Goal: Task Accomplishment & Management: Use online tool/utility

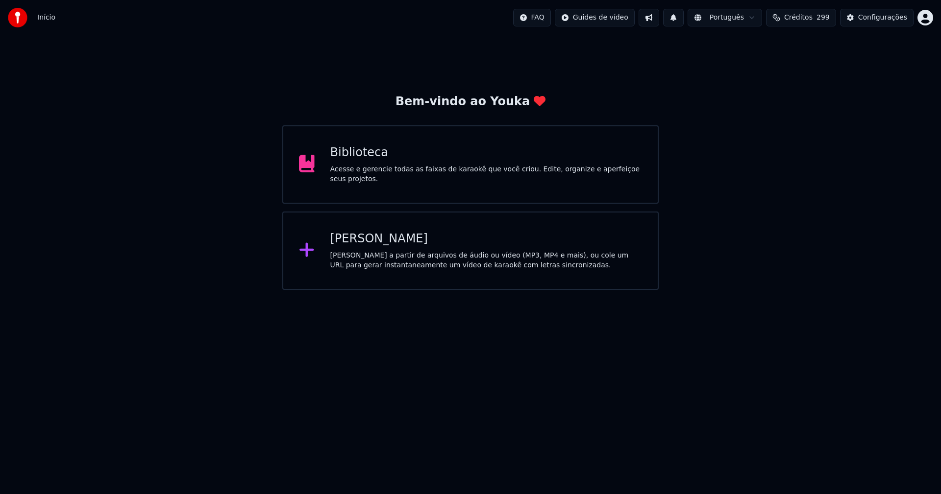
click at [366, 240] on div "[PERSON_NAME]" at bounding box center [486, 239] width 312 height 16
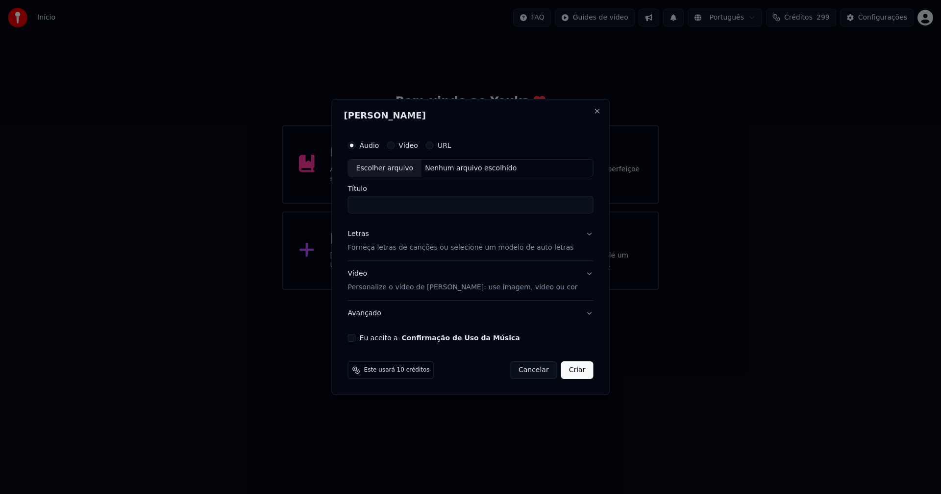
click at [400, 166] on div "Escolher arquivo" at bounding box center [384, 169] width 73 height 18
type input "**********"
click at [366, 237] on div "Letras" at bounding box center [358, 235] width 21 height 10
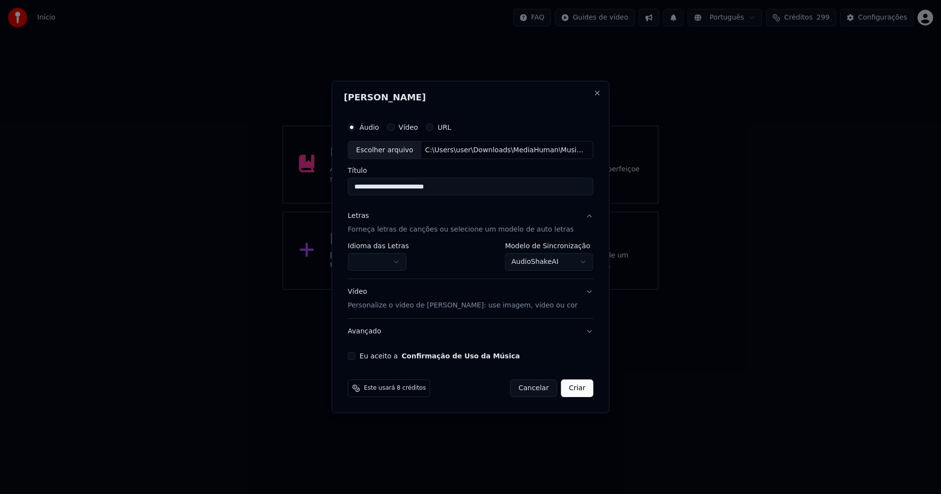
click at [379, 264] on body "**********" at bounding box center [470, 145] width 941 height 290
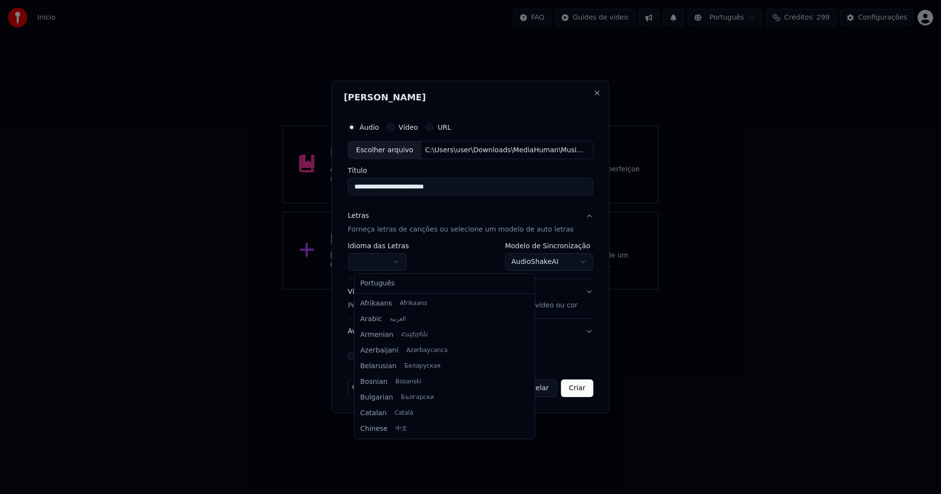
select select "**"
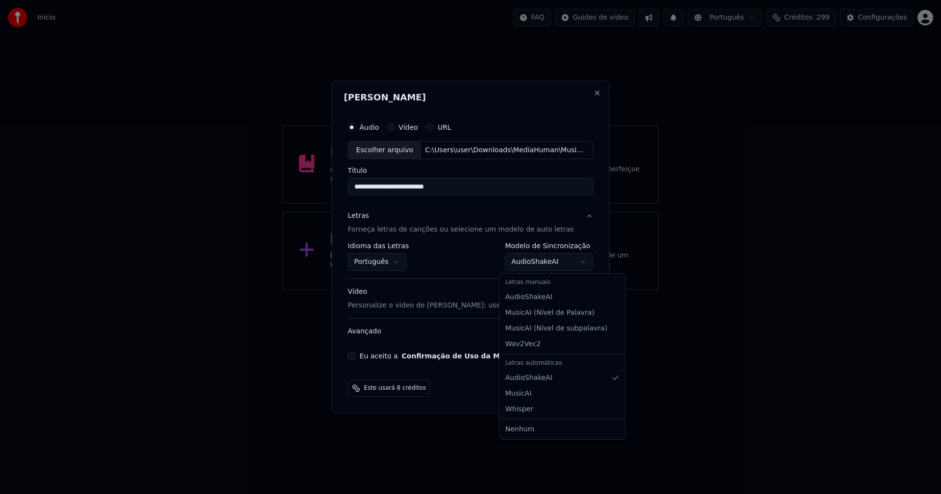
click at [549, 266] on body "**********" at bounding box center [470, 145] width 941 height 290
select select "**********"
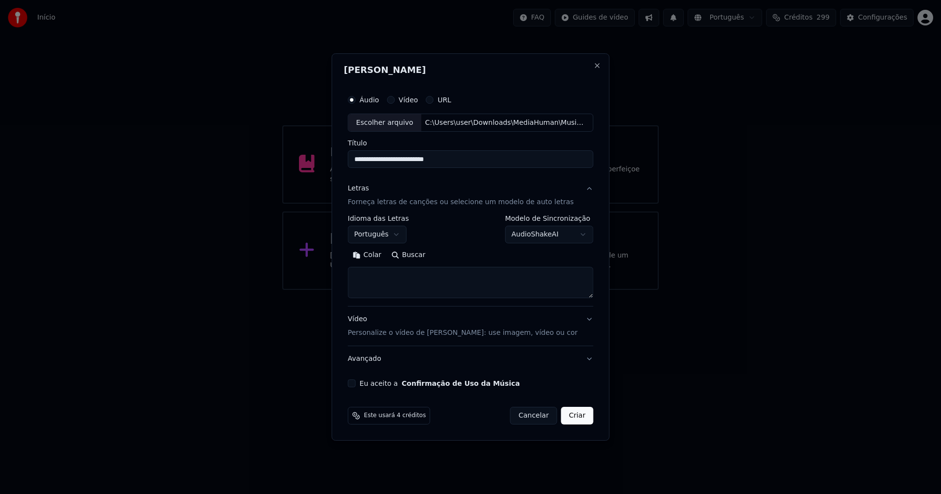
click at [380, 254] on button "Colar" at bounding box center [367, 256] width 39 height 16
click at [356, 385] on button "Eu aceito a Confirmação de Uso da Música" at bounding box center [352, 384] width 8 height 8
click at [572, 416] on button "Criar" at bounding box center [577, 416] width 32 height 18
type textarea "**********"
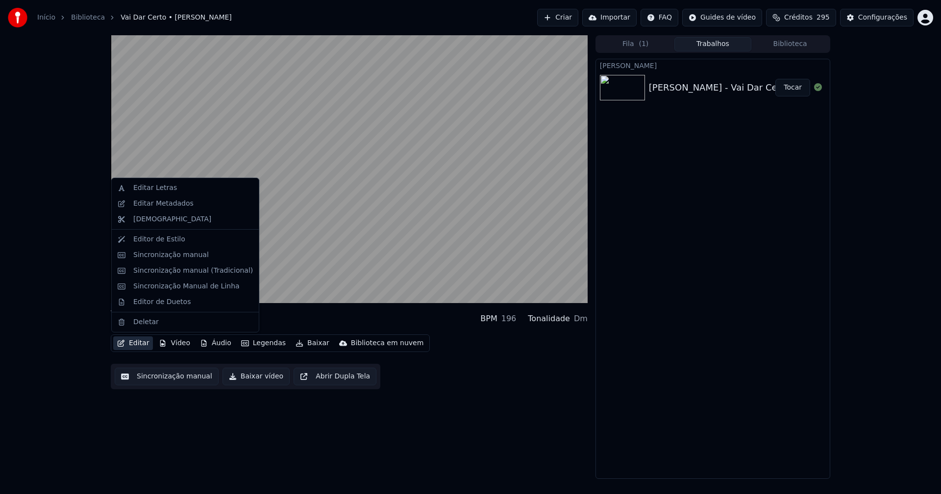
click at [138, 347] on button "Editar" at bounding box center [133, 344] width 40 height 14
click at [176, 271] on div "Sincronização manual (Tradicional)" at bounding box center [193, 271] width 120 height 10
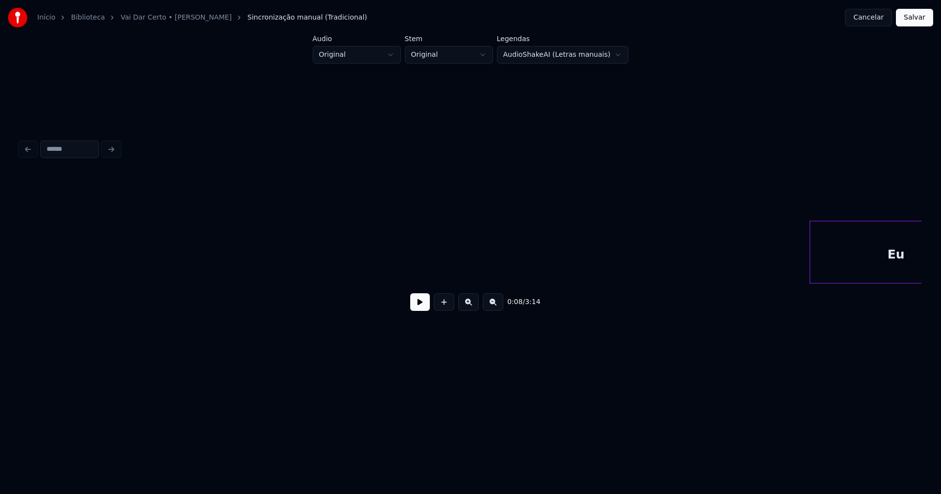
click at [418, 308] on button at bounding box center [420, 303] width 20 height 18
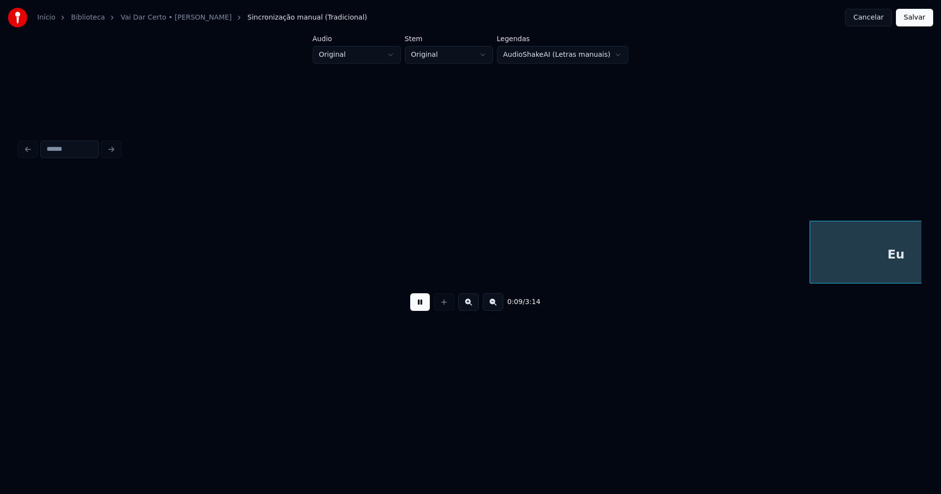
scroll to position [0, 902]
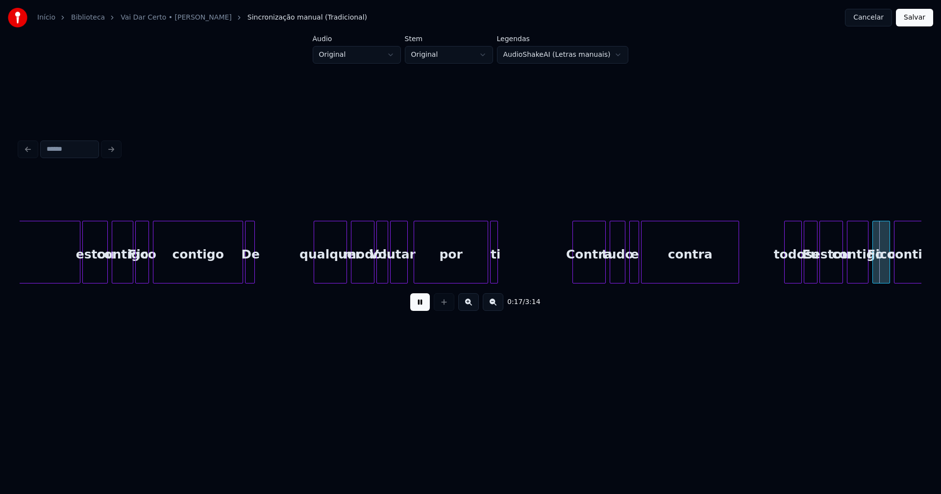
click at [416, 309] on button at bounding box center [420, 303] width 20 height 18
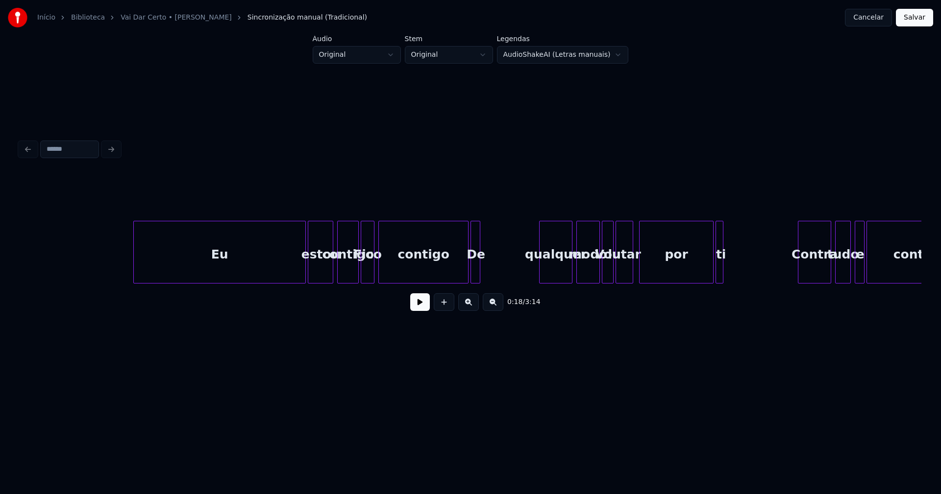
scroll to position [0, 708]
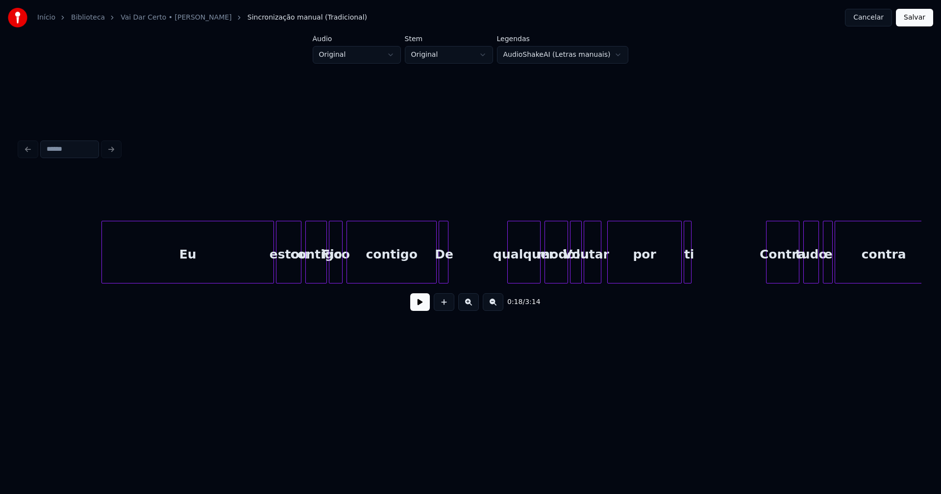
click at [413, 310] on button at bounding box center [420, 303] width 20 height 18
click at [420, 308] on button at bounding box center [420, 303] width 20 height 18
click at [875, 17] on button "Cancelar" at bounding box center [868, 18] width 47 height 18
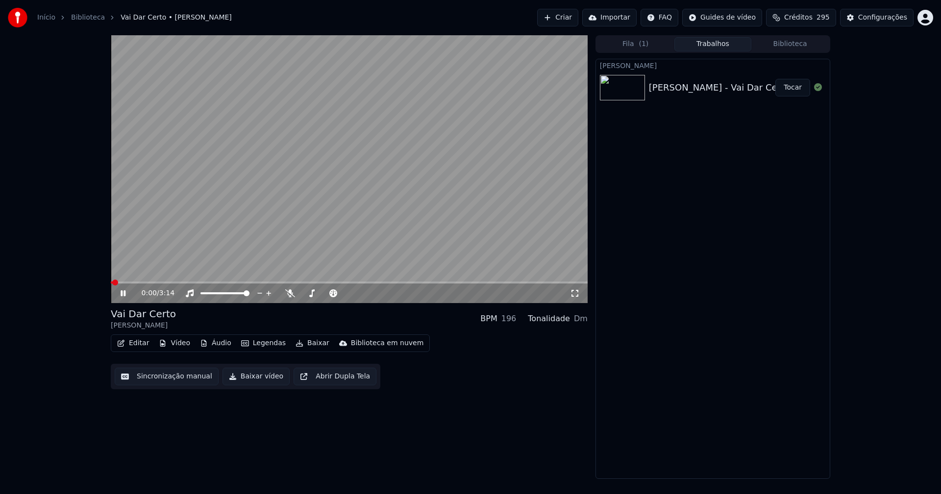
click at [126, 296] on icon at bounding box center [130, 294] width 23 height 8
click at [138, 343] on button "Editar" at bounding box center [133, 344] width 40 height 14
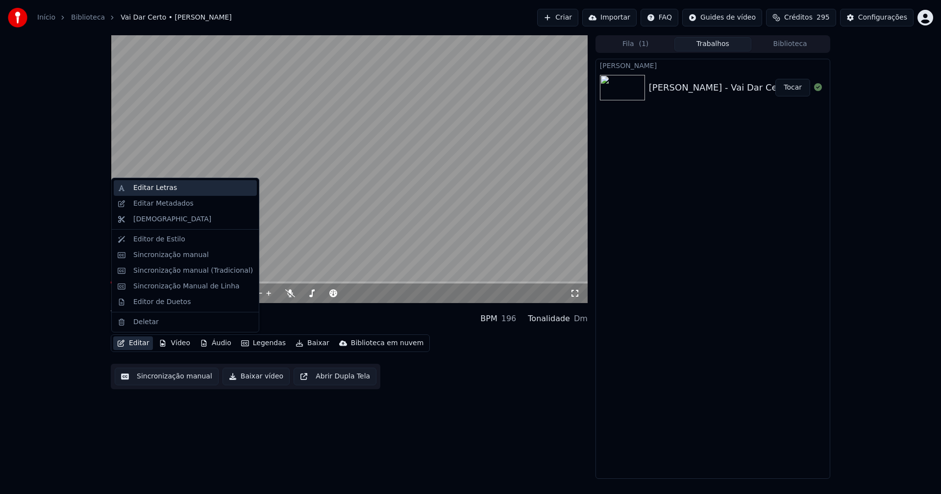
click at [158, 190] on div "Editar Letras" at bounding box center [155, 188] width 44 height 10
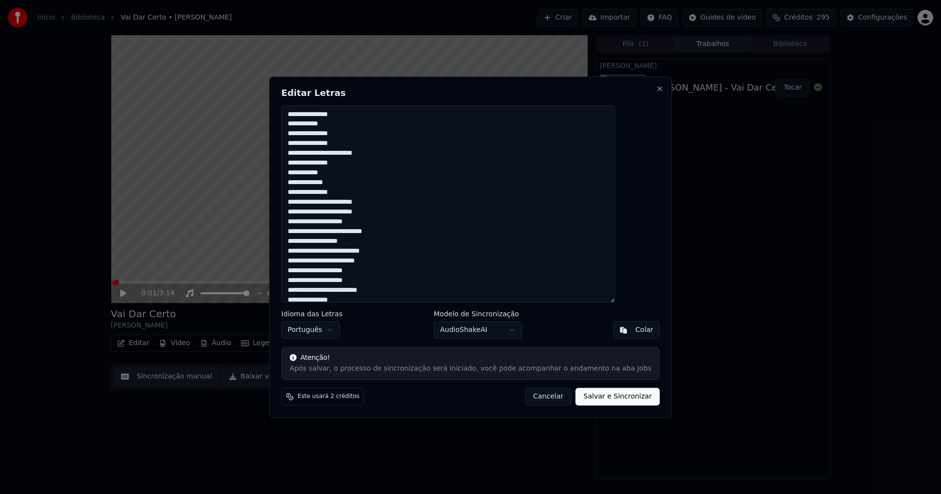
drag, startPoint x: 402, startPoint y: 295, endPoint x: 257, endPoint y: -9, distance: 336.7
click at [257, 0] on html "Início Biblioteca Vai Dar Certo • [PERSON_NAME] Importar FAQ Guides de vídeo Cr…" at bounding box center [470, 247] width 941 height 494
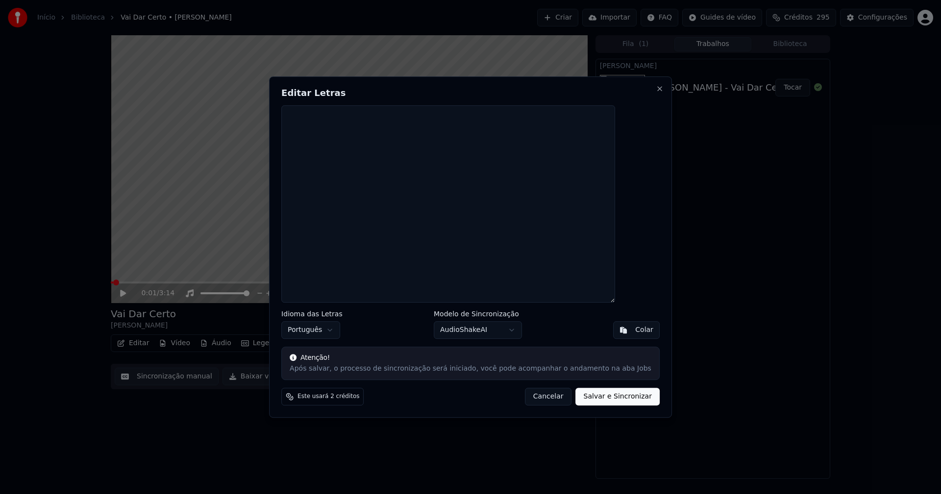
click at [614, 332] on button "Colar" at bounding box center [636, 330] width 47 height 18
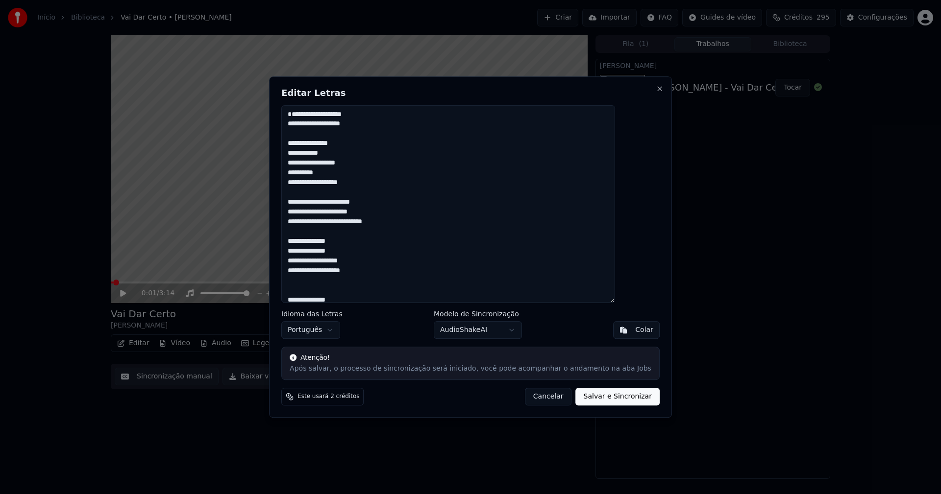
click at [310, 123] on textarea at bounding box center [448, 204] width 334 height 198
click at [372, 126] on textarea at bounding box center [448, 204] width 334 height 198
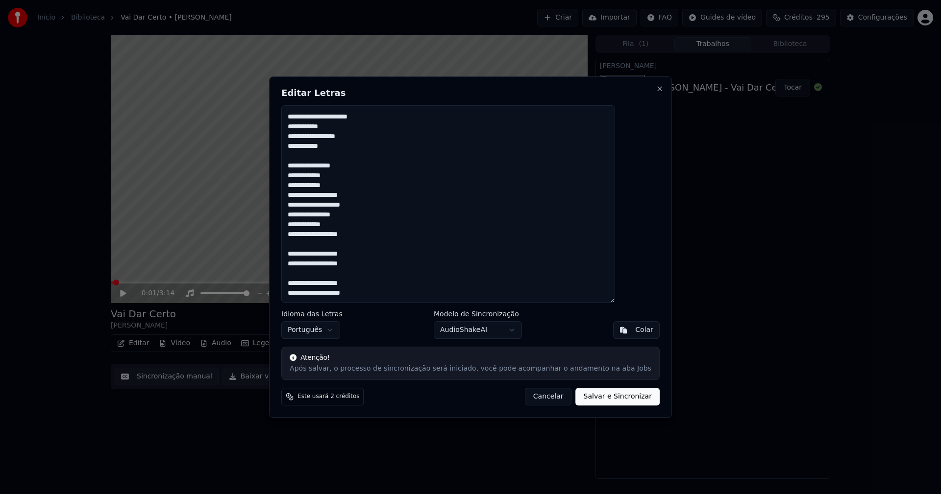
scroll to position [643, 0]
click at [593, 399] on button "Salvar e Sincronizar" at bounding box center [618, 397] width 84 height 18
type textarea "**********"
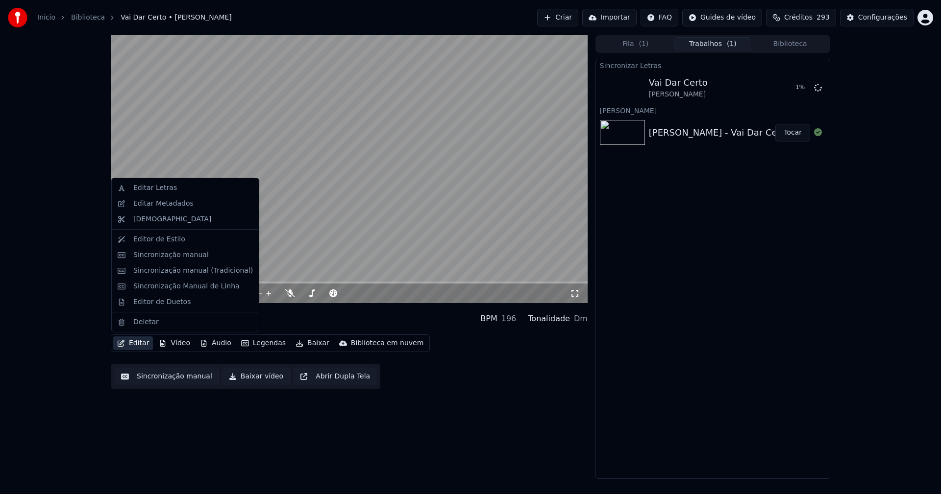
click at [140, 345] on button "Editar" at bounding box center [133, 344] width 40 height 14
click at [165, 205] on div "Editar Metadados" at bounding box center [163, 204] width 60 height 10
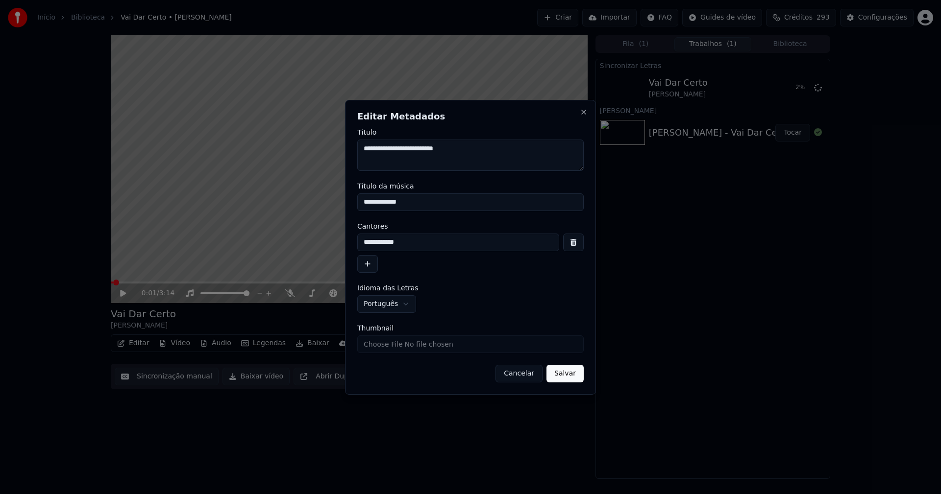
drag, startPoint x: 415, startPoint y: 200, endPoint x: 298, endPoint y: 201, distance: 116.6
click at [298, 201] on body "**********" at bounding box center [470, 247] width 941 height 494
type input "**********"
click at [569, 374] on button "Salvar" at bounding box center [564, 374] width 37 height 18
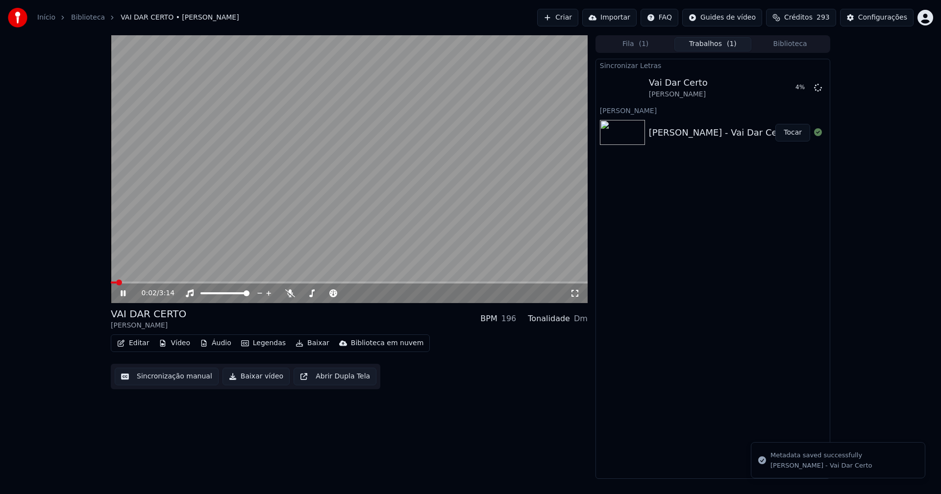
click at [127, 294] on icon at bounding box center [130, 294] width 23 height 8
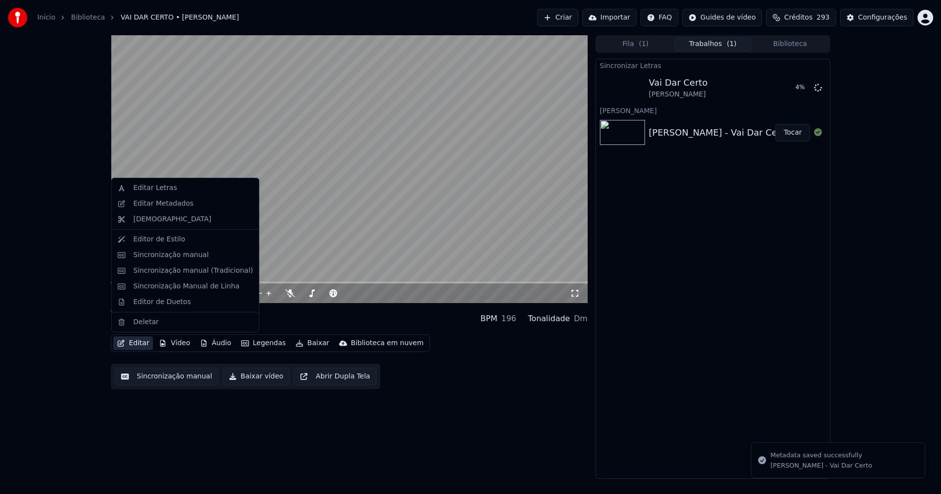
click at [140, 346] on button "Editar" at bounding box center [133, 344] width 40 height 14
click at [174, 204] on div "Editar Metadados" at bounding box center [163, 204] width 60 height 10
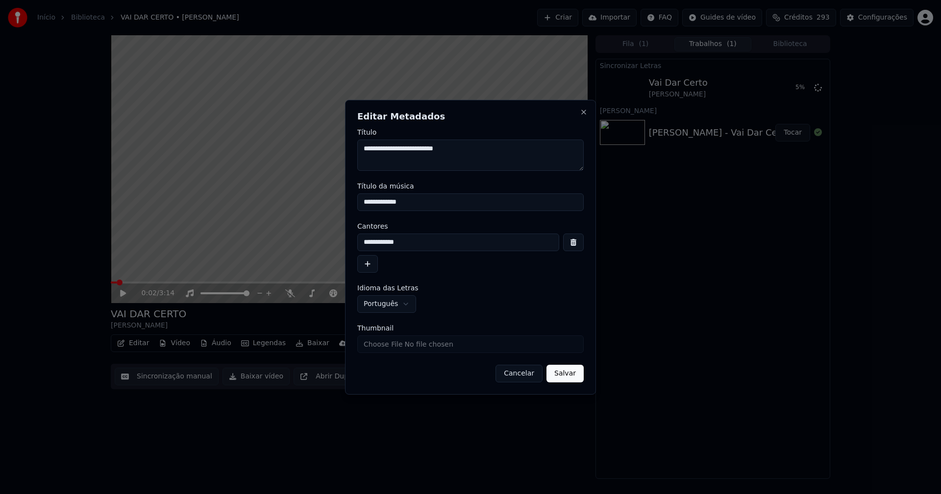
click at [384, 241] on input "**********" at bounding box center [458, 243] width 202 height 18
click at [415, 242] on input "**********" at bounding box center [458, 243] width 202 height 18
type input "**********"
click at [572, 379] on button "Salvar" at bounding box center [564, 374] width 37 height 18
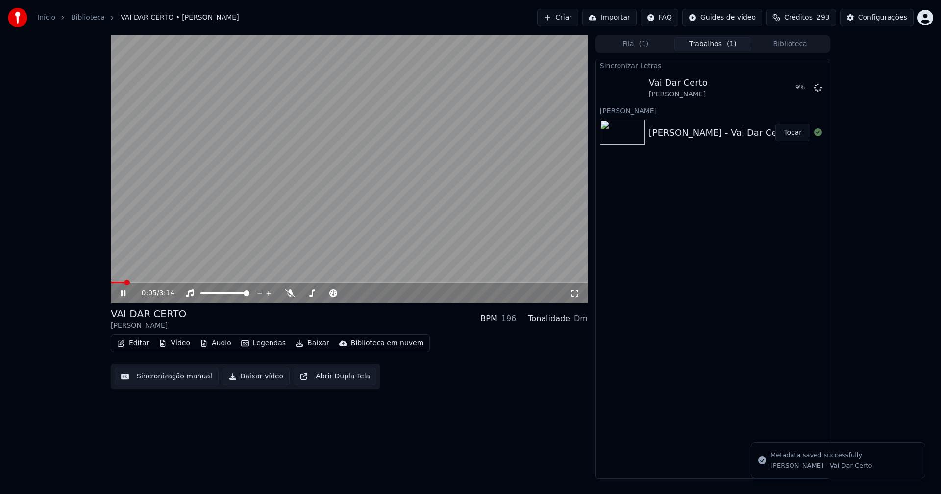
click at [124, 294] on icon at bounding box center [123, 294] width 5 height 6
click at [217, 344] on button "Áudio" at bounding box center [215, 344] width 39 height 14
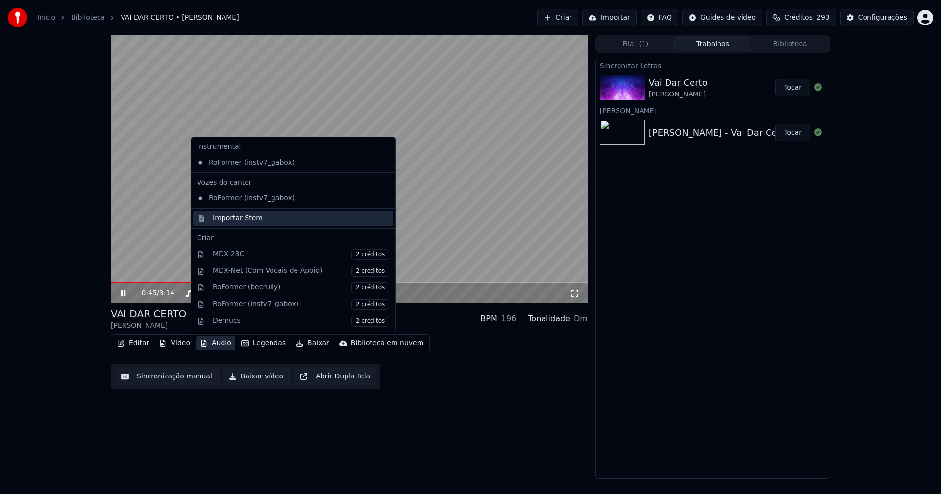
click at [231, 216] on div "Importar Stem" at bounding box center [238, 219] width 50 height 10
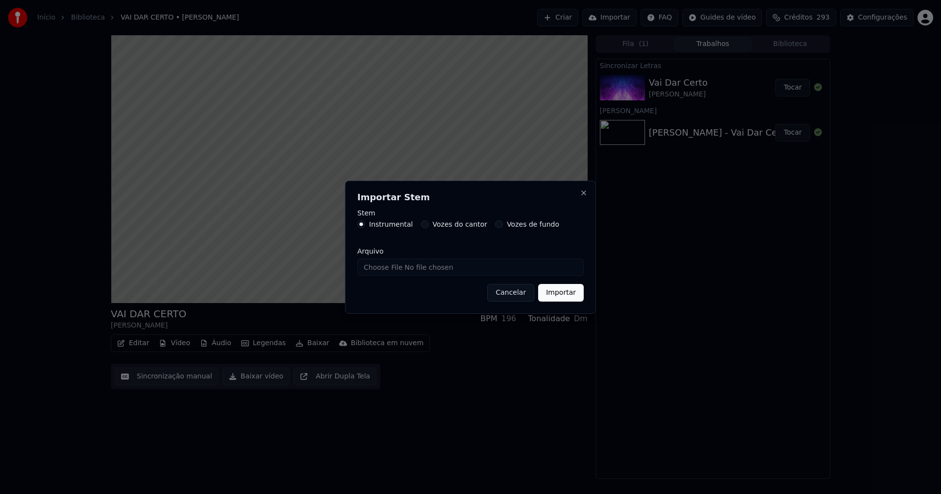
click at [402, 269] on input "Arquivo" at bounding box center [470, 268] width 226 height 18
type input "**********"
click at [565, 295] on button "Importar" at bounding box center [561, 293] width 46 height 18
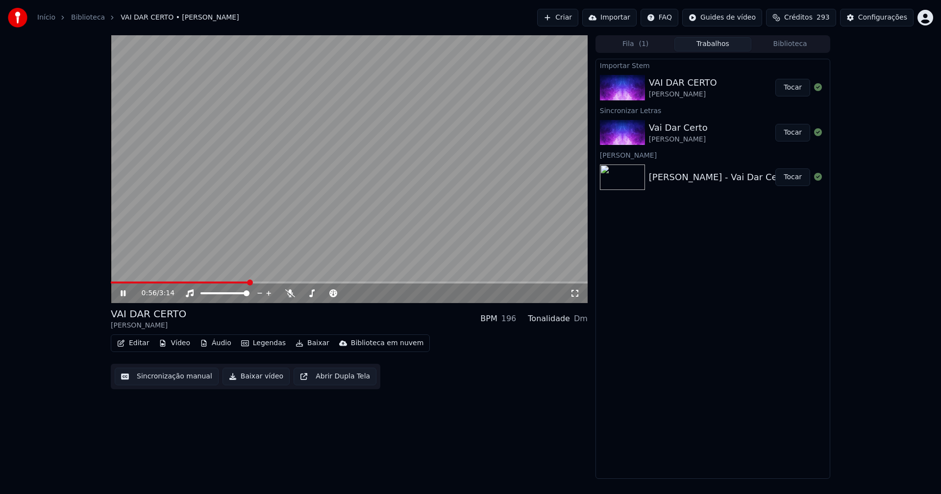
click at [220, 345] on button "Áudio" at bounding box center [215, 344] width 39 height 14
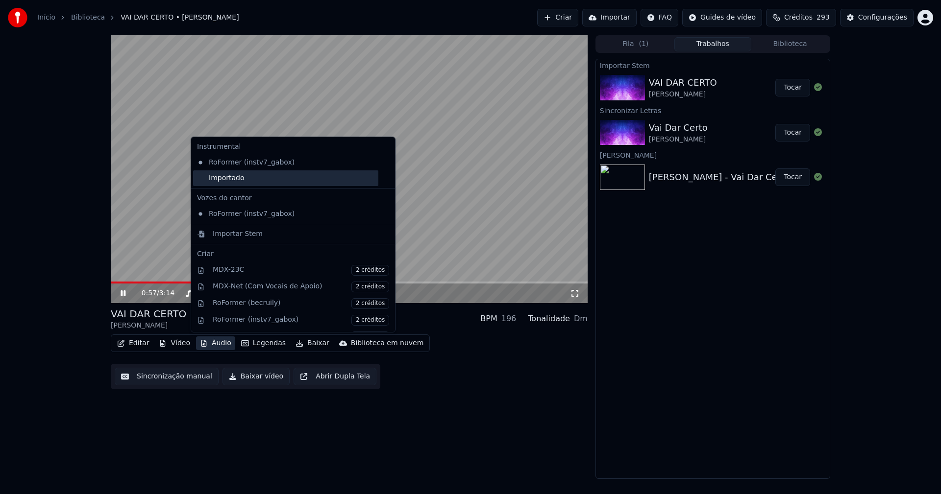
click at [202, 180] on div "Importado" at bounding box center [285, 179] width 185 height 16
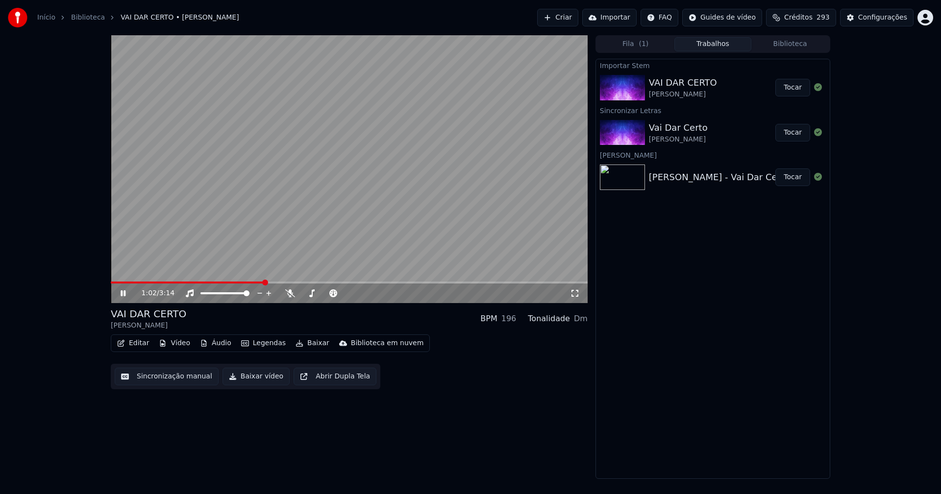
click at [124, 294] on icon at bounding box center [123, 294] width 5 height 6
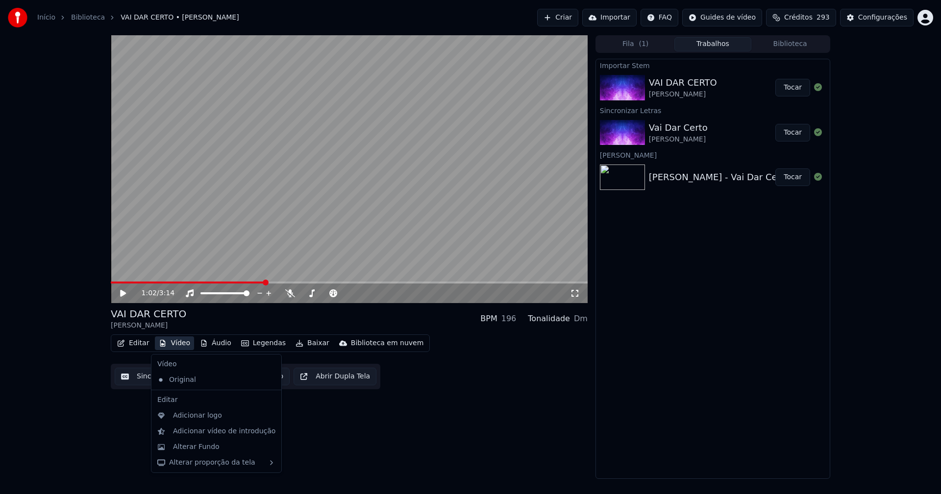
click at [176, 345] on button "Vídeo" at bounding box center [174, 344] width 39 height 14
click at [192, 416] on div "Adicionar logo" at bounding box center [197, 416] width 49 height 10
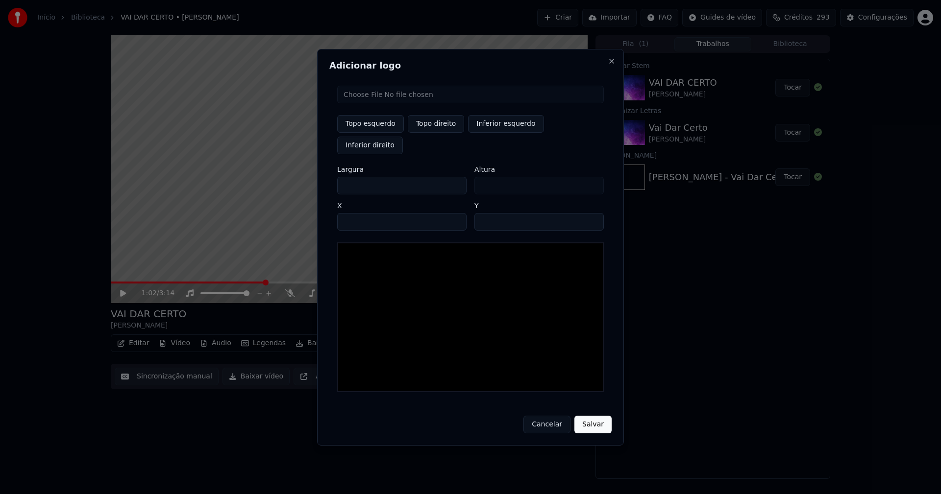
click at [379, 103] on input "file" at bounding box center [470, 95] width 267 height 18
type input "**********"
click at [440, 131] on button "Topo direito" at bounding box center [436, 124] width 56 height 18
type input "****"
drag, startPoint x: 352, startPoint y: 176, endPoint x: 322, endPoint y: 176, distance: 30.4
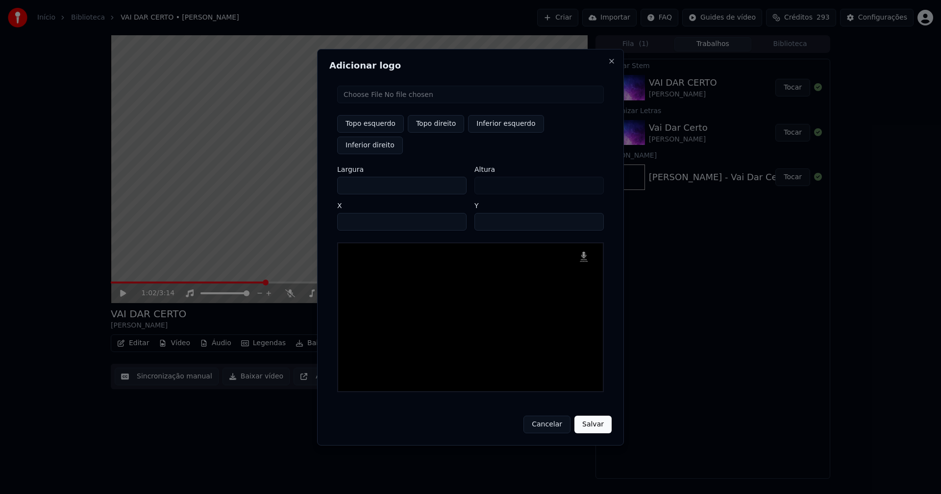
click at [322, 176] on div "Adicionar logo Topo esquerdo Topo direito Inferior esquerdo Inferior direito La…" at bounding box center [470, 247] width 307 height 397
type input "**"
type input "***"
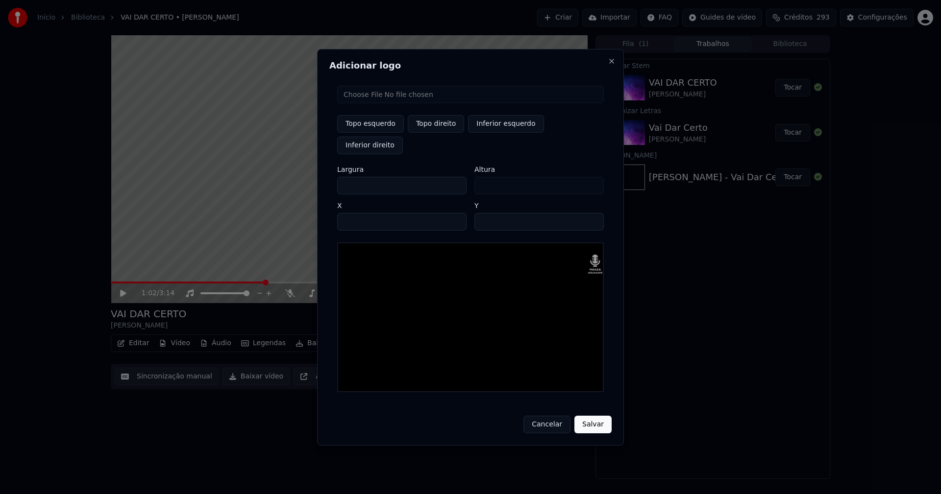
type input "***"
click at [357, 213] on input "****" at bounding box center [401, 222] width 129 height 18
type input "****"
click at [485, 213] on input "**" at bounding box center [538, 222] width 129 height 18
type input "**"
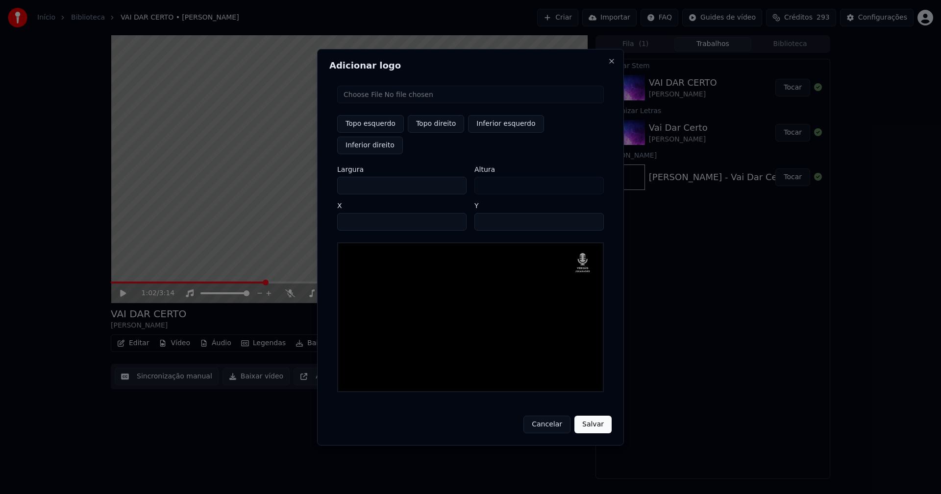
click at [596, 416] on button "Salvar" at bounding box center [592, 425] width 37 height 18
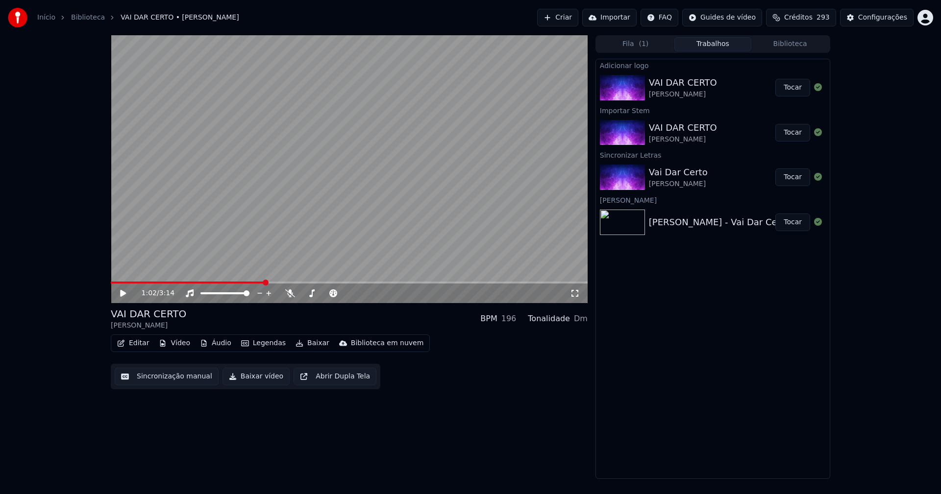
click at [796, 86] on button "Tocar" at bounding box center [792, 88] width 35 height 18
click at [123, 294] on icon at bounding box center [130, 294] width 23 height 8
click at [139, 344] on button "Editar" at bounding box center [133, 344] width 40 height 14
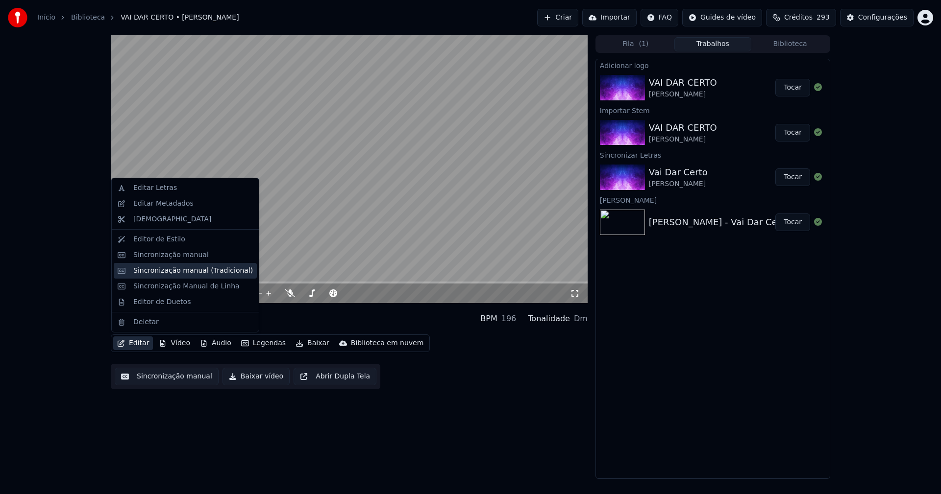
click at [183, 273] on div "Sincronização manual (Tradicional)" at bounding box center [193, 271] width 120 height 10
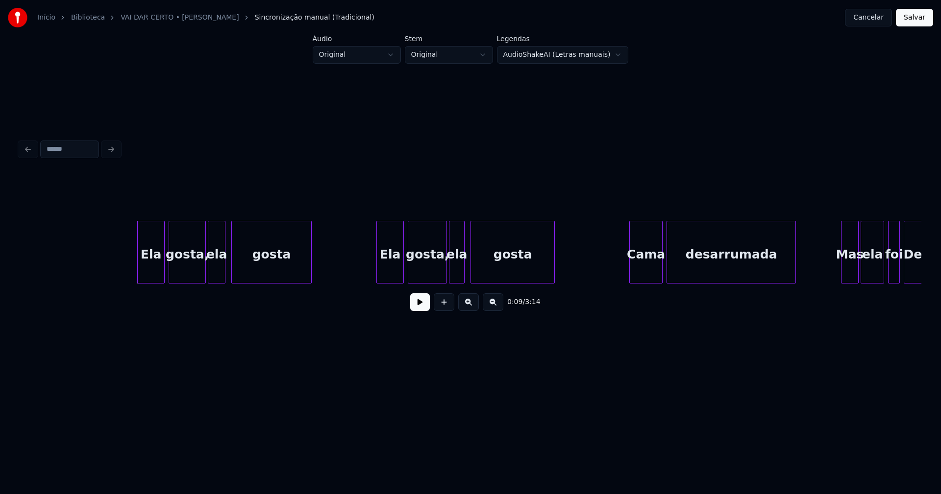
scroll to position [0, 813]
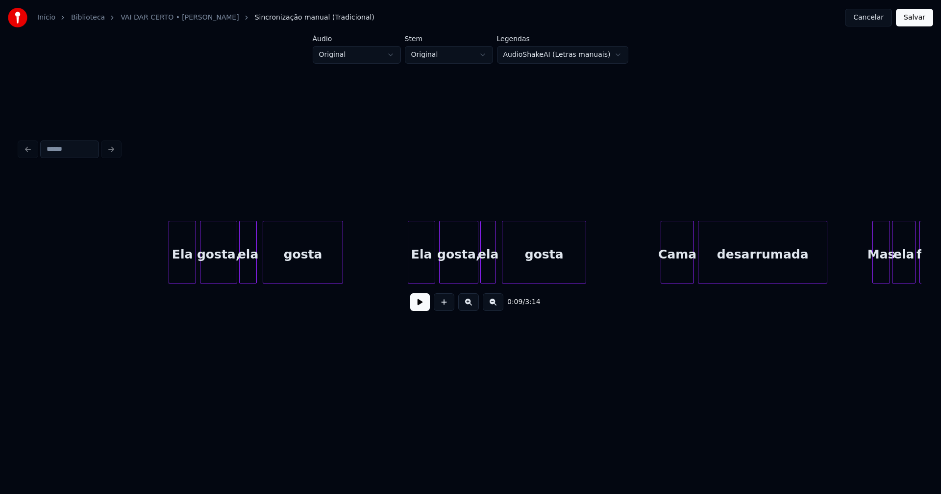
drag, startPoint x: 88, startPoint y: 266, endPoint x: 375, endPoint y: 305, distance: 289.3
click at [416, 309] on button at bounding box center [420, 303] width 20 height 18
click at [180, 275] on div "Ela" at bounding box center [179, 254] width 26 height 67
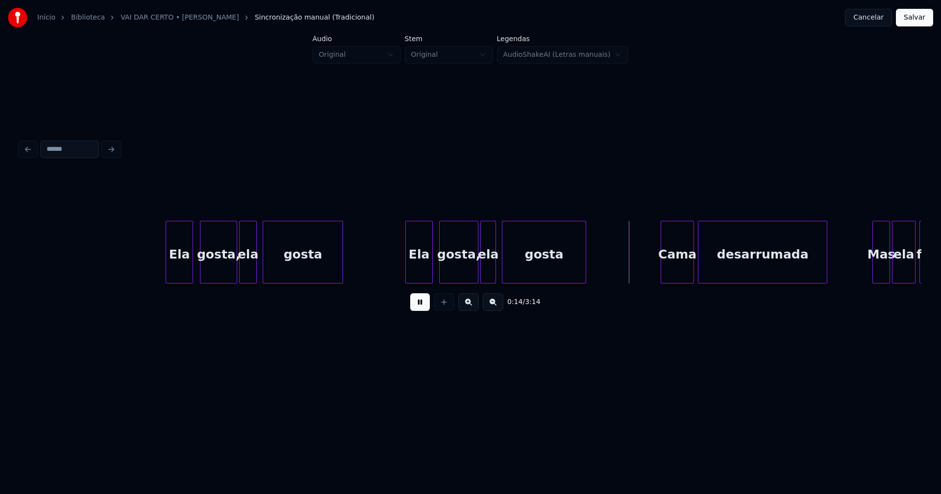
click at [419, 274] on div "Ela" at bounding box center [419, 254] width 26 height 67
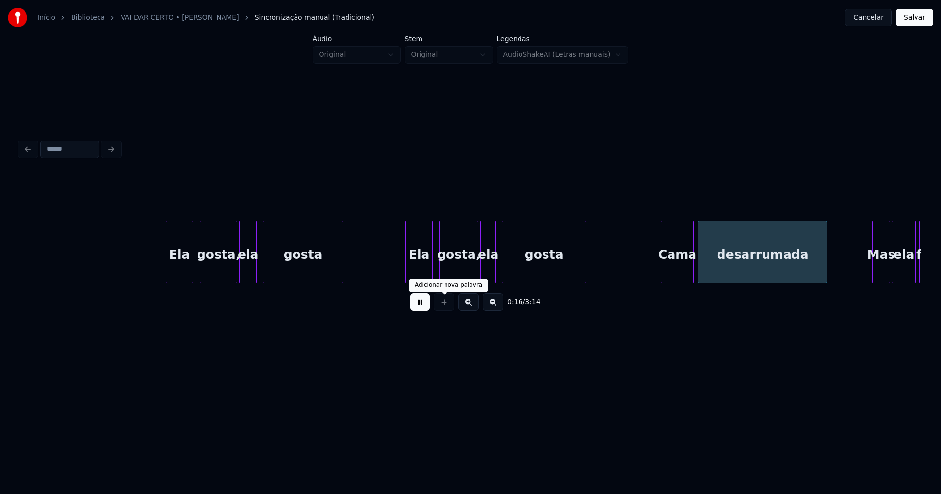
click at [421, 306] on button at bounding box center [420, 303] width 20 height 18
click at [685, 263] on div "Cama" at bounding box center [677, 254] width 32 height 67
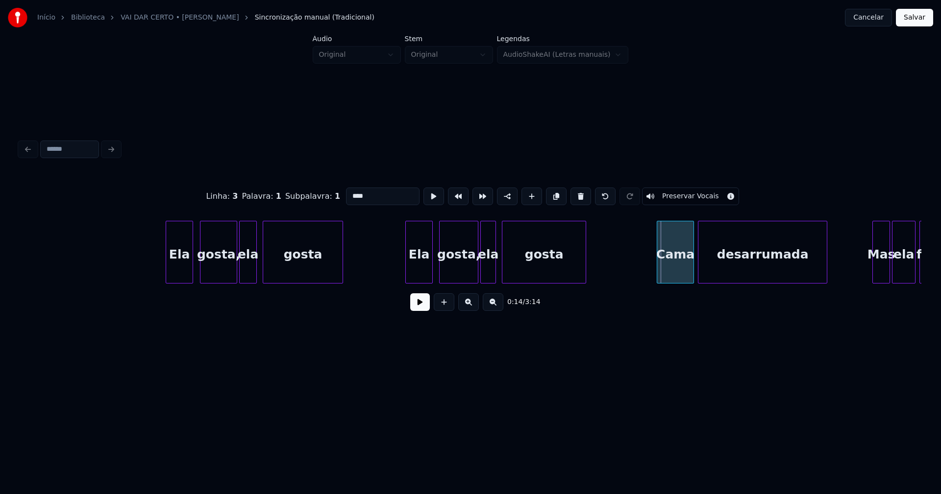
click at [658, 272] on div at bounding box center [658, 252] width 3 height 62
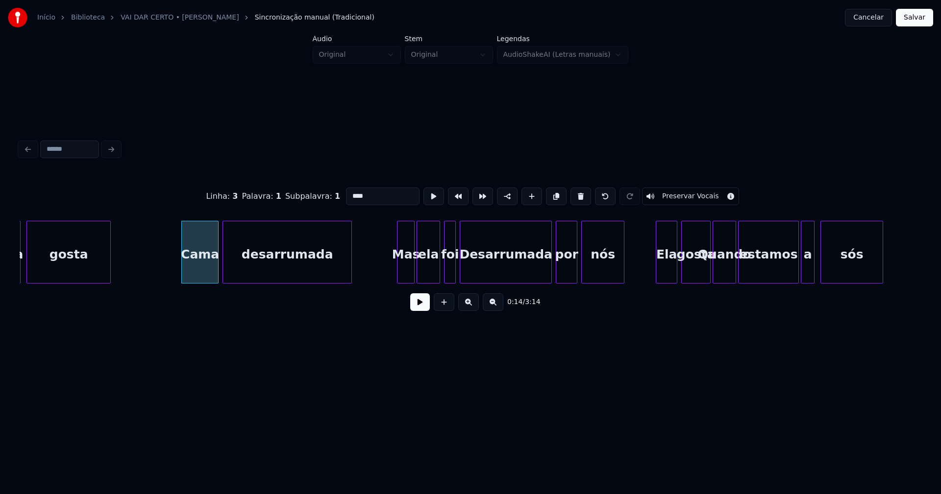
scroll to position [0, 1299]
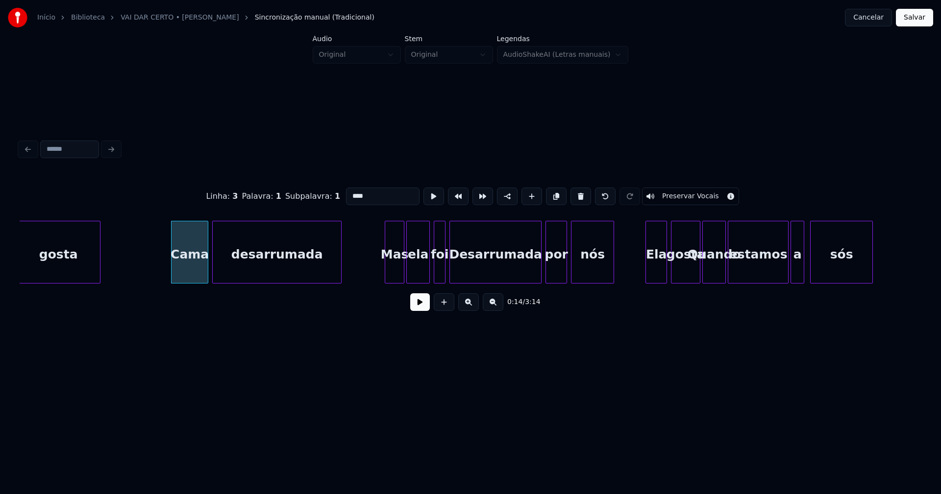
click at [386, 273] on div at bounding box center [386, 252] width 3 height 62
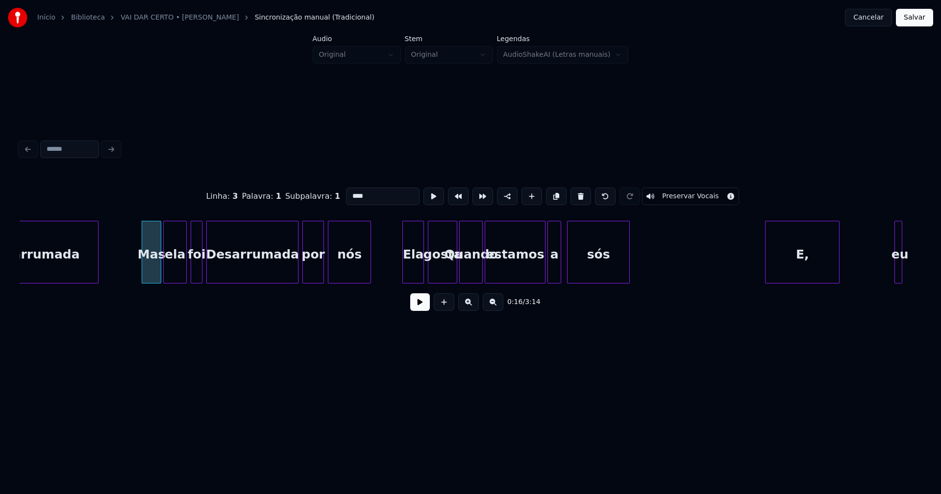
scroll to position [0, 1458]
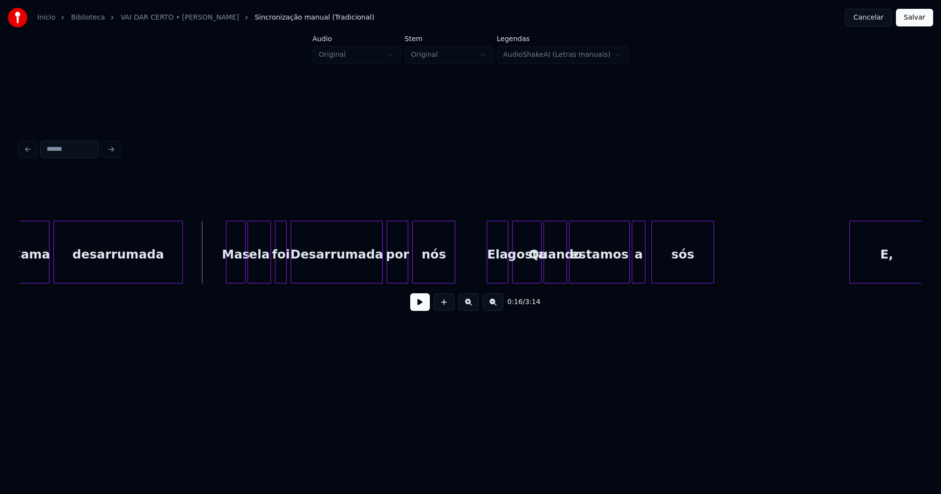
click at [423, 309] on button at bounding box center [420, 303] width 20 height 18
click at [423, 311] on button at bounding box center [420, 303] width 20 height 18
click at [283, 272] on div at bounding box center [282, 252] width 3 height 62
click at [275, 270] on div at bounding box center [274, 252] width 3 height 62
click at [321, 268] on div "Desarrumada" at bounding box center [336, 254] width 91 height 67
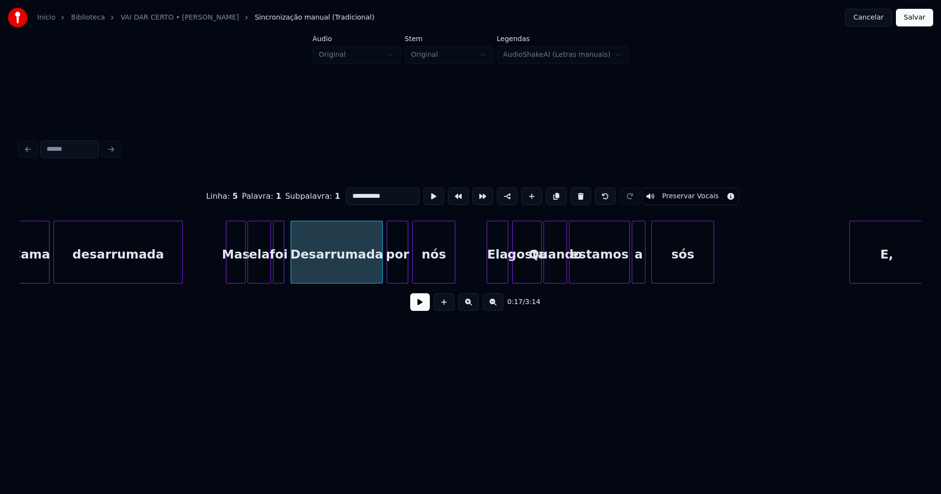
click at [349, 192] on input "**********" at bounding box center [383, 197] width 74 height 18
type input "**********"
drag, startPoint x: 420, startPoint y: 309, endPoint x: 427, endPoint y: 302, distance: 9.7
click at [420, 308] on button at bounding box center [420, 303] width 20 height 18
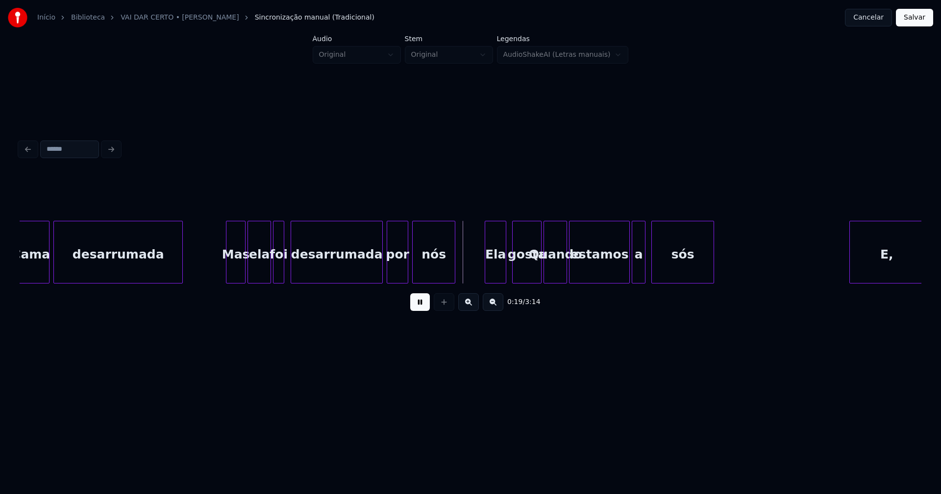
click at [499, 270] on div "Ela" at bounding box center [495, 254] width 21 height 67
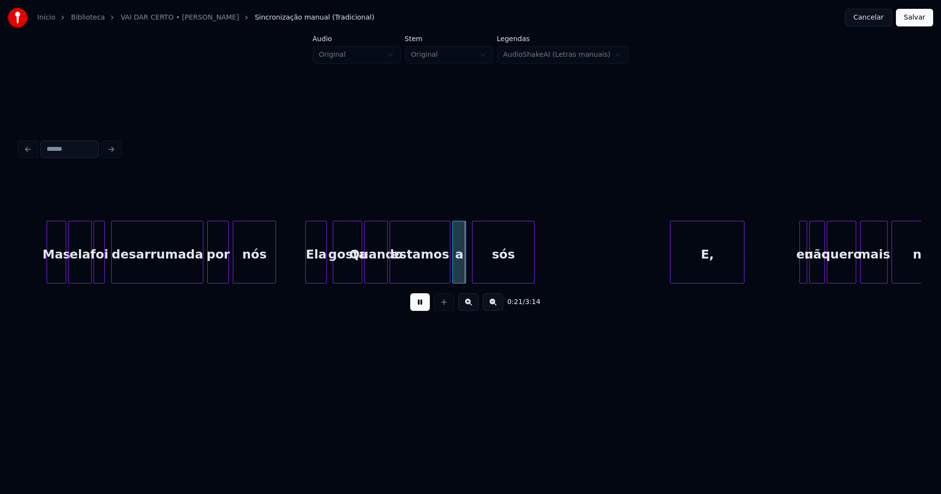
scroll to position [0, 1648]
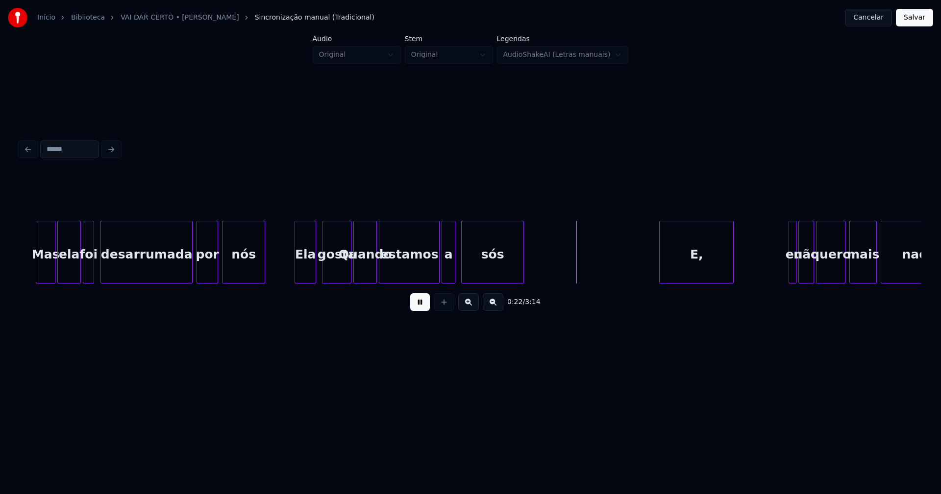
click at [421, 310] on button at bounding box center [420, 303] width 20 height 18
click at [366, 268] on div "Quando" at bounding box center [365, 254] width 23 height 67
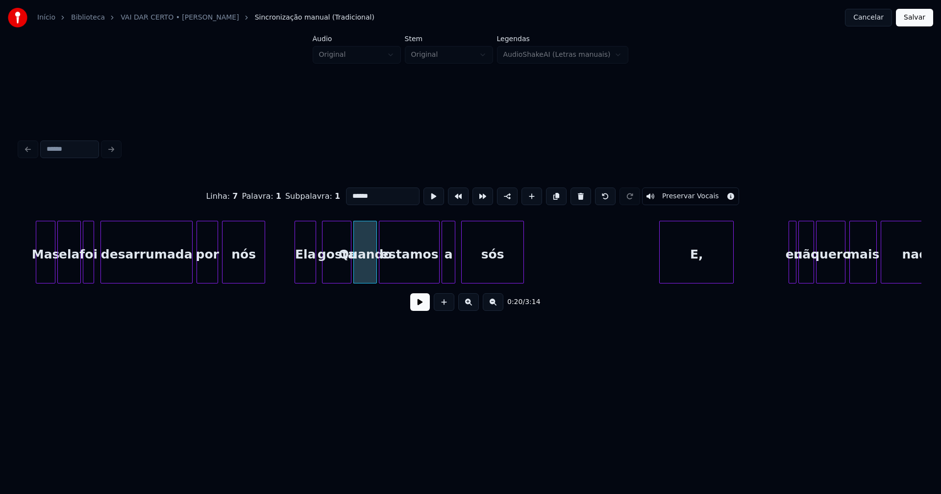
click at [351, 191] on input "******" at bounding box center [383, 197] width 74 height 18
click at [346, 270] on div at bounding box center [345, 252] width 3 height 62
type input "******"
click at [418, 301] on button at bounding box center [420, 303] width 20 height 18
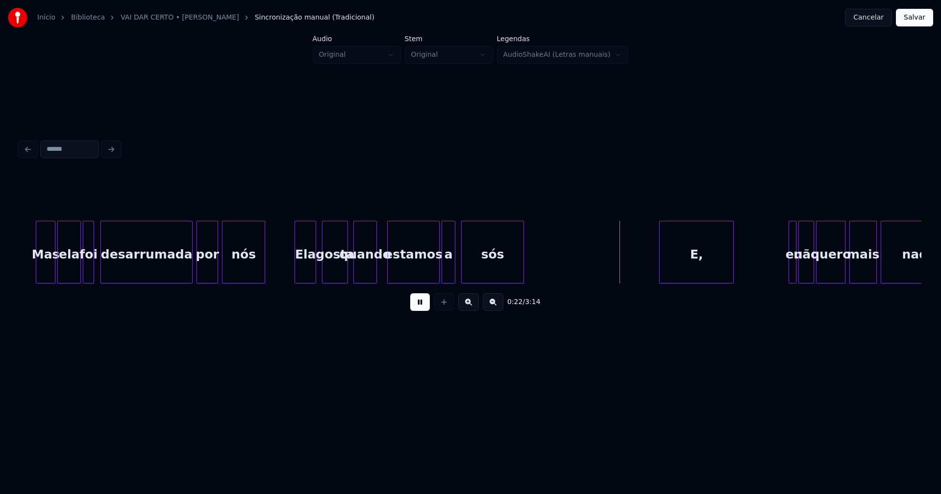
click at [389, 274] on div at bounding box center [389, 252] width 3 height 62
click at [371, 278] on div "quando" at bounding box center [369, 254] width 23 height 67
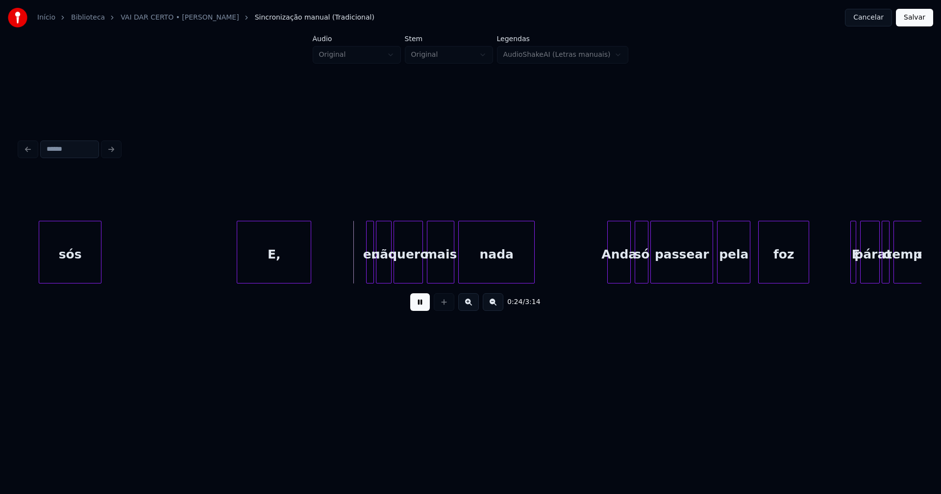
scroll to position [0, 2102]
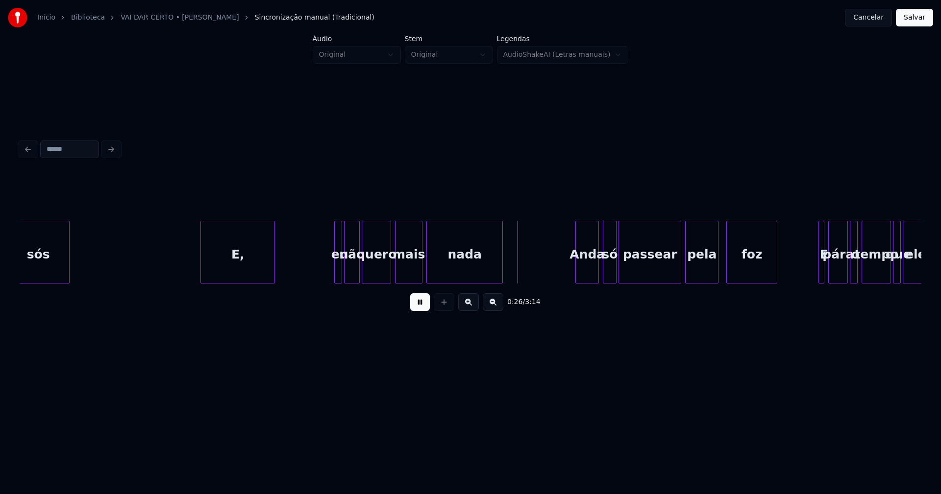
click at [244, 274] on div "E," at bounding box center [238, 254] width 74 height 67
click at [331, 272] on div at bounding box center [331, 252] width 3 height 62
click at [421, 307] on button at bounding box center [420, 303] width 20 height 18
click at [334, 269] on div "eu" at bounding box center [336, 254] width 12 height 67
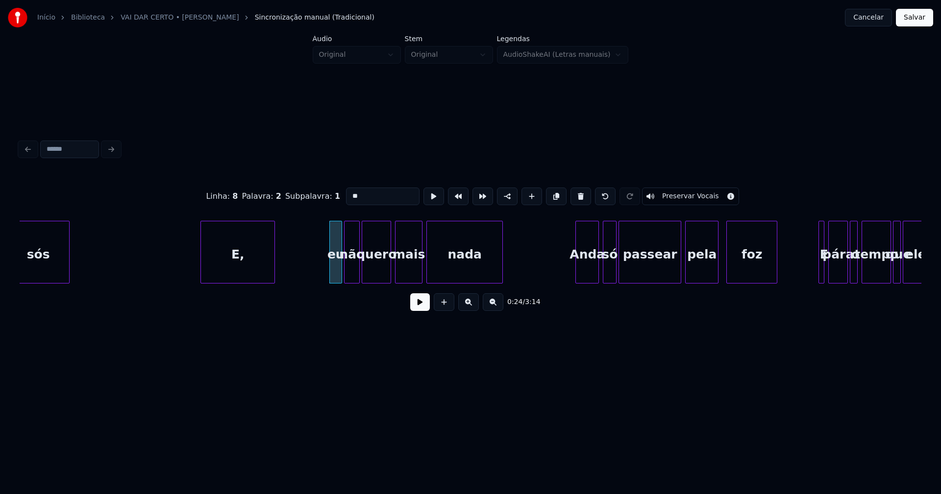
click at [348, 192] on input "**" at bounding box center [383, 197] width 74 height 18
type input "**"
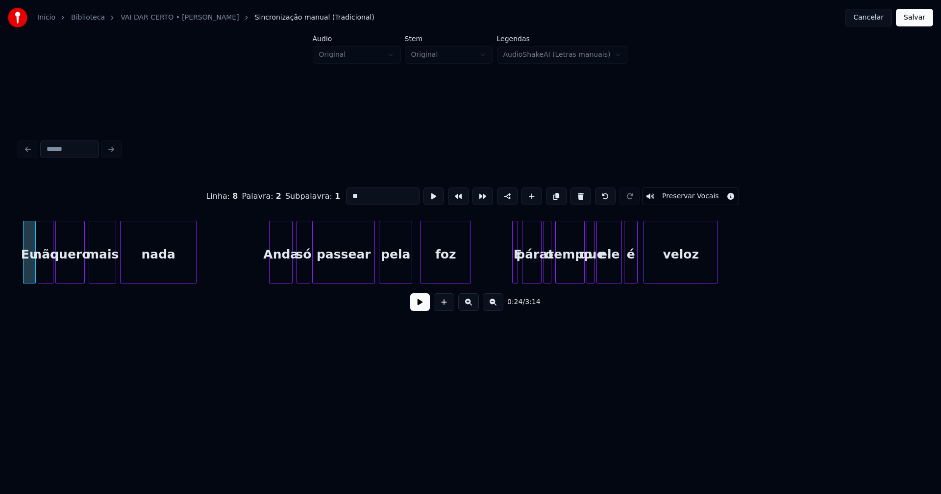
scroll to position [0, 2451]
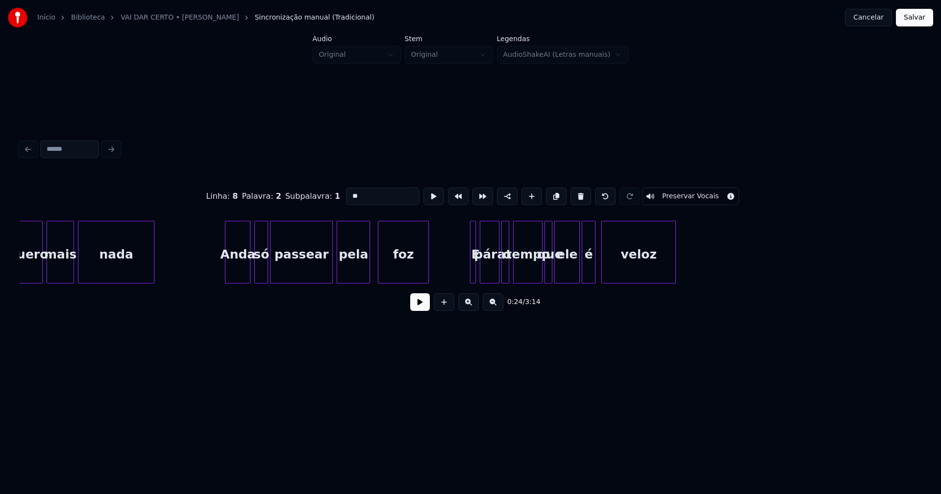
click at [227, 272] on div at bounding box center [226, 252] width 3 height 62
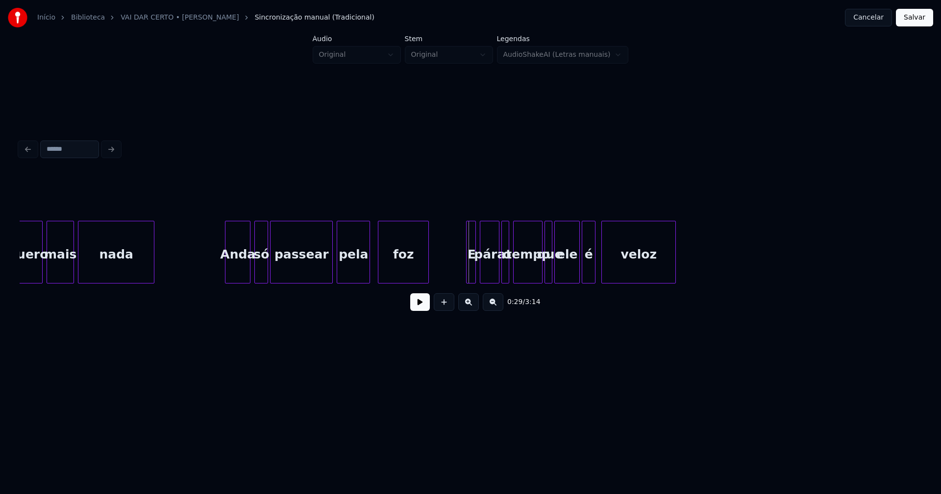
click at [467, 268] on div at bounding box center [468, 252] width 3 height 62
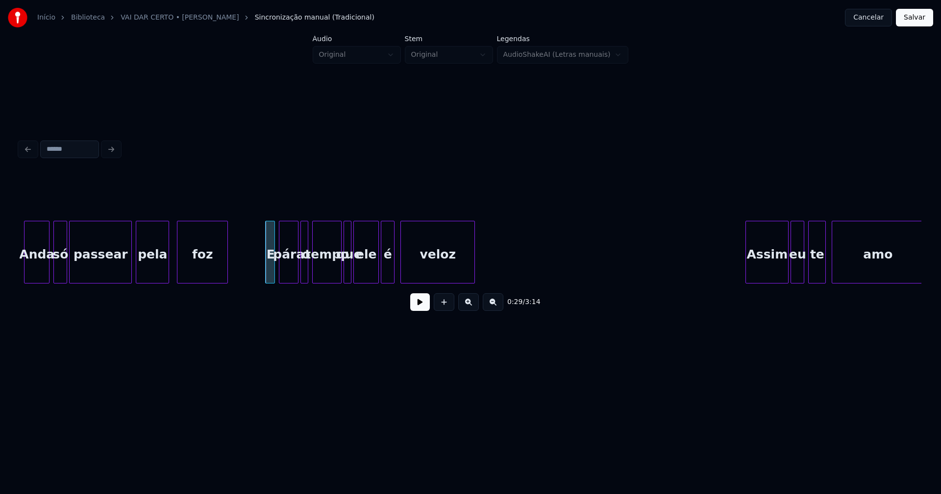
scroll to position [0, 2673]
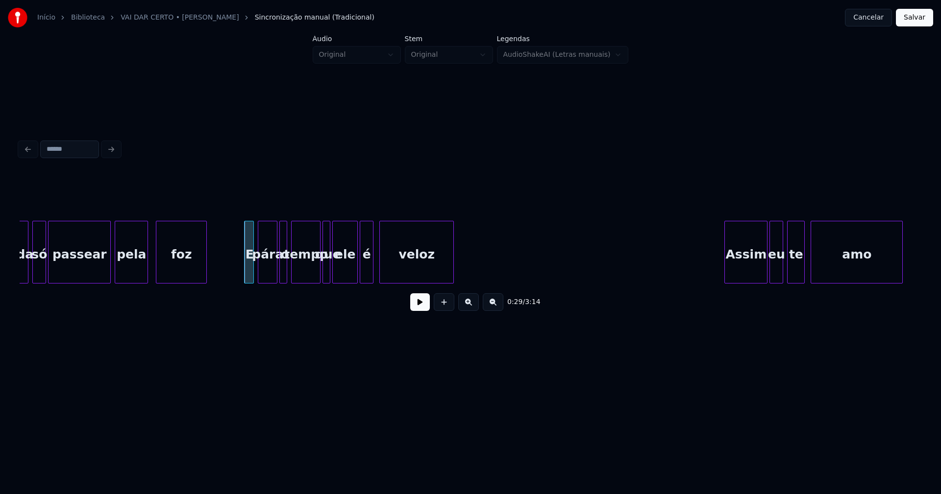
drag, startPoint x: 417, startPoint y: 306, endPoint x: 433, endPoint y: 307, distance: 15.2
click at [418, 306] on button at bounding box center [420, 303] width 20 height 18
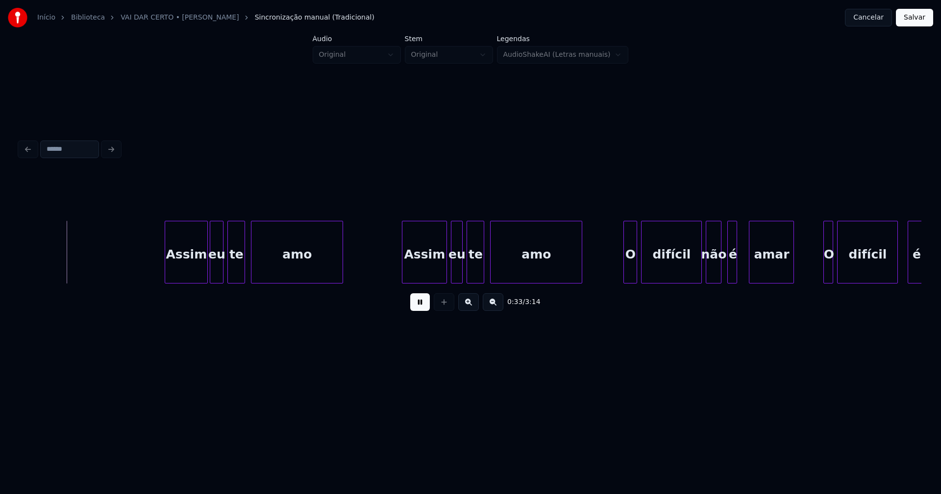
scroll to position [0, 3243]
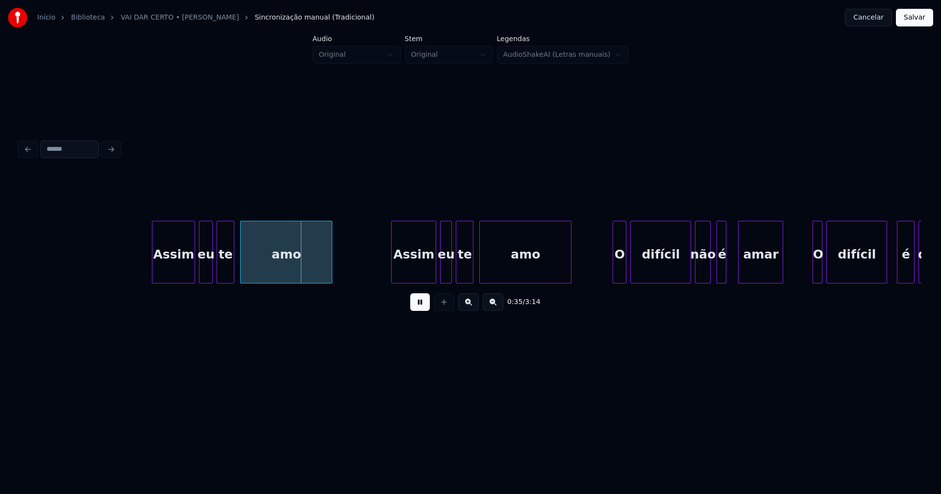
click at [173, 274] on div "Assim" at bounding box center [173, 254] width 42 height 67
click at [202, 276] on div "eu" at bounding box center [202, 254] width 13 height 67
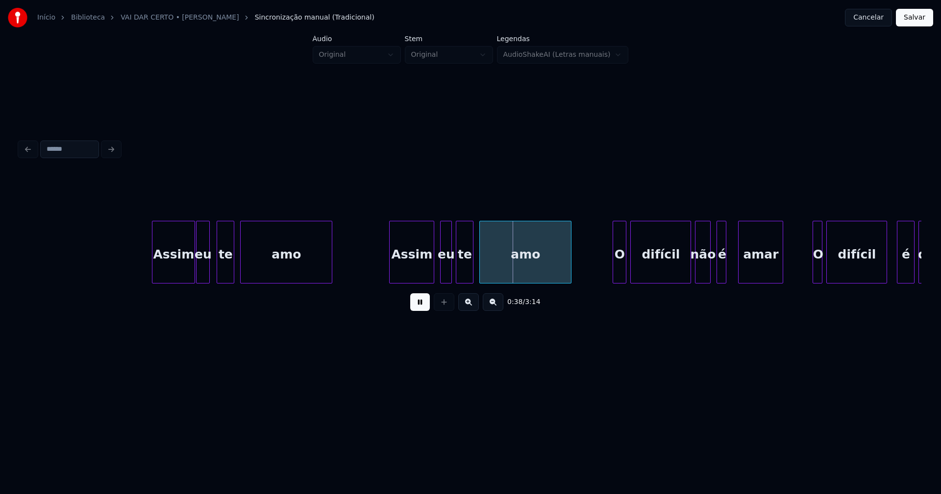
click at [416, 276] on div "Assim" at bounding box center [412, 254] width 44 height 67
click at [442, 271] on div "eu" at bounding box center [443, 254] width 11 height 67
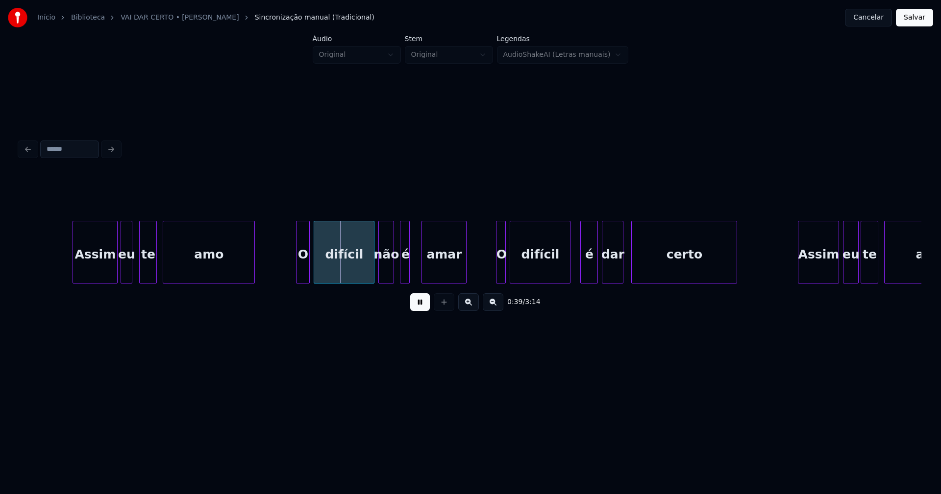
scroll to position [0, 3570]
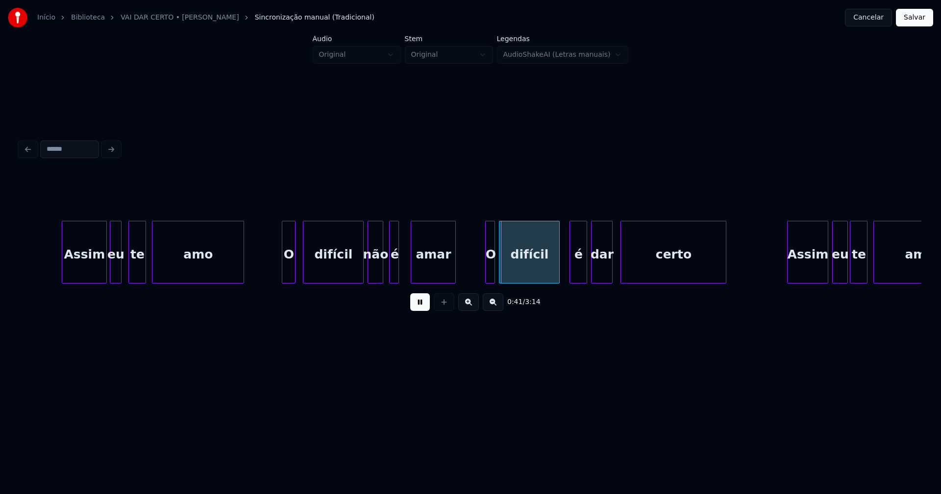
click at [287, 275] on div "O" at bounding box center [288, 254] width 13 height 67
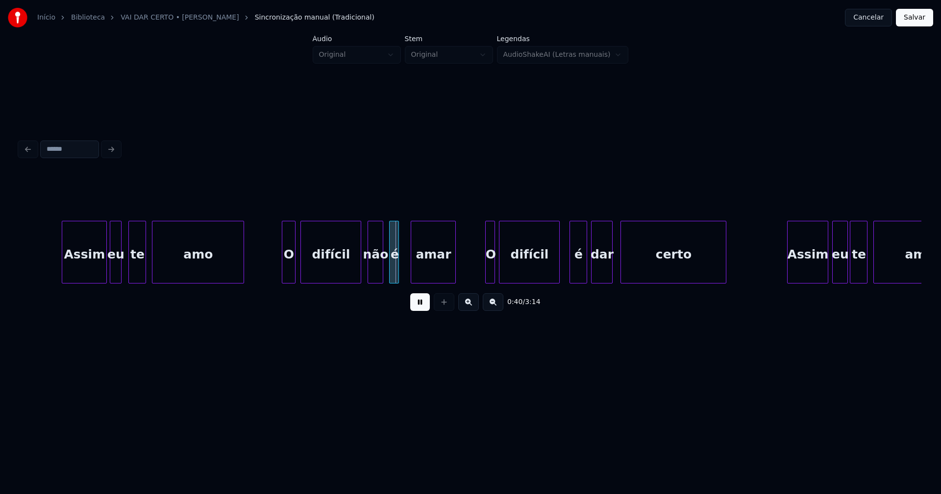
click at [330, 273] on div "difícil" at bounding box center [331, 254] width 60 height 67
click at [406, 276] on div at bounding box center [406, 252] width 3 height 62
click at [483, 274] on div at bounding box center [482, 252] width 3 height 62
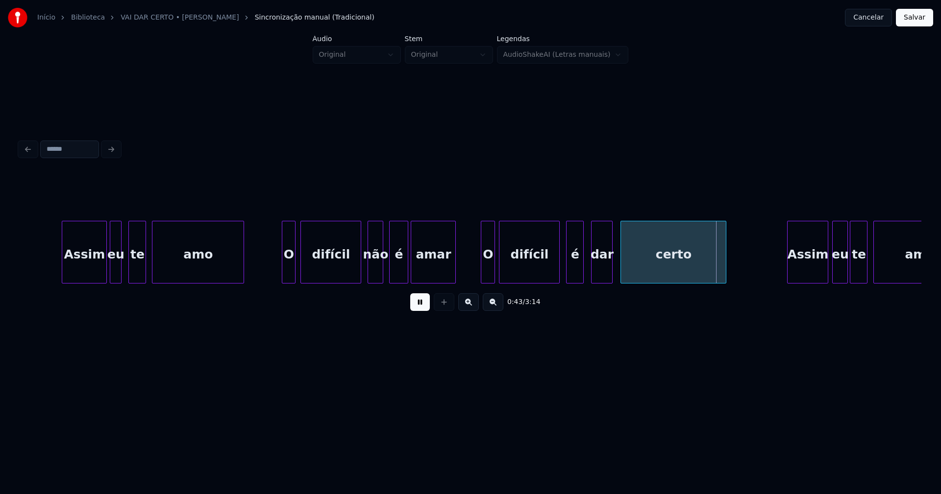
click at [575, 274] on div "é" at bounding box center [574, 254] width 17 height 67
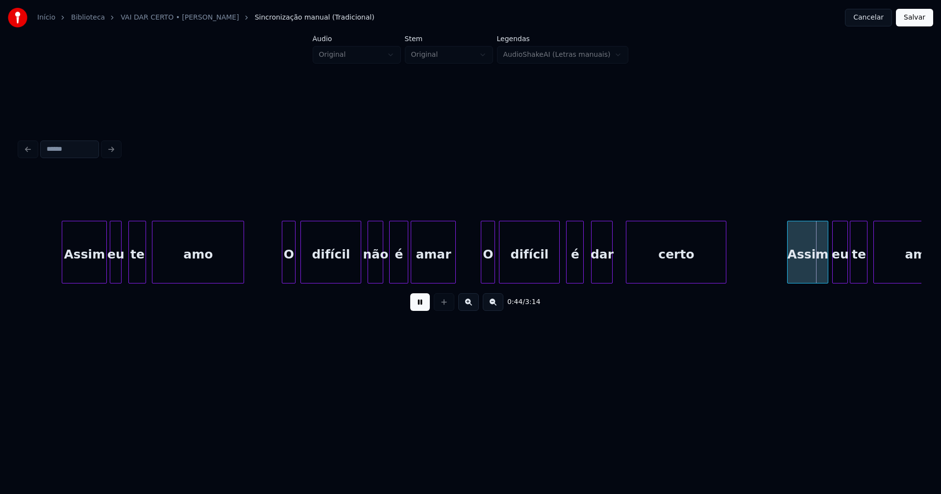
click at [626, 275] on div at bounding box center [627, 252] width 3 height 62
click at [620, 275] on div at bounding box center [620, 252] width 3 height 62
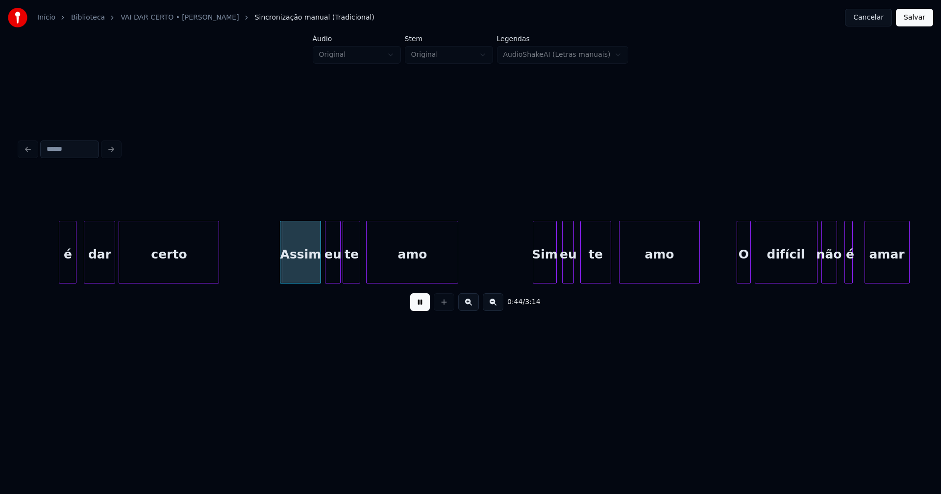
scroll to position [0, 4120]
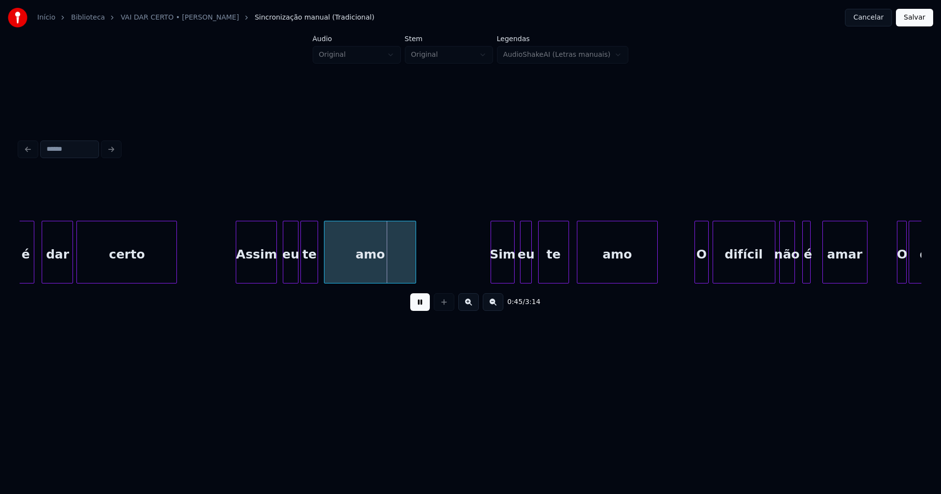
click at [249, 276] on div "Assim" at bounding box center [256, 254] width 40 height 67
click at [286, 277] on div "eu" at bounding box center [286, 254] width 15 height 67
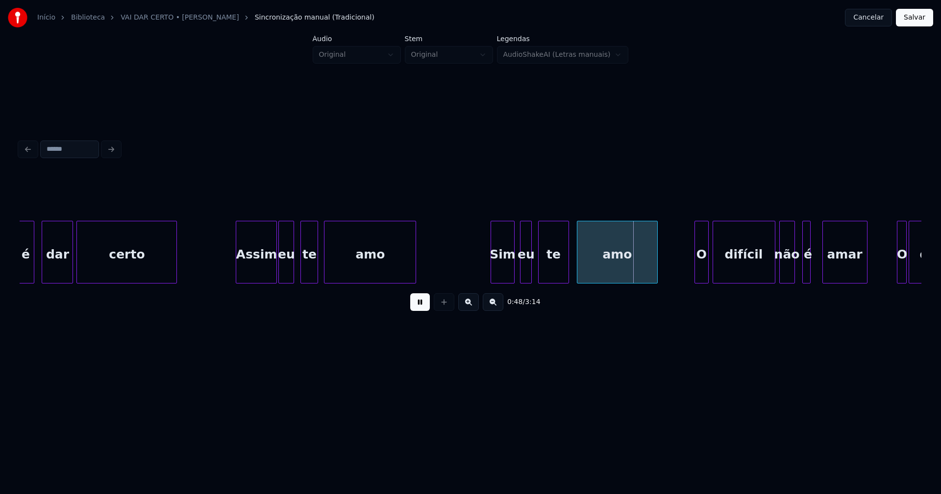
click at [477, 271] on div at bounding box center [476, 252] width 3 height 62
click at [523, 275] on div "eu" at bounding box center [521, 254] width 11 height 67
click at [552, 277] on div "te" at bounding box center [550, 254] width 30 height 67
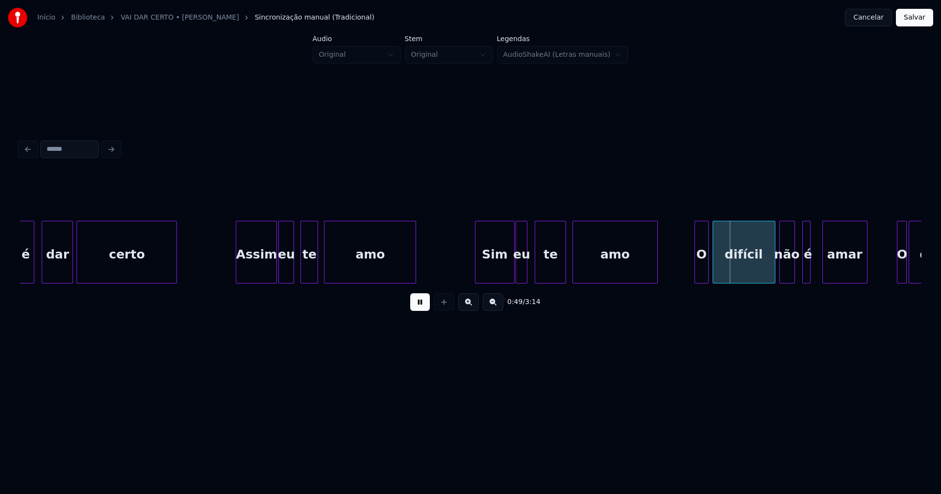
click at [575, 276] on div at bounding box center [574, 252] width 3 height 62
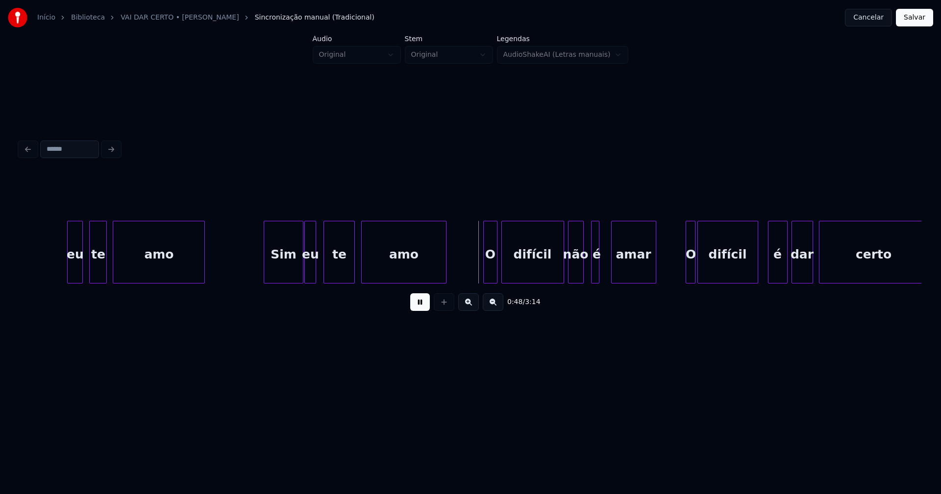
scroll to position [0, 4553]
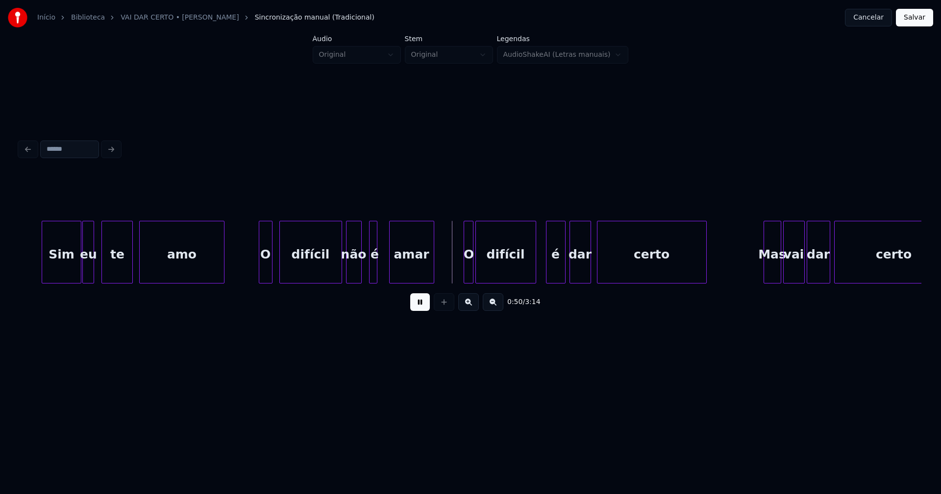
click at [264, 271] on div "O" at bounding box center [265, 254] width 13 height 67
click at [385, 279] on div at bounding box center [385, 252] width 3 height 62
click at [464, 269] on div at bounding box center [463, 252] width 3 height 62
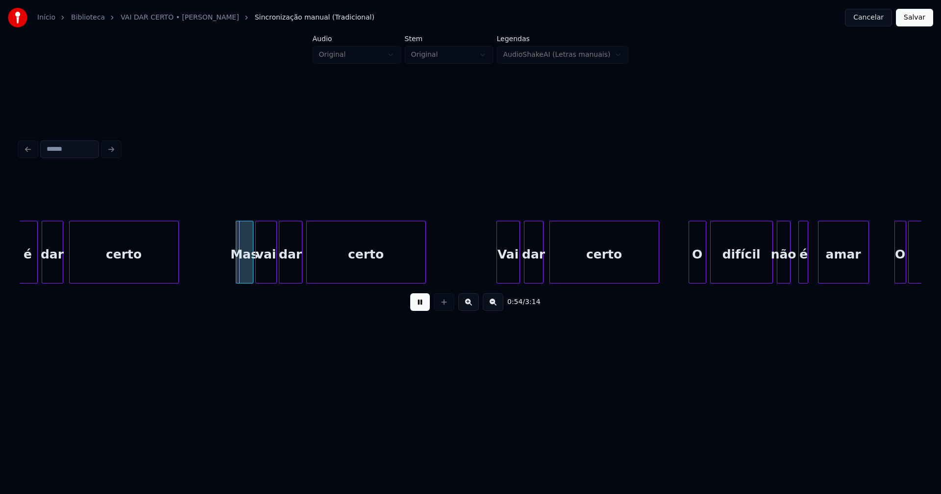
scroll to position [0, 5091]
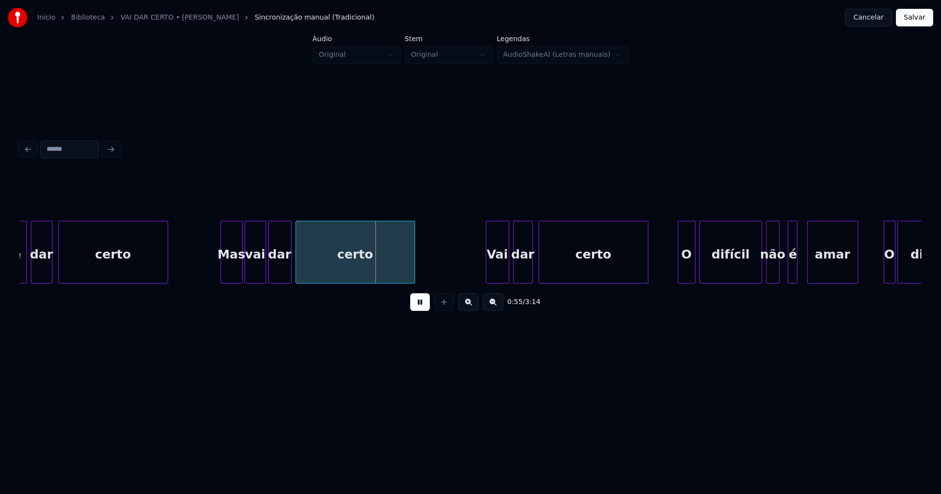
click at [221, 270] on div at bounding box center [222, 252] width 3 height 62
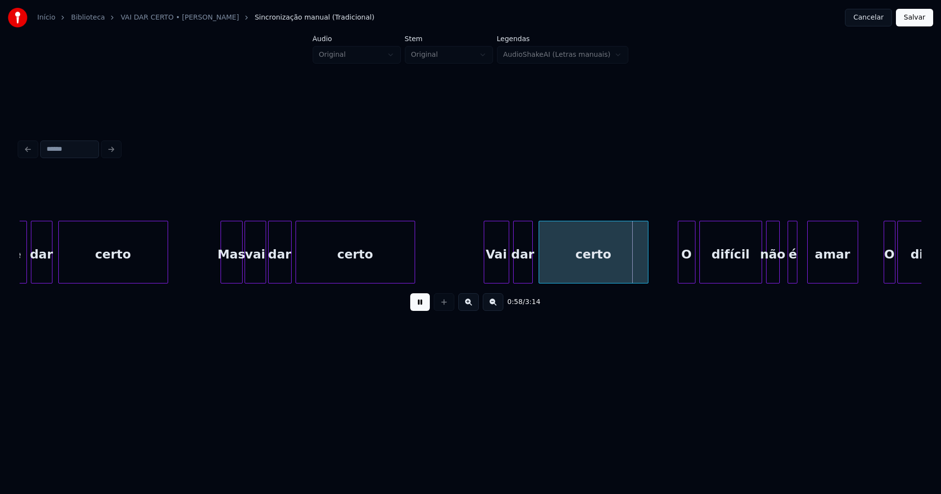
click at [485, 275] on div at bounding box center [485, 252] width 3 height 62
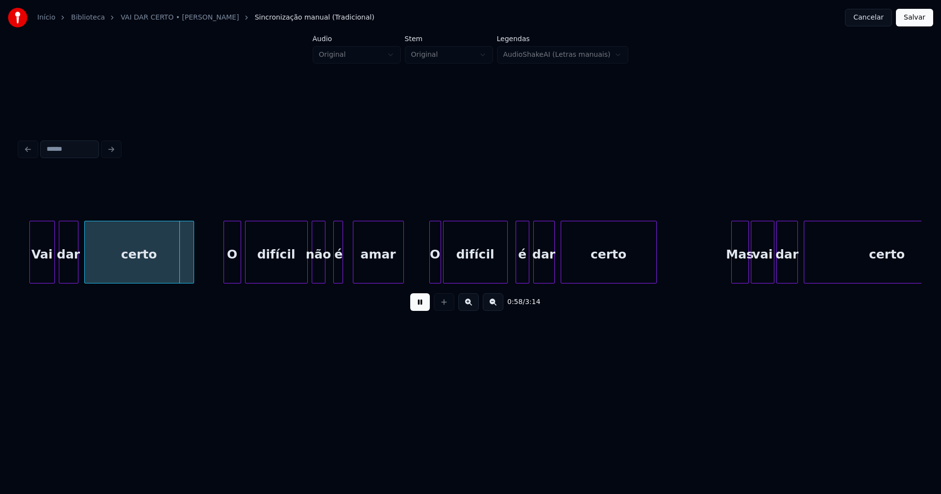
scroll to position [0, 5556]
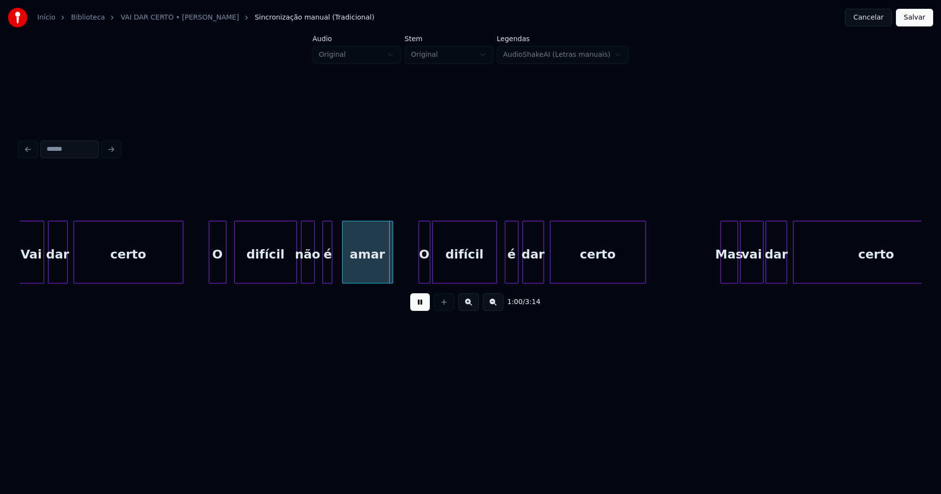
click at [218, 275] on div "O" at bounding box center [217, 254] width 17 height 67
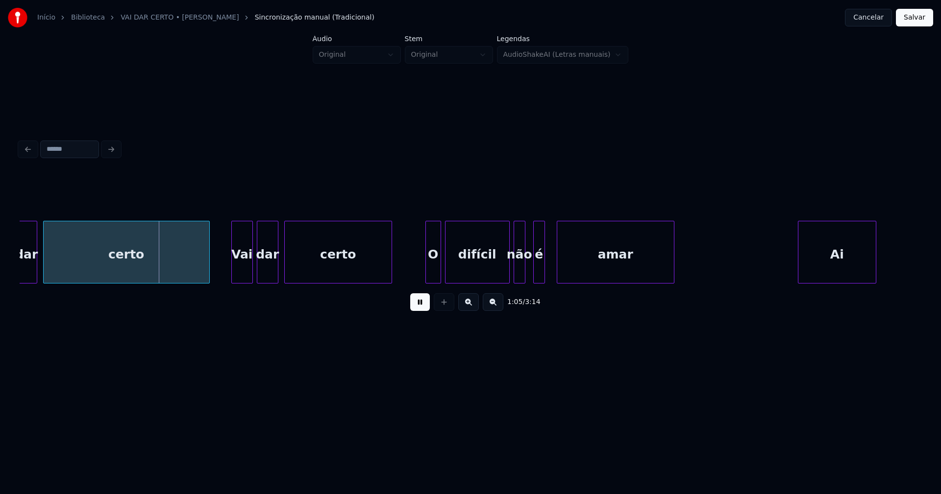
scroll to position [0, 6316]
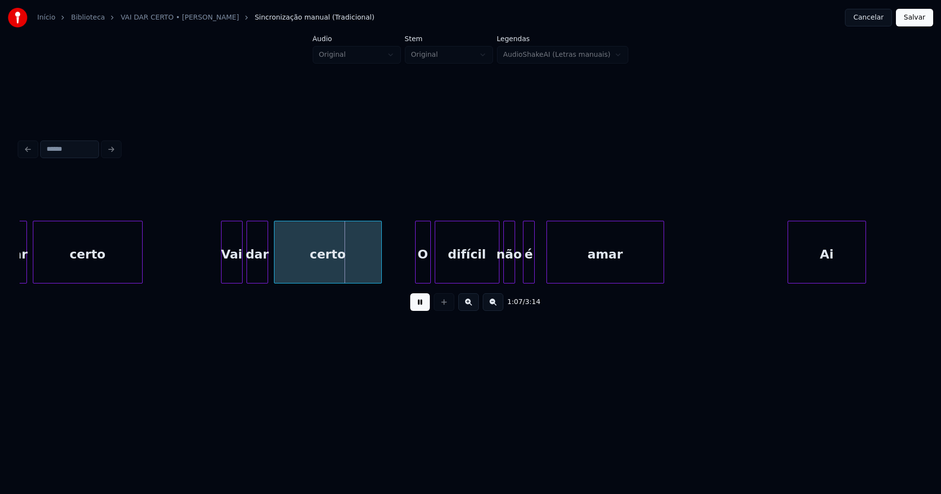
click at [139, 279] on div at bounding box center [140, 252] width 3 height 62
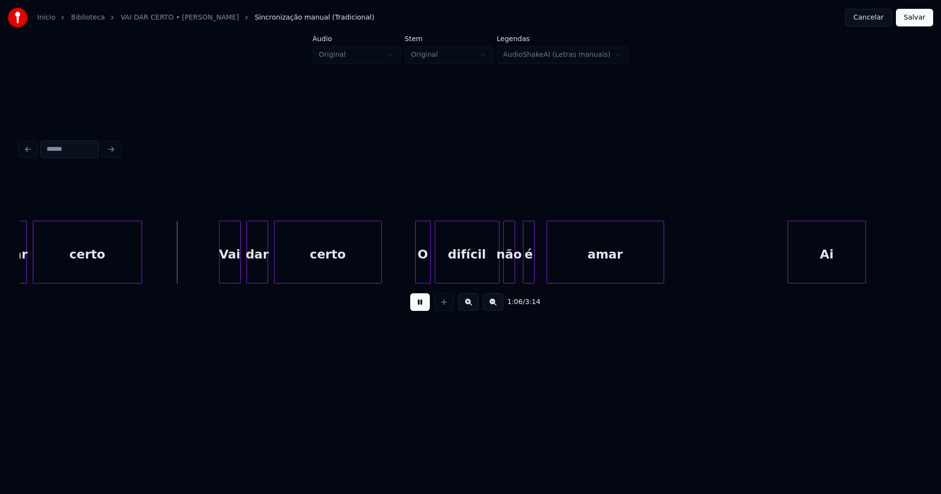
click at [232, 273] on div "Vai" at bounding box center [230, 254] width 21 height 67
click at [423, 273] on div "O" at bounding box center [420, 254] width 15 height 67
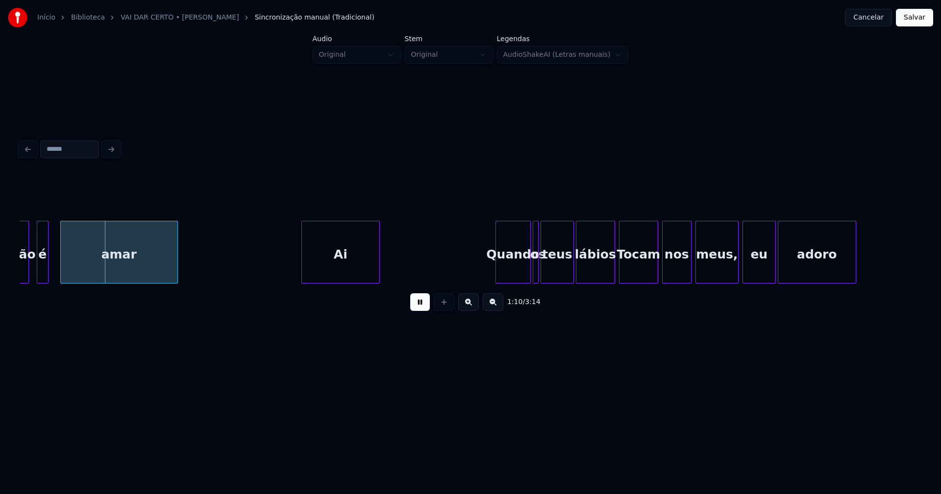
scroll to position [0, 6834]
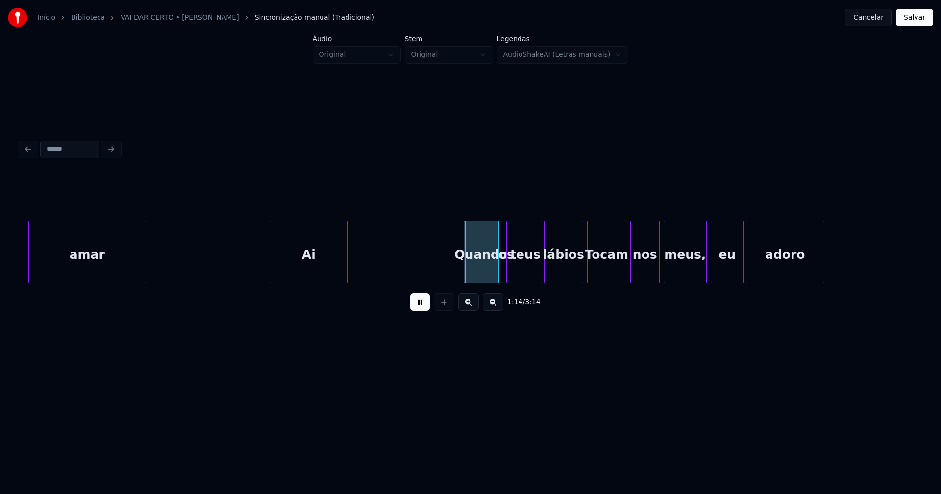
click at [268, 276] on div at bounding box center [267, 252] width 3 height 62
click at [417, 308] on button at bounding box center [420, 303] width 20 height 18
click at [322, 270] on div "Ai" at bounding box center [306, 254] width 81 height 67
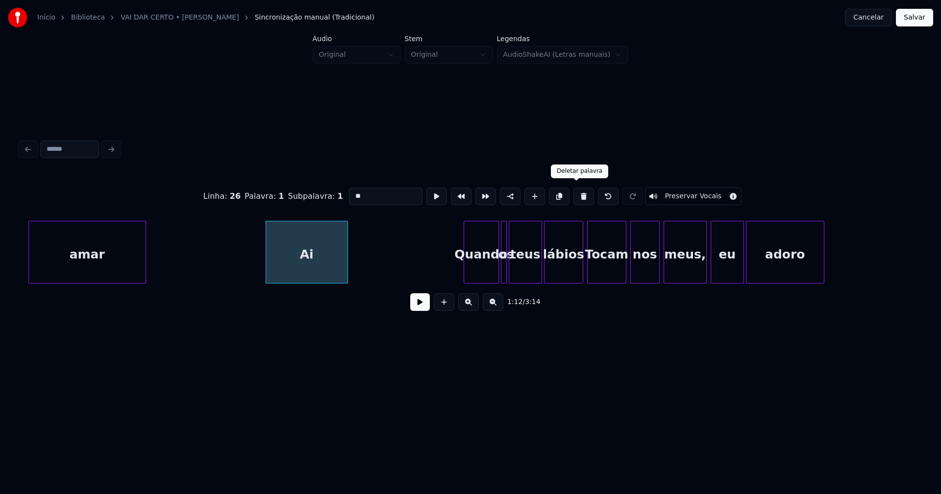
click at [575, 196] on button at bounding box center [583, 197] width 21 height 18
type input "****"
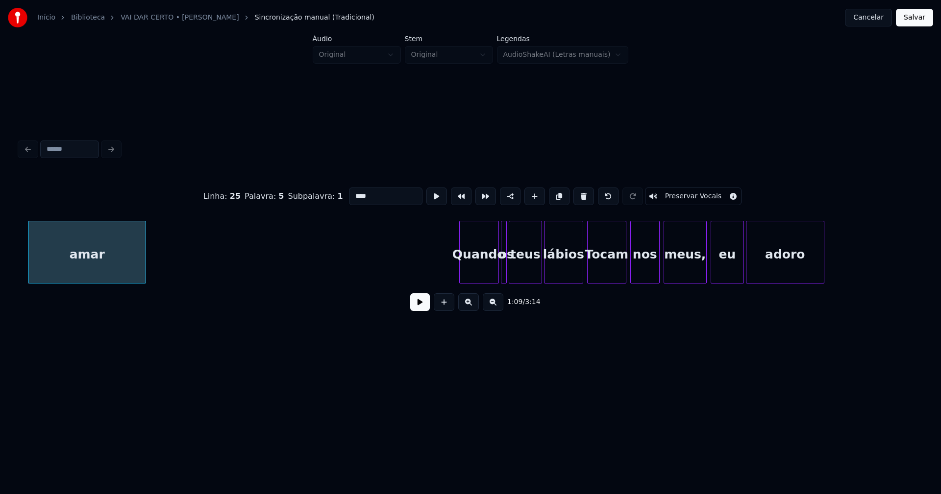
click at [461, 270] on div at bounding box center [461, 252] width 3 height 62
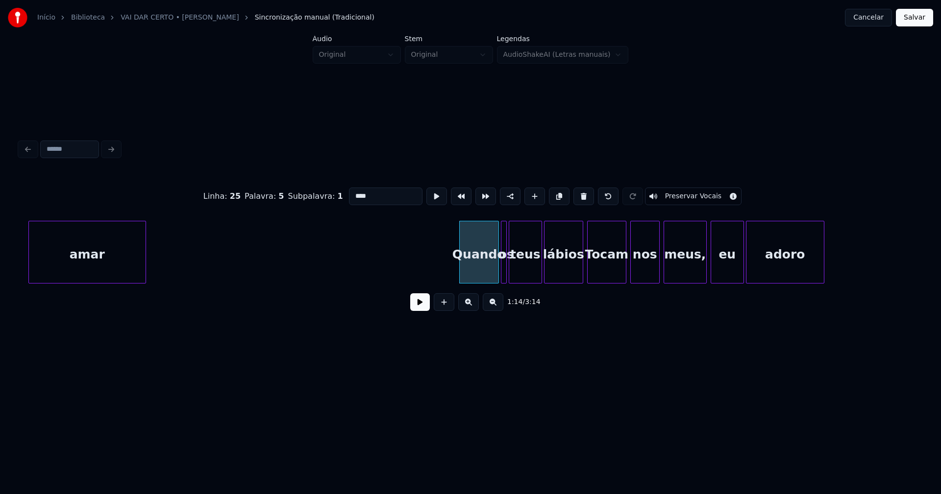
click at [416, 310] on button at bounding box center [420, 303] width 20 height 18
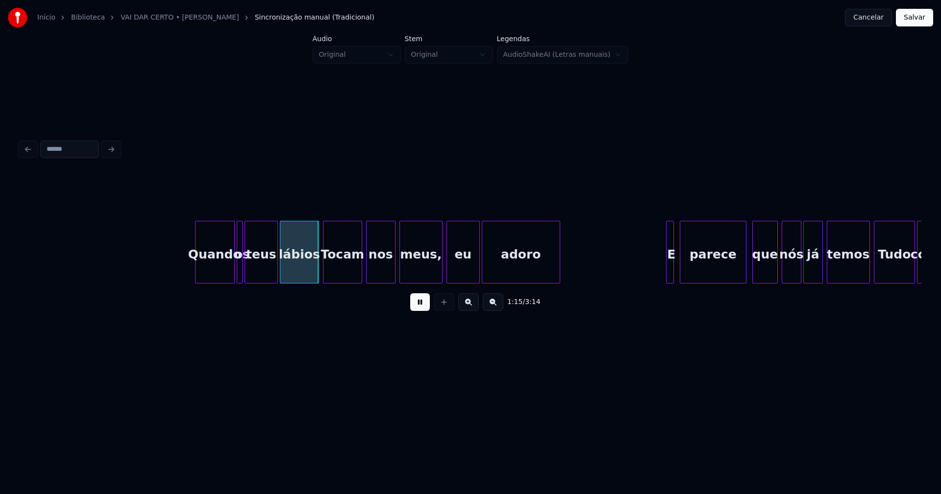
scroll to position [0, 7109]
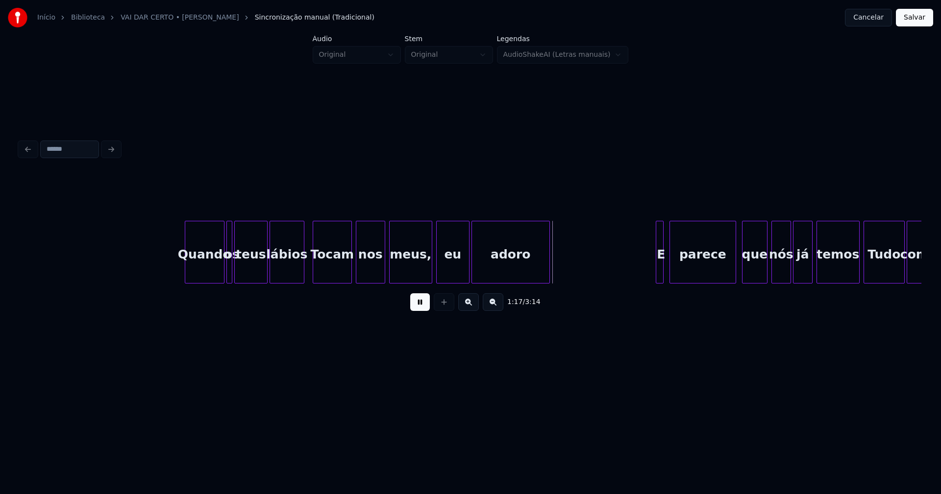
click at [302, 274] on div at bounding box center [302, 252] width 3 height 62
click at [332, 270] on div "Tocam" at bounding box center [331, 254] width 38 height 67
click at [325, 270] on div "Tocam" at bounding box center [332, 254] width 38 height 67
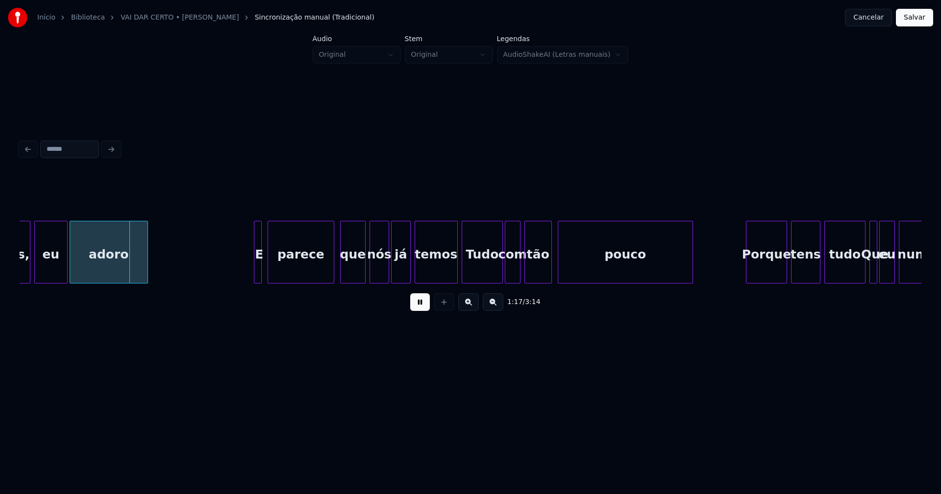
scroll to position [0, 7521]
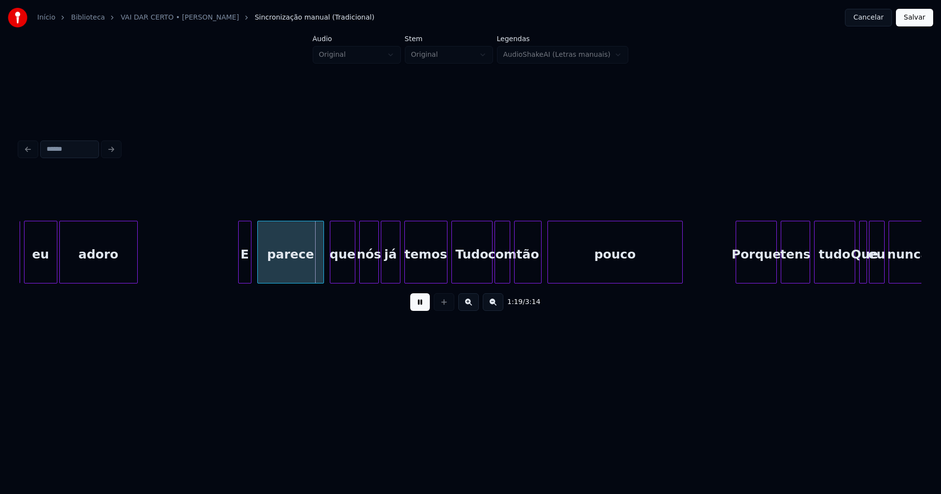
click at [239, 276] on div at bounding box center [240, 252] width 3 height 62
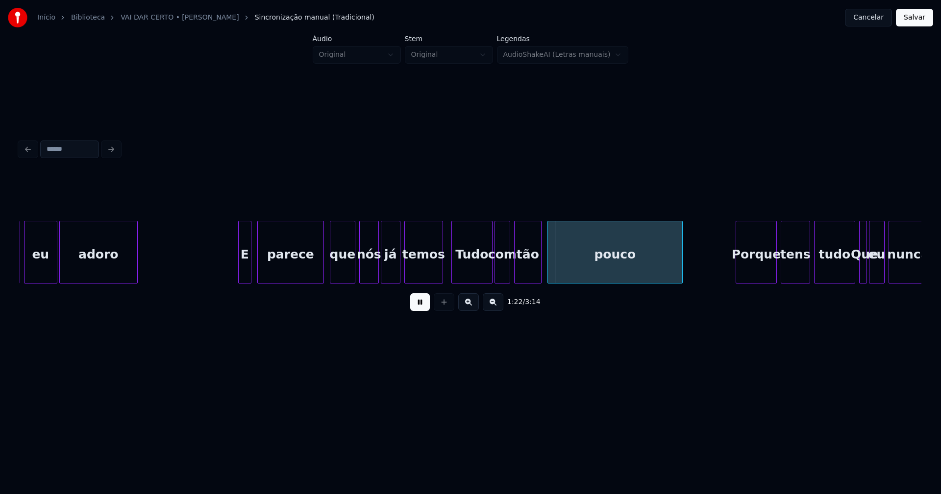
click at [441, 271] on div at bounding box center [441, 252] width 3 height 62
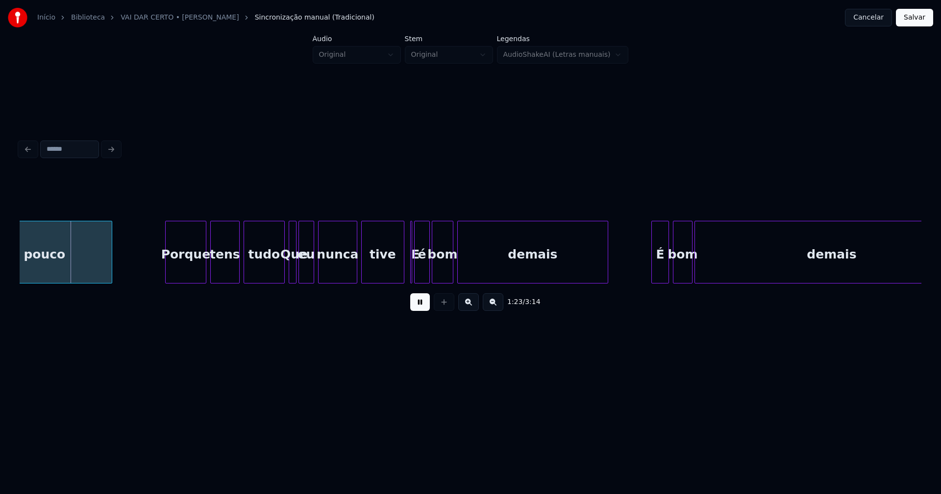
scroll to position [0, 8123]
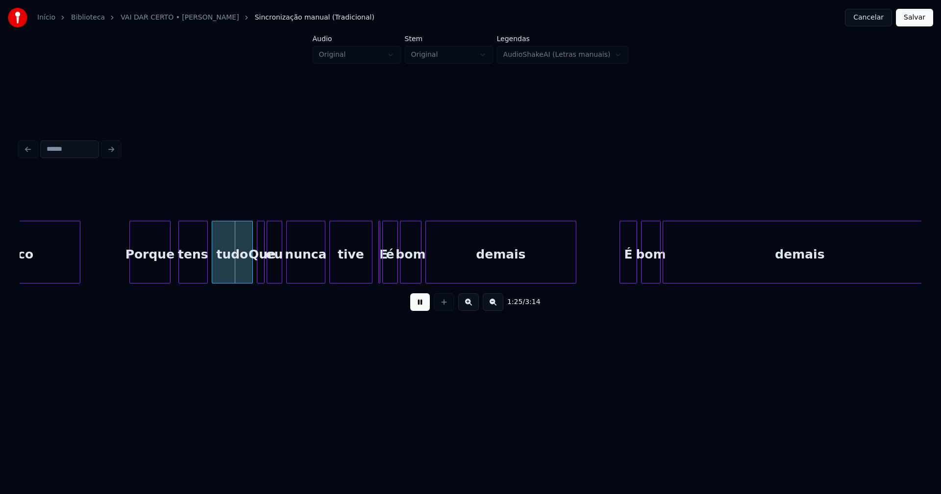
click at [154, 272] on div "Porque" at bounding box center [150, 254] width 40 height 67
click at [195, 273] on div "tens" at bounding box center [190, 254] width 28 height 67
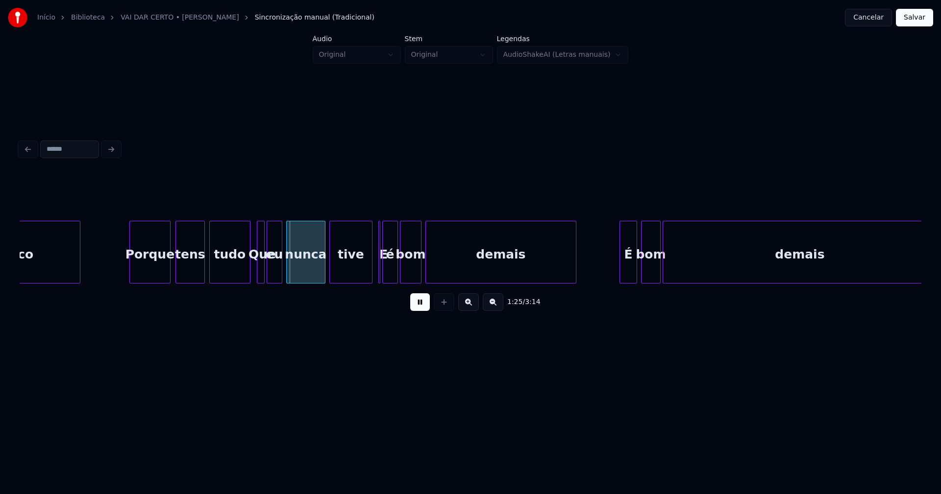
click at [227, 272] on div "tudo" at bounding box center [230, 254] width 40 height 67
click at [248, 270] on div at bounding box center [247, 252] width 3 height 62
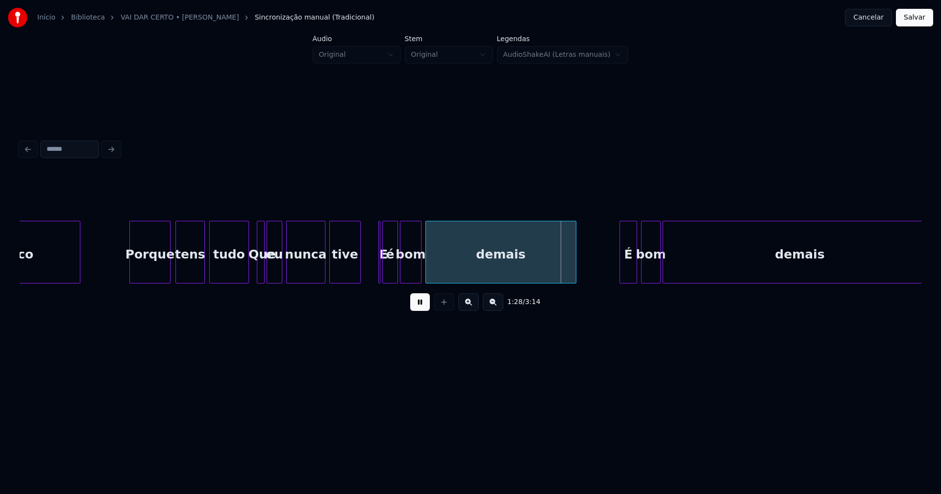
click at [359, 278] on div at bounding box center [358, 252] width 3 height 62
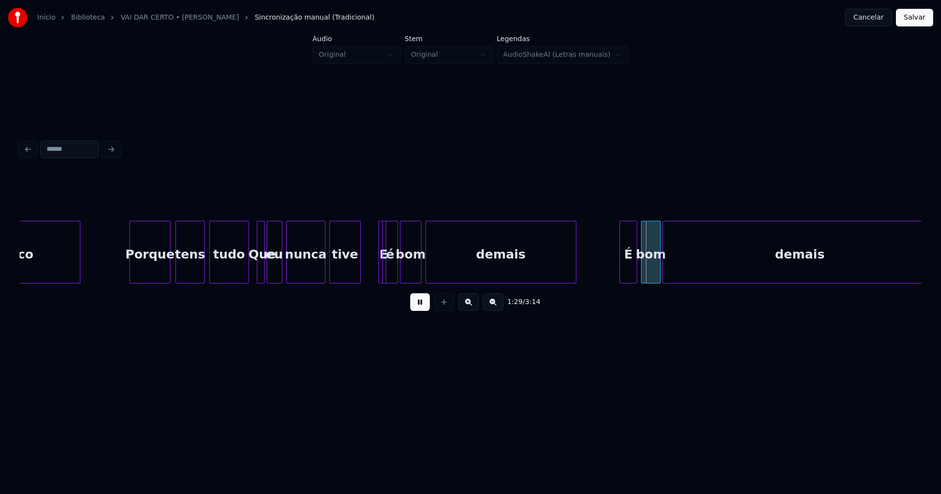
drag, startPoint x: 376, startPoint y: 227, endPoint x: 367, endPoint y: 233, distance: 11.2
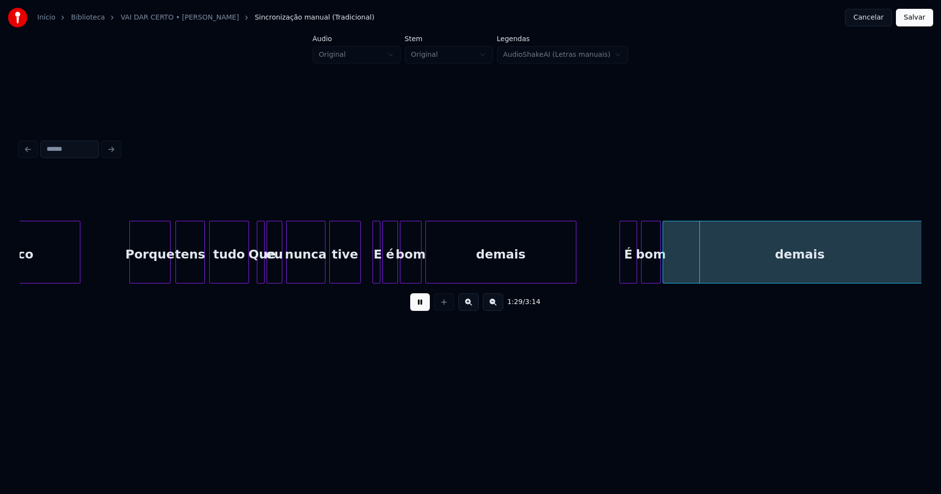
click at [372, 231] on div "E" at bounding box center [376, 252] width 8 height 63
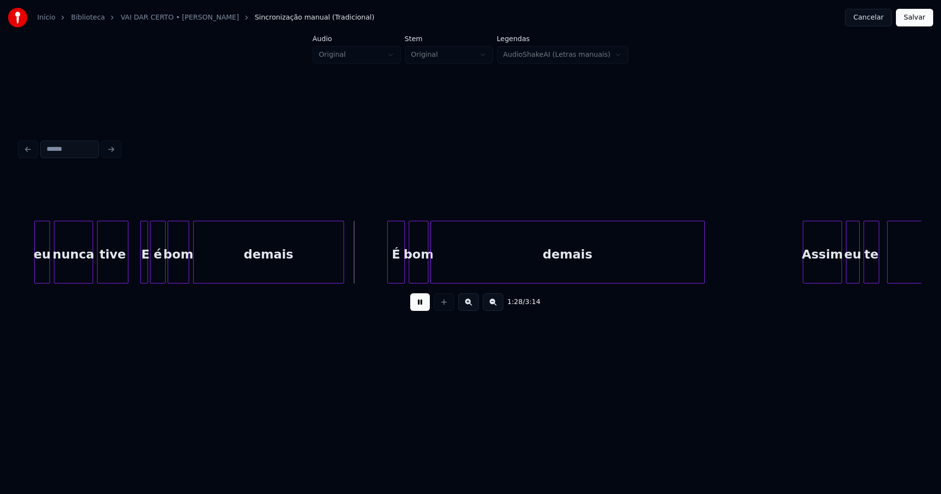
scroll to position [0, 8376]
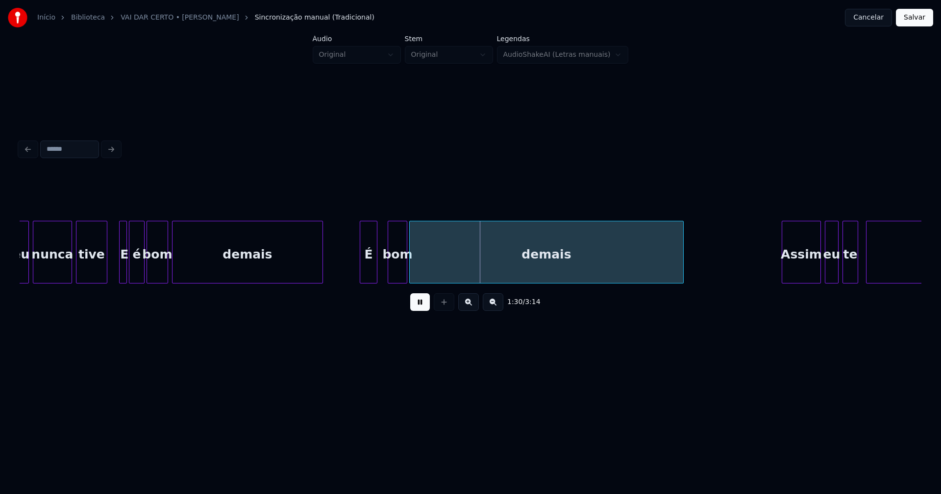
click at [364, 272] on div "É" at bounding box center [368, 254] width 17 height 67
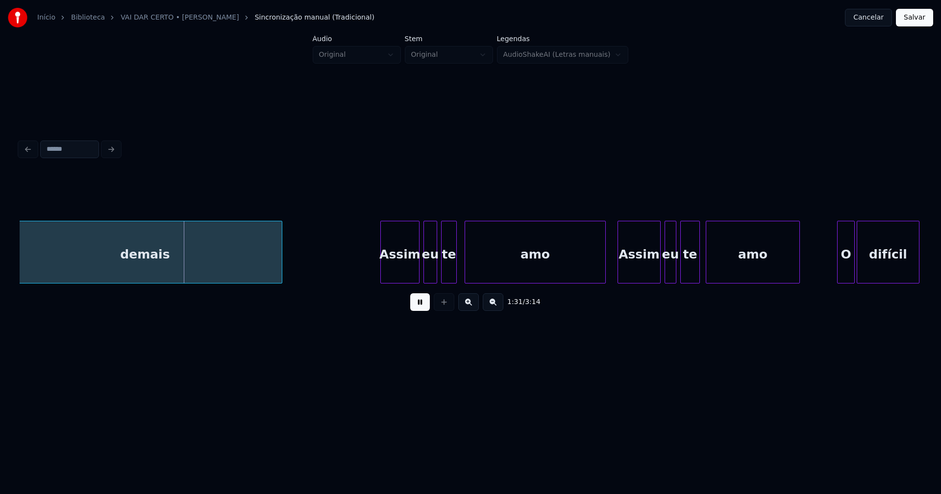
scroll to position [0, 8852]
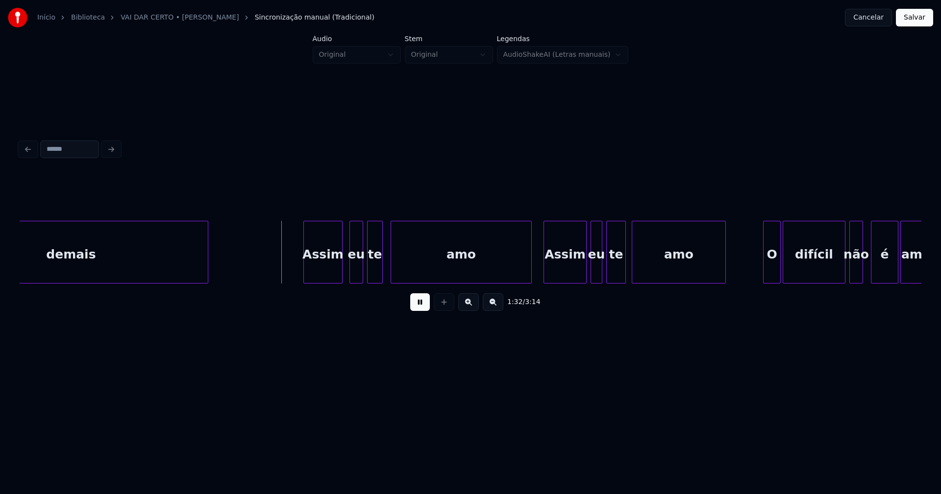
click at [326, 275] on div "Assim" at bounding box center [323, 254] width 38 height 67
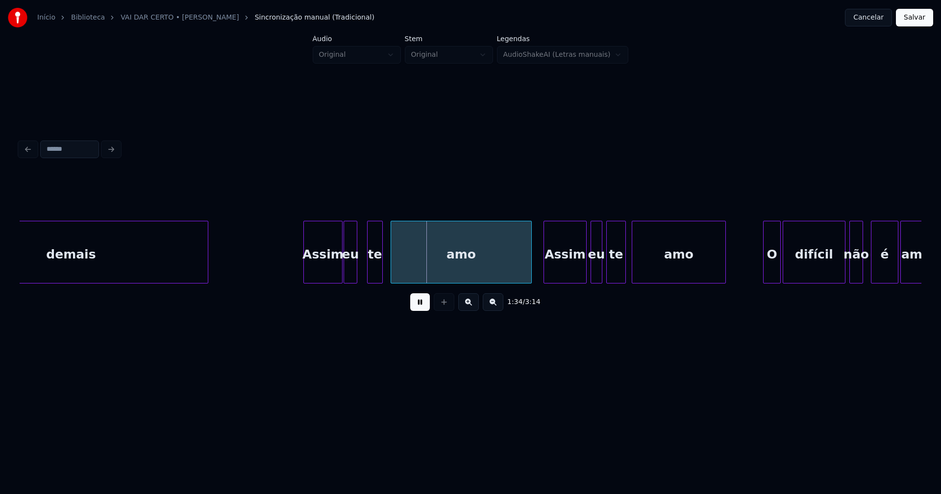
click at [353, 278] on div "eu" at bounding box center [350, 254] width 13 height 67
click at [365, 277] on div at bounding box center [364, 252] width 3 height 62
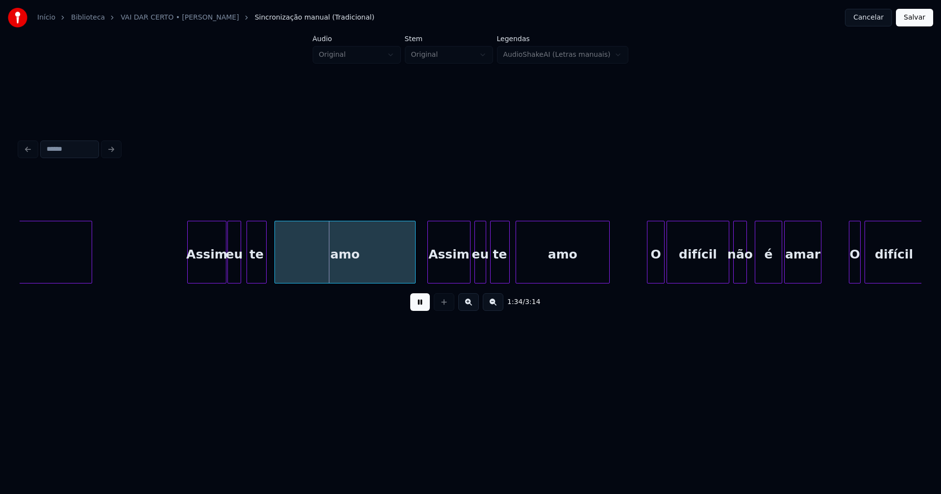
scroll to position [0, 9032]
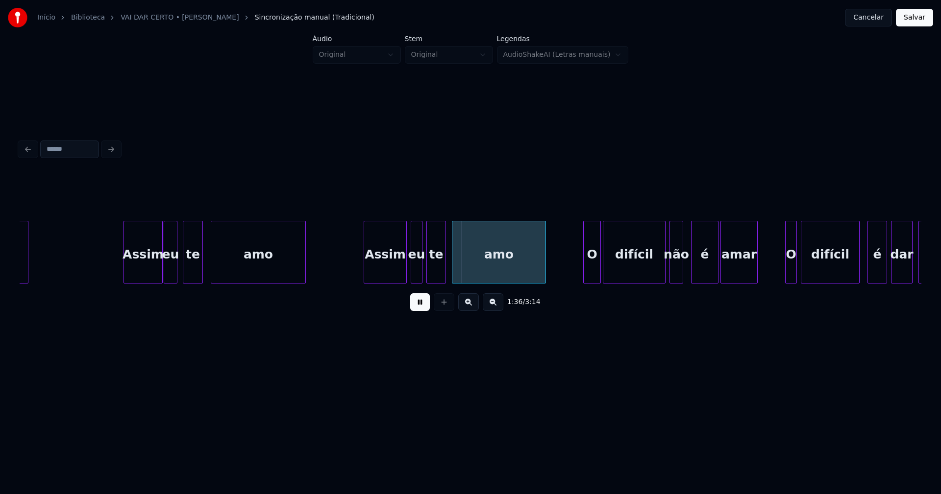
click at [303, 281] on div "demais Assim eu te amo Assim eu te amo O difícil não é amar O difícil é dar cer…" at bounding box center [471, 252] width 902 height 63
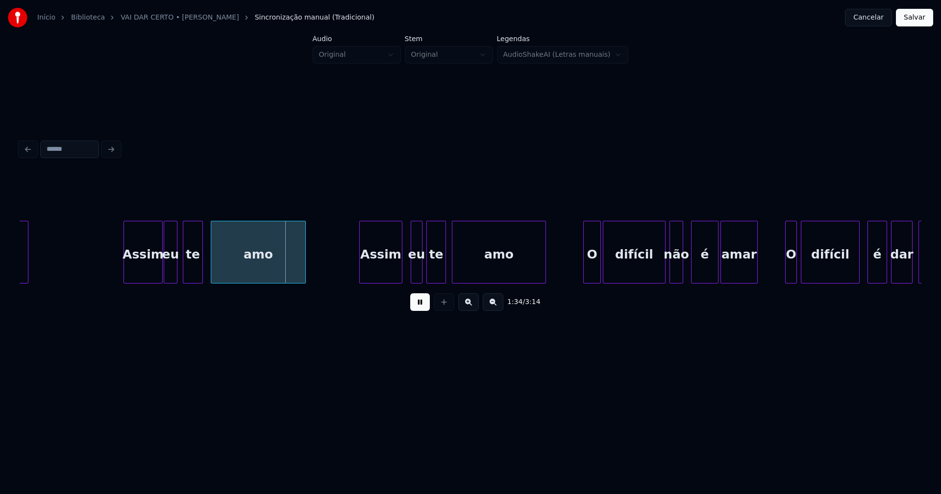
click at [377, 271] on div "Assim" at bounding box center [381, 254] width 42 height 67
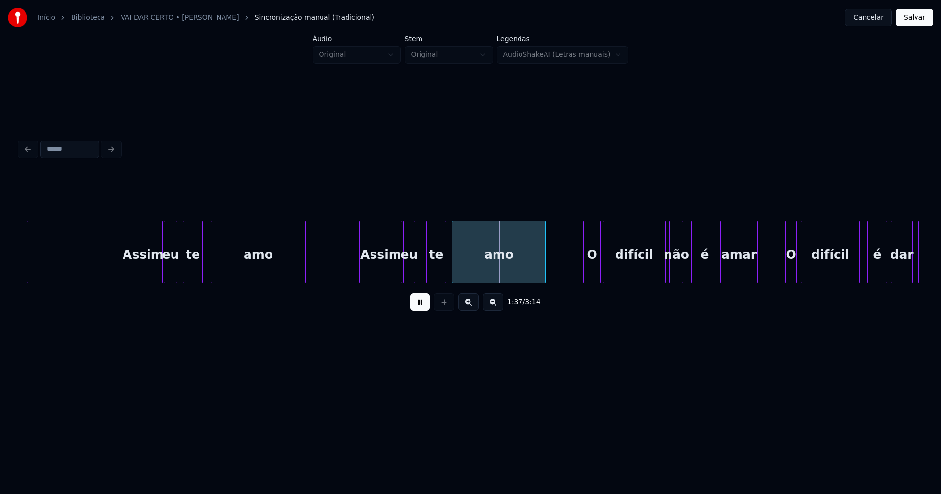
click at [407, 270] on div "eu" at bounding box center [409, 254] width 11 height 67
click at [424, 273] on div at bounding box center [424, 252] width 3 height 62
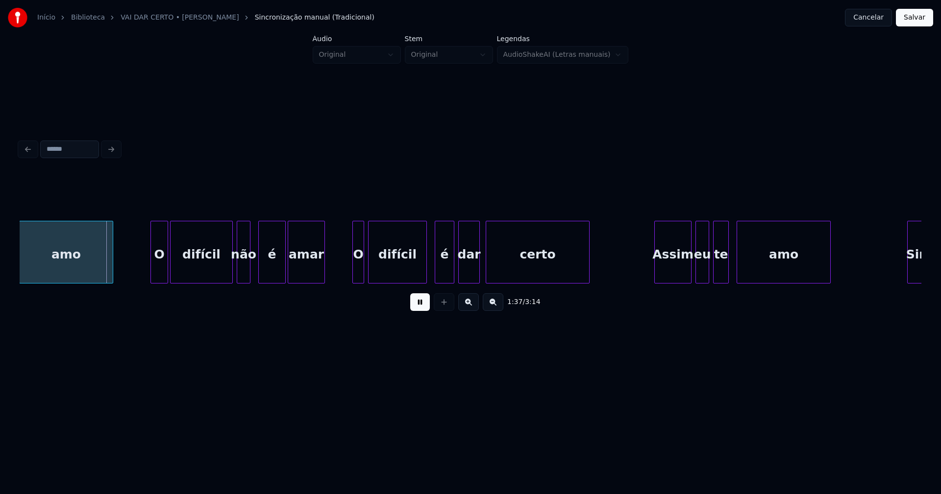
scroll to position [0, 9486]
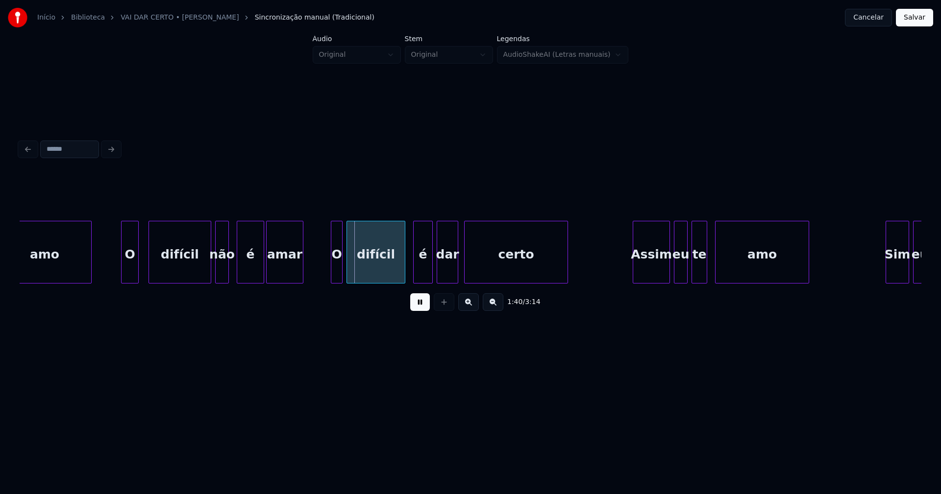
click at [130, 278] on div "O" at bounding box center [130, 254] width 17 height 67
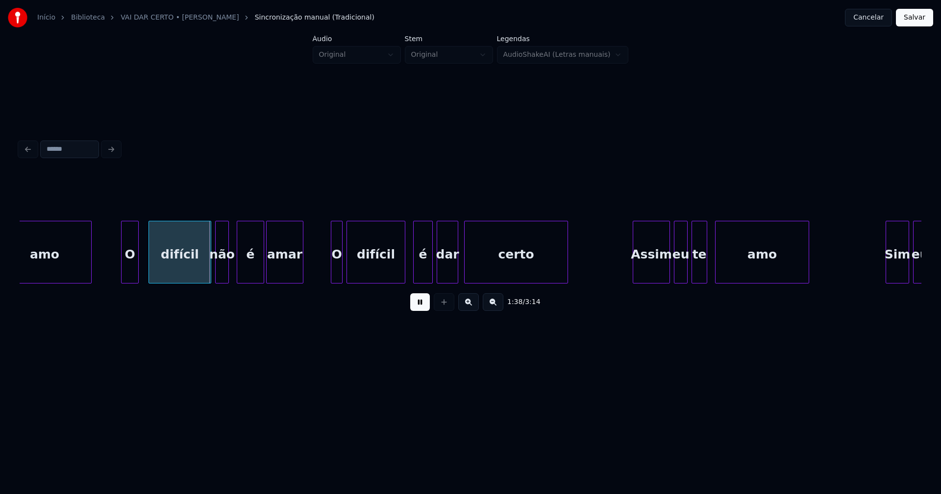
click at [101, 275] on div "amo O difícil não é amar O difícil é dar certo Assim eu te amo Sim eu" at bounding box center [74, 252] width 19080 height 63
click at [326, 273] on div at bounding box center [325, 252] width 3 height 62
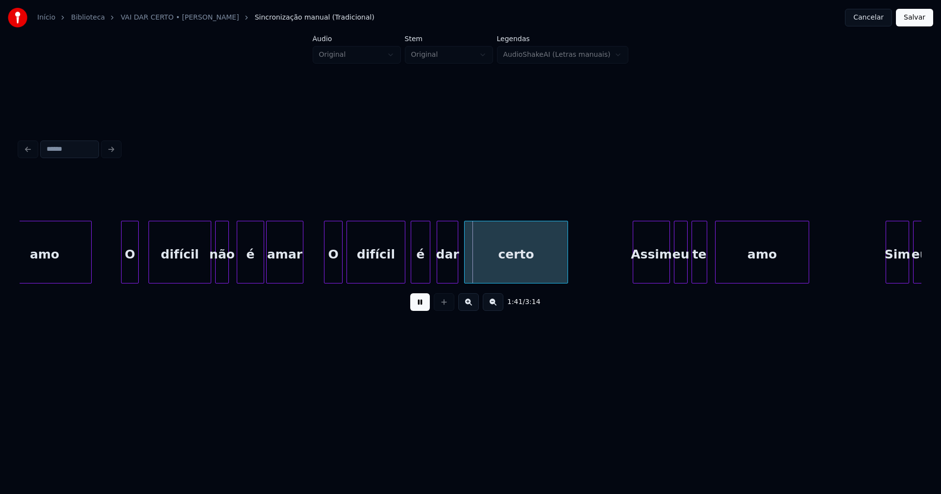
click at [420, 275] on div "é" at bounding box center [420, 254] width 19 height 67
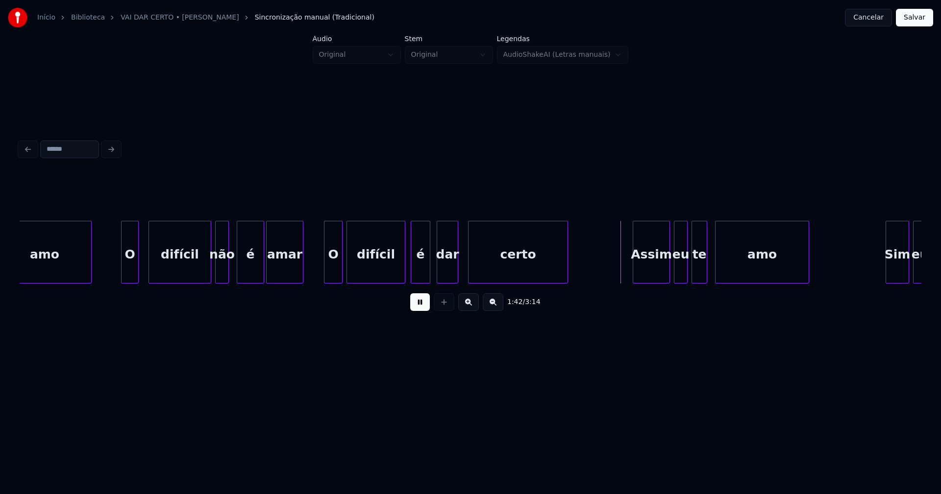
click at [469, 275] on div at bounding box center [469, 252] width 3 height 62
click at [456, 278] on div "dar" at bounding box center [455, 254] width 21 height 67
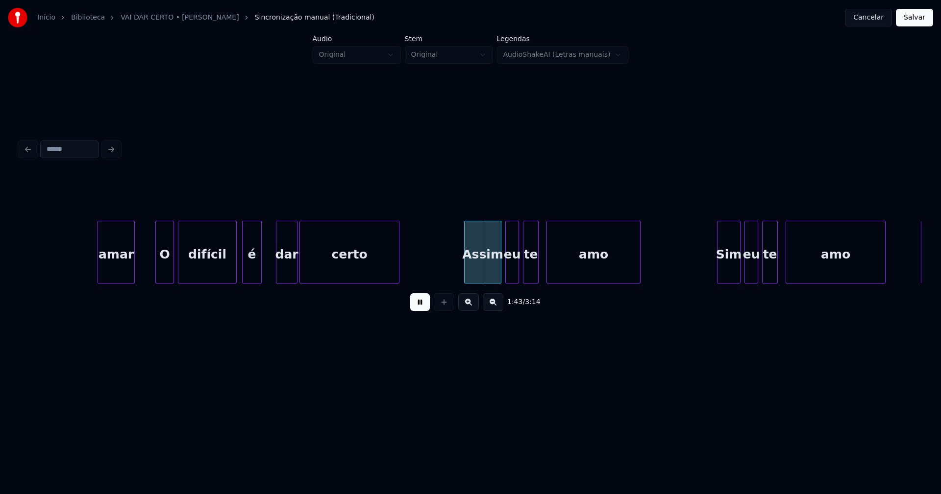
scroll to position [0, 9919]
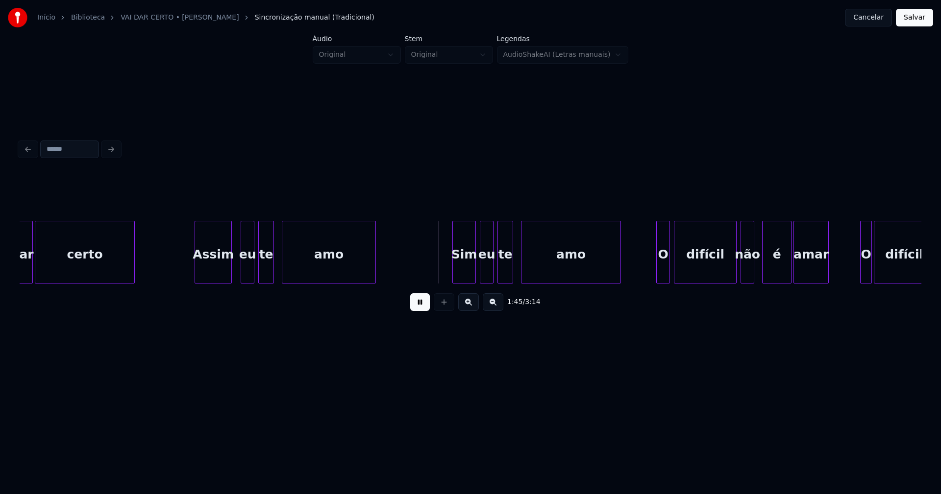
click at [214, 269] on div "Assim" at bounding box center [213, 254] width 36 height 67
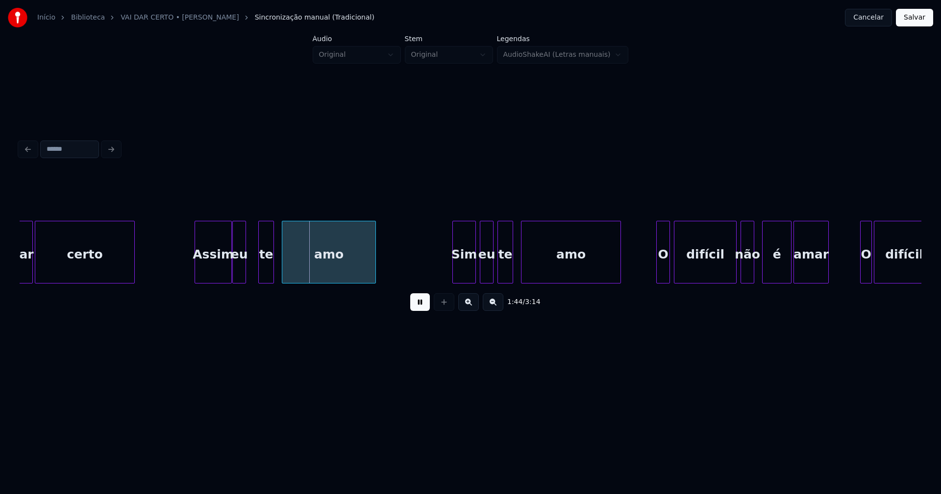
click at [240, 273] on div "eu" at bounding box center [239, 254] width 13 height 67
click at [254, 274] on div at bounding box center [254, 252] width 3 height 62
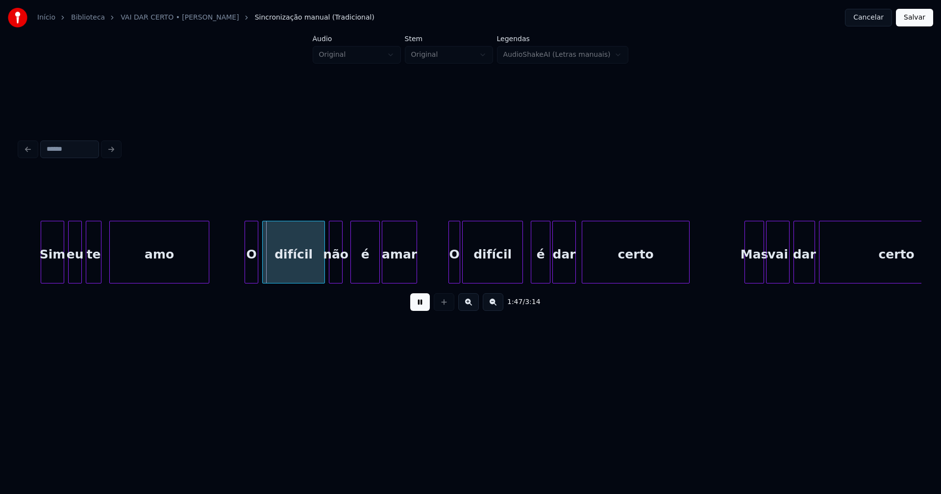
scroll to position [0, 10373]
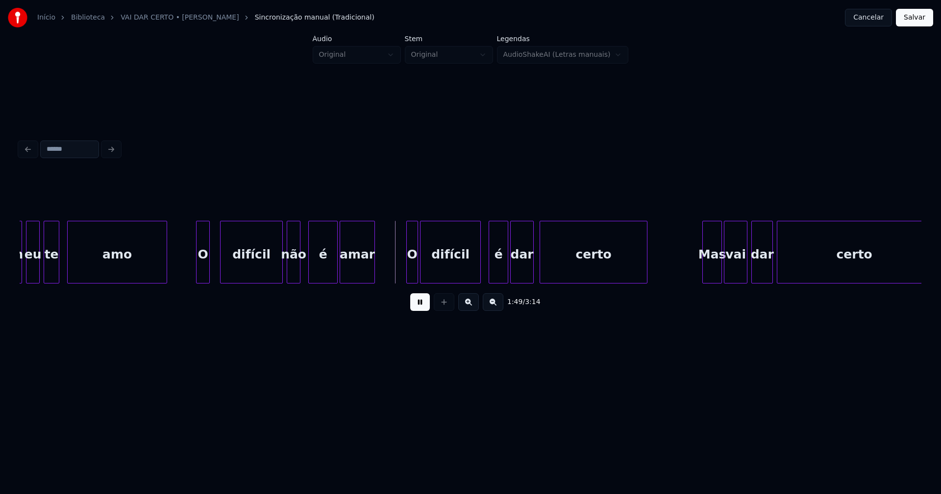
click at [203, 271] on div "O" at bounding box center [202, 254] width 13 height 67
click at [256, 271] on div "difícil" at bounding box center [248, 254] width 62 height 67
click at [404, 274] on div at bounding box center [404, 252] width 3 height 62
click at [494, 277] on div "é" at bounding box center [494, 254] width 19 height 67
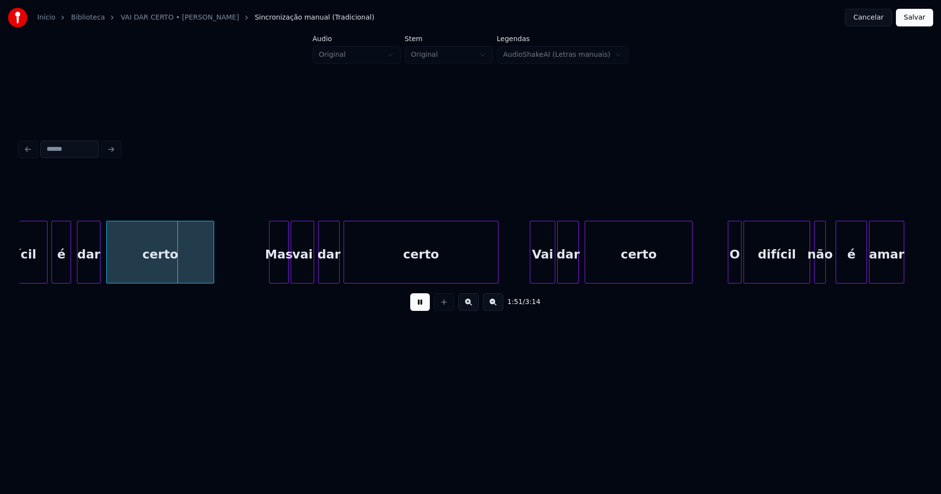
scroll to position [0, 10869]
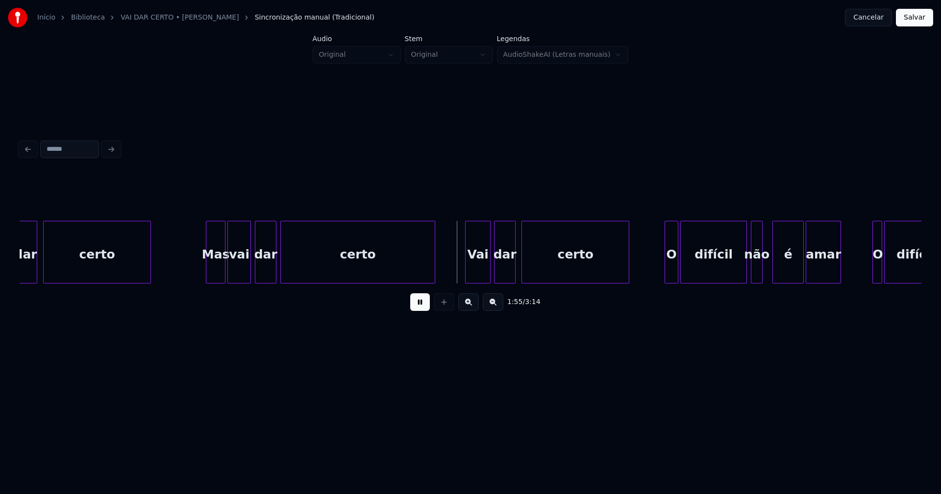
click at [479, 276] on div "Vai" at bounding box center [478, 254] width 25 height 67
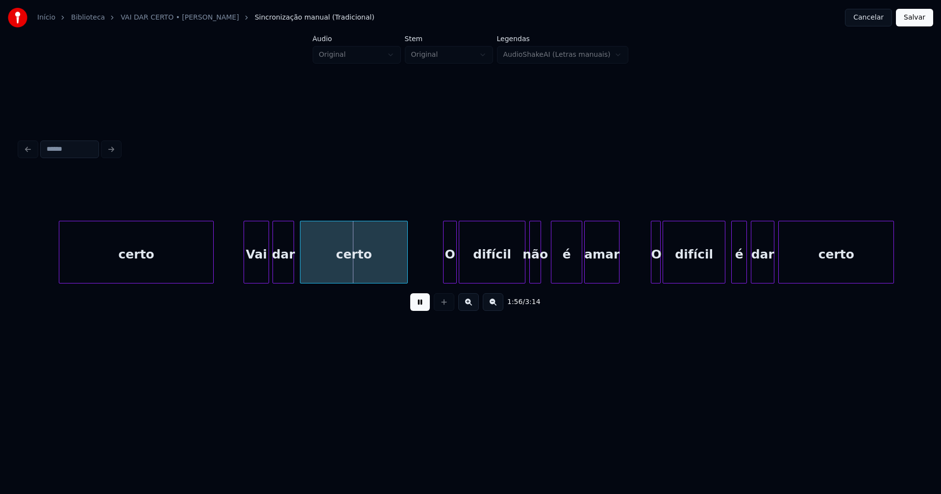
scroll to position [0, 11250]
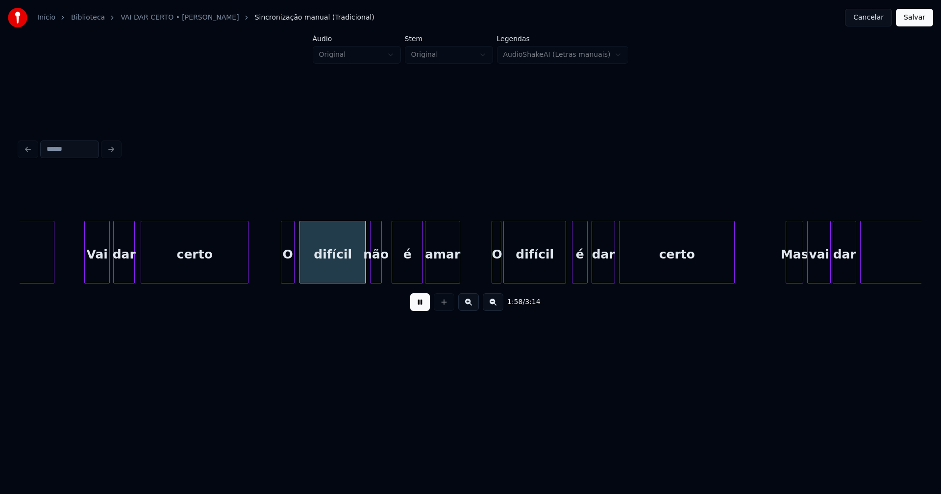
click at [286, 269] on div "O" at bounding box center [287, 254] width 13 height 67
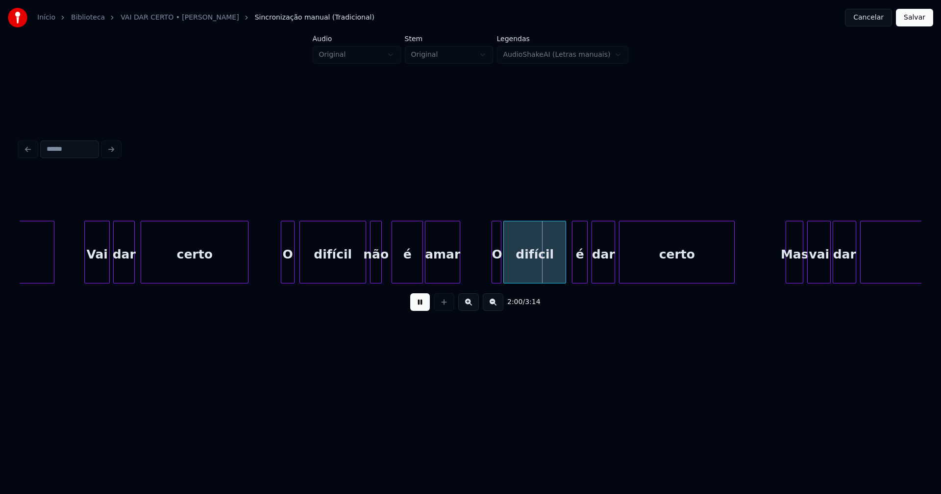
drag, startPoint x: 565, startPoint y: 288, endPoint x: 550, endPoint y: 277, distance: 18.5
click at [579, 286] on div "2:00 / 3:14" at bounding box center [471, 246] width 902 height 149
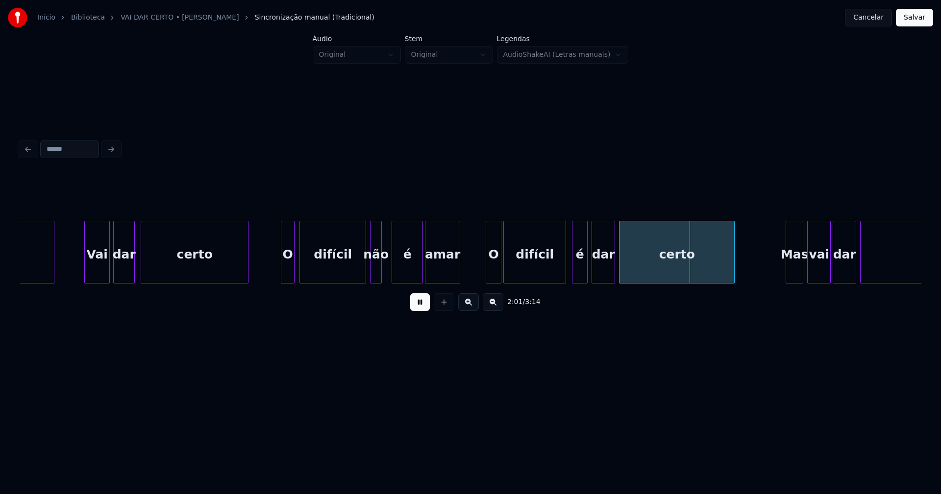
click at [486, 279] on div "O" at bounding box center [494, 252] width 16 height 63
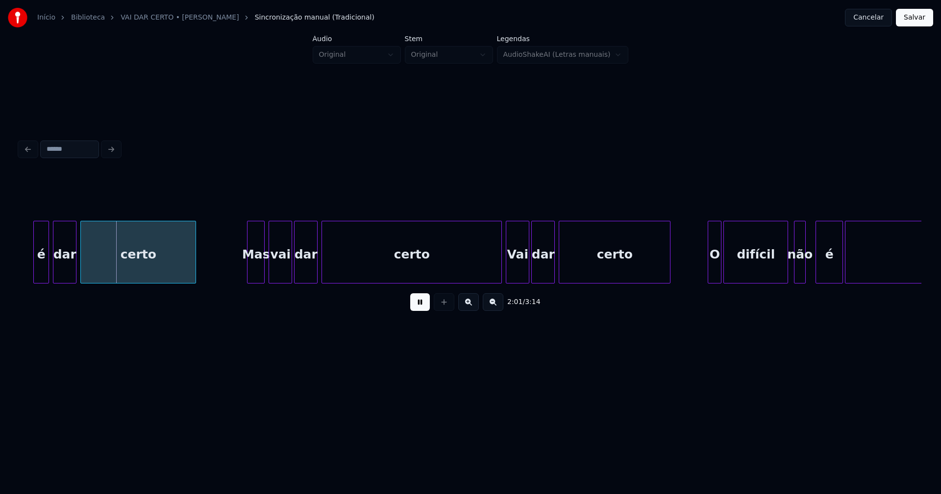
scroll to position [0, 11799]
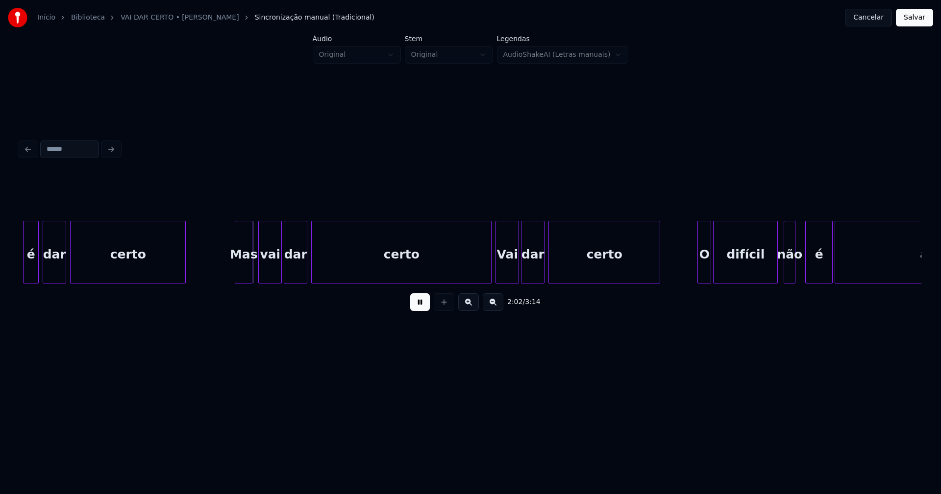
click at [247, 271] on div "Mas" at bounding box center [243, 254] width 17 height 67
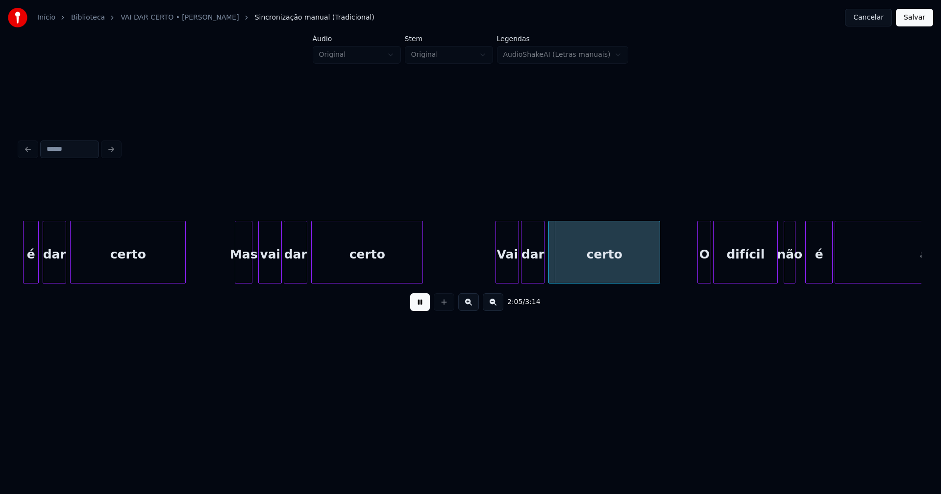
click at [422, 293] on div "2:05 / 3:14" at bounding box center [471, 246] width 902 height 149
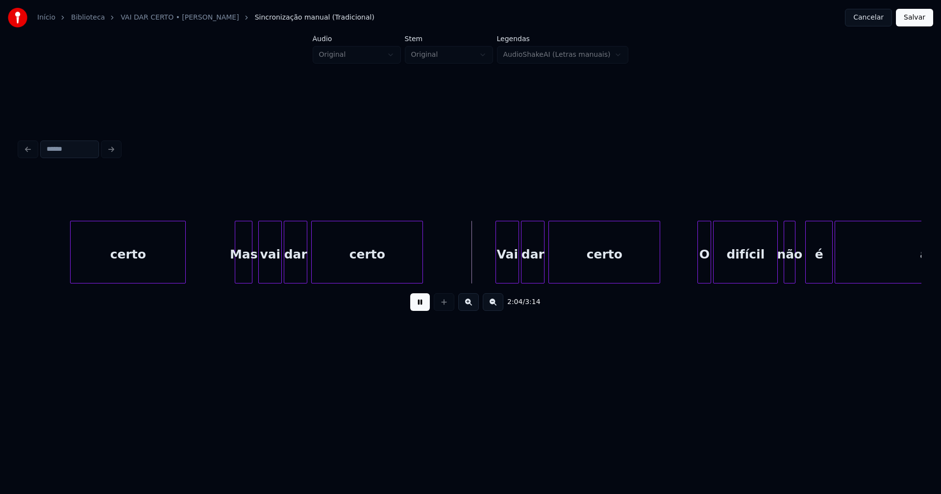
scroll to position [0, 11894]
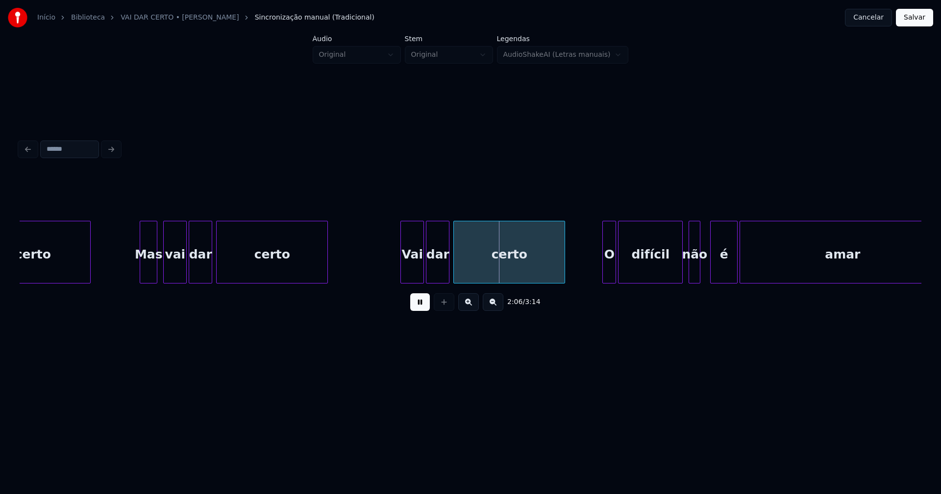
click at [407, 270] on div "Vai" at bounding box center [408, 254] width 23 height 67
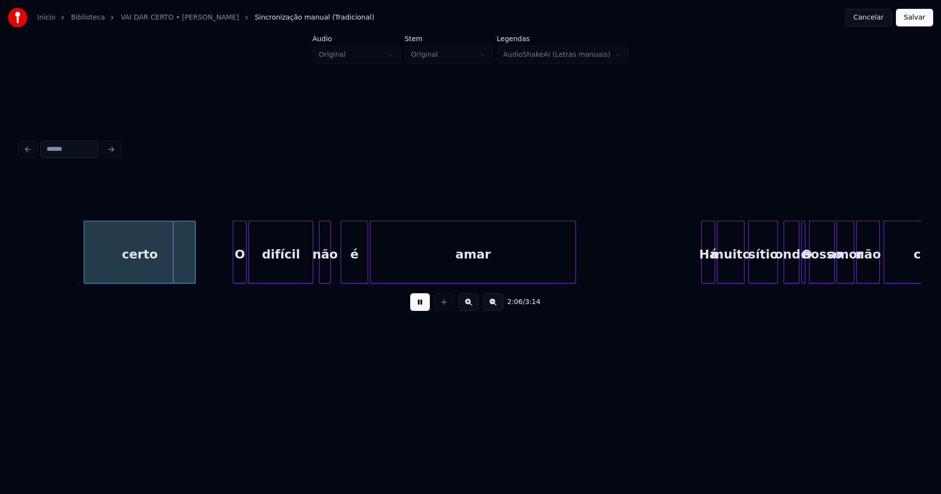
scroll to position [0, 12390]
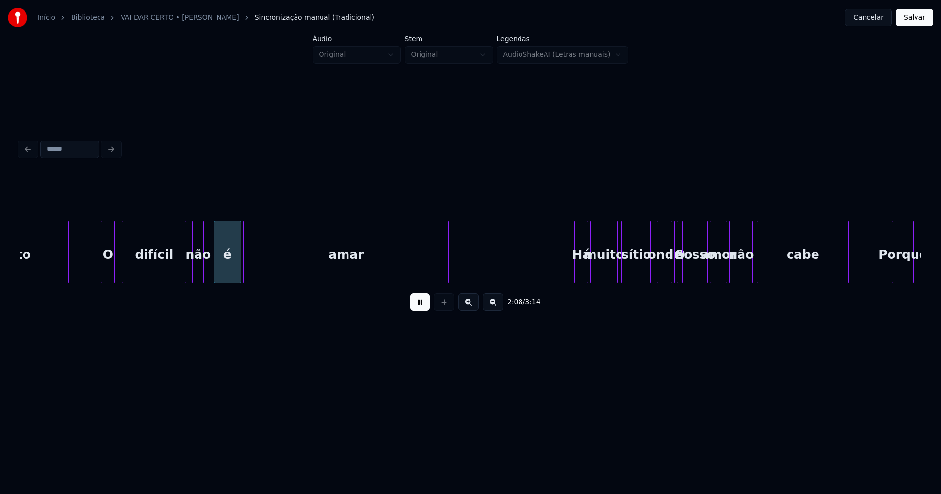
click at [106, 270] on div "O" at bounding box center [107, 254] width 13 height 67
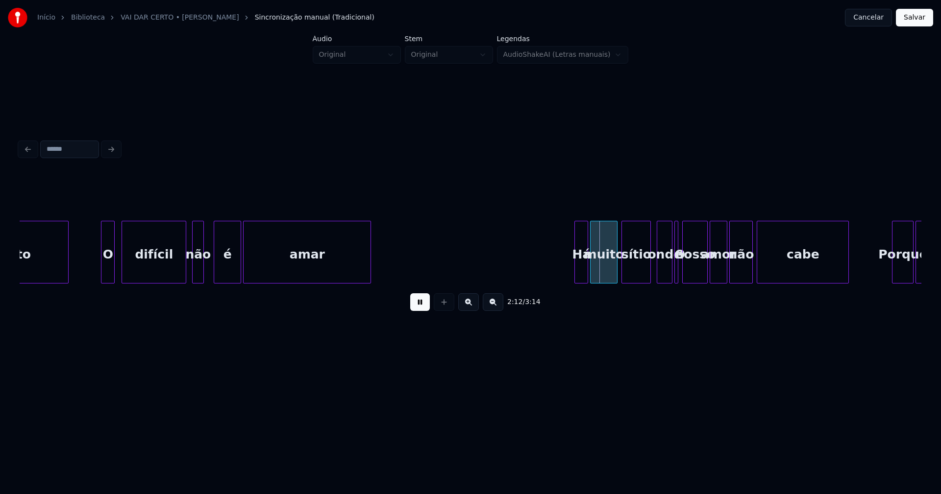
click at [368, 288] on div "2:12 / 3:14" at bounding box center [471, 246] width 902 height 149
click at [571, 270] on div at bounding box center [572, 252] width 3 height 62
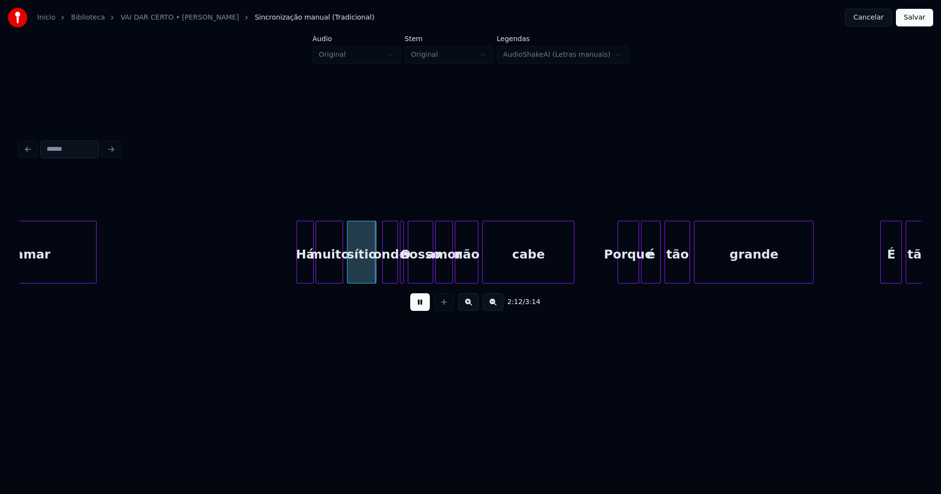
scroll to position [0, 12770]
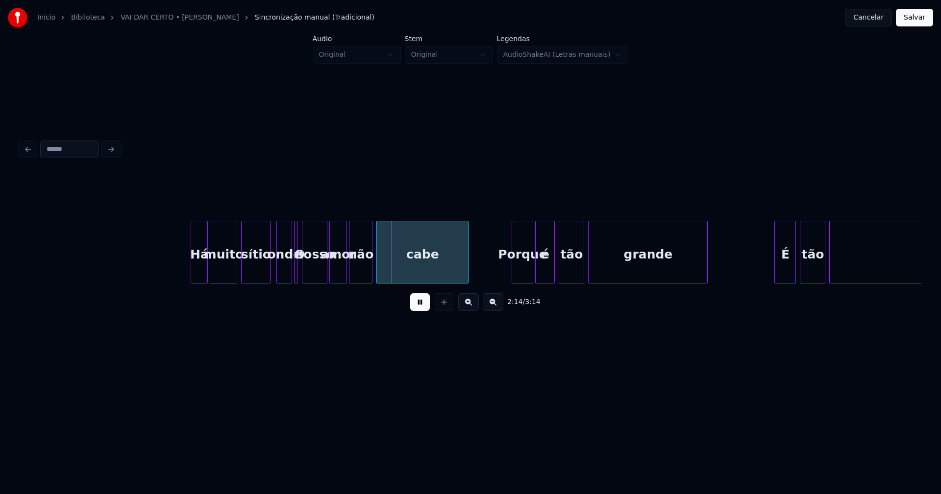
click at [419, 307] on button at bounding box center [420, 303] width 20 height 18
click at [417, 307] on button at bounding box center [420, 303] width 20 height 18
click at [424, 310] on button at bounding box center [420, 303] width 20 height 18
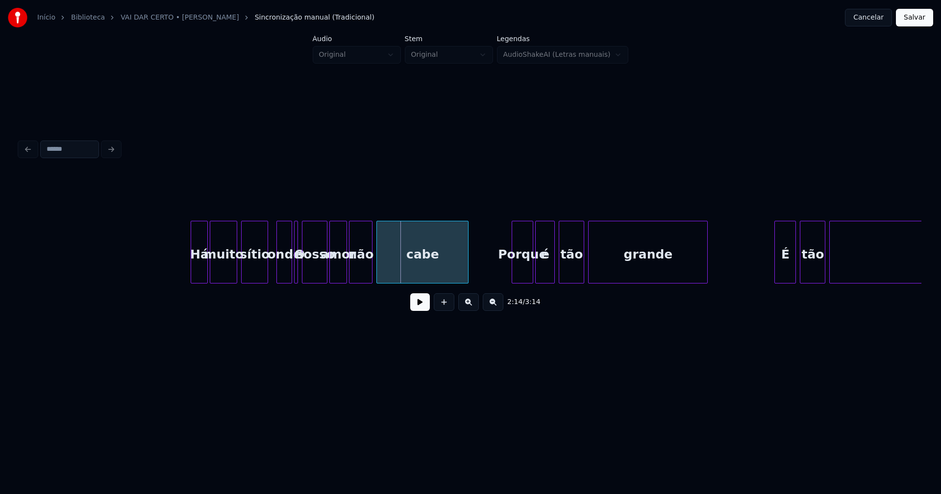
click at [267, 275] on div at bounding box center [266, 252] width 3 height 62
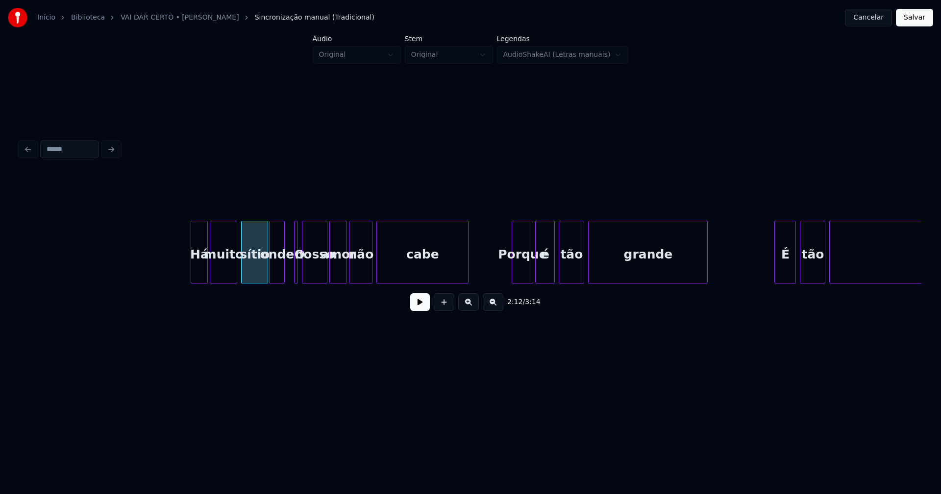
click at [280, 277] on div "onde" at bounding box center [277, 254] width 15 height 67
click at [298, 271] on div at bounding box center [297, 252] width 3 height 62
click at [293, 271] on div at bounding box center [293, 252] width 3 height 62
click at [420, 311] on button at bounding box center [420, 303] width 20 height 18
click at [422, 310] on button at bounding box center [420, 303] width 20 height 18
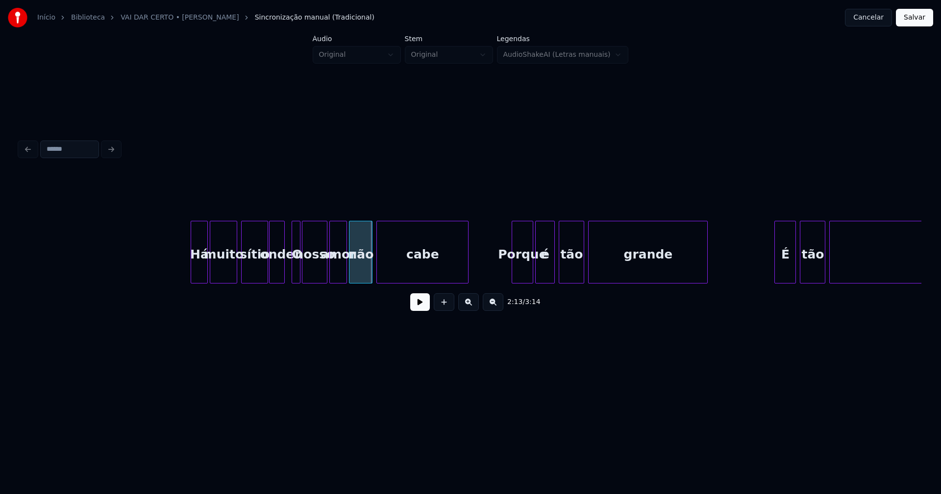
click at [297, 270] on div at bounding box center [298, 252] width 3 height 62
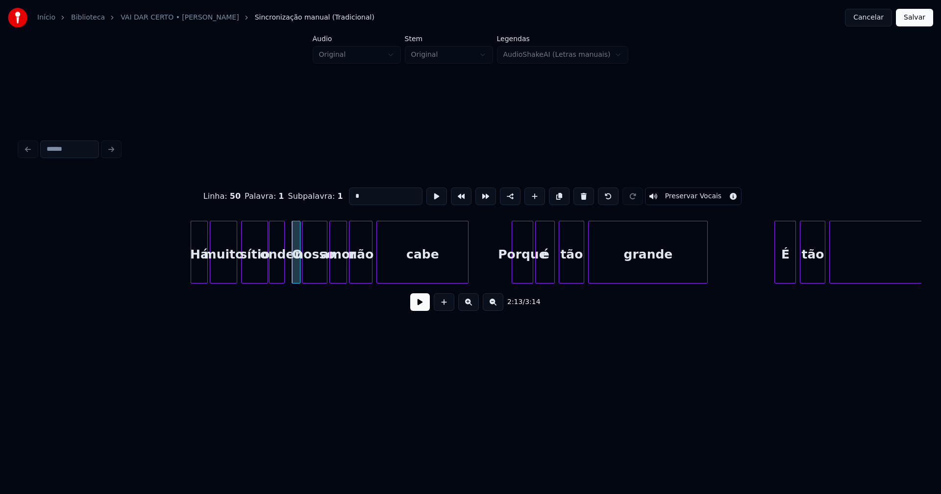
drag, startPoint x: 361, startPoint y: 193, endPoint x: 324, endPoint y: 195, distance: 36.8
click at [322, 195] on div "Linha : 50 Palavra : 1 Subpalavra : 1 * Preservar Vocais" at bounding box center [471, 196] width 902 height 49
type input "*"
click at [418, 307] on button at bounding box center [420, 303] width 20 height 18
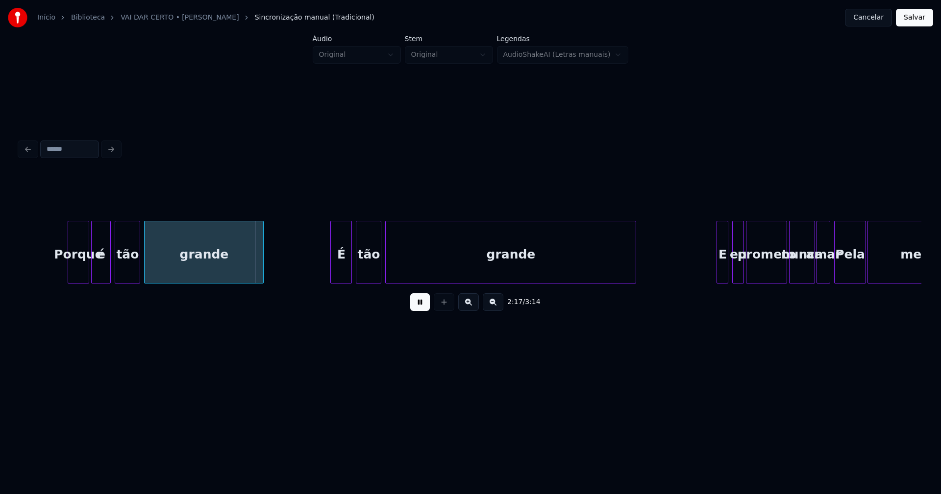
scroll to position [0, 13225]
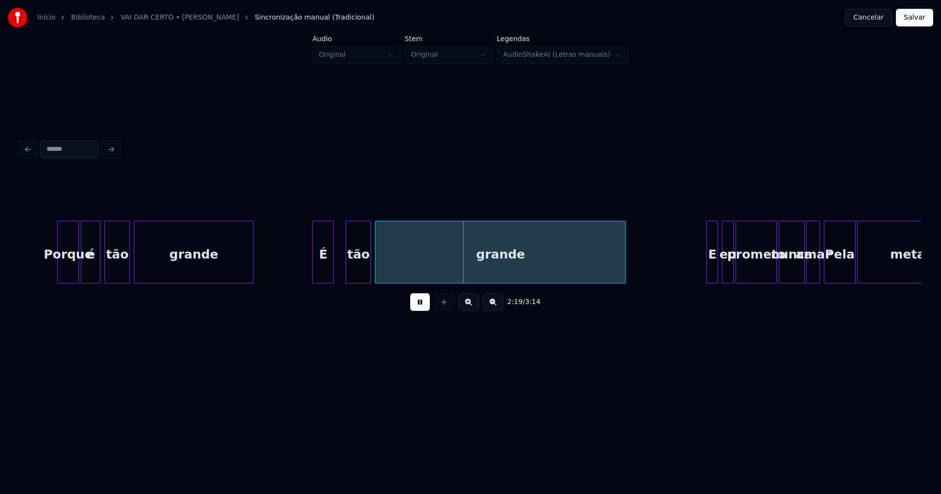
click at [322, 275] on div "É" at bounding box center [323, 254] width 21 height 67
click at [298, 270] on div at bounding box center [299, 252] width 3 height 62
click at [349, 270] on div "tão" at bounding box center [354, 254] width 25 height 67
click at [389, 268] on div "grande" at bounding box center [494, 254] width 250 height 67
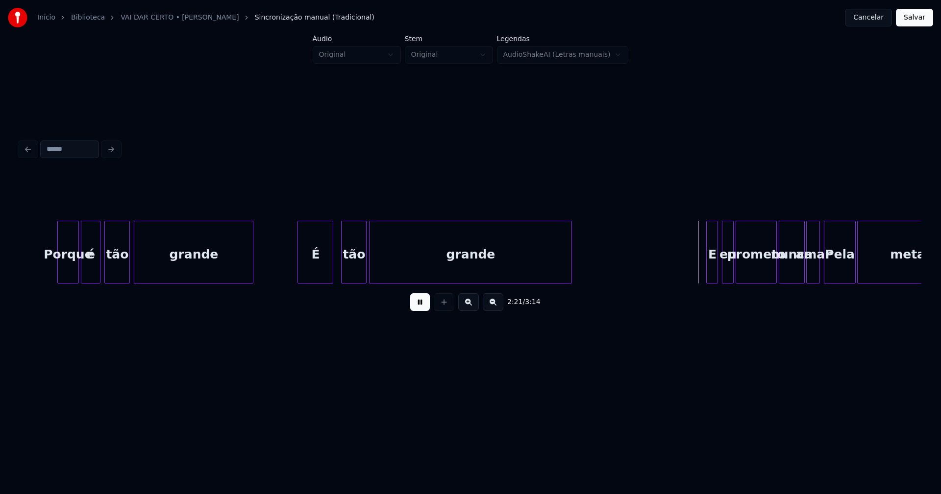
click at [571, 271] on div at bounding box center [569, 252] width 3 height 62
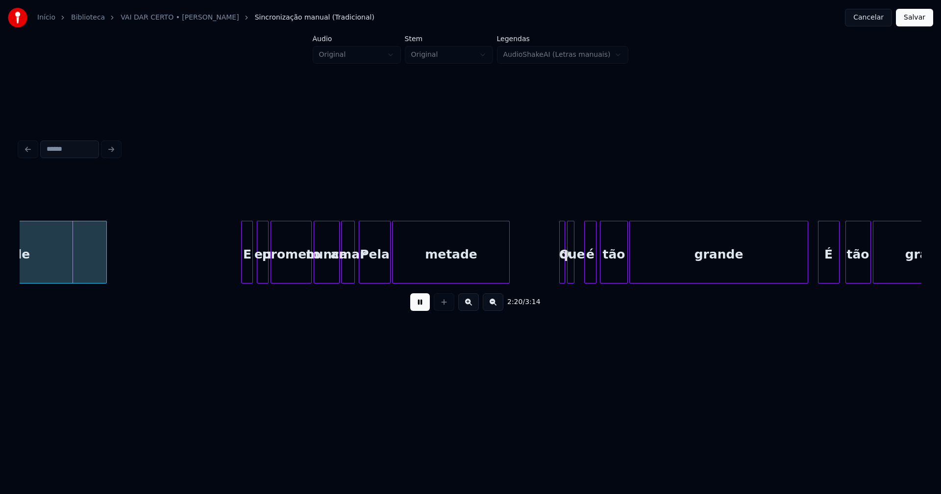
scroll to position [0, 13700]
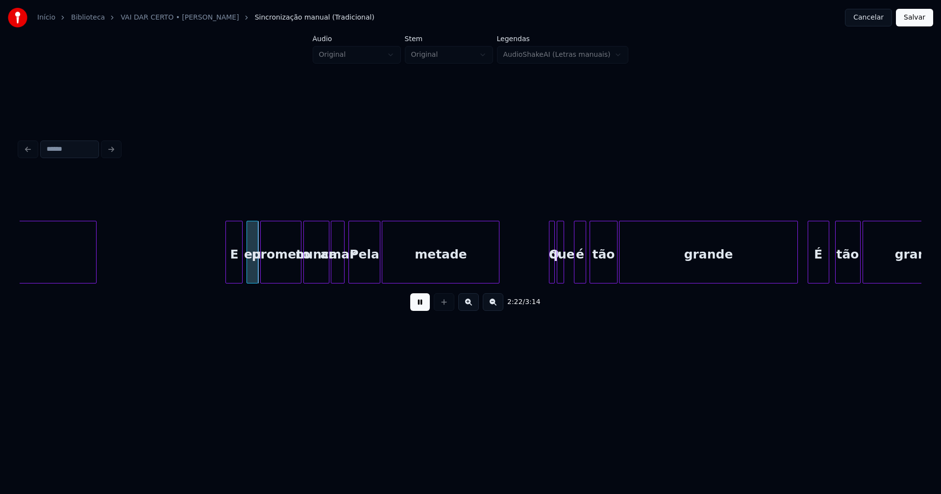
click at [227, 271] on div at bounding box center [227, 252] width 3 height 62
click at [340, 271] on div at bounding box center [339, 252] width 3 height 62
click at [362, 271] on div "Pela" at bounding box center [364, 254] width 30 height 67
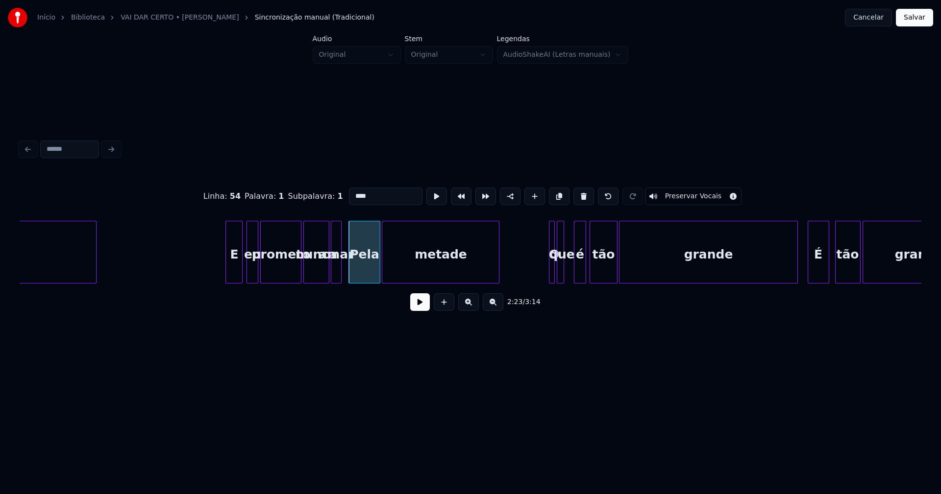
click at [351, 193] on input "****" at bounding box center [386, 197] width 74 height 18
type input "****"
click at [418, 304] on button at bounding box center [420, 303] width 20 height 18
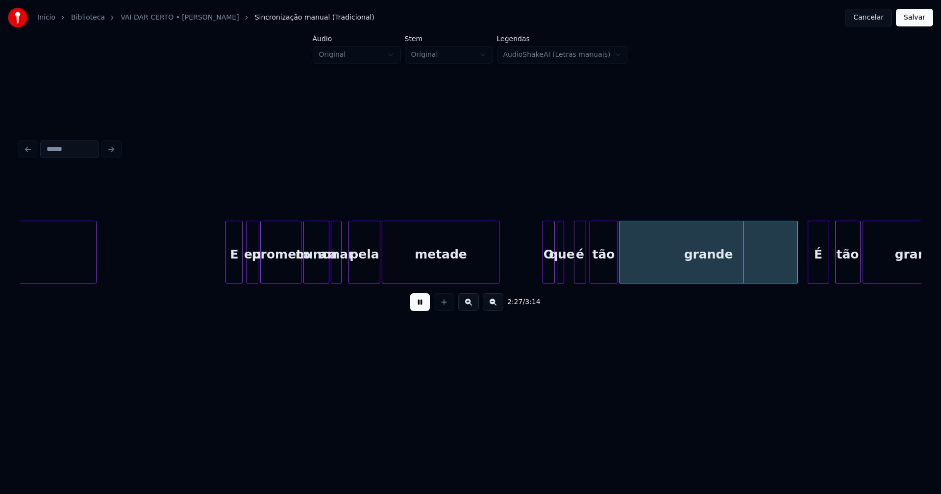
click at [543, 276] on div at bounding box center [544, 252] width 3 height 62
click at [573, 276] on div "é" at bounding box center [573, 254] width 11 height 67
click at [597, 275] on div "tão" at bounding box center [600, 254] width 26 height 67
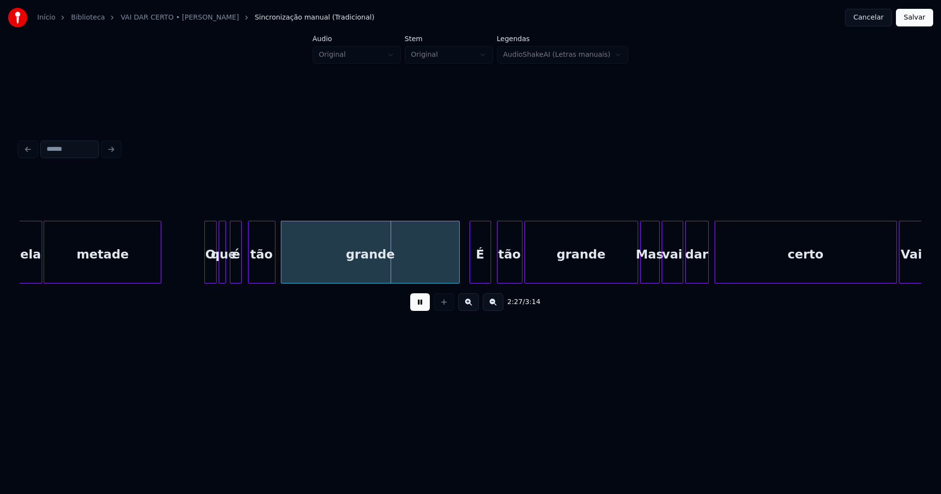
scroll to position [0, 14081]
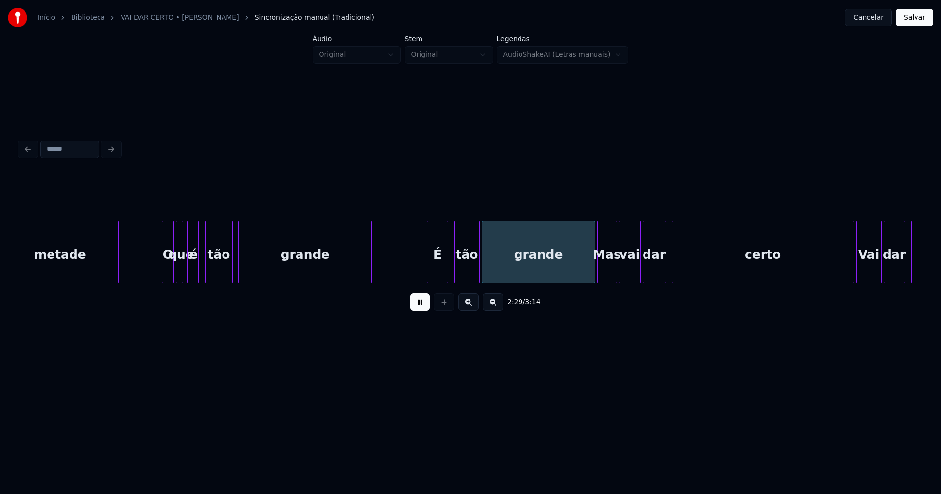
click at [368, 280] on div "metade O que é tão grande É tão grande Mas vai dar certo Vai dar certo" at bounding box center [471, 252] width 902 height 63
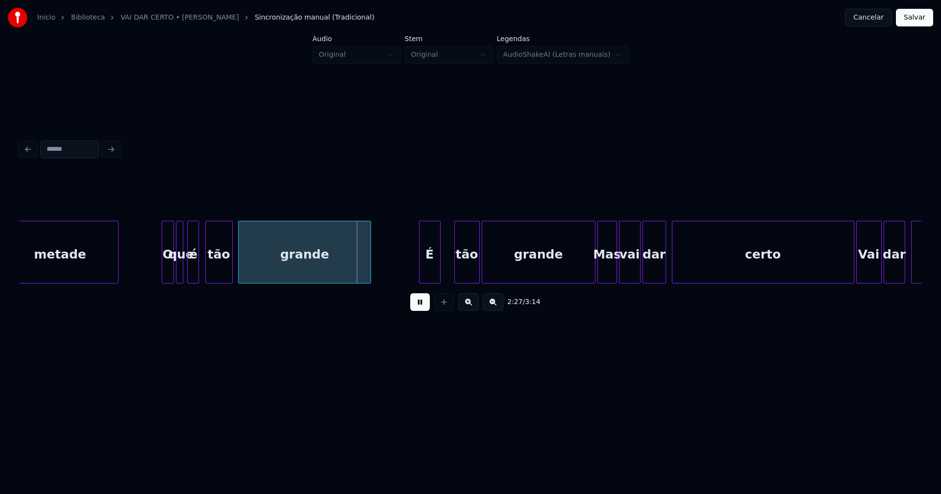
click at [430, 270] on div "É" at bounding box center [429, 254] width 21 height 67
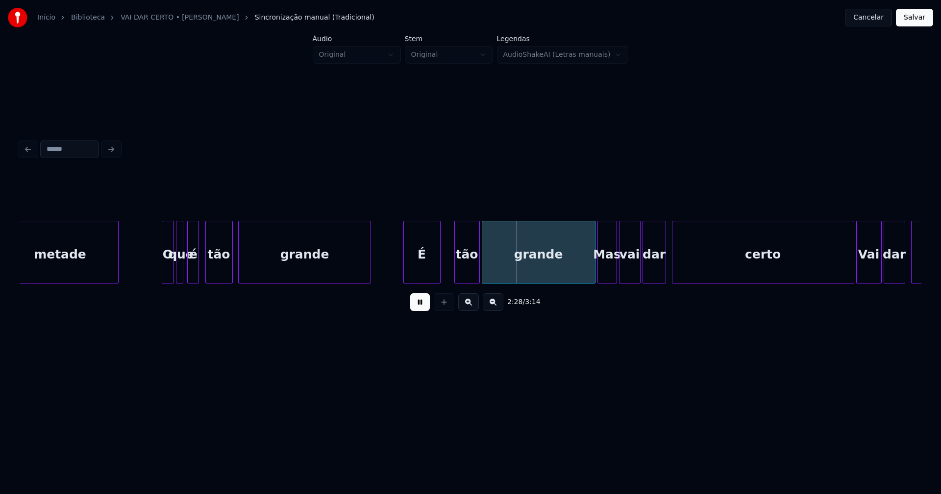
click at [405, 273] on div at bounding box center [405, 252] width 3 height 62
click at [463, 273] on div "tão" at bounding box center [465, 254] width 25 height 67
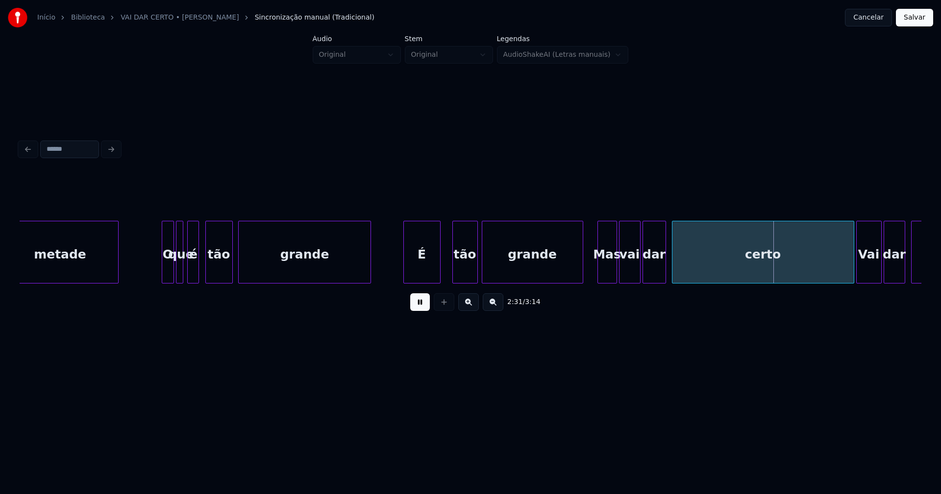
click at [581, 281] on div "metade O que é tão grande É tão grande Mas vai dar certo Vai dar certo" at bounding box center [471, 252] width 902 height 63
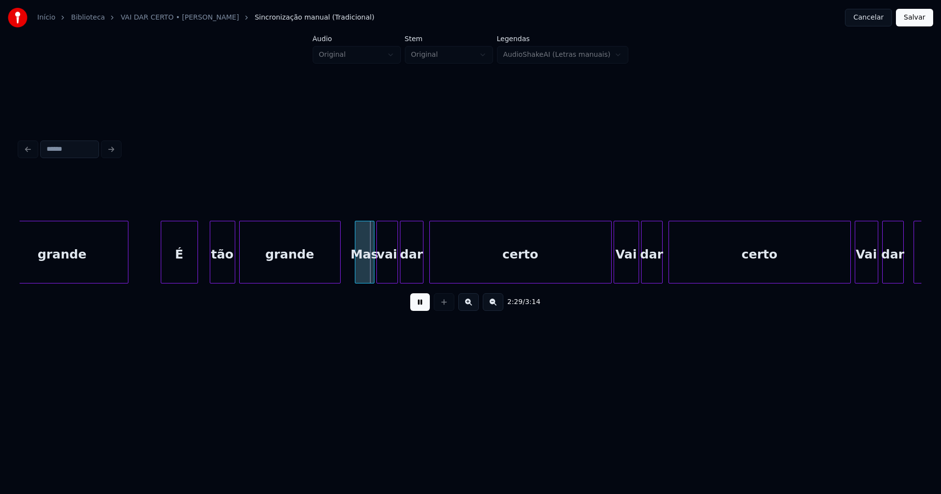
scroll to position [0, 14365]
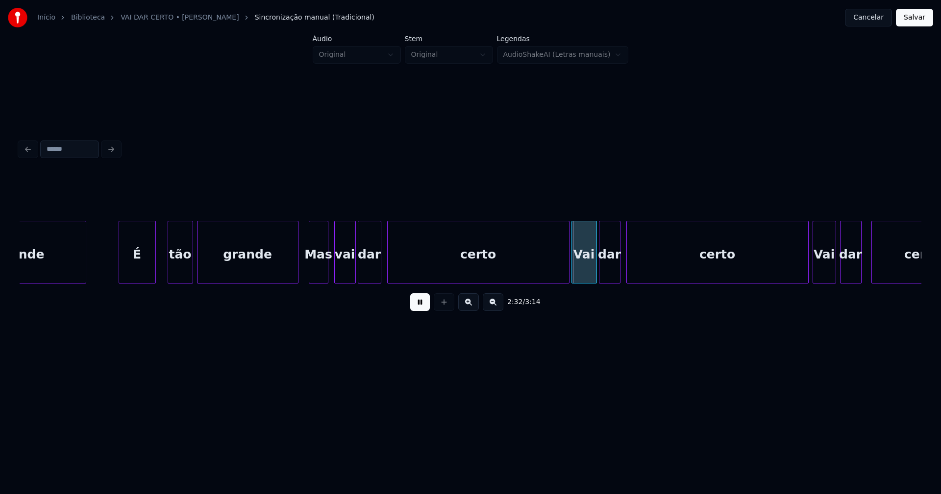
click at [321, 275] on div "Mas" at bounding box center [318, 254] width 19 height 67
click at [493, 284] on div "grande É tão grande Mas vai dar certo Vai dar certo Vai dar certo" at bounding box center [471, 252] width 902 height 63
click at [584, 275] on div "Vai" at bounding box center [582, 254] width 25 height 67
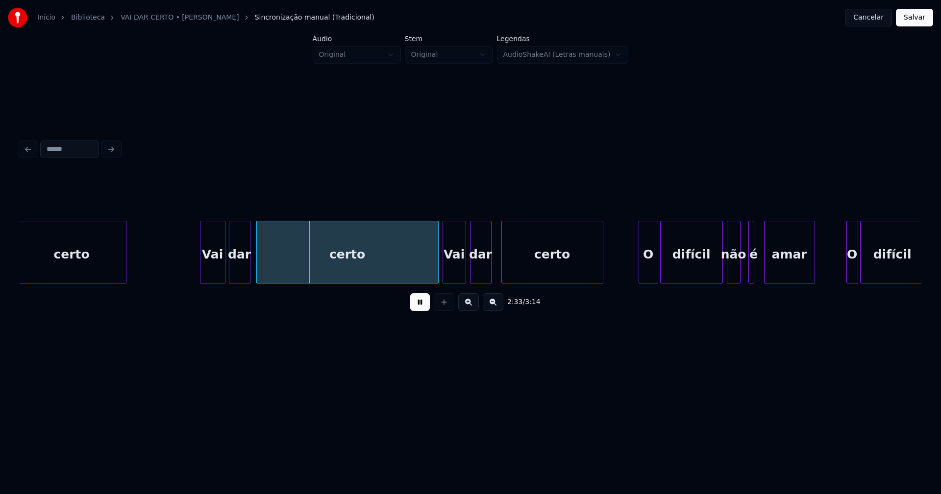
scroll to position [0, 14746]
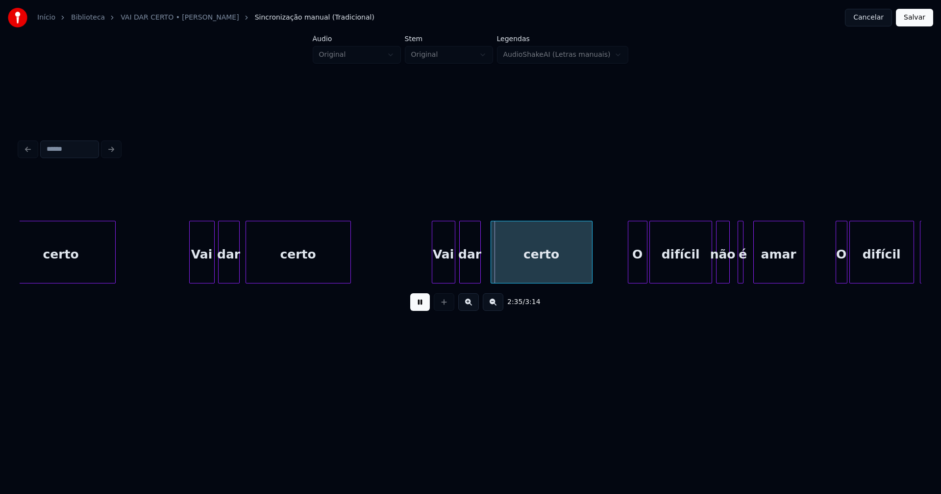
click at [349, 281] on div "certo Vai dar certo Vai dar certo O difícil não é amar O difícil é" at bounding box center [471, 252] width 902 height 63
click at [440, 276] on div "Vai" at bounding box center [440, 254] width 23 height 67
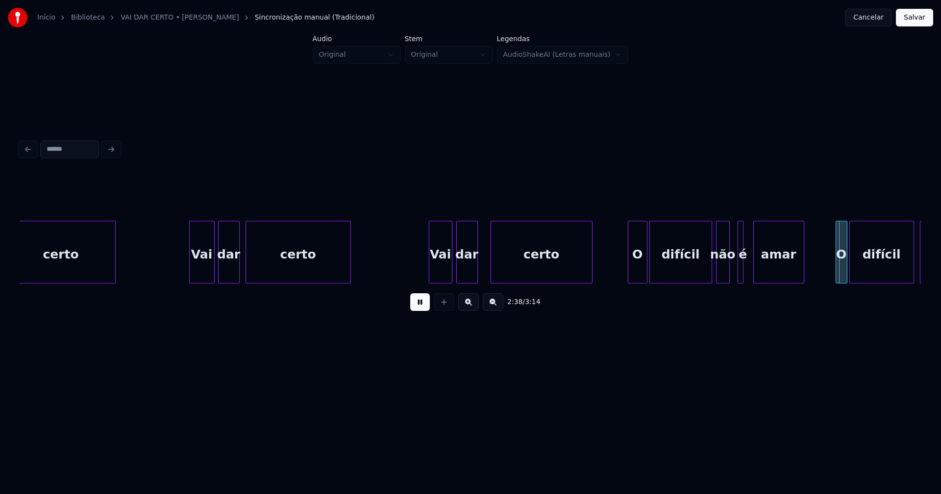
click at [465, 275] on div "dar" at bounding box center [467, 254] width 21 height 67
click at [484, 274] on div at bounding box center [482, 252] width 3 height 62
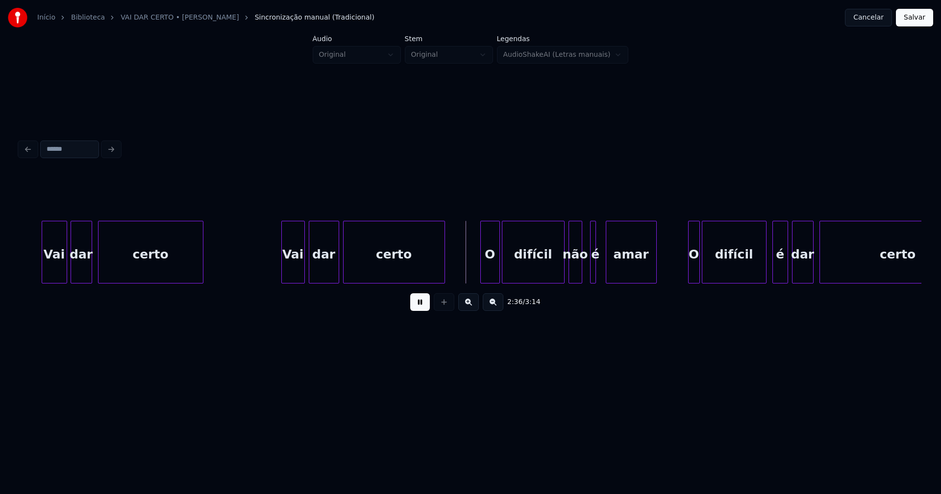
scroll to position [0, 14936]
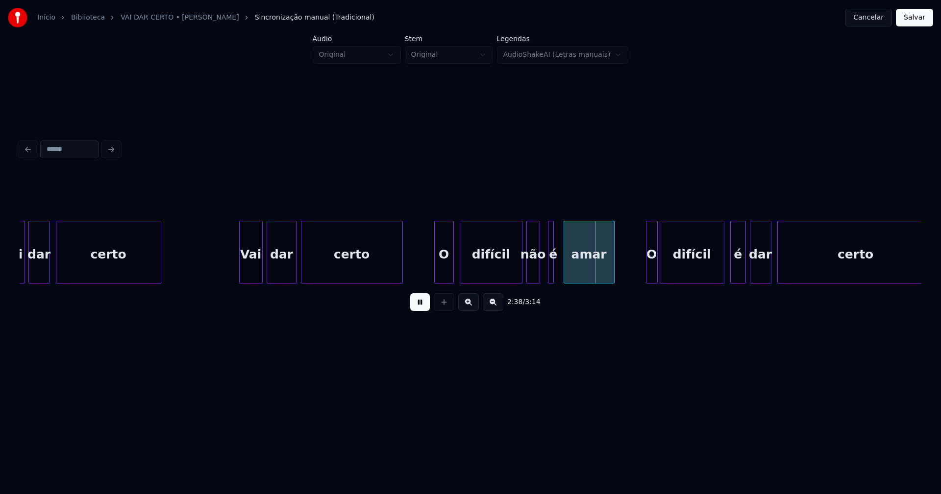
click at [443, 268] on div "O" at bounding box center [444, 254] width 19 height 67
click at [562, 272] on div at bounding box center [560, 252] width 3 height 62
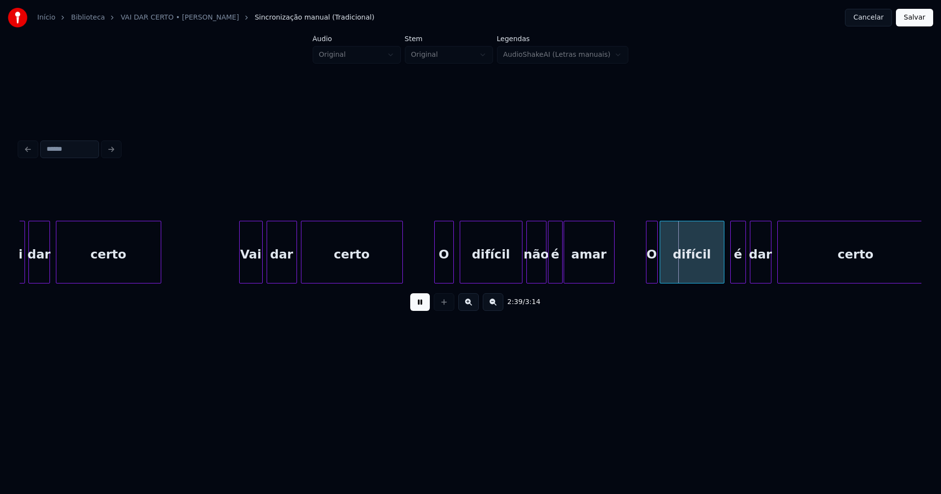
click at [545, 273] on div at bounding box center [544, 252] width 3 height 62
click at [513, 274] on div at bounding box center [514, 252] width 3 height 62
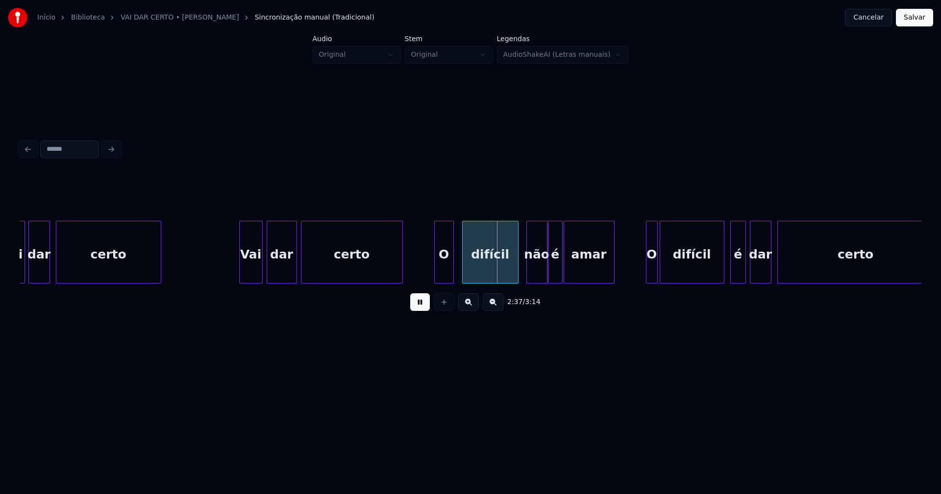
click at [518, 273] on div "difícil" at bounding box center [490, 252] width 56 height 63
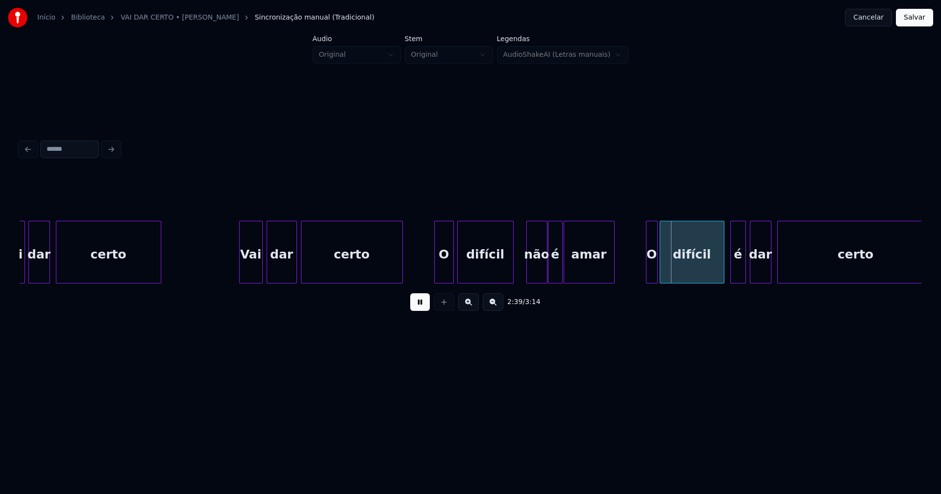
click at [487, 276] on div "difícil" at bounding box center [485, 254] width 55 height 67
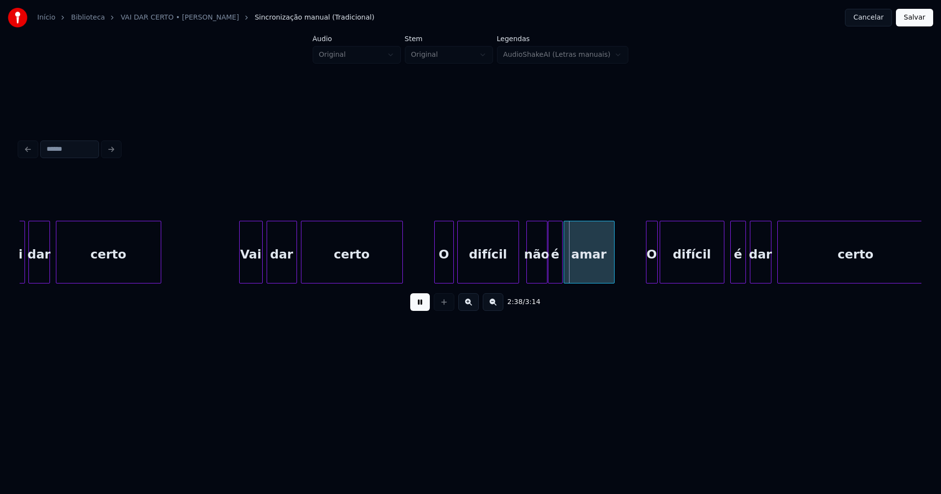
click at [517, 274] on div at bounding box center [517, 252] width 3 height 62
click at [528, 277] on div "não" at bounding box center [530, 254] width 20 height 67
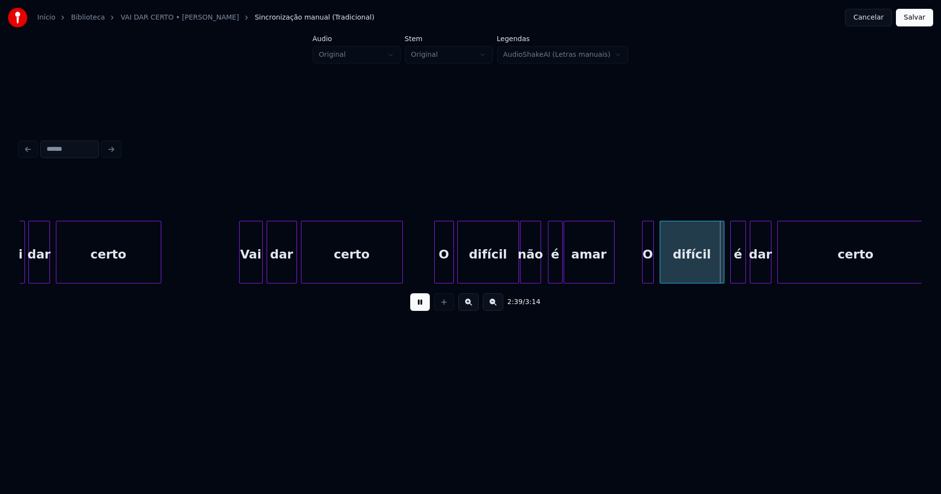
click at [648, 277] on div "O" at bounding box center [647, 254] width 11 height 67
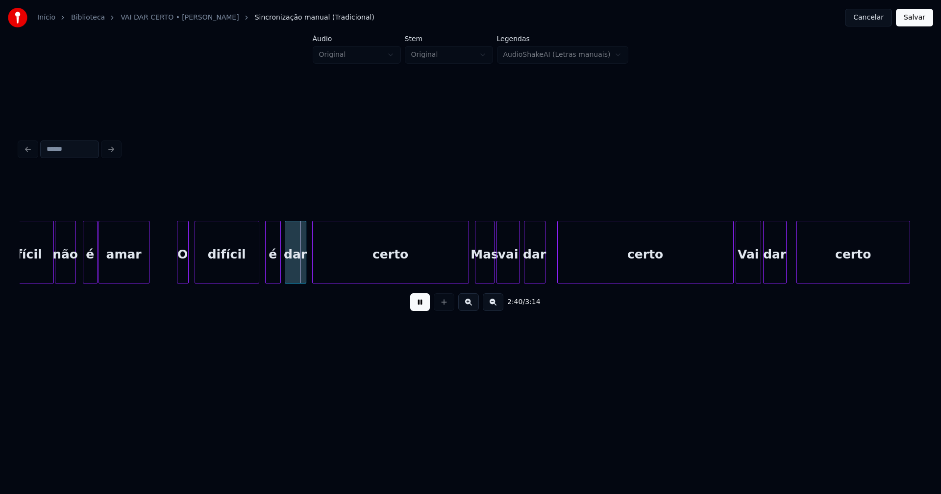
scroll to position [0, 15359]
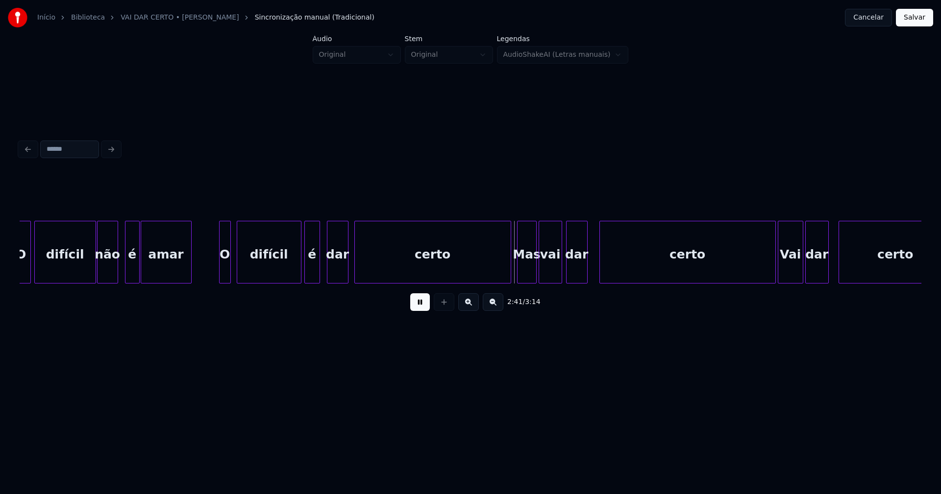
click at [311, 272] on div "é" at bounding box center [312, 254] width 15 height 67
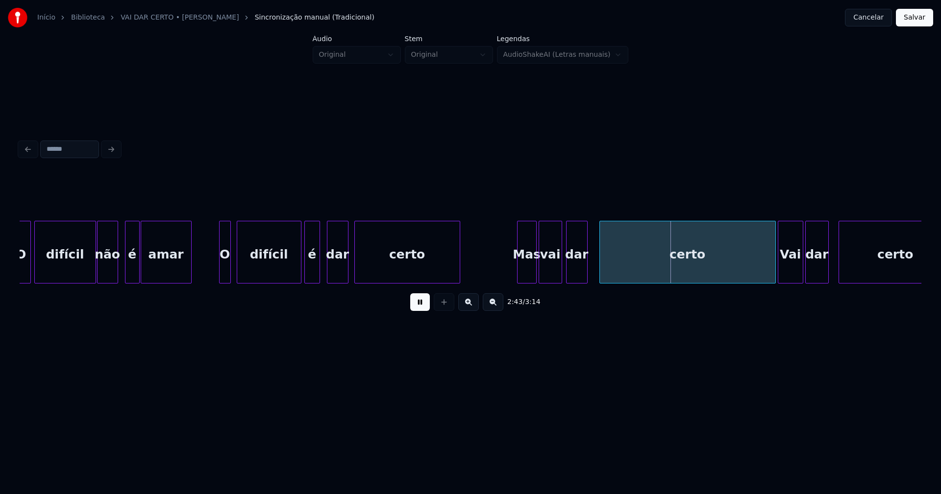
click at [458, 278] on div at bounding box center [458, 252] width 3 height 62
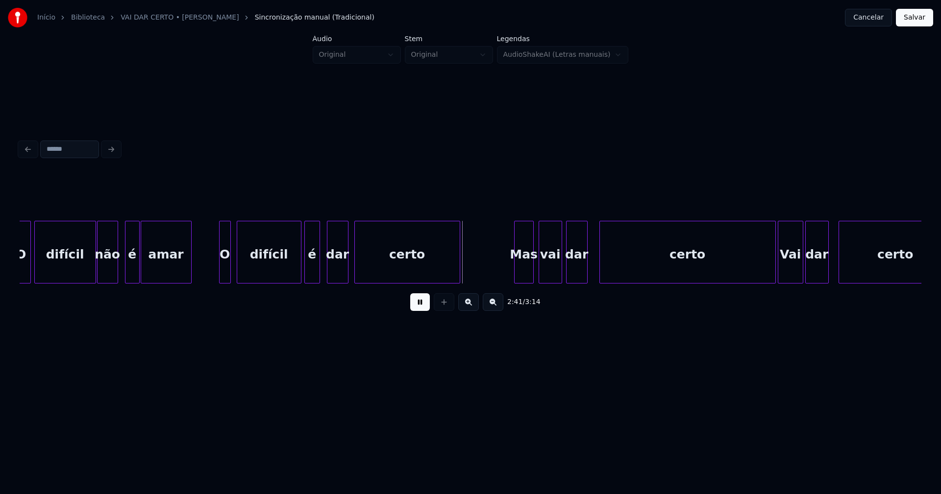
click at [525, 273] on div "Mas" at bounding box center [524, 254] width 19 height 67
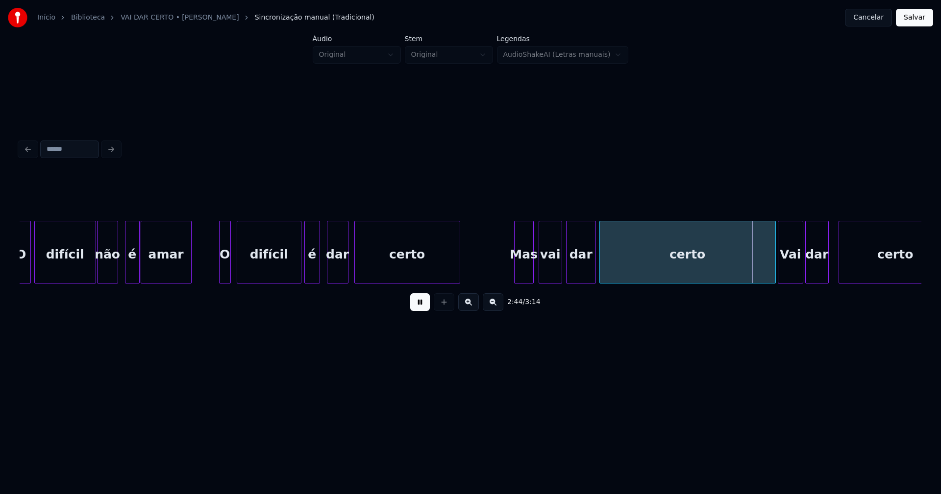
click at [592, 269] on div at bounding box center [593, 252] width 3 height 62
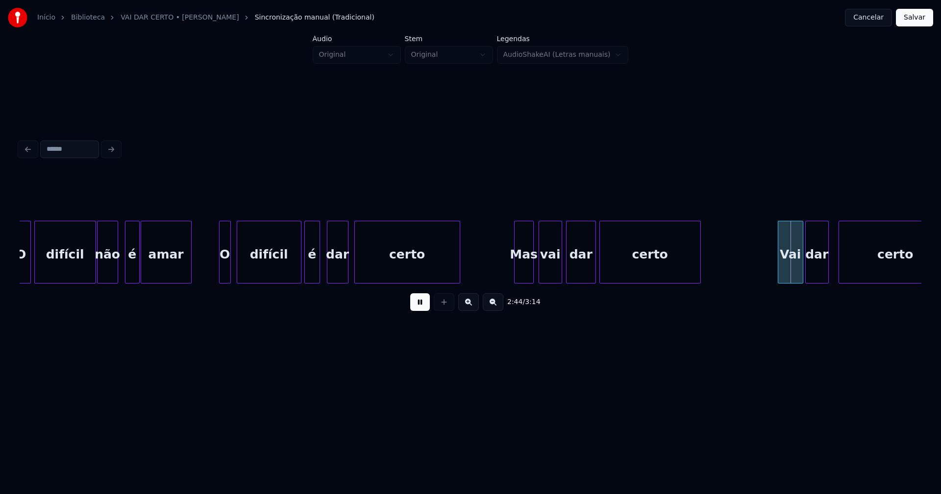
click at [699, 283] on div "difícil não é amar O difícil é dar certo [PERSON_NAME] vai dar certo Vai dar ce…" at bounding box center [471, 252] width 902 height 63
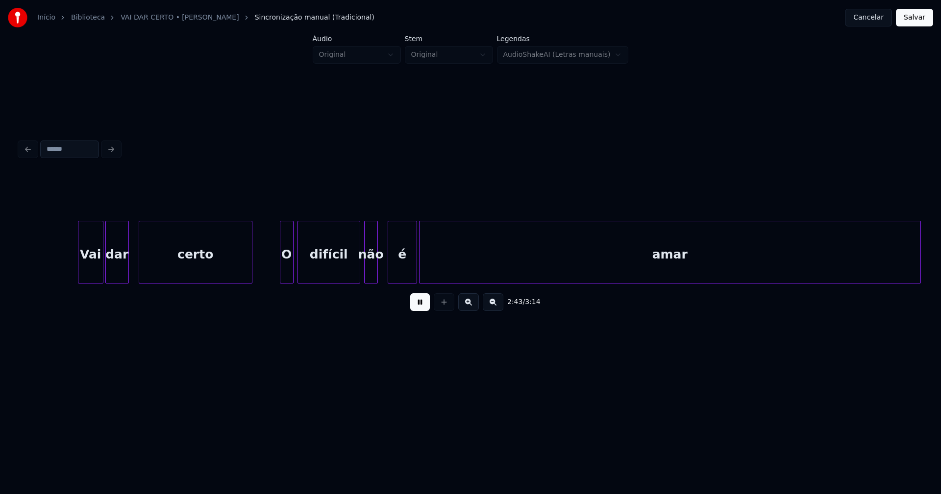
scroll to position [0, 16067]
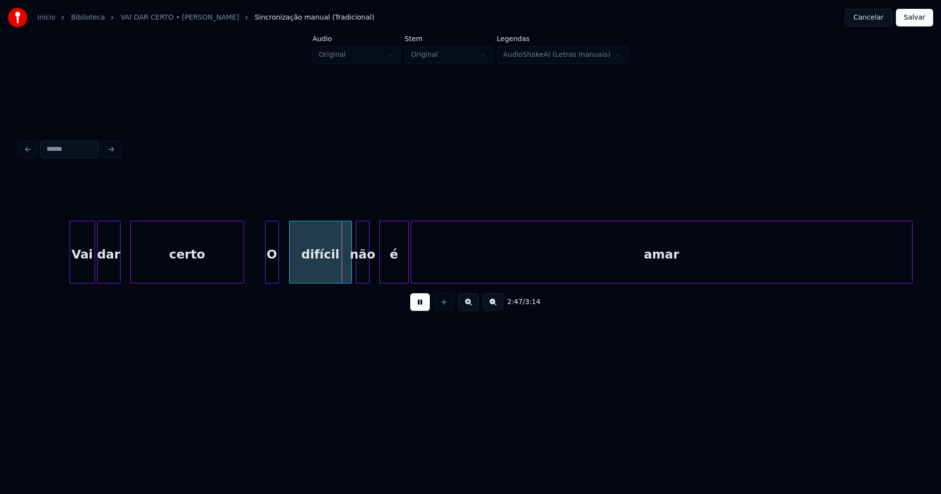
click at [271, 272] on div "O" at bounding box center [272, 254] width 13 height 67
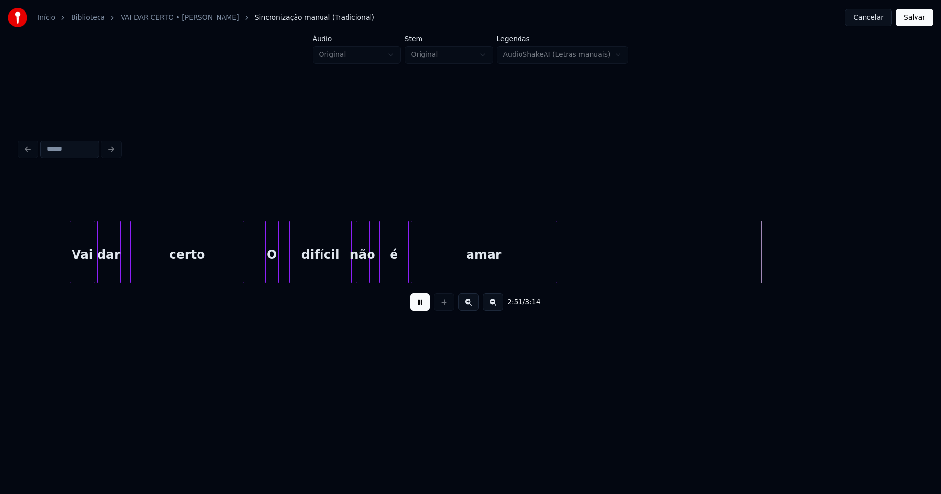
click at [556, 295] on div "2:51 / 3:14" at bounding box center [471, 246] width 902 height 149
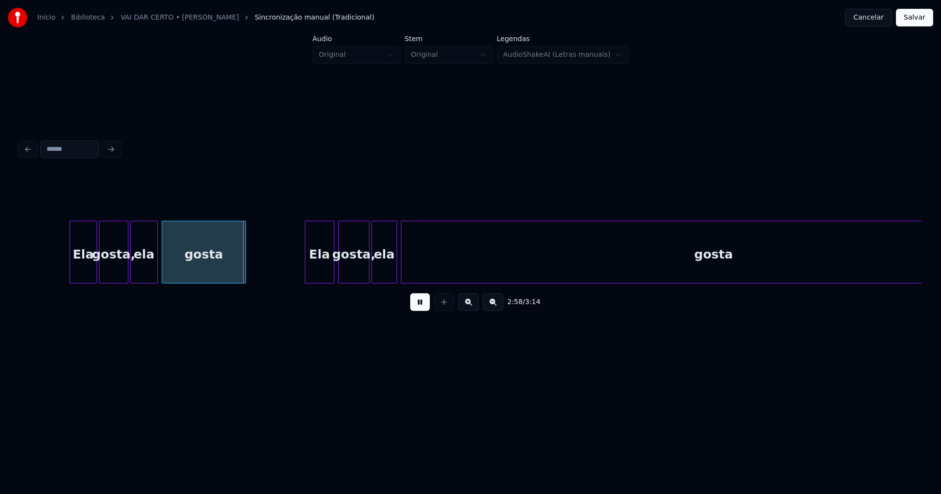
scroll to position [0, 17260]
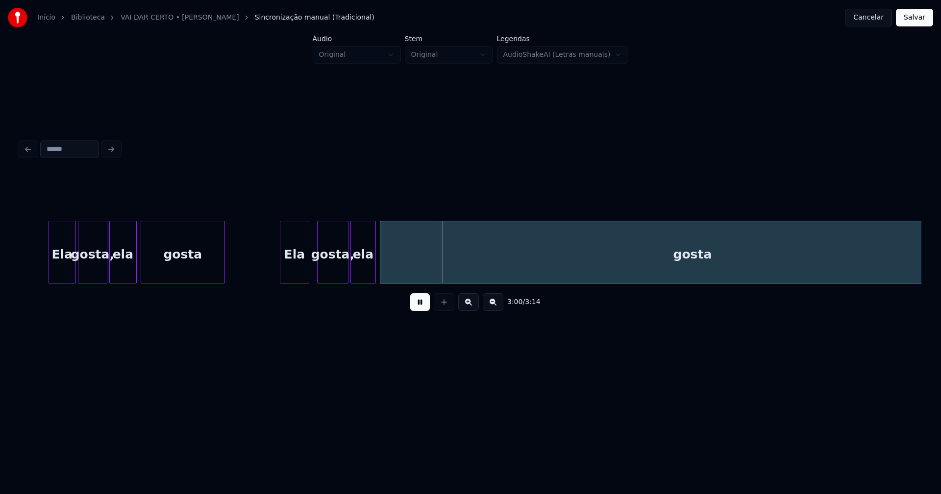
click at [298, 269] on div "Ela" at bounding box center [294, 254] width 28 height 67
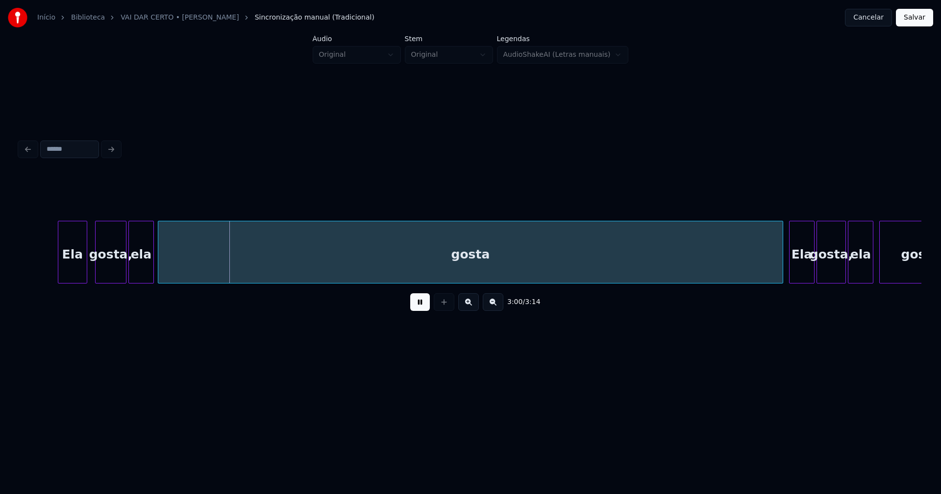
scroll to position [0, 17492]
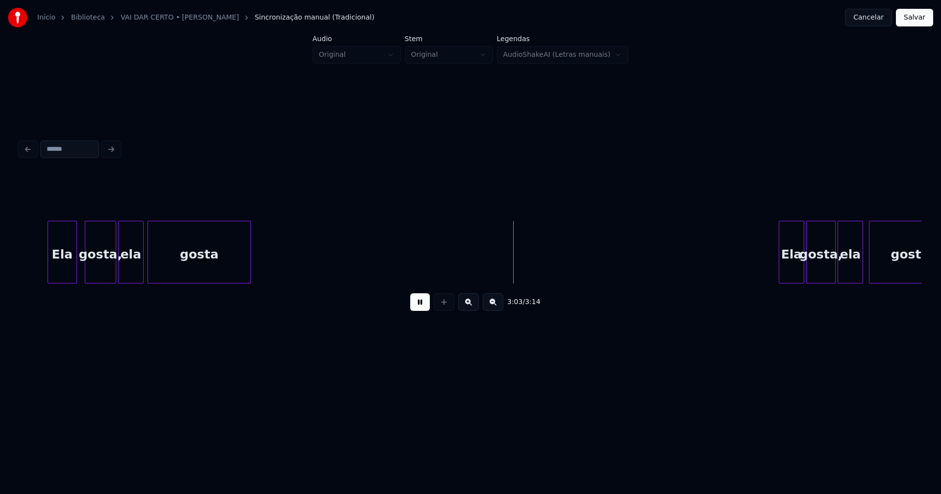
click at [249, 289] on div "3:03 / 3:14" at bounding box center [471, 246] width 902 height 149
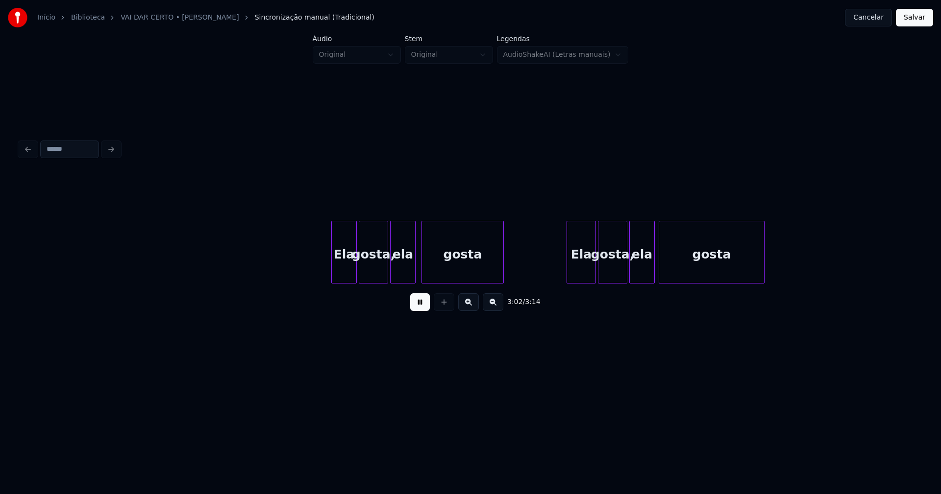
scroll to position [0, 17943]
click at [343, 277] on div "Ela" at bounding box center [338, 254] width 25 height 67
click at [379, 273] on div at bounding box center [377, 252] width 3 height 62
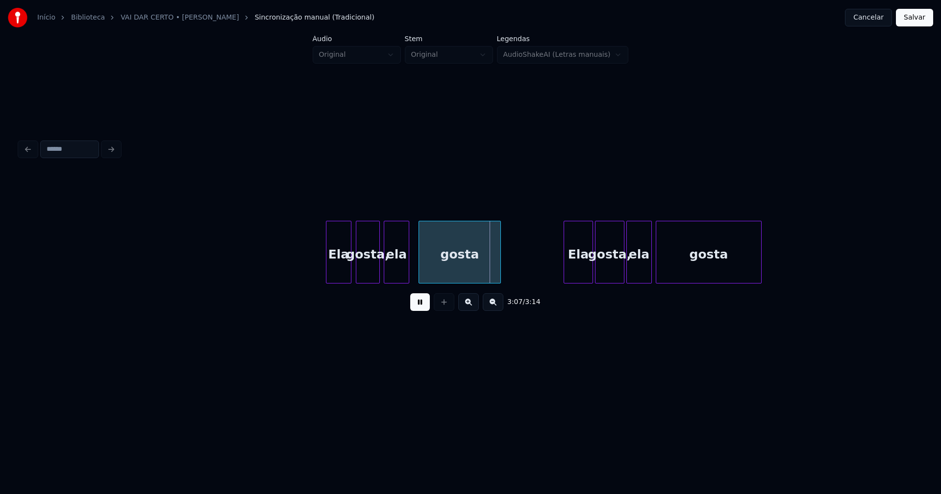
click at [404, 271] on div "ela" at bounding box center [396, 254] width 25 height 67
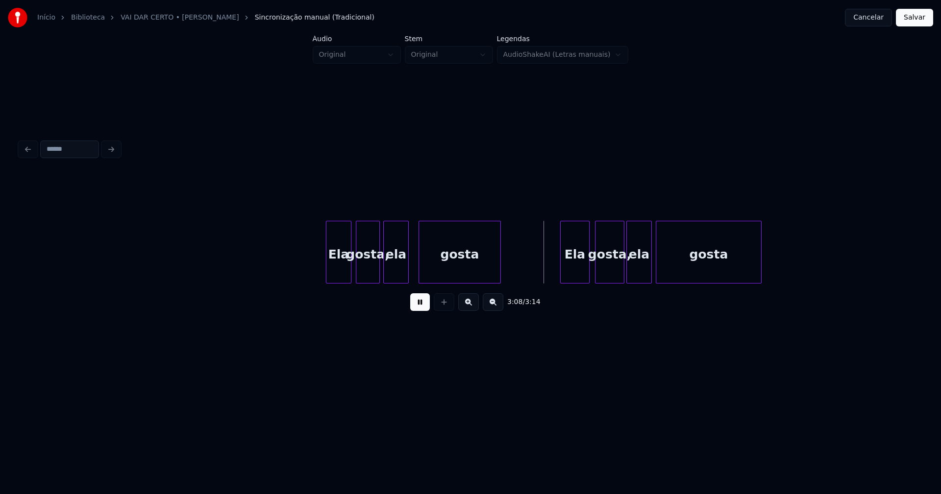
click at [573, 274] on div "Ela" at bounding box center [575, 254] width 28 height 67
click at [908, 21] on button "Salvar" at bounding box center [914, 18] width 37 height 18
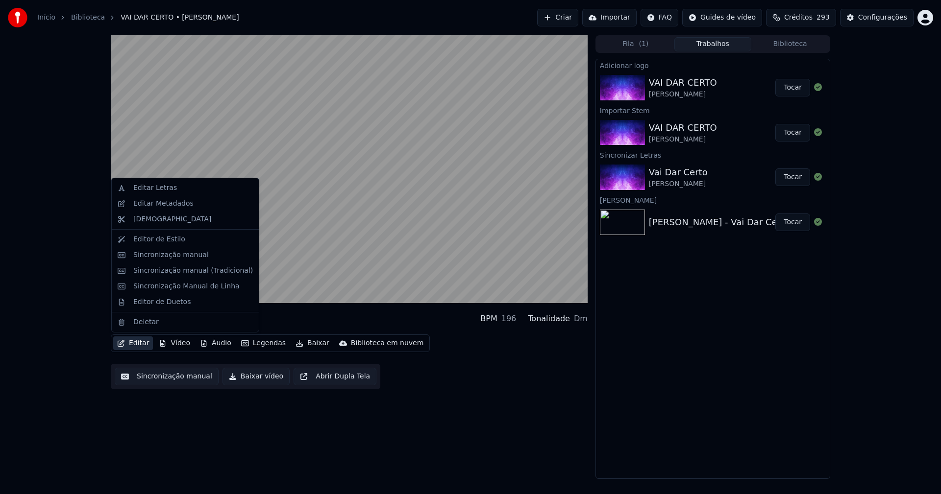
click at [142, 348] on button "Editar" at bounding box center [133, 344] width 40 height 14
click at [178, 272] on div "Sincronização manual (Tradicional)" at bounding box center [193, 271] width 120 height 10
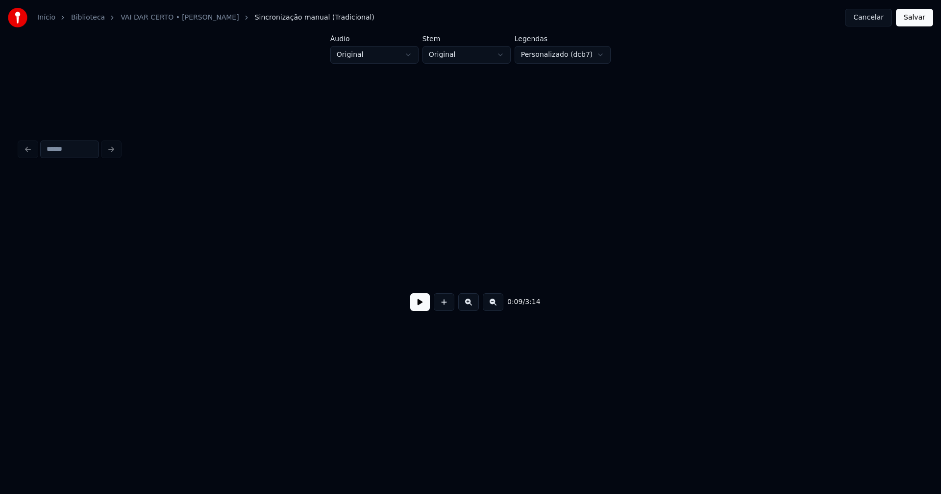
scroll to position [0, 959]
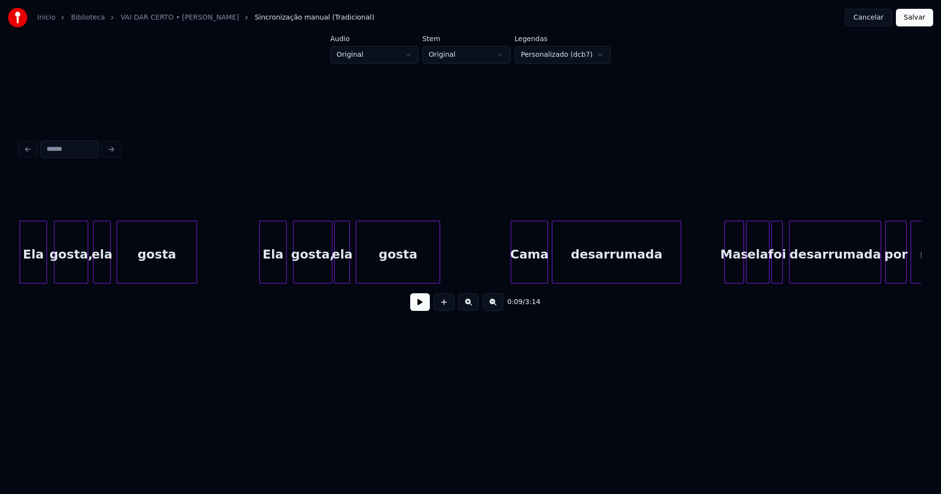
click at [85, 274] on div at bounding box center [86, 252] width 3 height 62
click at [919, 18] on button "Salvar" at bounding box center [914, 18] width 37 height 18
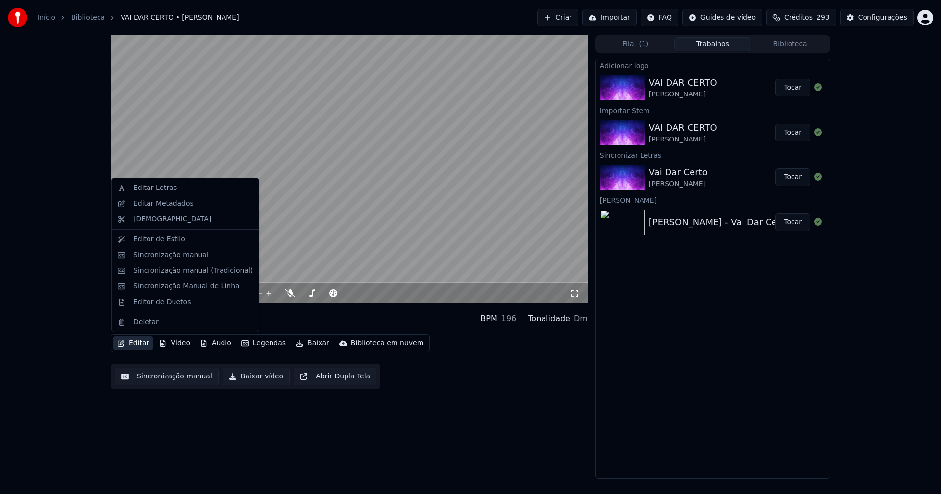
click at [140, 344] on button "Editar" at bounding box center [133, 344] width 40 height 14
click at [184, 269] on div "Sincronização manual (Tradicional)" at bounding box center [193, 271] width 120 height 10
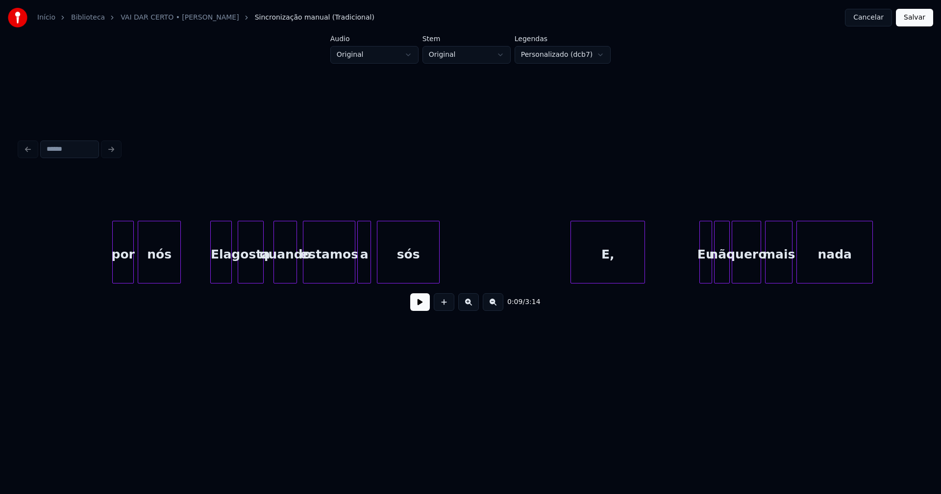
scroll to position [0, 1986]
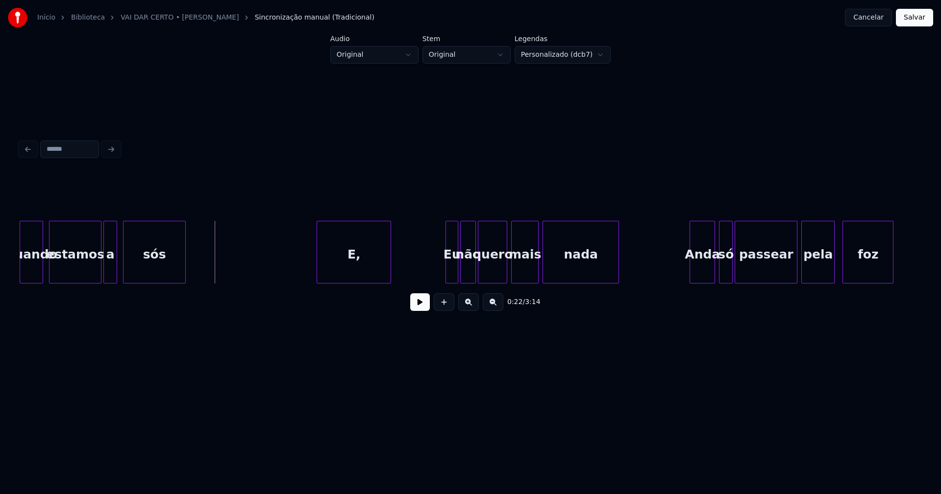
click at [420, 309] on button at bounding box center [420, 303] width 20 height 18
click at [426, 306] on button at bounding box center [420, 303] width 20 height 18
click at [875, 13] on button "Cancelar" at bounding box center [868, 18] width 47 height 18
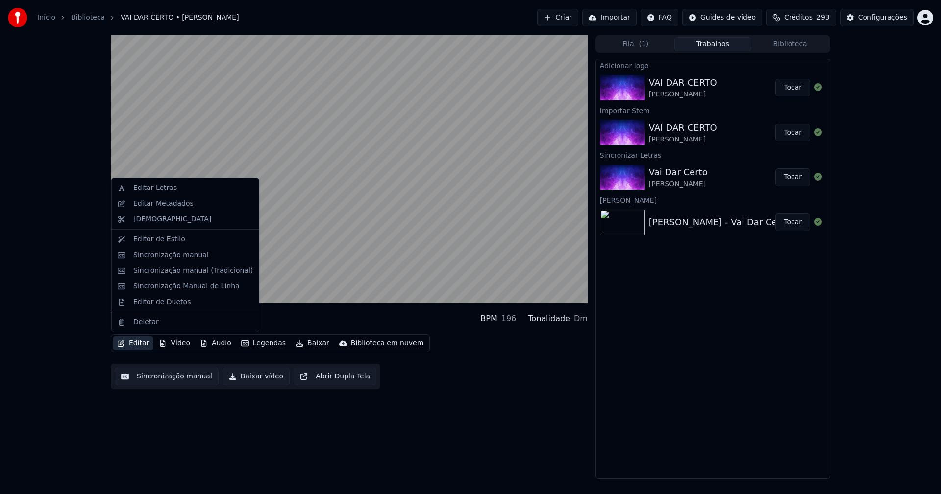
click at [139, 345] on button "Editar" at bounding box center [133, 344] width 40 height 14
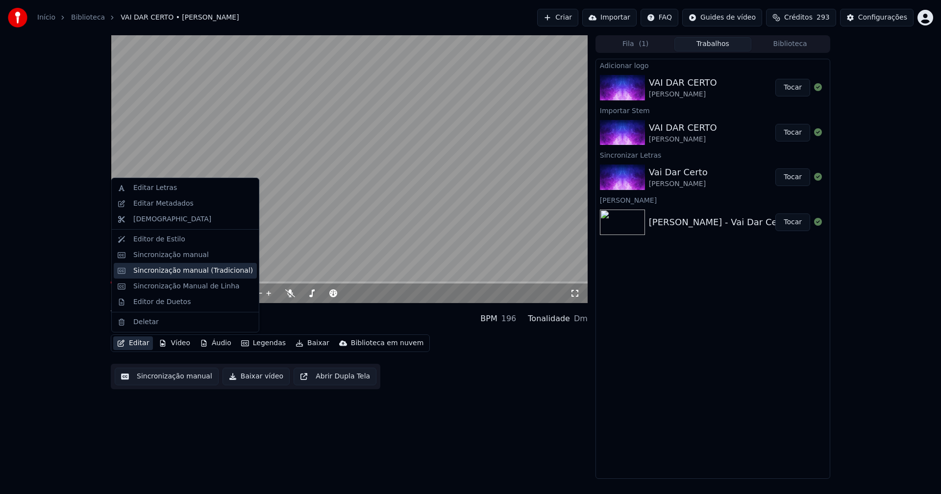
click at [163, 271] on div "Sincronização manual (Tradicional)" at bounding box center [193, 271] width 120 height 10
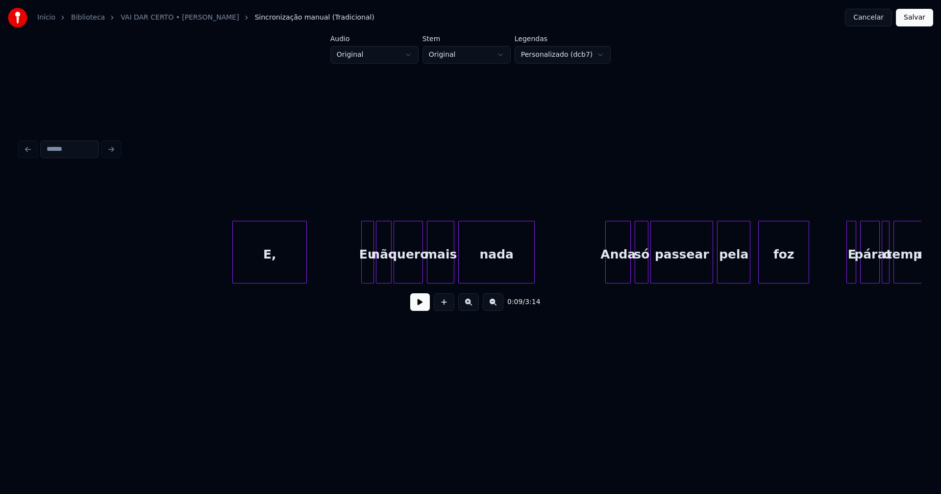
scroll to position [0, 2186]
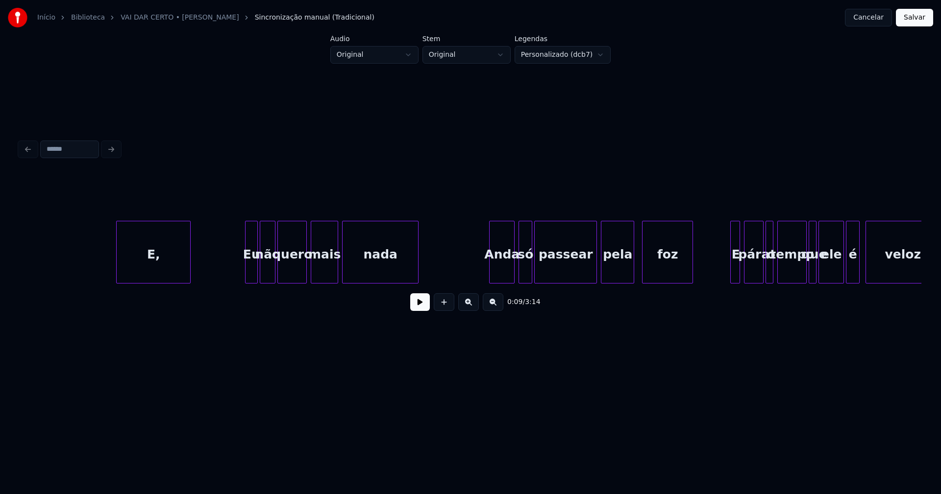
click at [247, 269] on div at bounding box center [247, 252] width 3 height 62
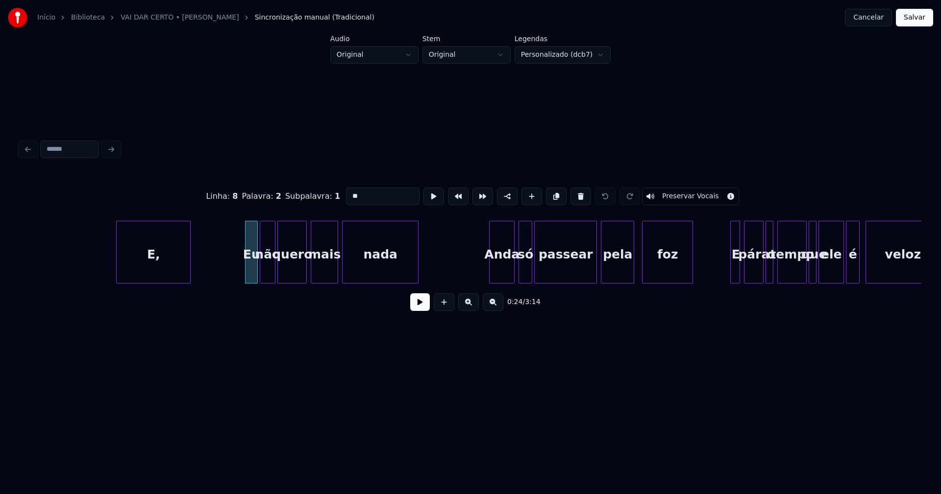
click at [348, 191] on input "**" at bounding box center [383, 197] width 74 height 18
type input "**"
drag, startPoint x: 914, startPoint y: 18, endPoint x: 900, endPoint y: 22, distance: 14.3
click at [913, 19] on button "Salvar" at bounding box center [914, 18] width 37 height 18
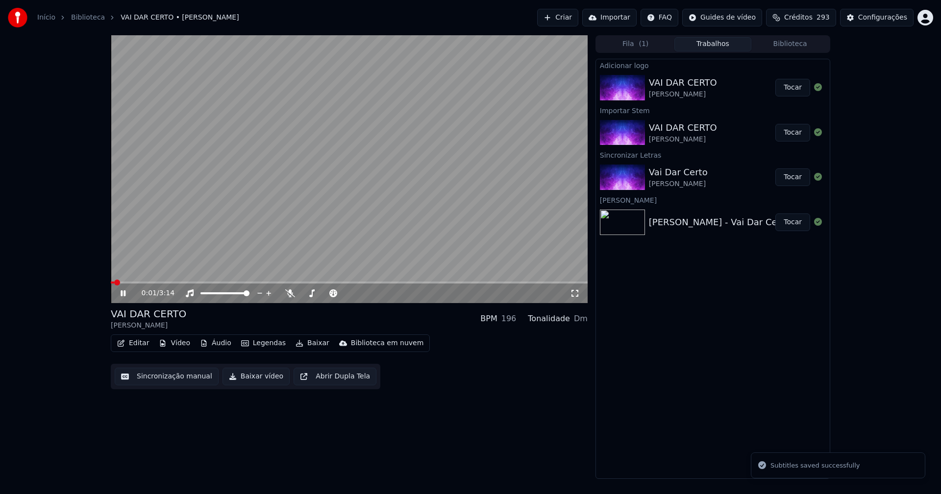
click at [162, 282] on span at bounding box center [349, 283] width 477 height 2
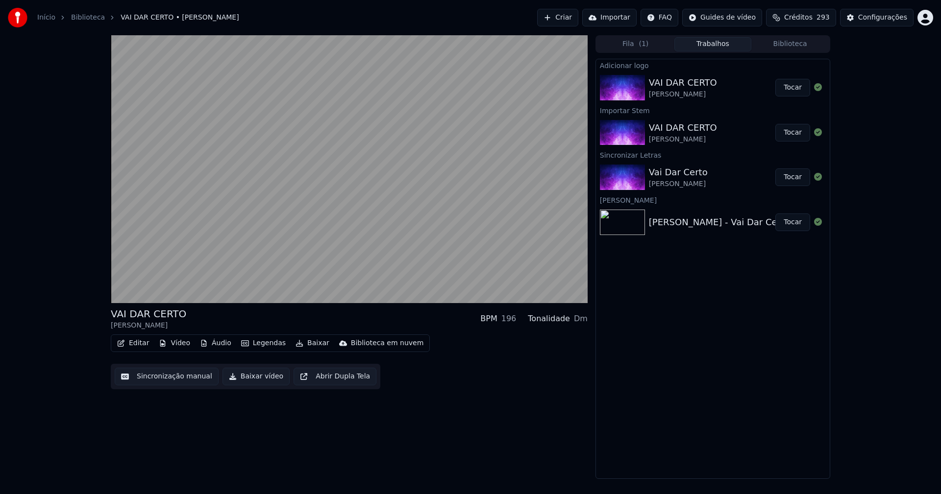
click at [127, 281] on video at bounding box center [349, 169] width 477 height 268
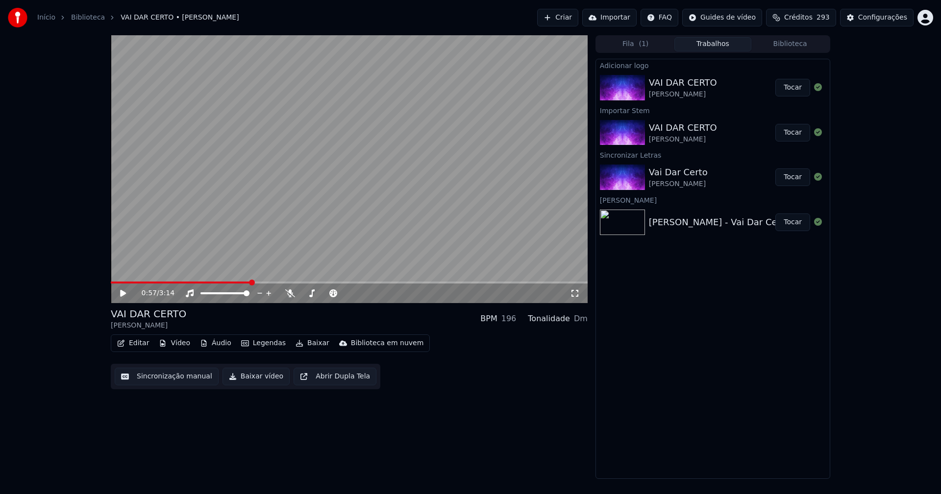
click at [574, 297] on icon at bounding box center [575, 294] width 10 height 8
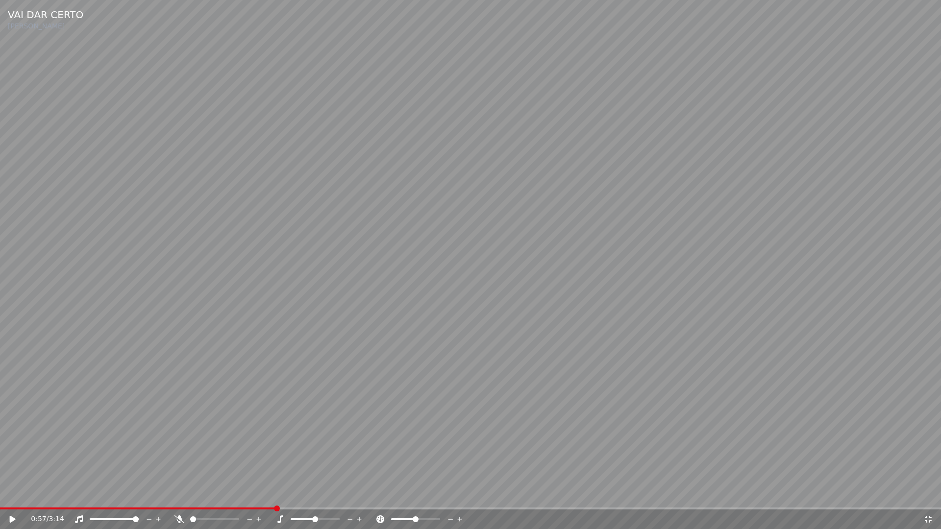
click at [9, 494] on span at bounding box center [138, 509] width 276 height 2
click at [13, 494] on icon at bounding box center [13, 519] width 6 height 7
click at [929, 494] on icon at bounding box center [928, 520] width 10 height 8
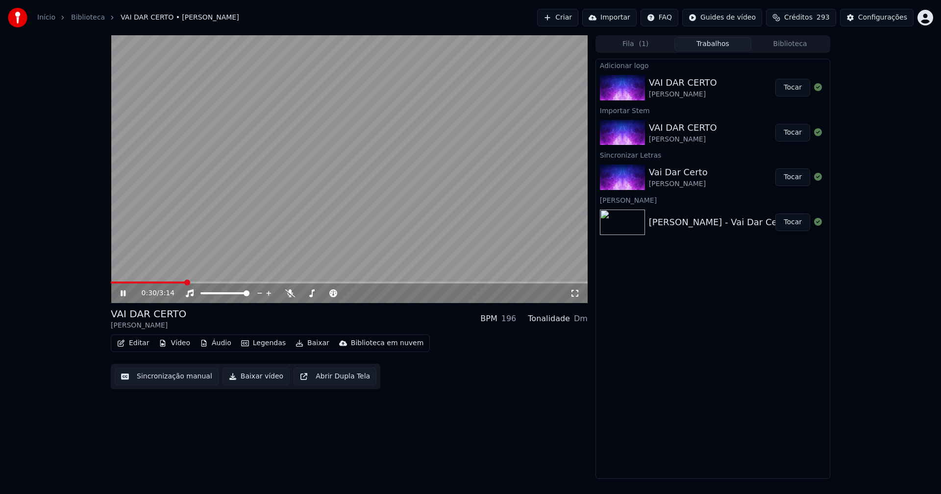
click at [122, 293] on icon at bounding box center [123, 294] width 5 height 6
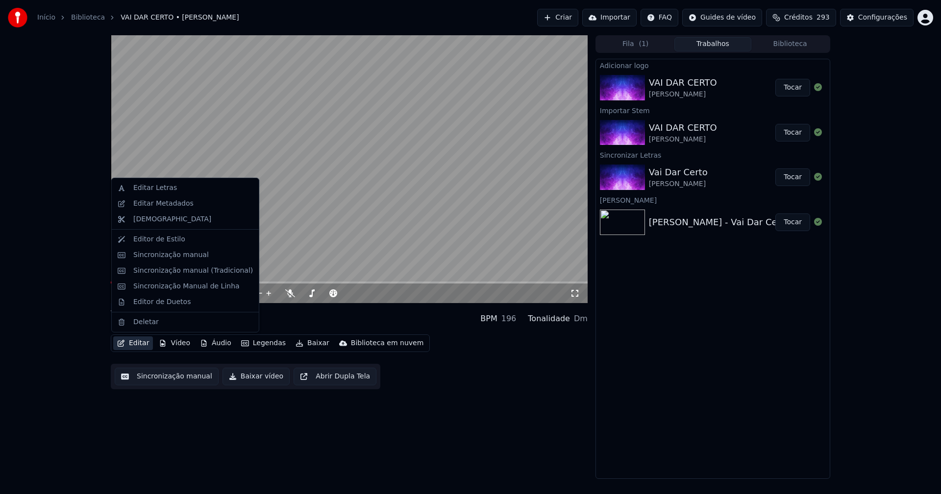
click at [138, 344] on button "Editar" at bounding box center [133, 344] width 40 height 14
click at [148, 189] on div "Editar Letras" at bounding box center [155, 188] width 44 height 10
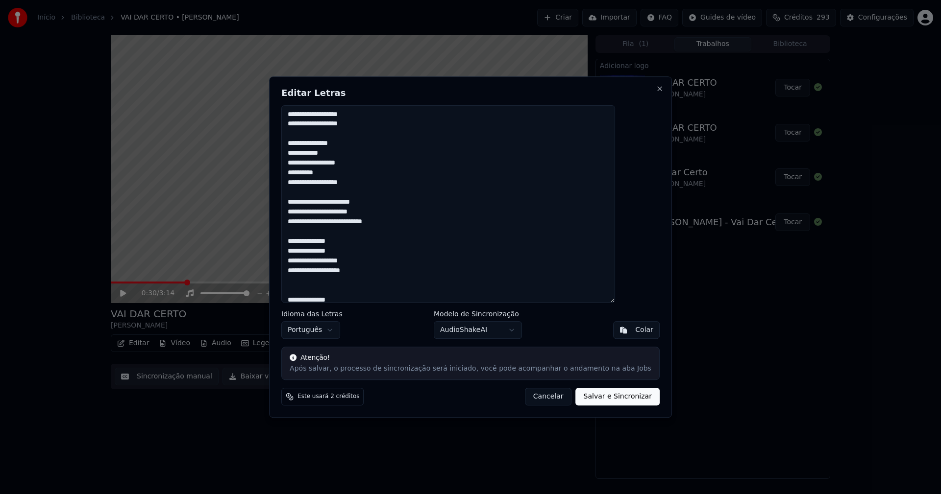
click at [315, 163] on textarea at bounding box center [448, 204] width 334 height 198
click at [315, 172] on textarea at bounding box center [448, 204] width 334 height 198
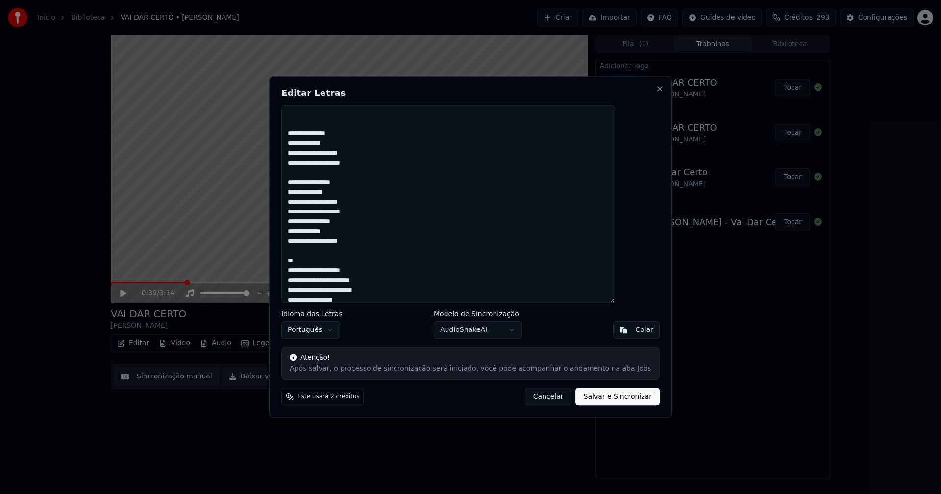
scroll to position [196, 0]
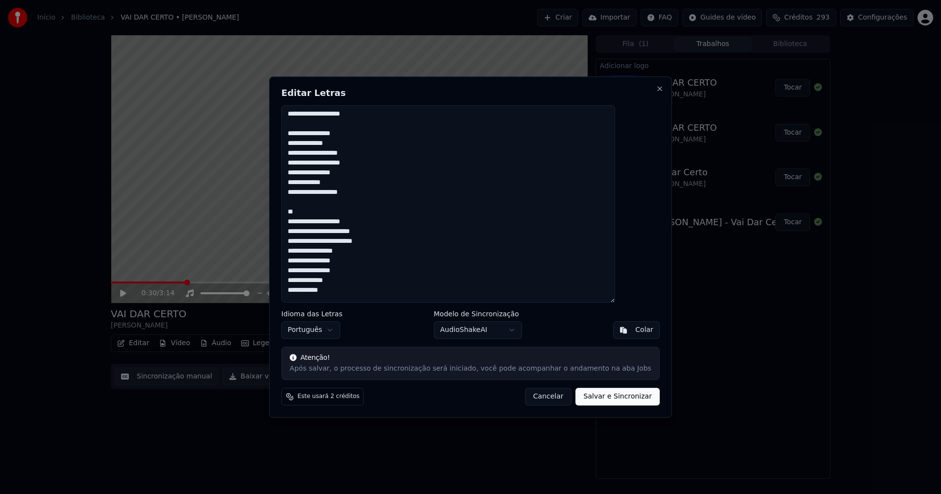
click at [531, 397] on button "Cancelar" at bounding box center [548, 397] width 47 height 18
type textarea "**********"
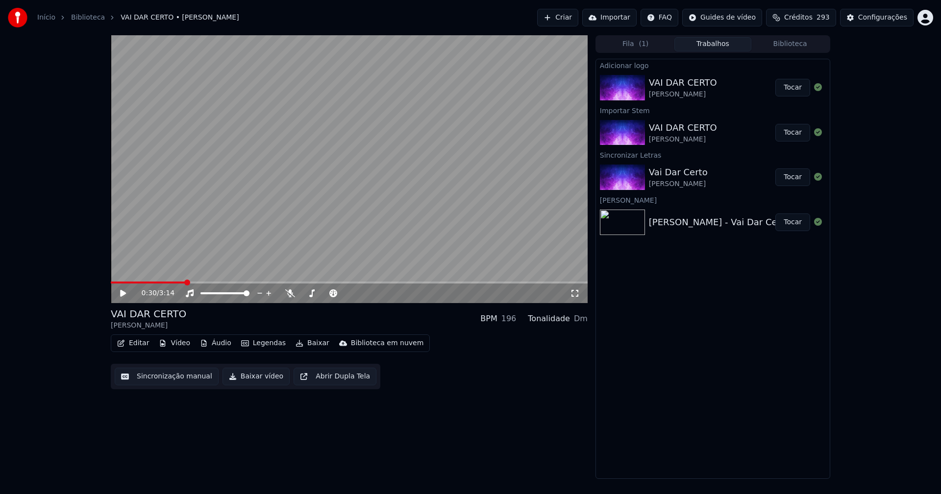
click at [122, 291] on icon at bounding box center [130, 294] width 23 height 8
click at [575, 295] on icon at bounding box center [575, 294] width 10 height 8
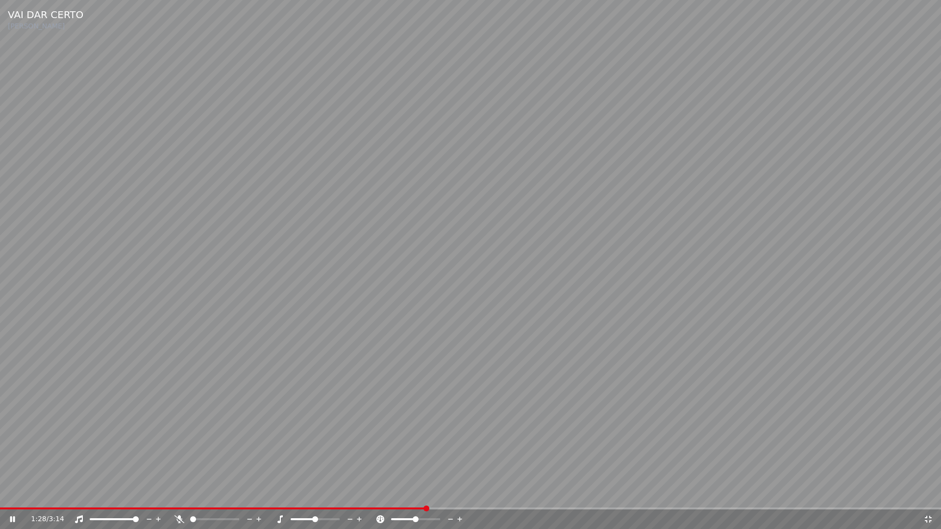
click at [50, 494] on span at bounding box center [213, 509] width 426 height 2
click at [926, 494] on icon at bounding box center [928, 520] width 10 height 8
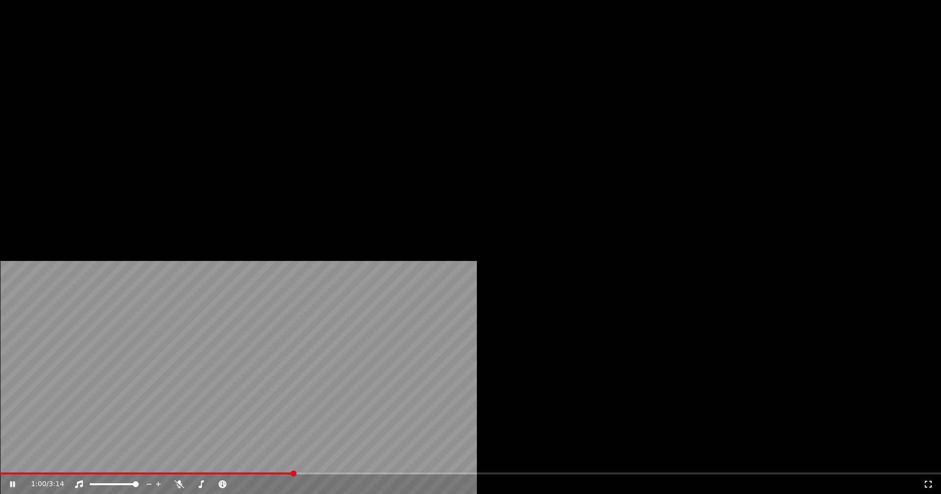
click at [136, 82] on button "Editar" at bounding box center [133, 76] width 40 height 14
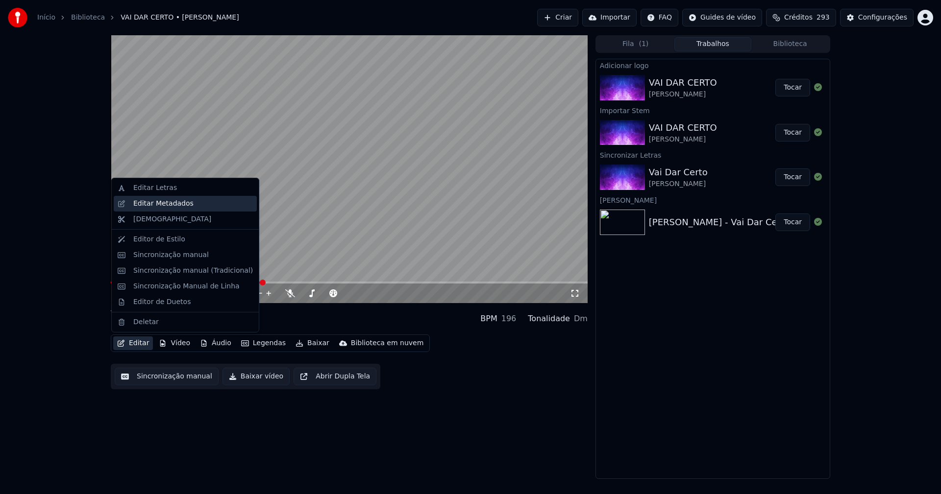
click at [159, 206] on div "Editar Metadados" at bounding box center [163, 204] width 60 height 10
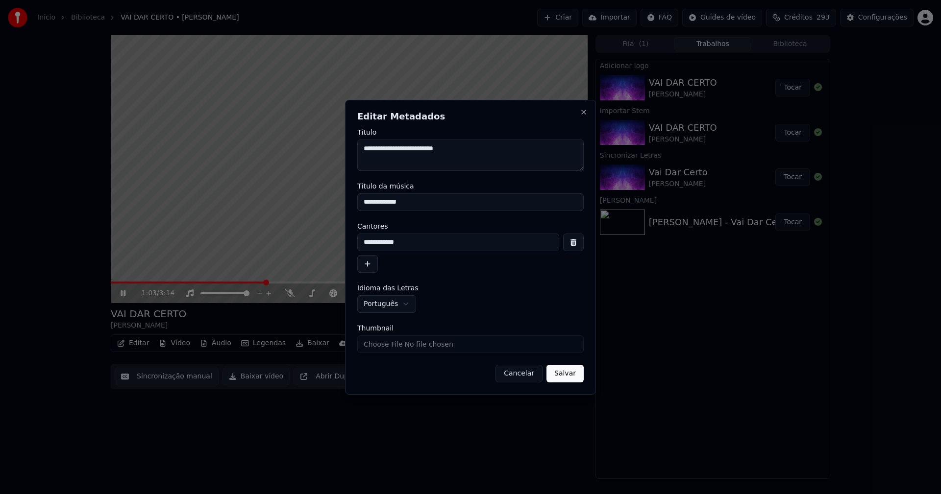
drag, startPoint x: 524, startPoint y: 375, endPoint x: 409, endPoint y: 347, distance: 118.0
click at [523, 374] on button "Cancelar" at bounding box center [518, 374] width 47 height 18
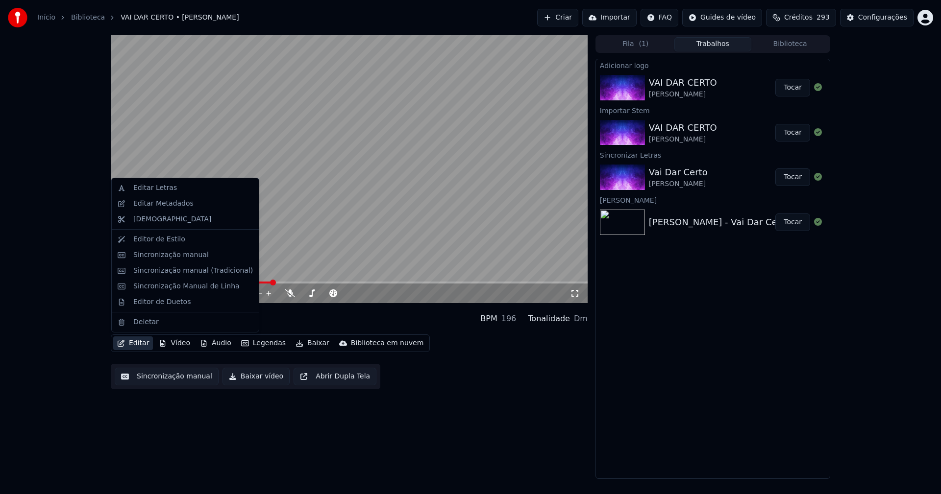
click at [131, 339] on button "Editar" at bounding box center [133, 344] width 40 height 14
click at [151, 187] on div "Editar Letras" at bounding box center [155, 188] width 44 height 10
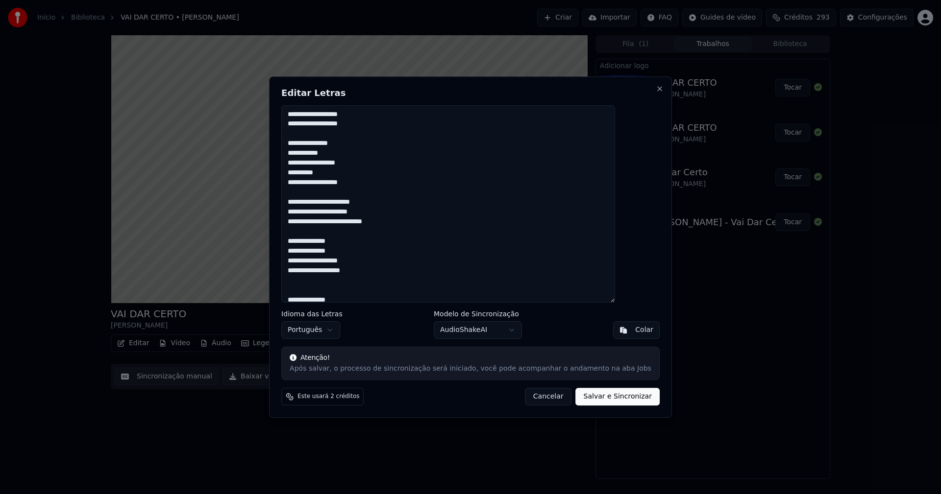
drag, startPoint x: 315, startPoint y: 161, endPoint x: 325, endPoint y: 170, distance: 13.2
click at [316, 161] on textarea at bounding box center [448, 204] width 334 height 198
click at [313, 172] on textarea at bounding box center [448, 204] width 334 height 198
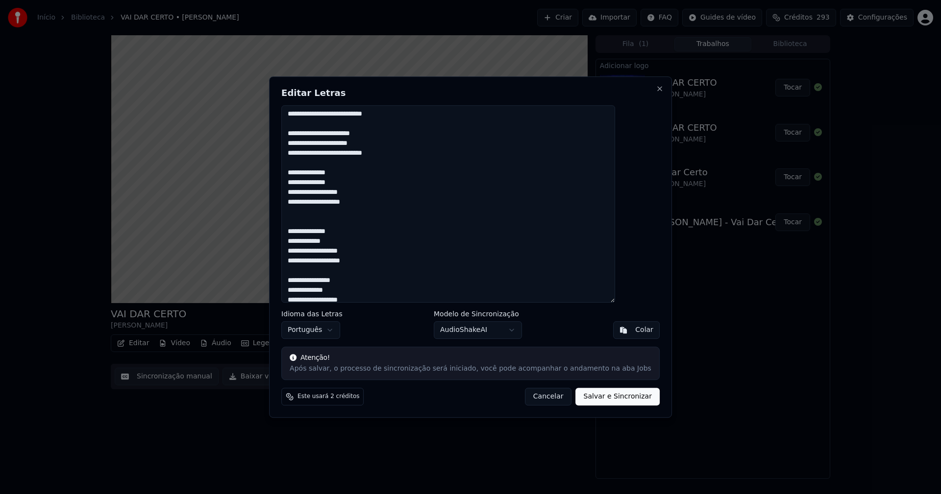
scroll to position [0, 0]
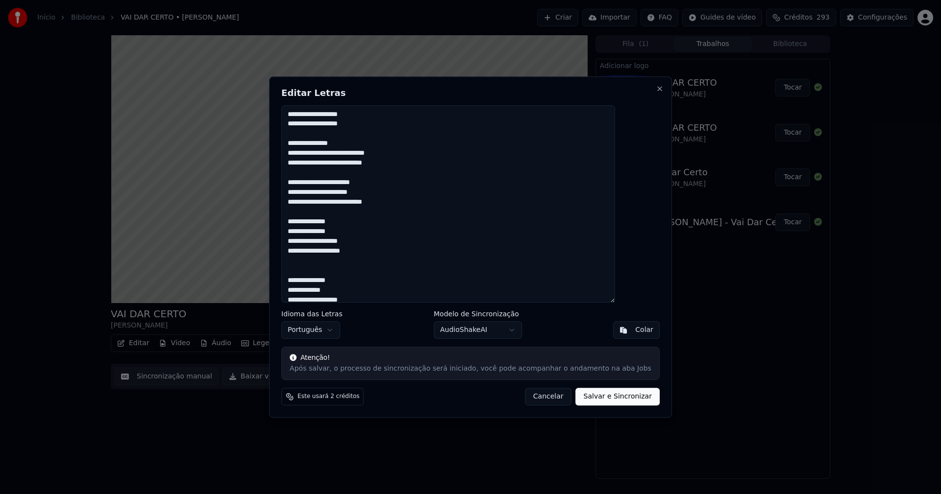
click at [317, 183] on textarea at bounding box center [448, 204] width 334 height 198
click at [604, 398] on button "Salvar e Sincronizar" at bounding box center [618, 397] width 84 height 18
type textarea "**********"
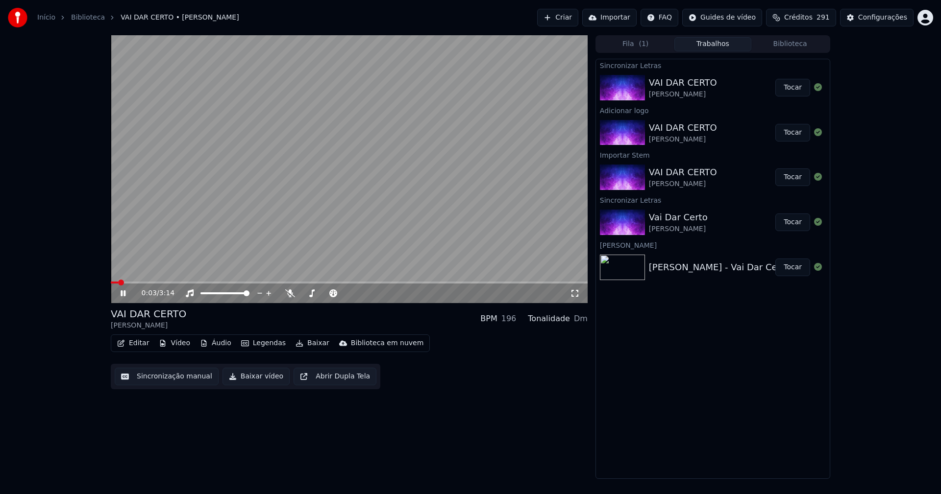
click at [118, 282] on span at bounding box center [114, 283] width 7 height 2
click at [125, 292] on icon at bounding box center [123, 294] width 5 height 6
click at [136, 344] on button "Editar" at bounding box center [133, 344] width 40 height 14
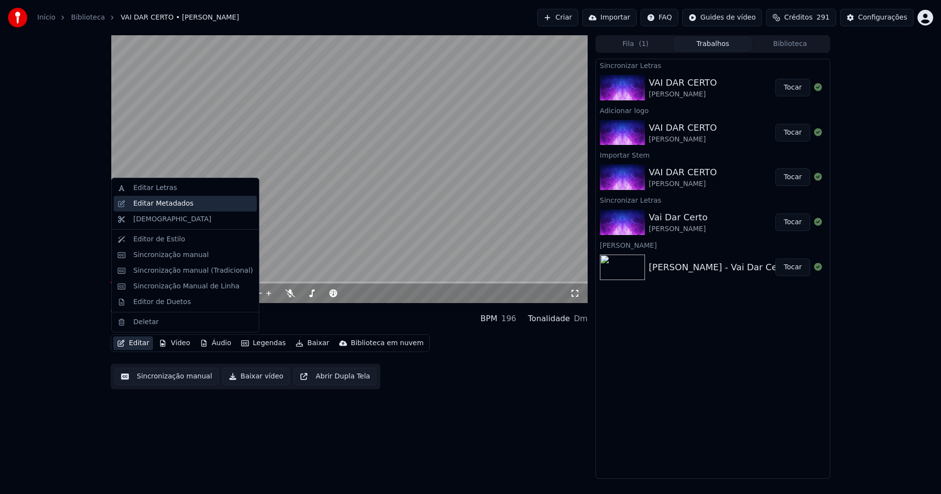
click at [180, 200] on div "Editar Metadados" at bounding box center [163, 204] width 60 height 10
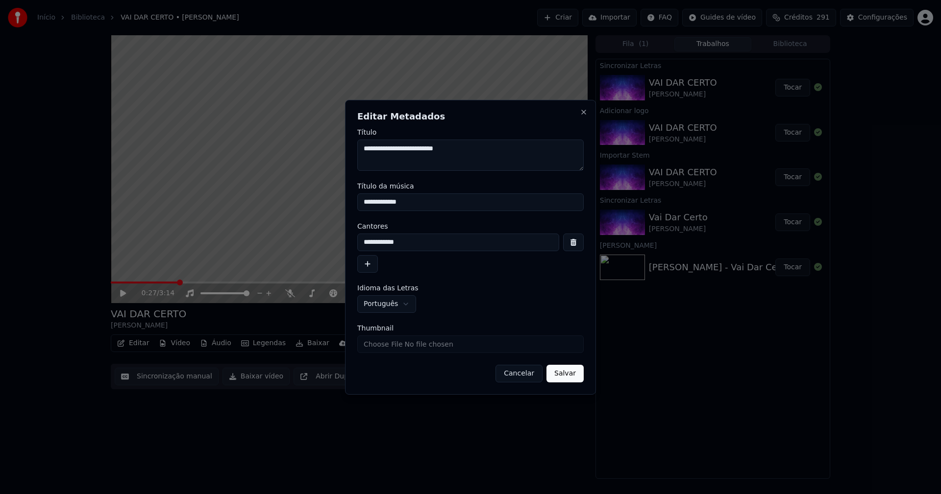
click at [394, 347] on input "Thumbnail" at bounding box center [470, 345] width 226 height 18
type input "**********"
click at [571, 374] on button "Salvar" at bounding box center [564, 374] width 37 height 18
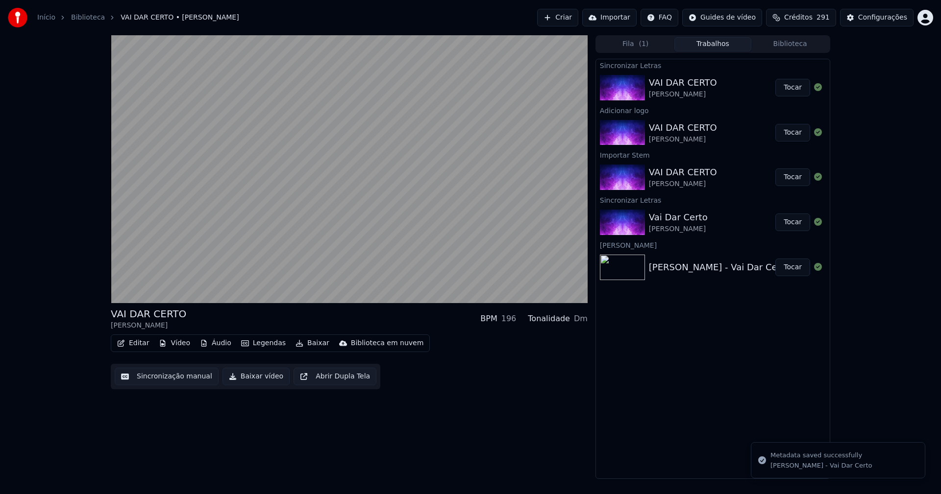
click at [807, 47] on button "Biblioteca" at bounding box center [789, 44] width 77 height 14
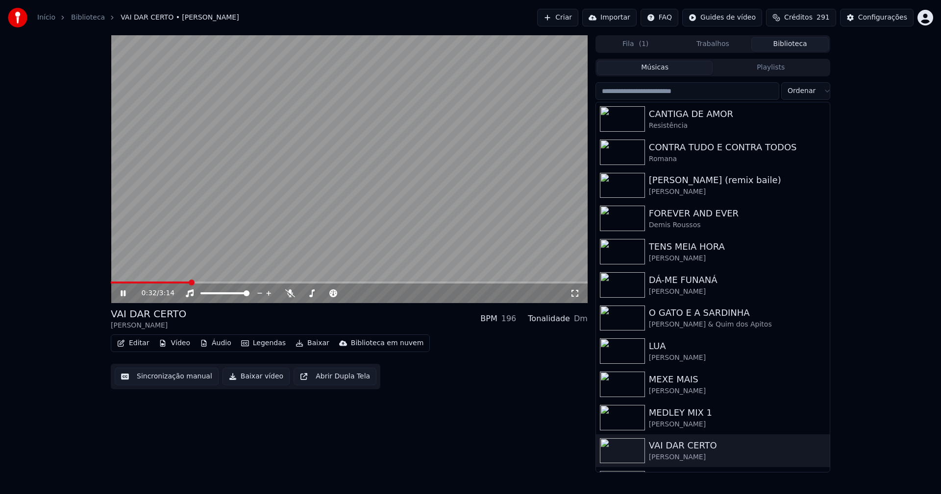
click at [124, 292] on icon at bounding box center [123, 294] width 5 height 6
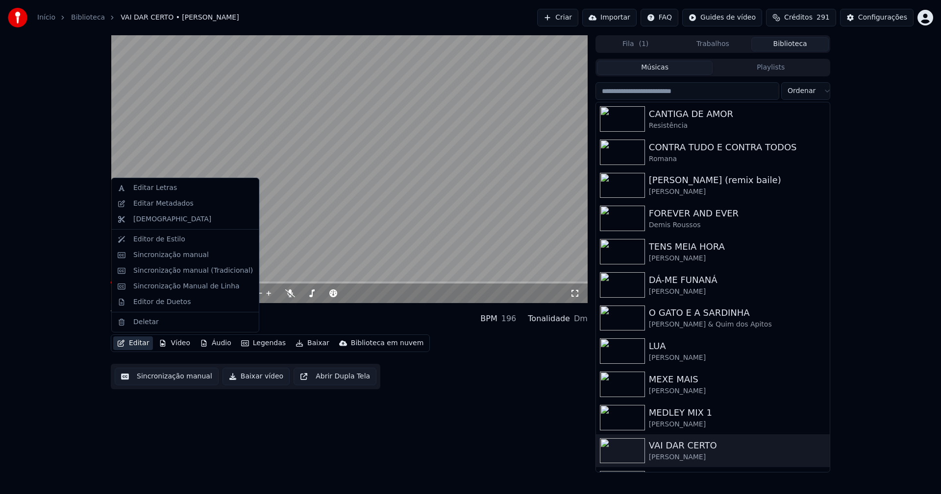
click at [142, 346] on button "Editar" at bounding box center [133, 344] width 40 height 14
click at [163, 271] on div "Sincronização manual (Tradicional)" at bounding box center [193, 271] width 120 height 10
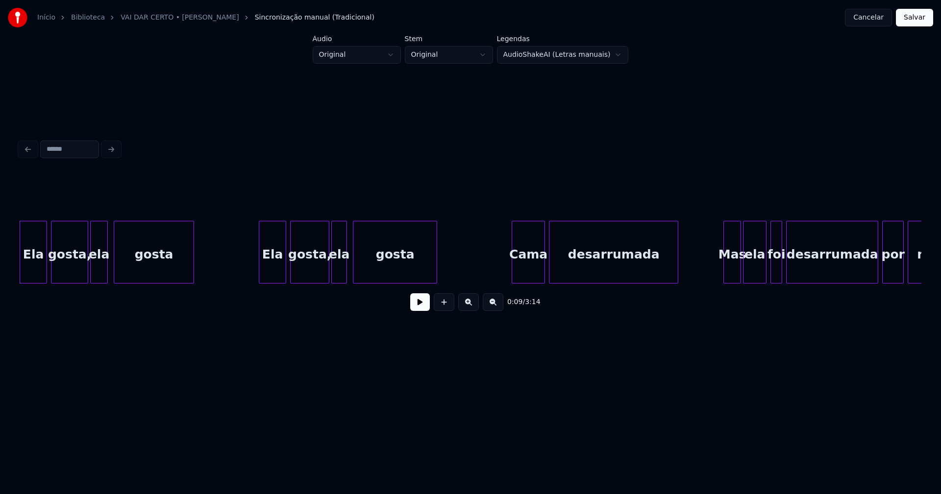
scroll to position [0, 856]
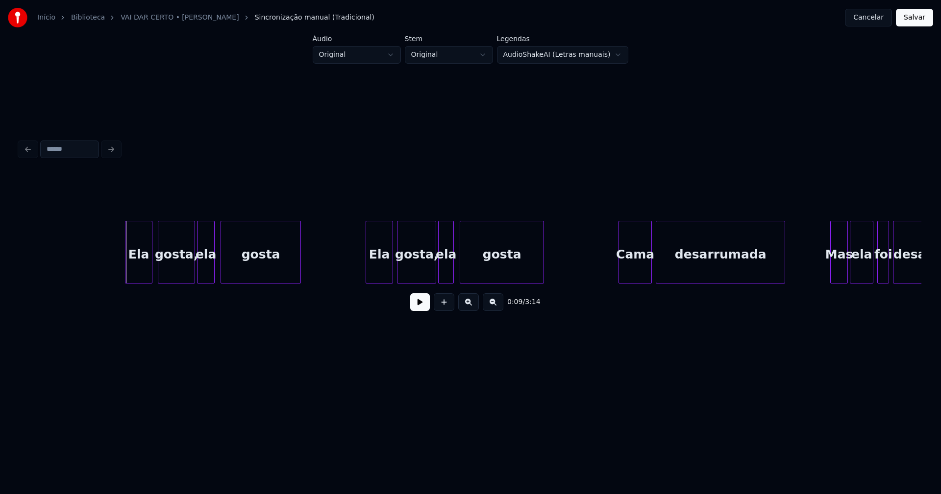
click at [139, 272] on div "Ela" at bounding box center [138, 254] width 26 height 67
click at [386, 273] on div "Ela" at bounding box center [377, 254] width 26 height 67
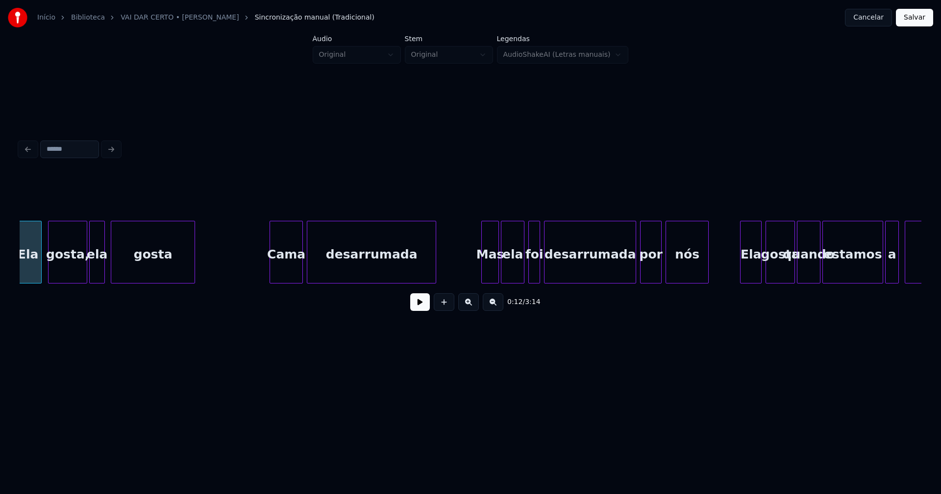
scroll to position [0, 1278]
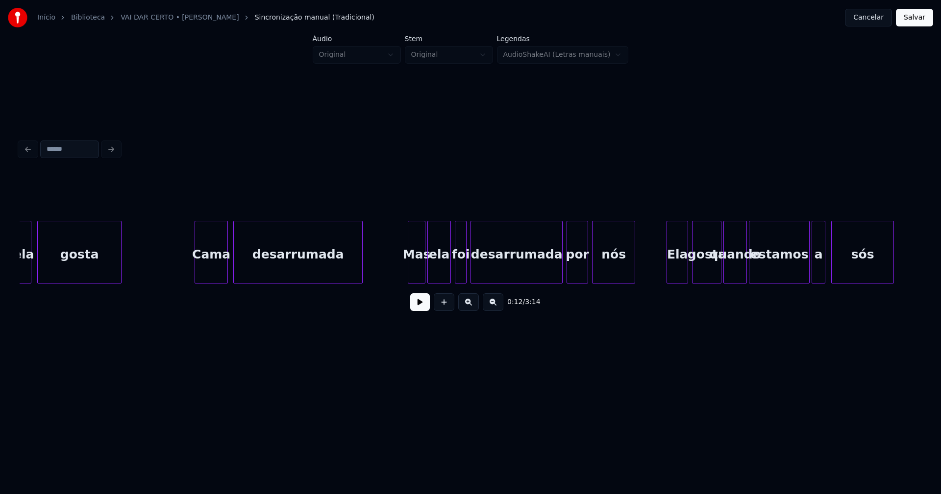
click at [210, 268] on div "Cama" at bounding box center [211, 254] width 32 height 67
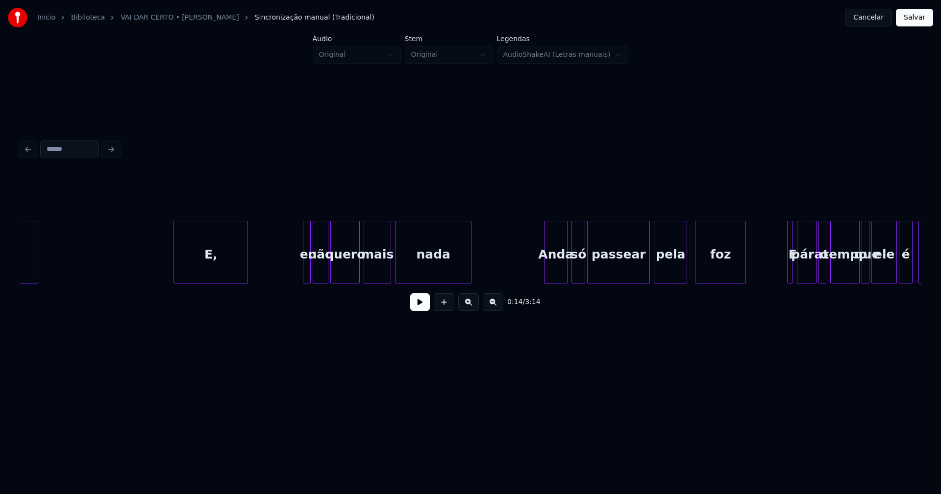
scroll to position [0, 2144]
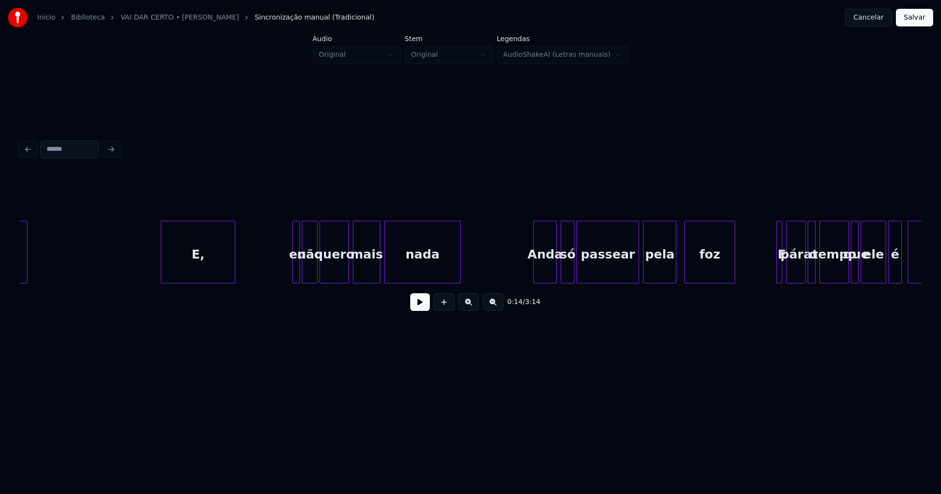
click at [194, 269] on div "E," at bounding box center [198, 254] width 74 height 67
click at [290, 272] on div at bounding box center [290, 252] width 3 height 62
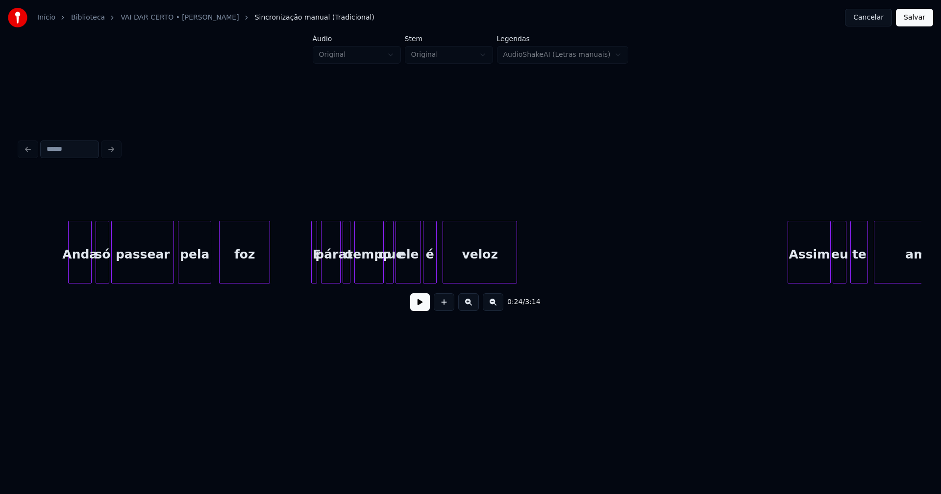
scroll to position [0, 2662]
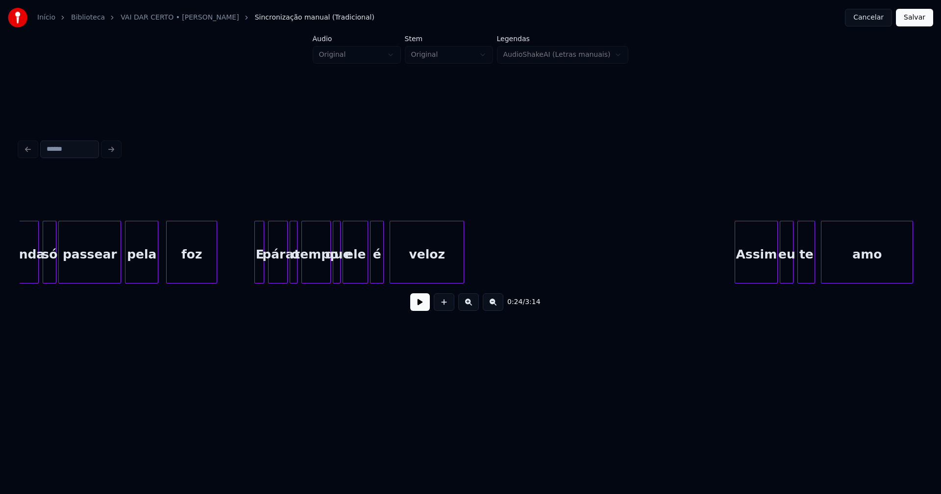
click at [255, 267] on div at bounding box center [256, 252] width 3 height 62
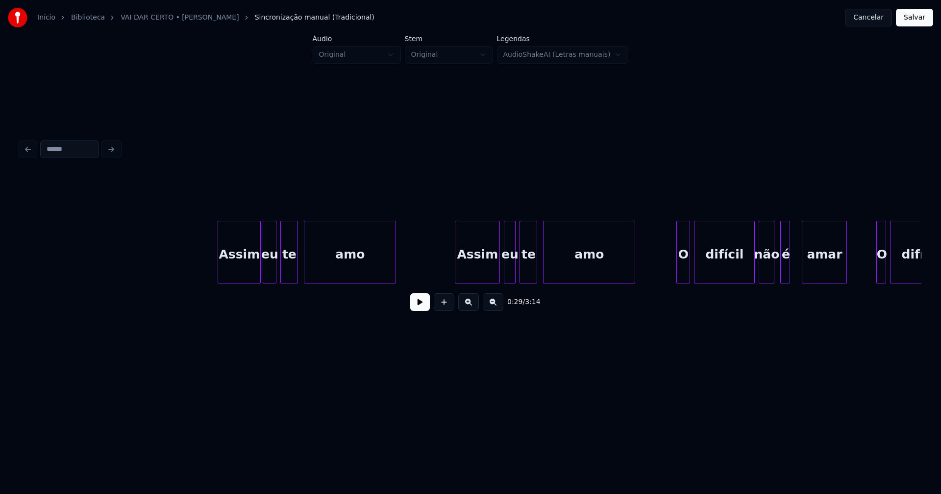
scroll to position [0, 3190]
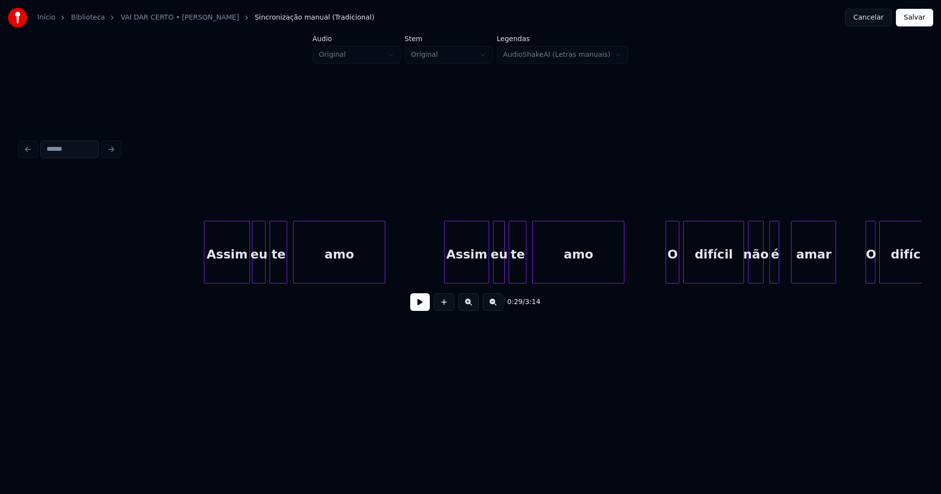
click at [206, 271] on div at bounding box center [205, 252] width 3 height 62
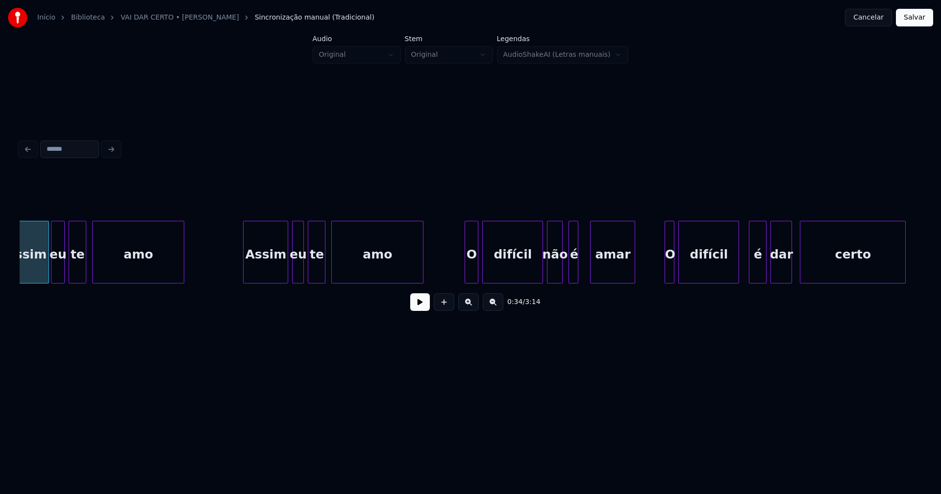
scroll to position [0, 3423]
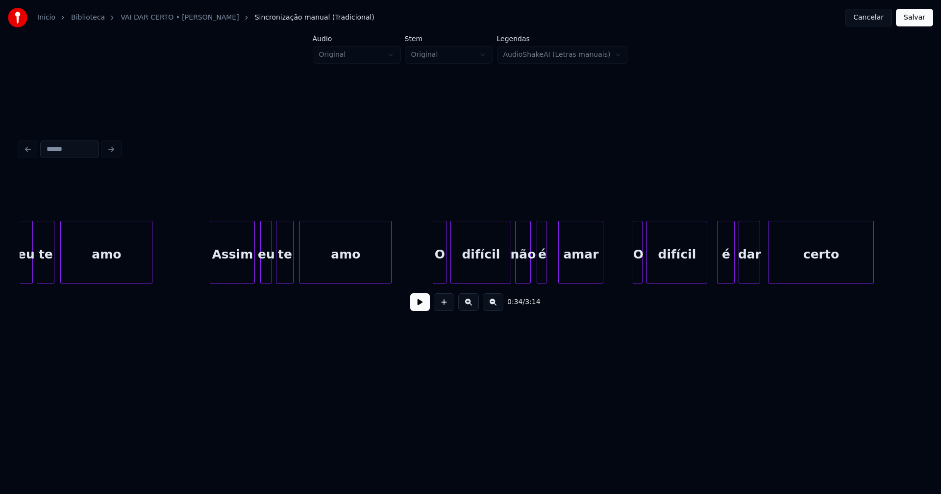
click at [229, 273] on div "Assim" at bounding box center [232, 254] width 44 height 67
click at [436, 268] on div "O" at bounding box center [436, 254] width 13 height 67
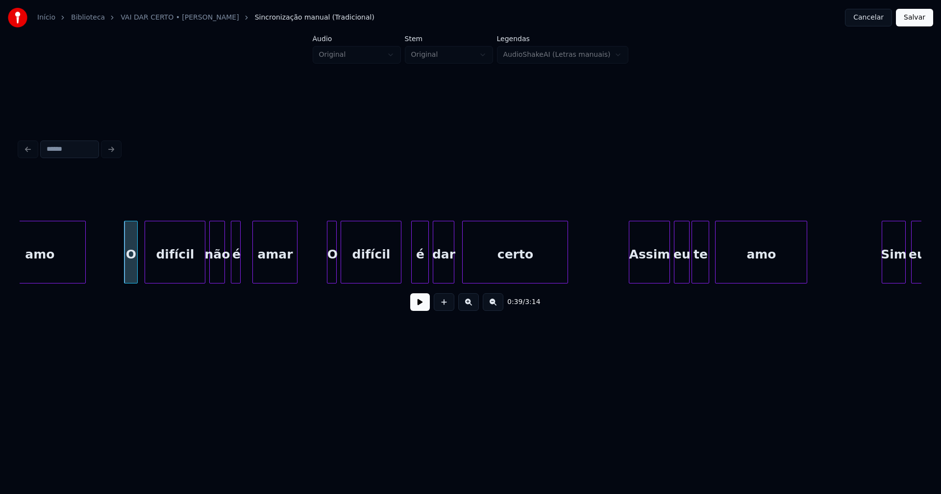
scroll to position [0, 3739]
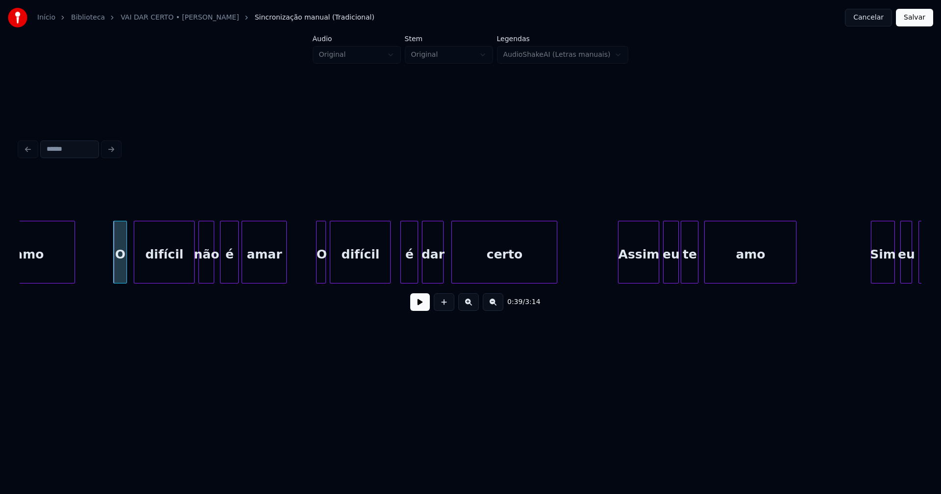
click at [236, 270] on div at bounding box center [236, 252] width 3 height 62
click at [318, 269] on div "O" at bounding box center [318, 254] width 10 height 67
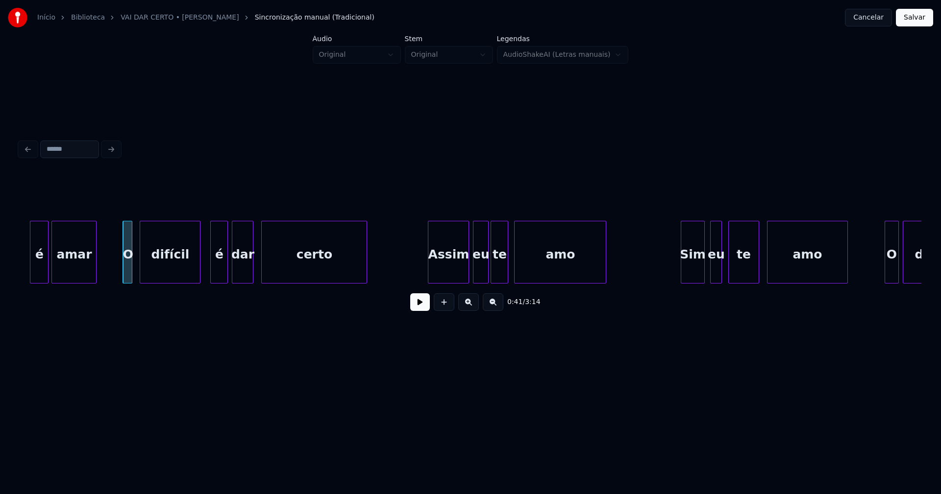
scroll to position [0, 3940]
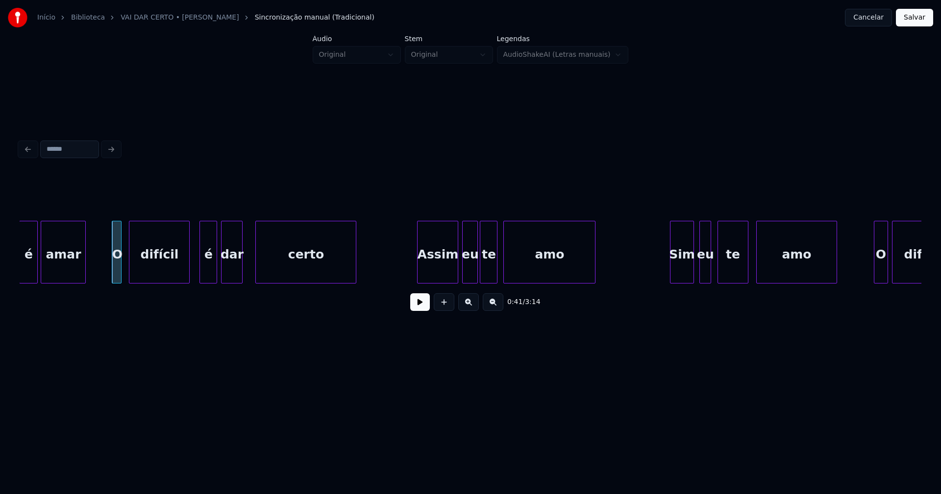
click at [256, 274] on div at bounding box center [257, 252] width 3 height 62
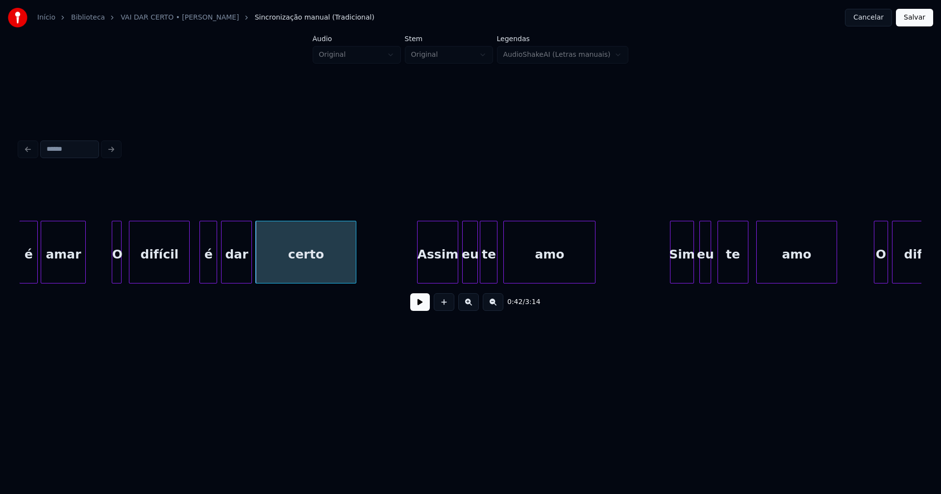
click at [250, 273] on div at bounding box center [249, 252] width 3 height 62
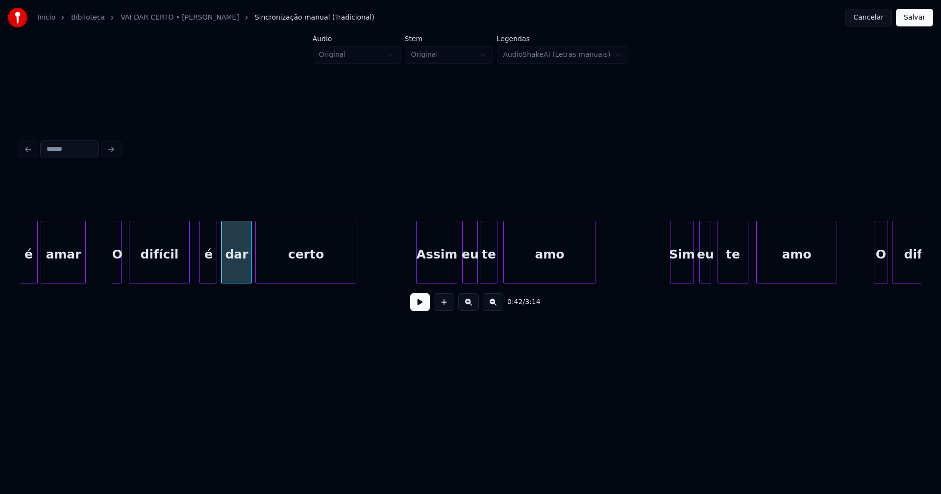
click at [442, 270] on div "Assim" at bounding box center [437, 254] width 40 height 67
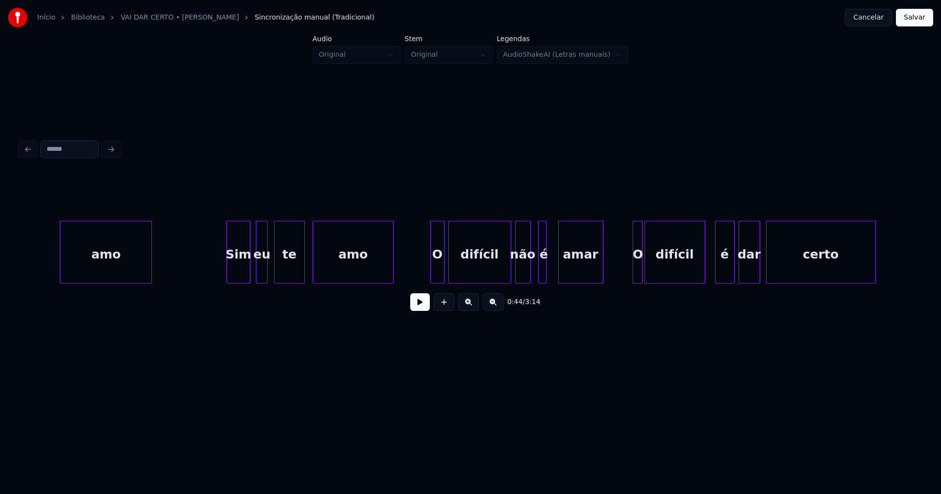
scroll to position [0, 4447]
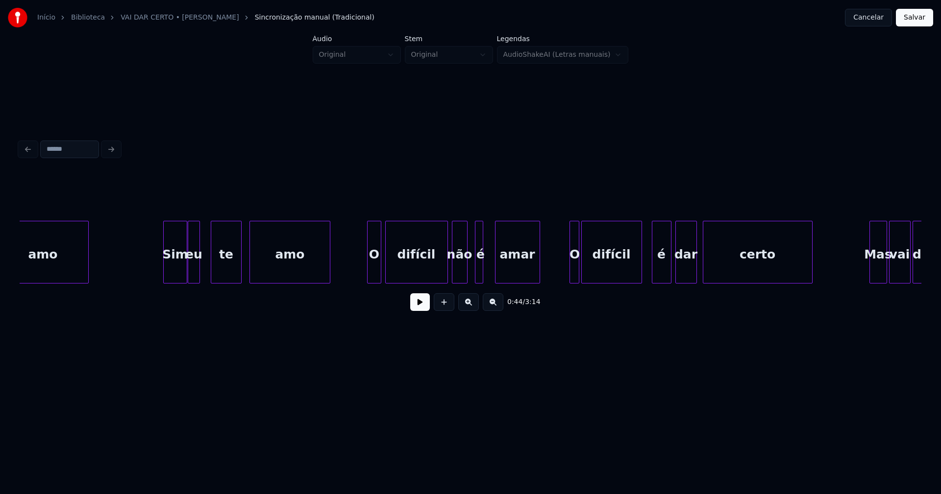
click at [195, 274] on div "eu" at bounding box center [193, 254] width 11 height 67
click at [373, 269] on div "O" at bounding box center [372, 254] width 13 height 67
click at [489, 277] on div at bounding box center [489, 252] width 3 height 62
click at [568, 273] on div at bounding box center [568, 252] width 3 height 62
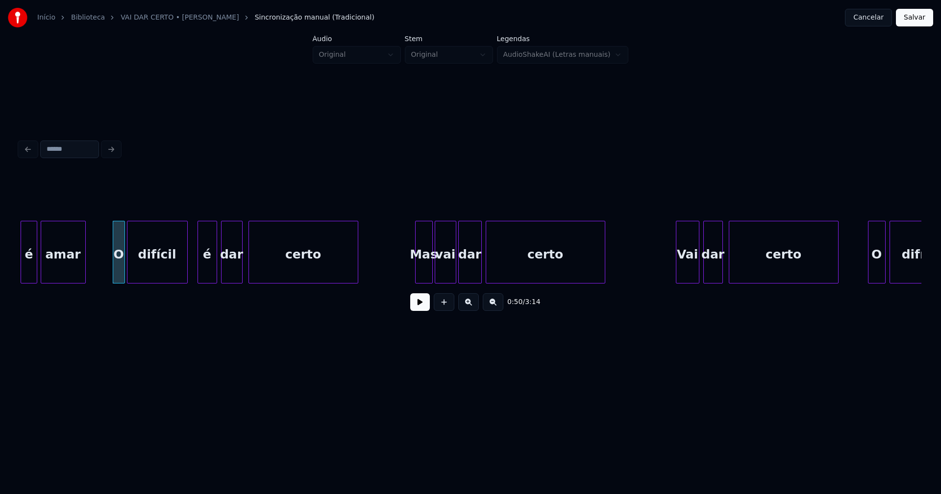
scroll to position [0, 4922]
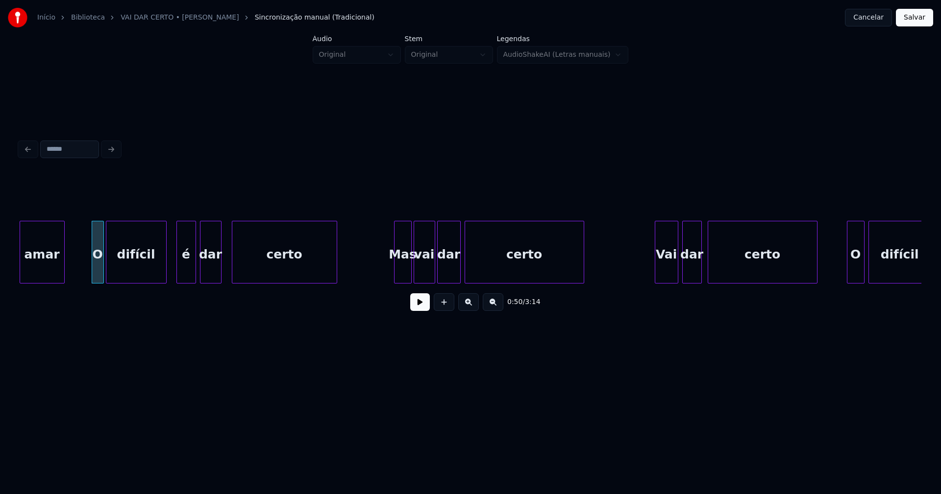
click at [232, 268] on div at bounding box center [233, 252] width 3 height 62
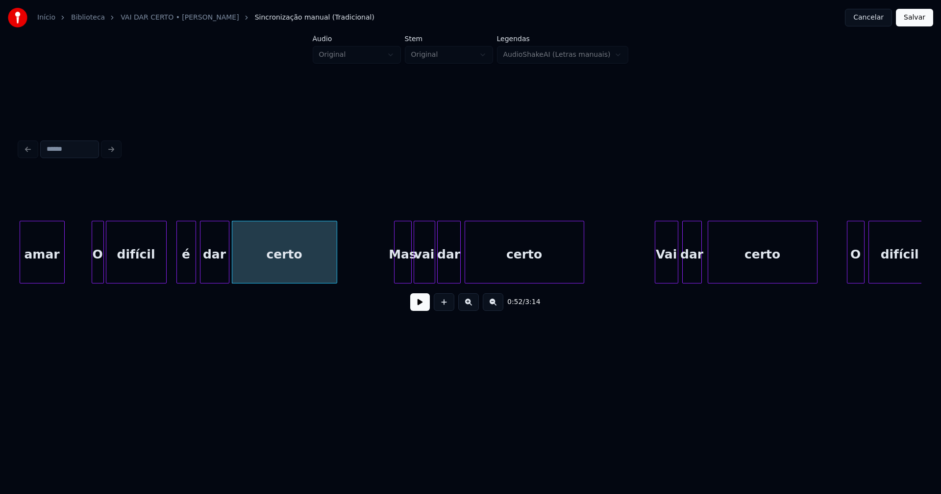
click at [228, 270] on div at bounding box center [227, 252] width 3 height 62
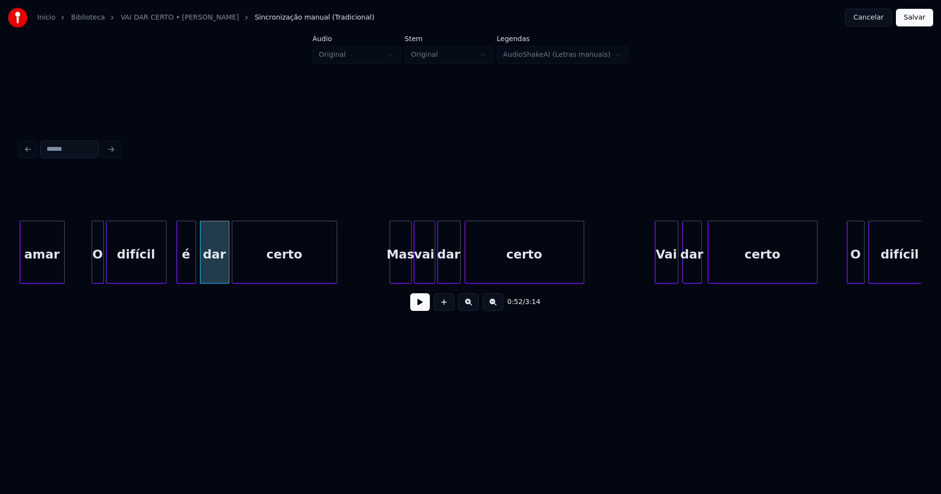
click at [392, 273] on div at bounding box center [391, 252] width 3 height 62
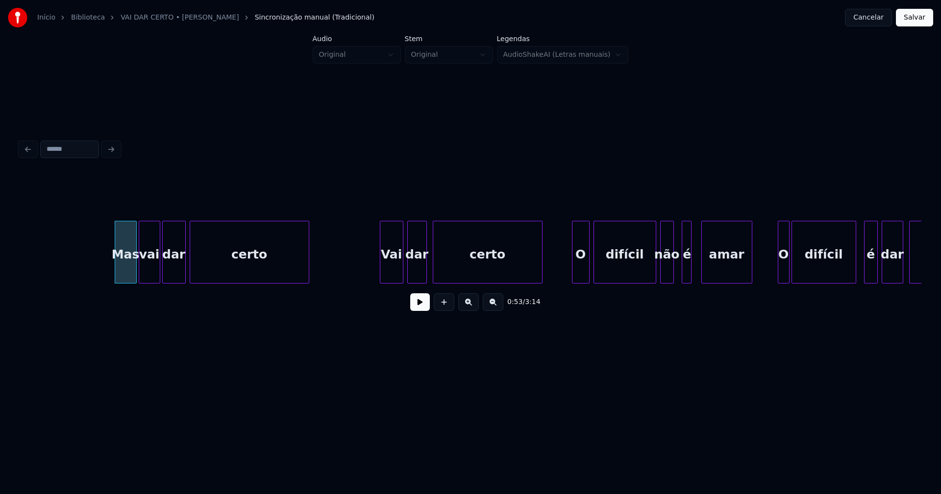
scroll to position [0, 5303]
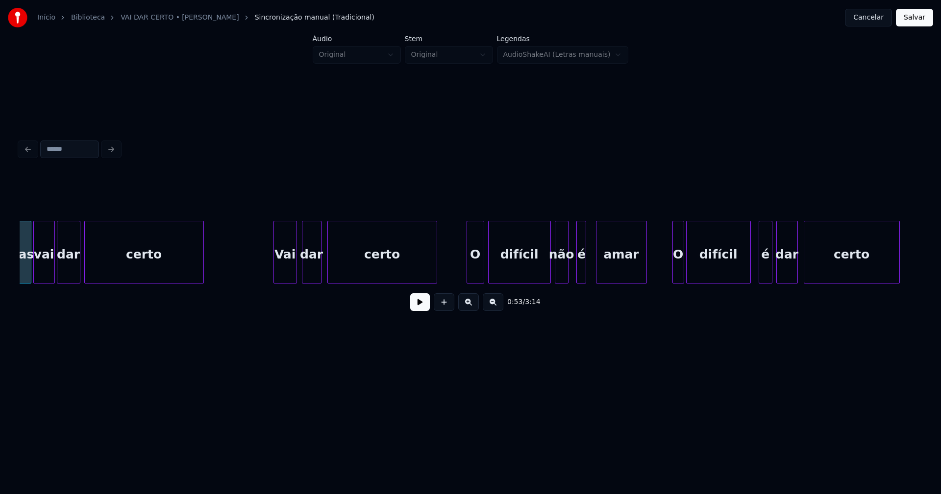
click at [290, 276] on div "Vai" at bounding box center [285, 254] width 23 height 67
click at [474, 268] on div "O" at bounding box center [473, 254] width 17 height 67
click at [589, 269] on div at bounding box center [588, 252] width 3 height 62
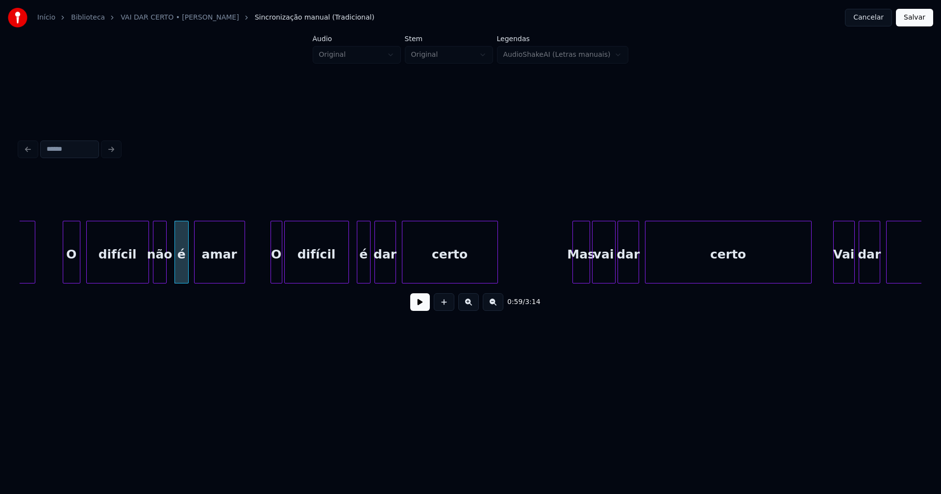
scroll to position [0, 5714]
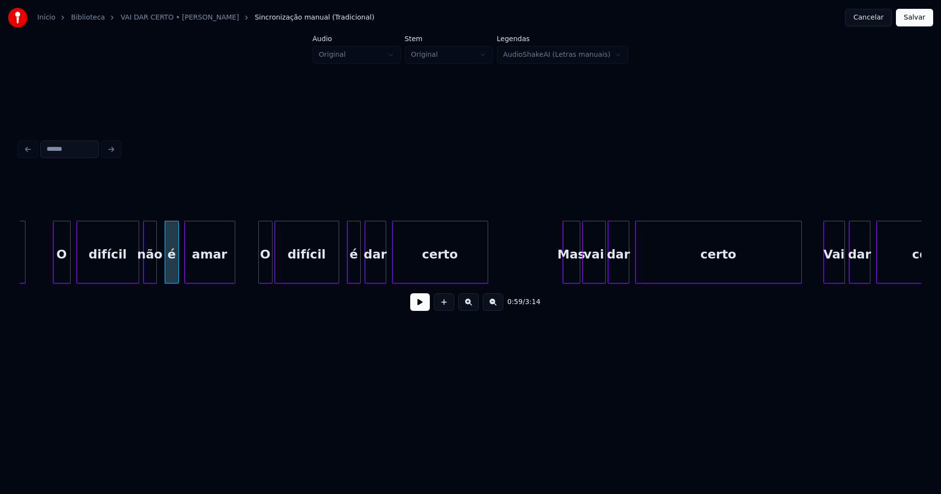
click at [261, 273] on div at bounding box center [260, 252] width 3 height 62
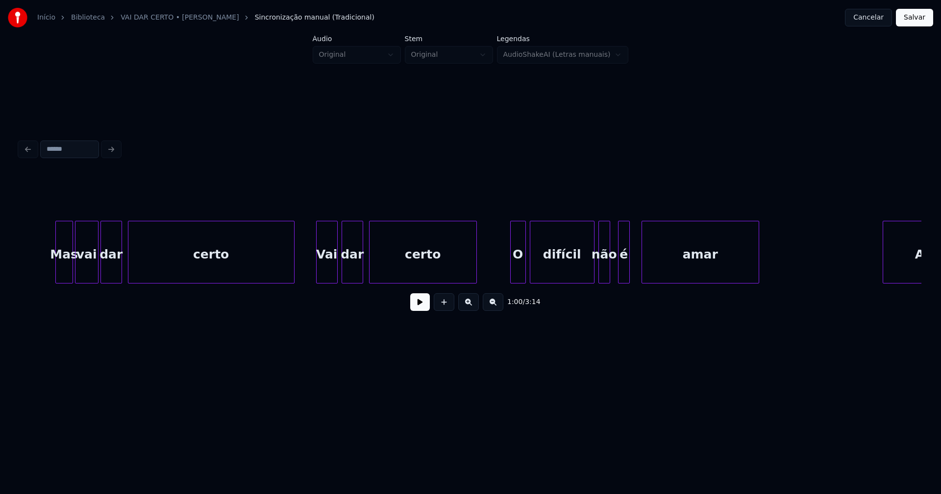
scroll to position [0, 6233]
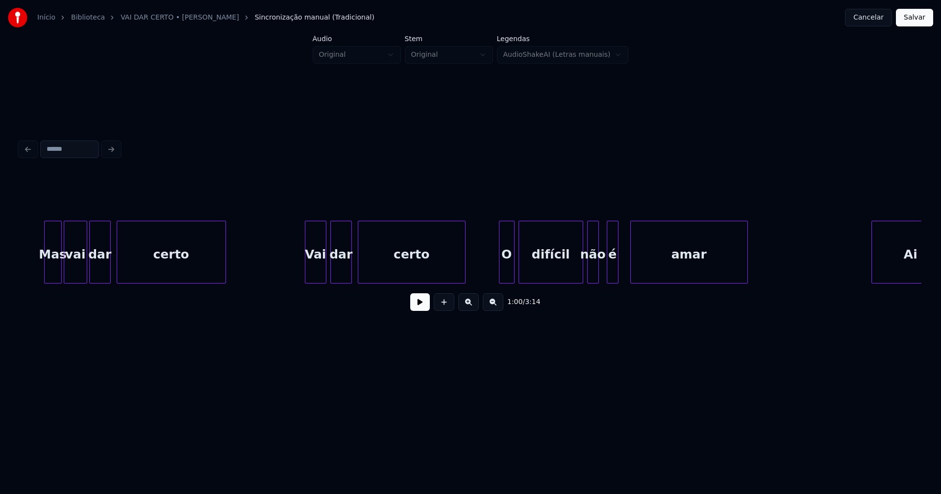
click at [224, 275] on div at bounding box center [223, 252] width 3 height 62
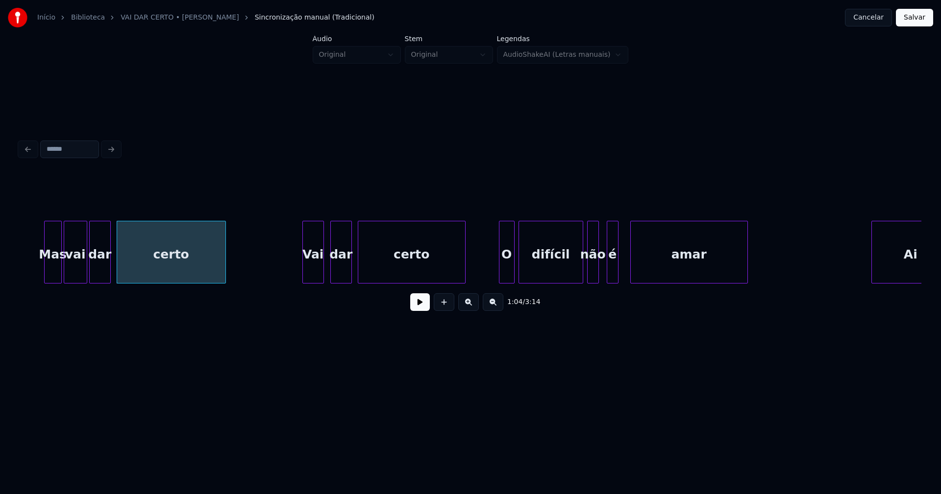
click at [317, 273] on div "Vai" at bounding box center [313, 254] width 21 height 67
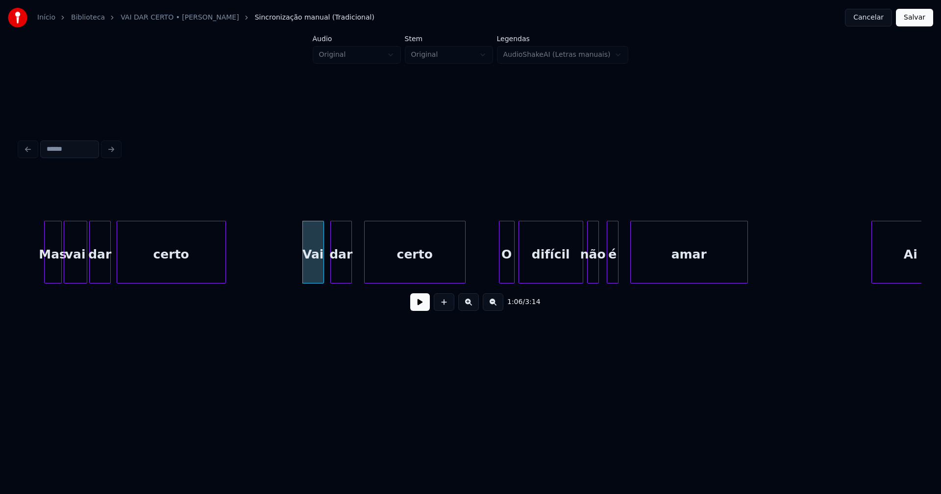
click at [365, 271] on div at bounding box center [366, 252] width 3 height 62
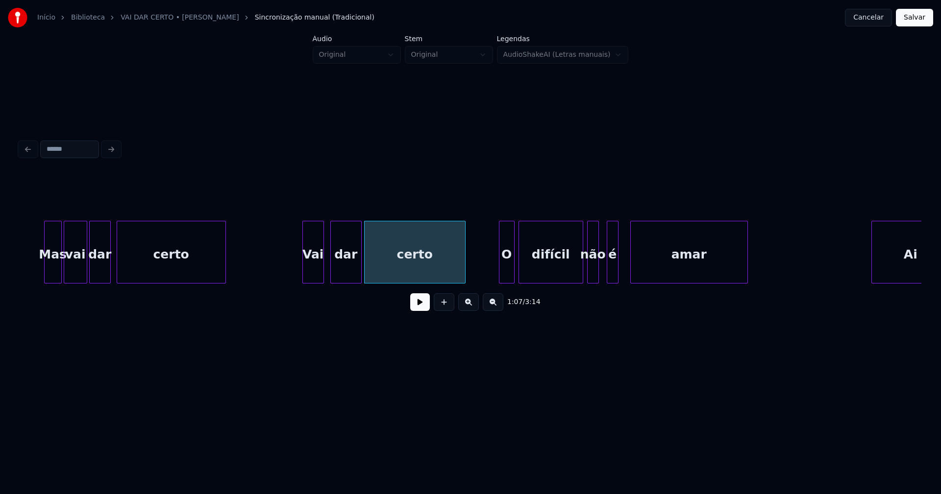
click at [360, 273] on div at bounding box center [359, 252] width 3 height 62
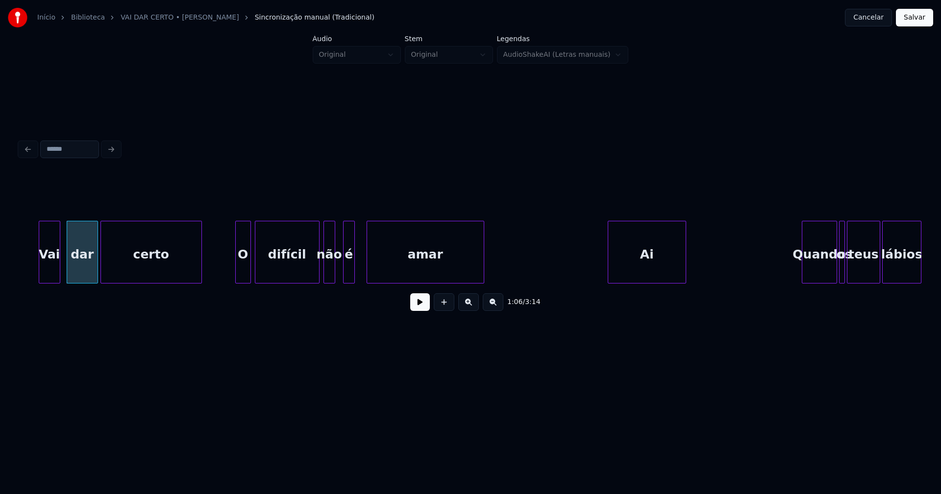
scroll to position [0, 6507]
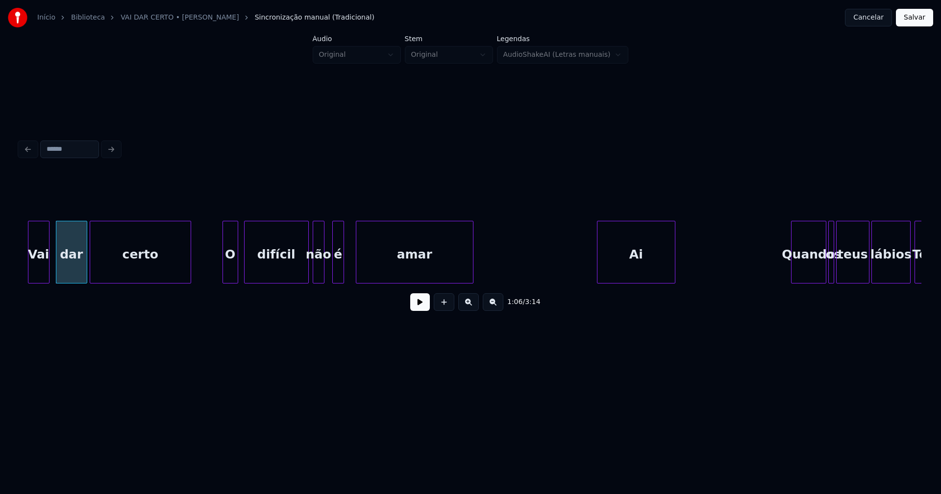
click at [231, 273] on div "O" at bounding box center [230, 254] width 15 height 67
click at [349, 271] on div at bounding box center [349, 252] width 3 height 62
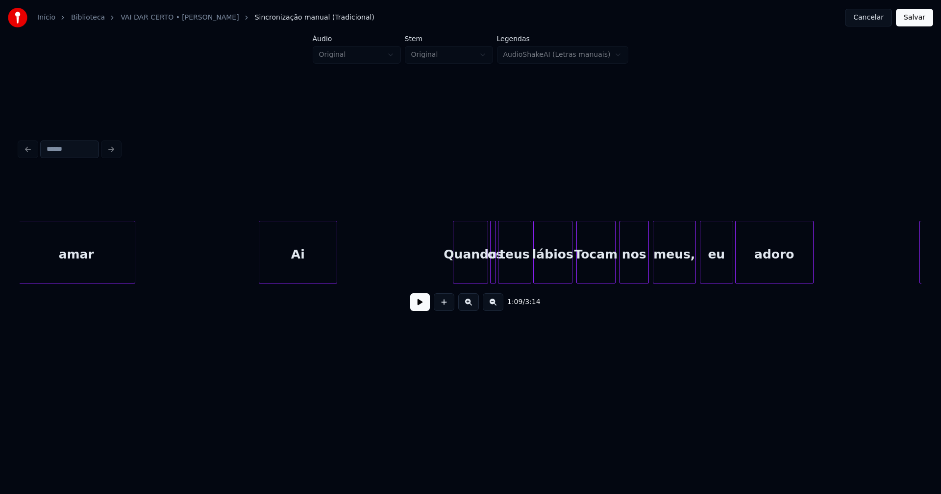
scroll to position [0, 6887]
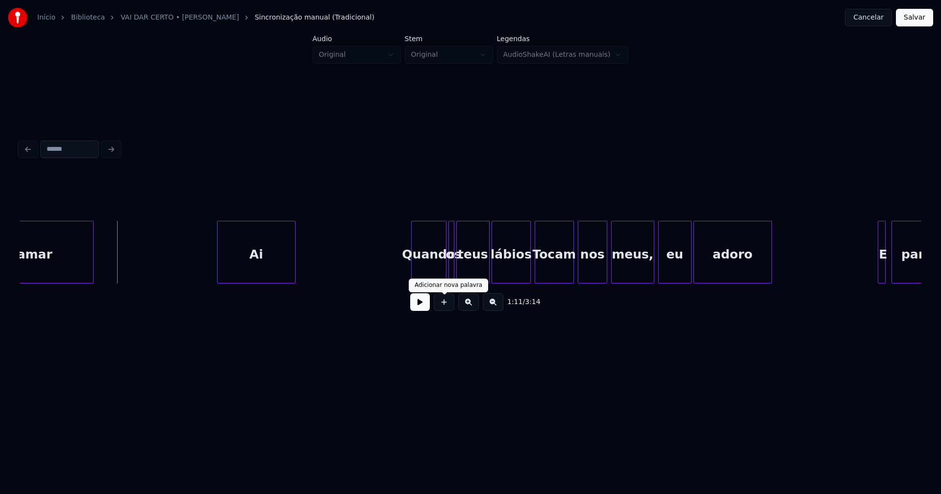
click at [421, 309] on button at bounding box center [420, 303] width 20 height 18
click at [427, 308] on button at bounding box center [420, 303] width 20 height 18
click at [261, 270] on div "Ai" at bounding box center [256, 254] width 77 height 67
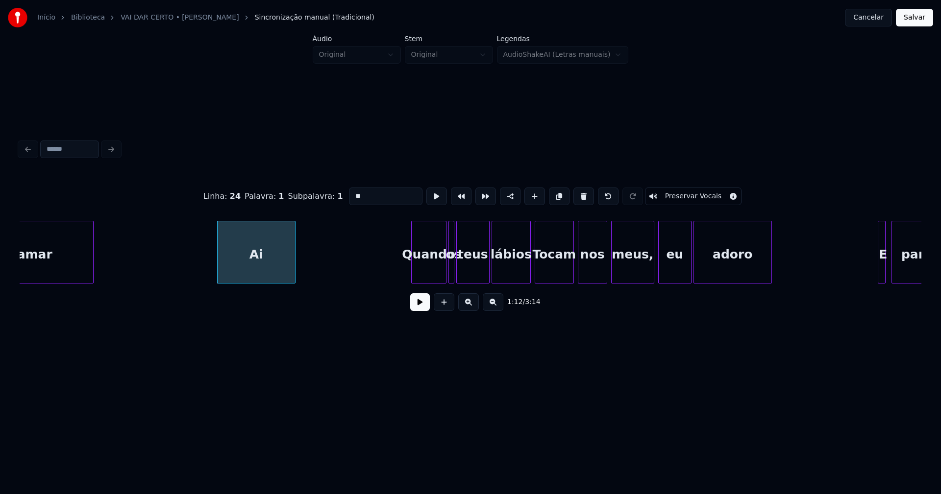
click at [575, 196] on button at bounding box center [583, 197] width 21 height 18
type input "****"
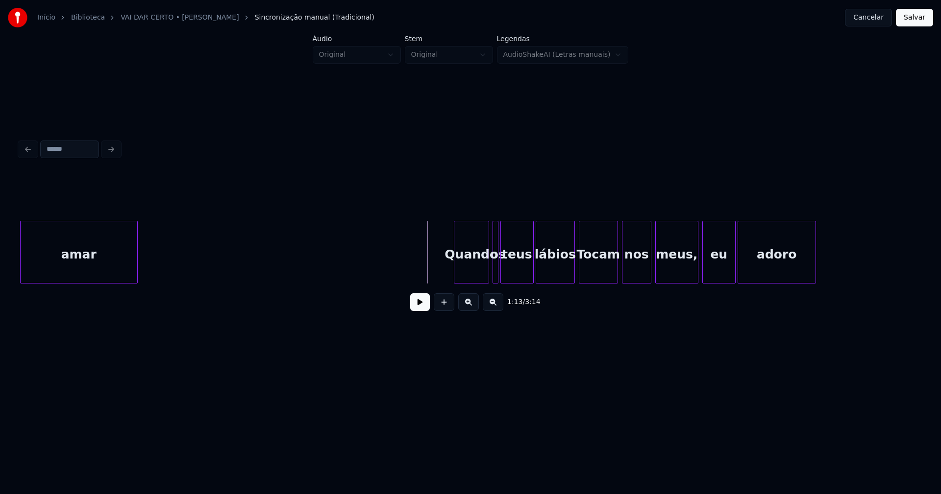
click at [469, 270] on div "Quando" at bounding box center [471, 254] width 34 height 67
drag, startPoint x: 425, startPoint y: 309, endPoint x: 384, endPoint y: 291, distance: 44.3
click at [424, 309] on button at bounding box center [420, 303] width 20 height 18
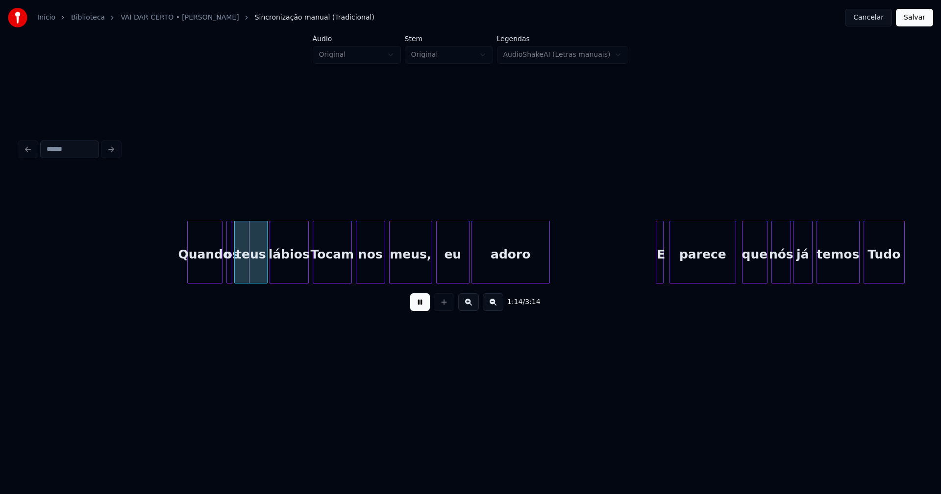
scroll to position [0, 7141]
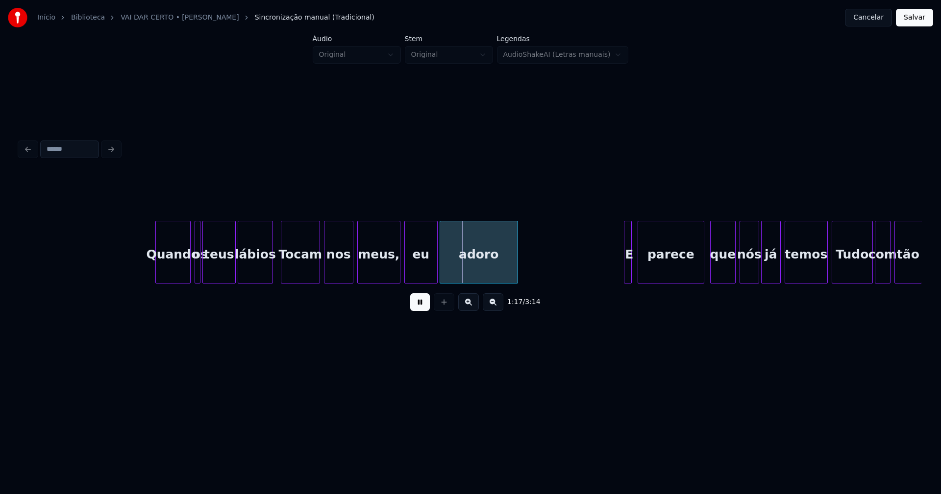
click at [270, 270] on div at bounding box center [271, 252] width 3 height 62
click at [420, 310] on button at bounding box center [420, 303] width 20 height 18
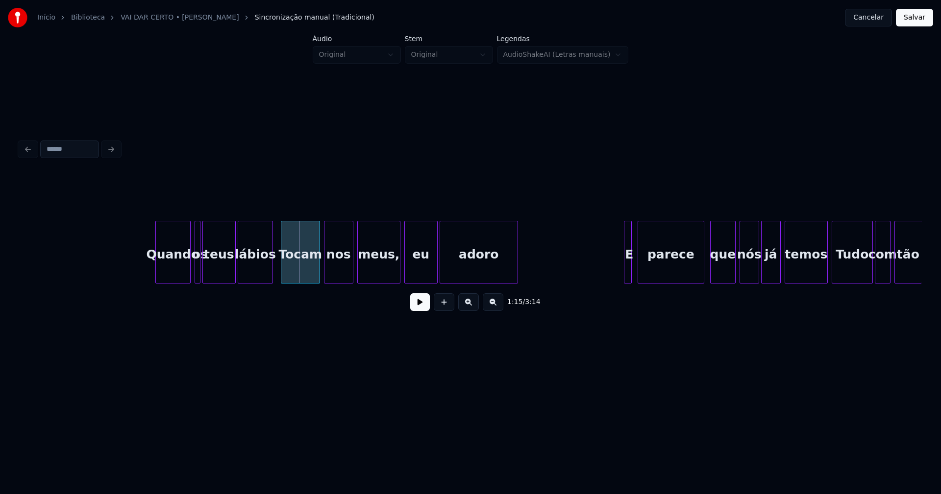
click at [297, 269] on div "Tocam" at bounding box center [300, 254] width 38 height 67
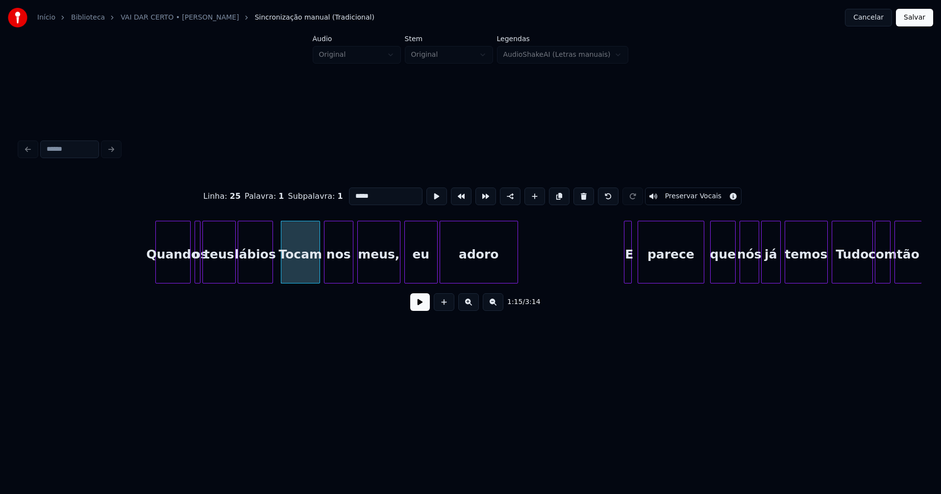
click at [350, 191] on input "*****" at bounding box center [386, 197] width 74 height 18
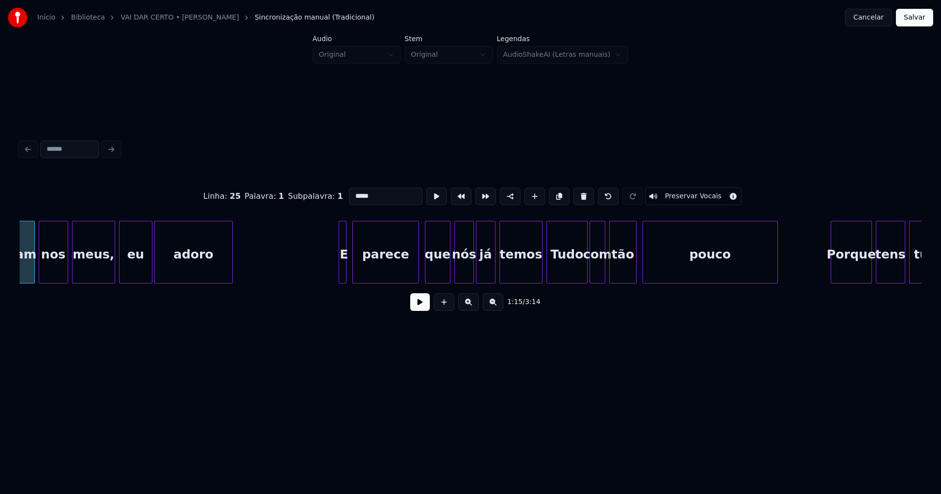
scroll to position [0, 7437]
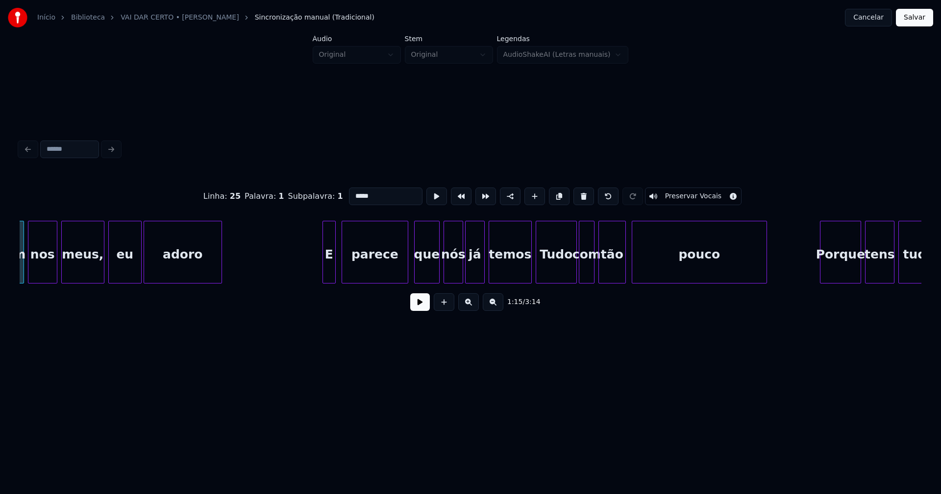
click at [323, 275] on div at bounding box center [324, 252] width 3 height 62
click at [525, 273] on div at bounding box center [525, 252] width 3 height 62
click at [555, 264] on div "Tudo" at bounding box center [556, 254] width 40 height 67
click at [352, 191] on input "****" at bounding box center [386, 197] width 74 height 18
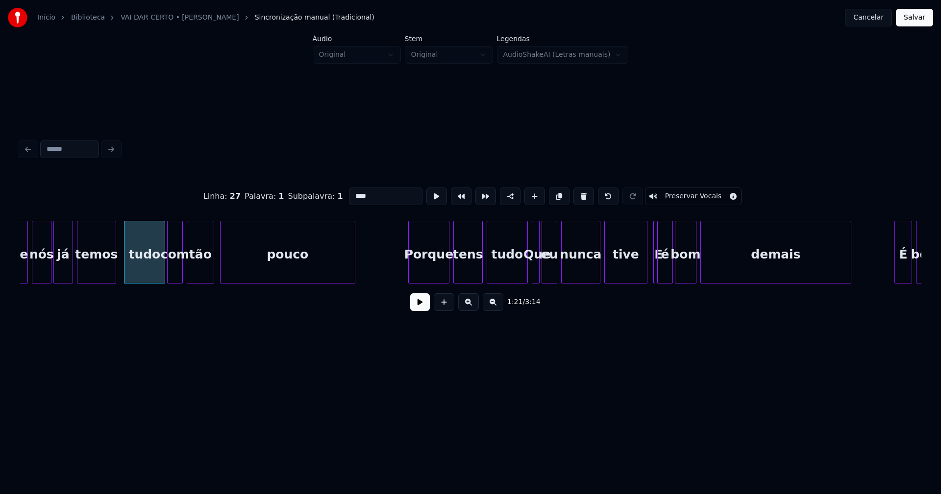
scroll to position [0, 7869]
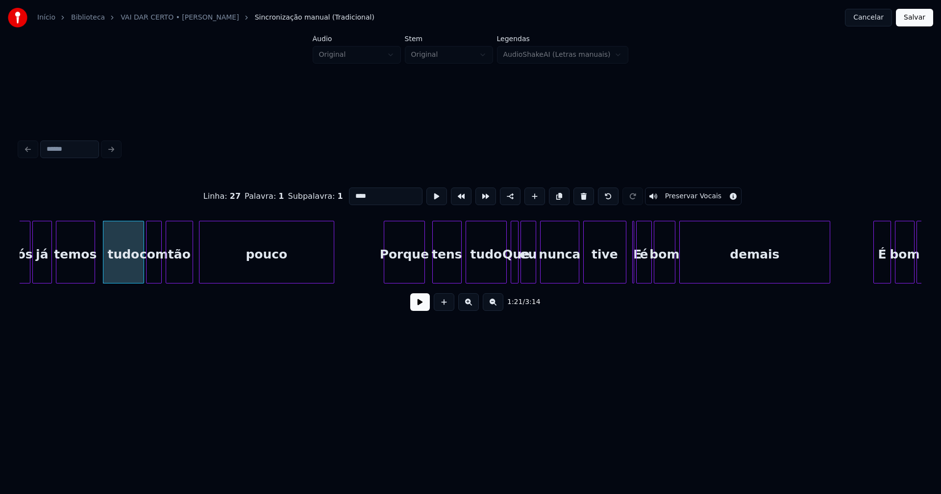
click at [406, 270] on div "Porque" at bounding box center [404, 254] width 40 height 67
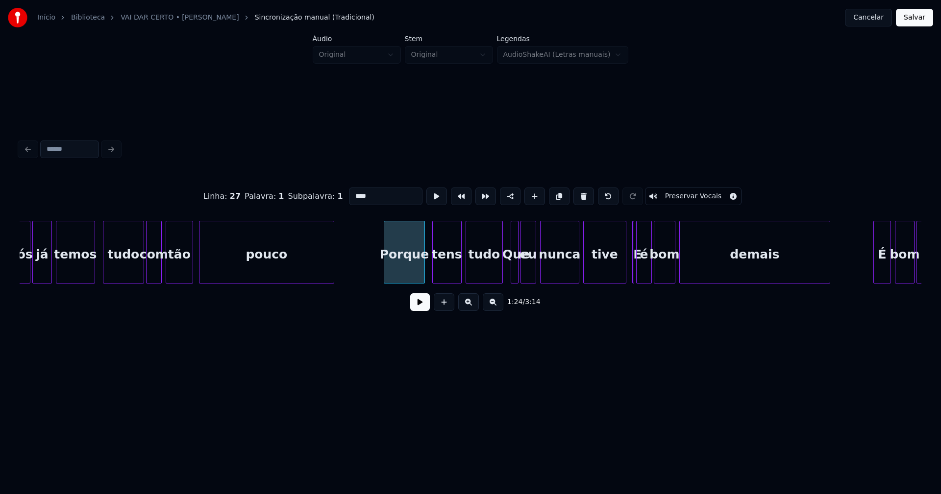
click at [500, 272] on div at bounding box center [500, 252] width 3 height 62
click at [514, 270] on div "Que" at bounding box center [516, 254] width 10 height 67
click at [352, 193] on input "***" at bounding box center [386, 197] width 74 height 18
click at [613, 281] on div "nós já temos tudo com tão pouco Porque tens tudo que eu nunca tive E é bom dema…" at bounding box center [471, 252] width 902 height 63
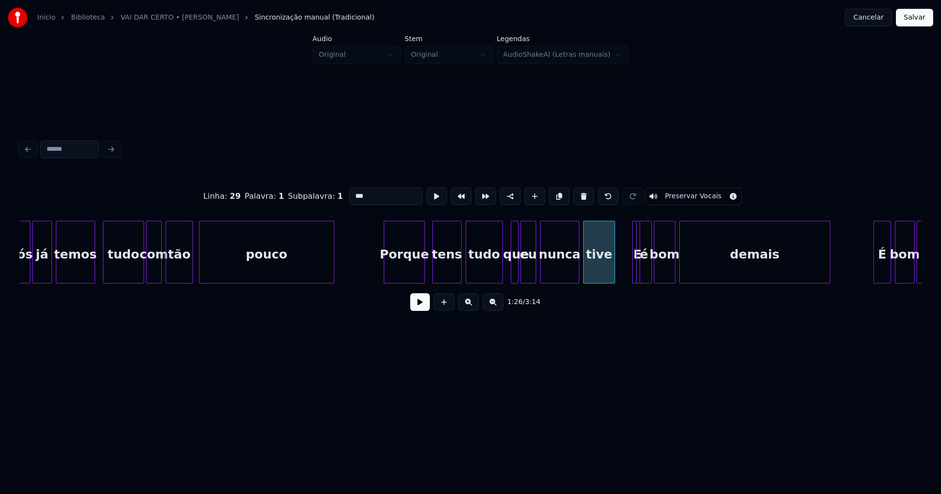
click at [627, 243] on div "E" at bounding box center [631, 252] width 8 height 63
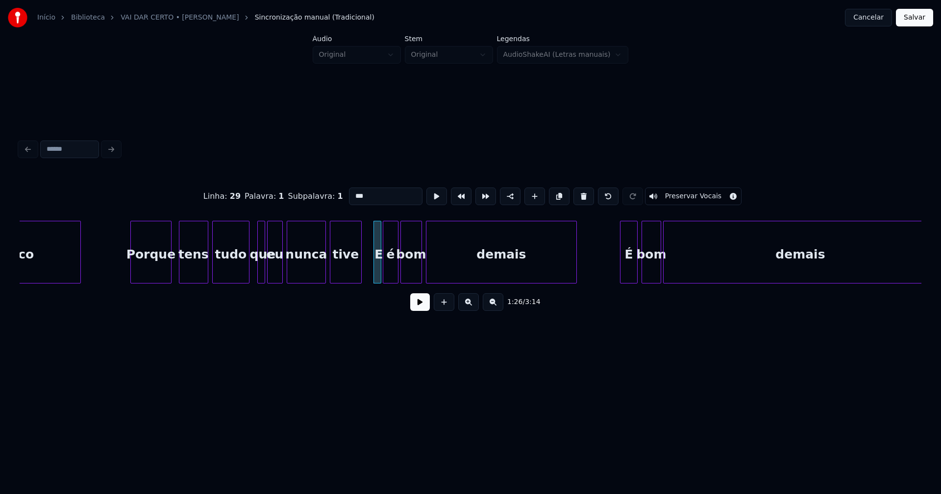
scroll to position [0, 8134]
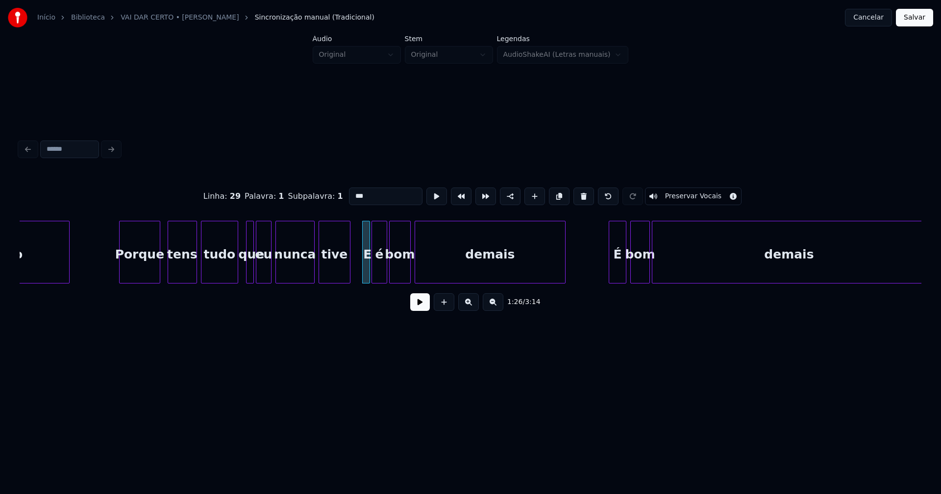
click at [365, 268] on div at bounding box center [364, 252] width 3 height 62
drag, startPoint x: 354, startPoint y: 190, endPoint x: 310, endPoint y: 192, distance: 44.1
click at [310, 192] on div "Linha : 30 [GEOGRAPHIC_DATA] : 1 Subpalavra : 1 * Preservar Vocais" at bounding box center [471, 196] width 902 height 49
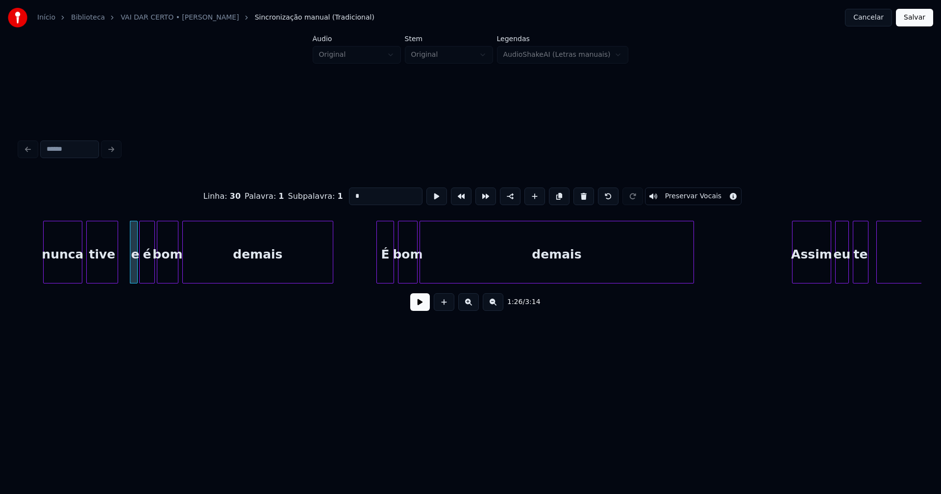
scroll to position [0, 8408]
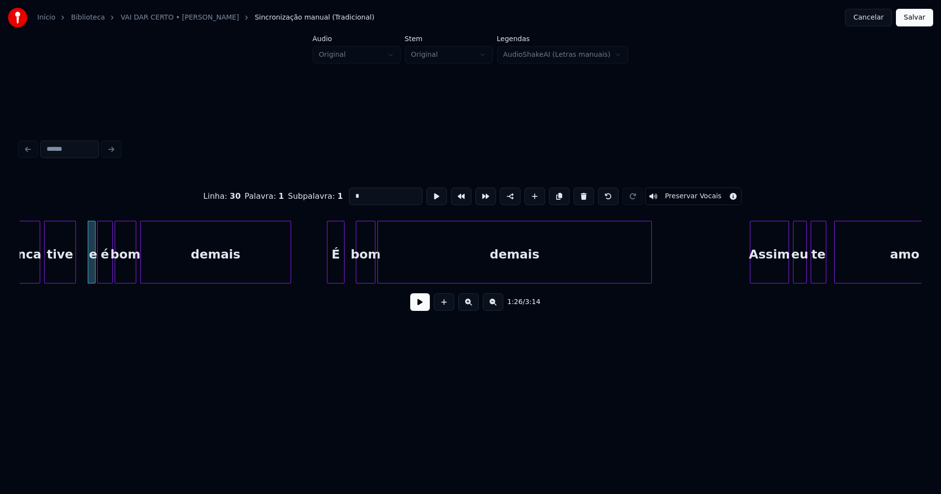
click at [334, 284] on div "nunca tive e é bom demais É bom demais Assim eu te amo" at bounding box center [471, 252] width 902 height 63
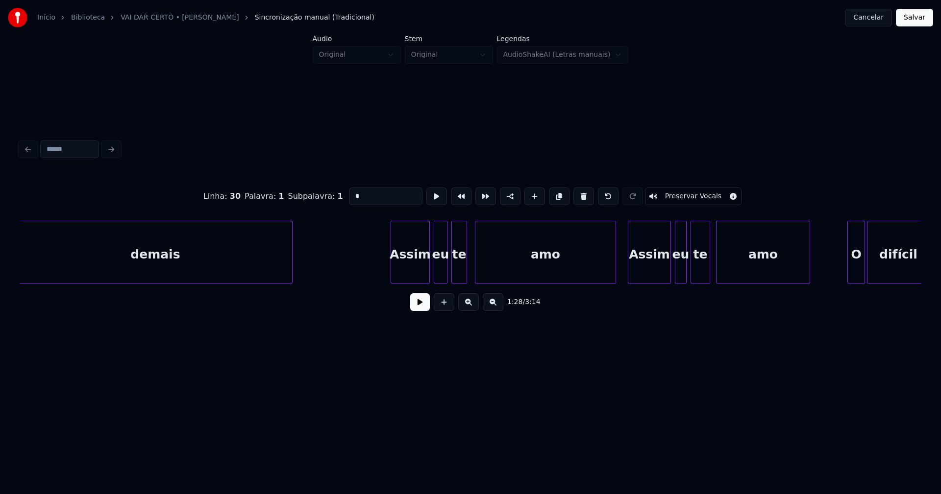
scroll to position [0, 8789]
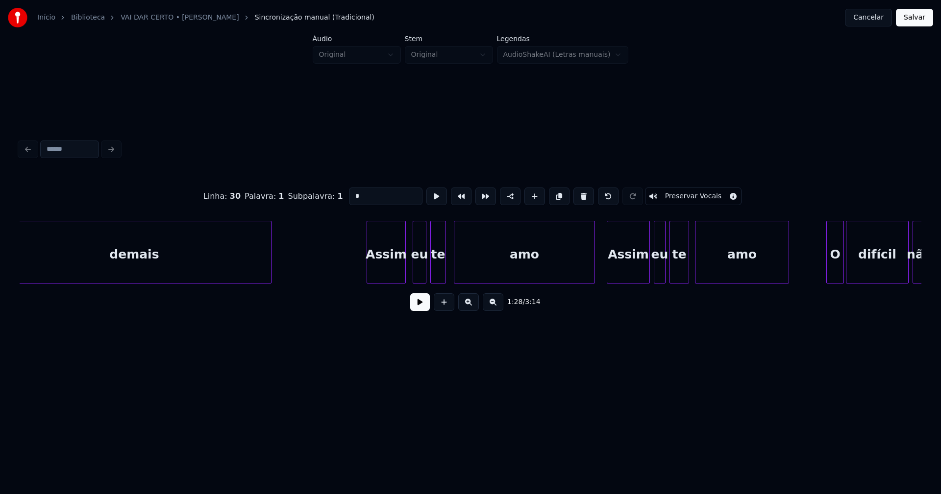
click at [391, 281] on div "demais Assim eu te amo Assim eu te amo O difícil não" at bounding box center [471, 252] width 902 height 63
click at [418, 275] on div "eu" at bounding box center [416, 254] width 13 height 67
click at [546, 288] on div "Linha : 30 Palavra : 1 Subpalavra : 1 * Preservar Vocais 1:33 / 3:14" at bounding box center [471, 246] width 902 height 149
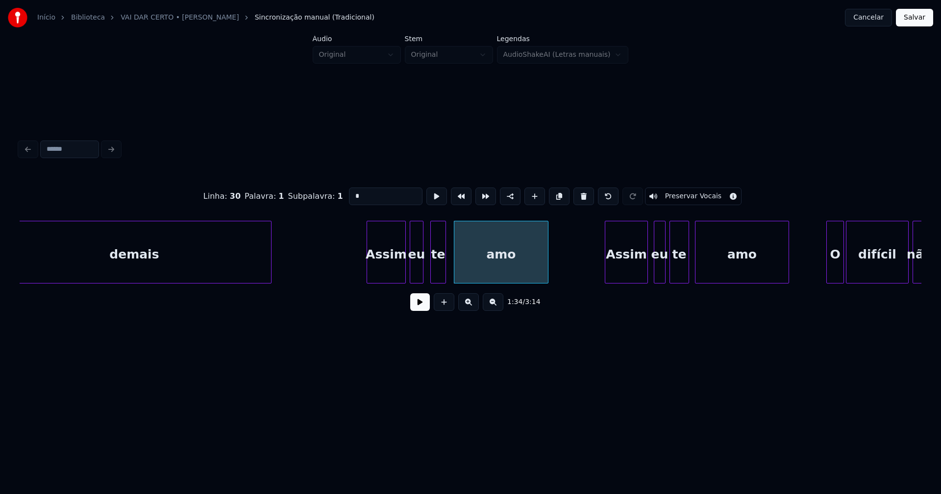
click at [638, 273] on div "Assim" at bounding box center [626, 254] width 42 height 67
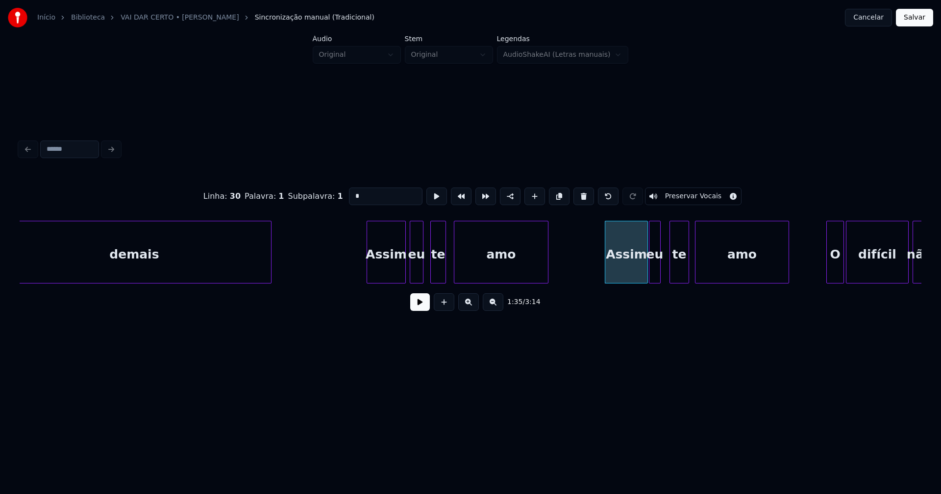
click at [656, 274] on div "eu" at bounding box center [654, 254] width 11 height 67
click at [678, 277] on div "te" at bounding box center [676, 254] width 19 height 67
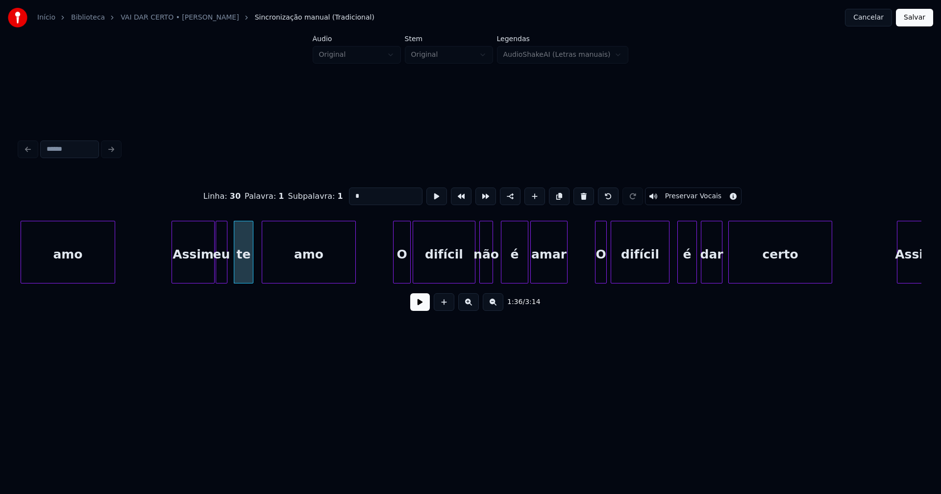
scroll to position [0, 9306]
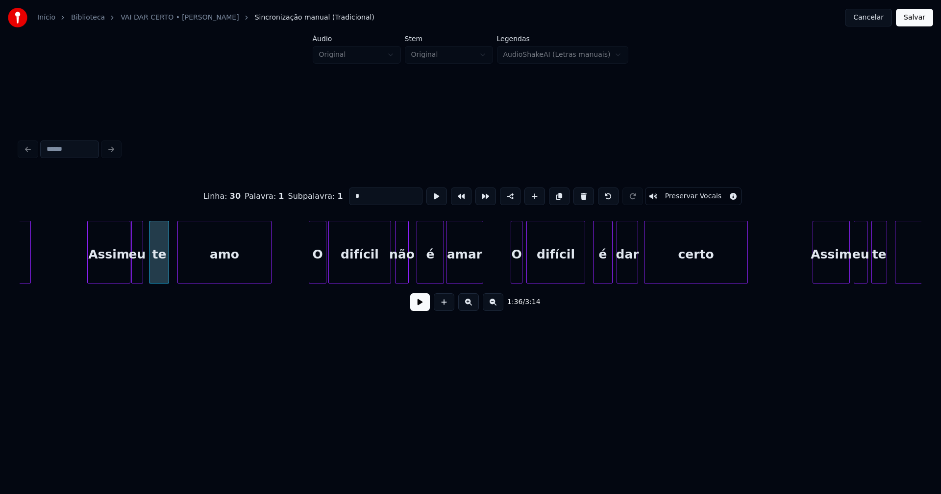
type input "*"
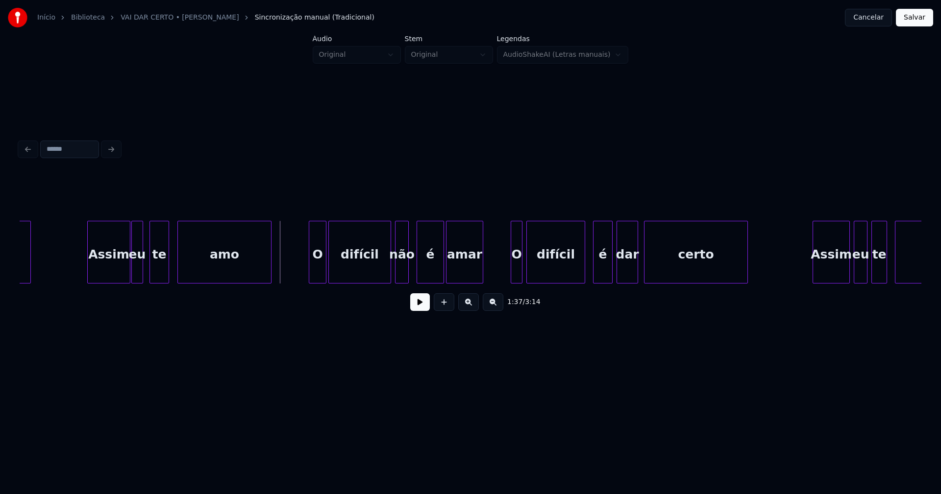
click at [423, 310] on button at bounding box center [420, 303] width 20 height 18
click at [280, 272] on div "amo Assim eu te amo O difícil não é amar O difícil é dar certo Assim eu te amo" at bounding box center [254, 252] width 19080 height 63
click at [281, 270] on div "amo Assim eu te amo O difícil não é amar O difícil é dar certo Assim eu te amo" at bounding box center [254, 252] width 19080 height 63
click at [422, 307] on button at bounding box center [420, 303] width 20 height 18
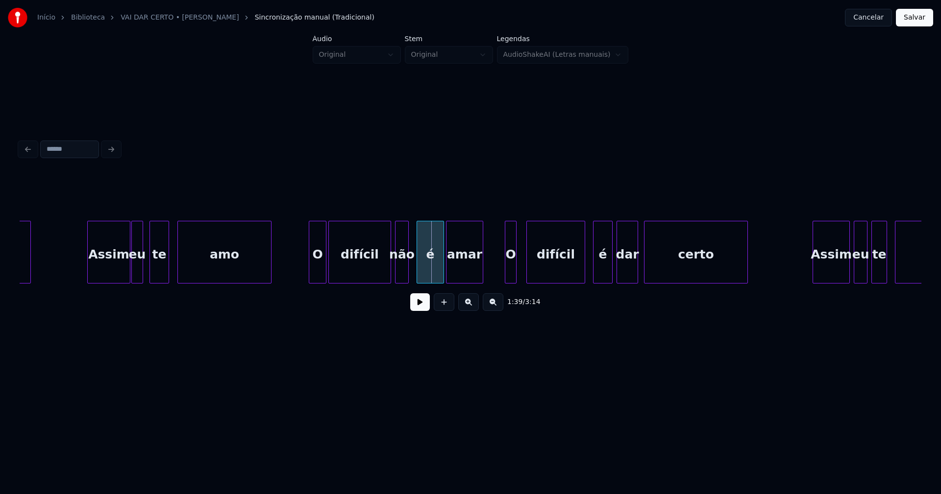
click at [511, 276] on div "O" at bounding box center [510, 254] width 11 height 67
click at [524, 276] on div at bounding box center [522, 252] width 3 height 62
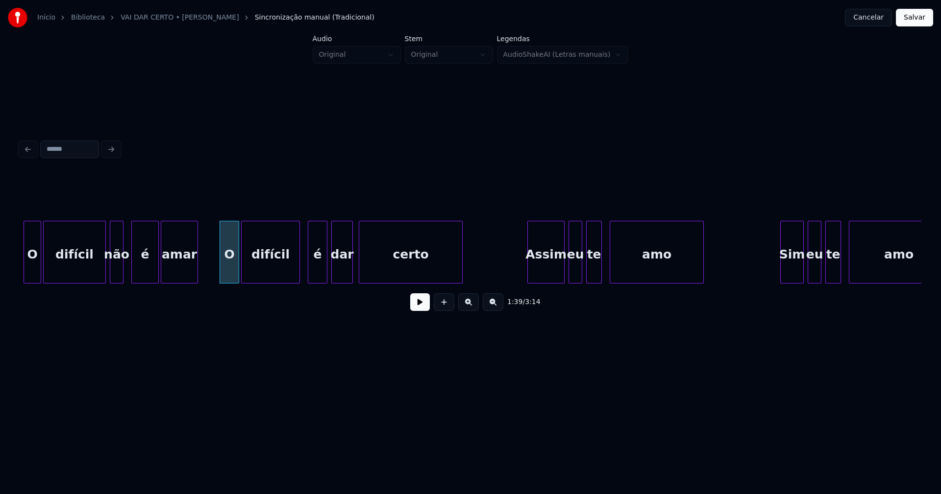
scroll to position [0, 9601]
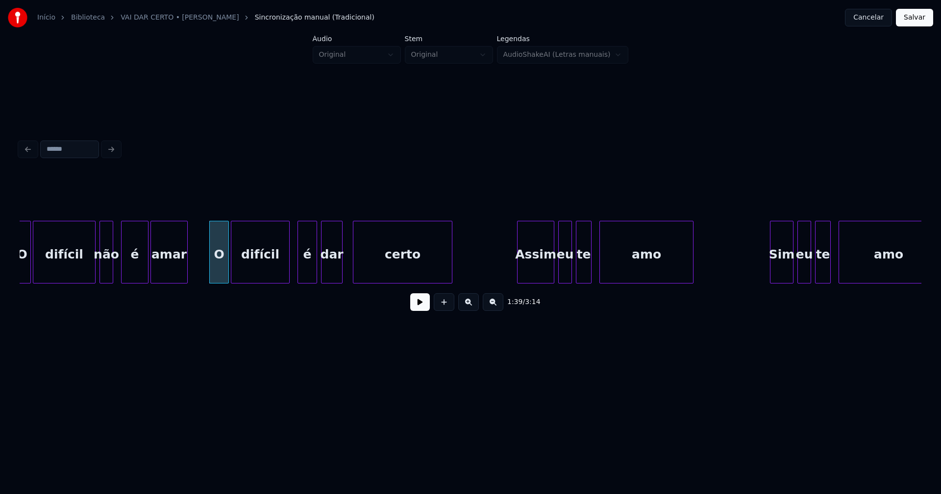
click at [354, 271] on div at bounding box center [354, 252] width 3 height 62
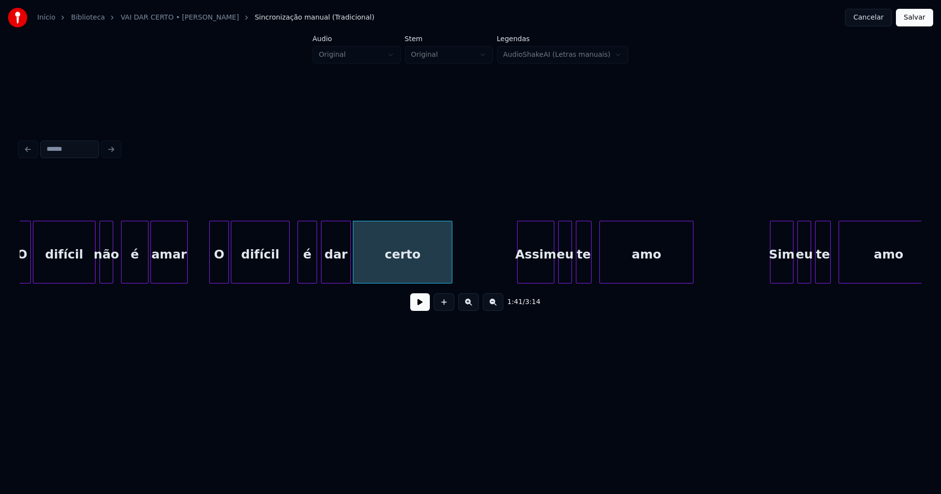
click at [348, 272] on div at bounding box center [348, 252] width 3 height 62
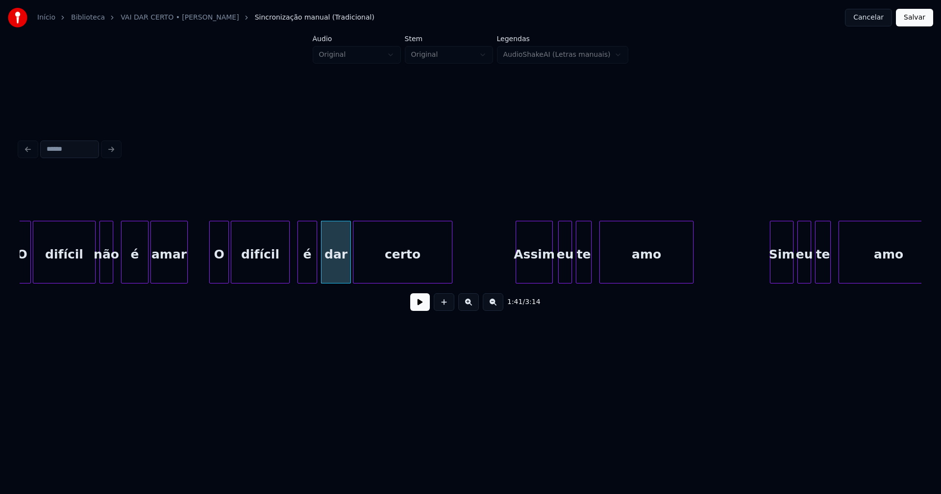
click at [539, 273] on div "Assim" at bounding box center [534, 254] width 36 height 67
click at [561, 274] on div "eu" at bounding box center [560, 254] width 13 height 67
click at [574, 281] on div "O difícil não é amar O difícil é dar certo Assim eu te amo Sim eu te amo" at bounding box center [471, 252] width 902 height 63
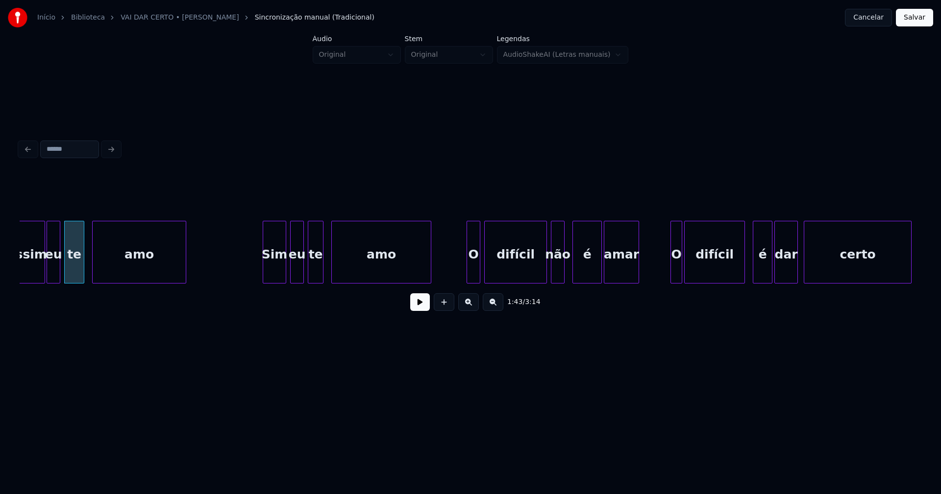
scroll to position [0, 10119]
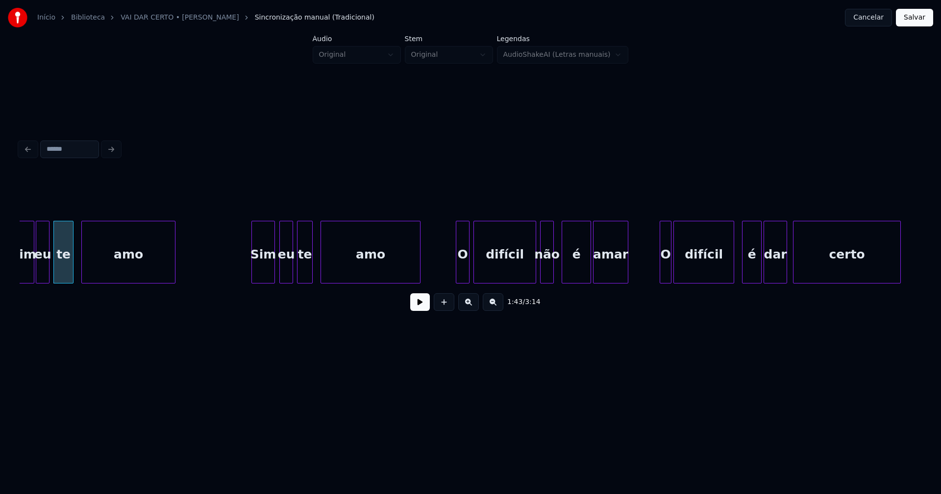
click at [270, 275] on div "Sim" at bounding box center [263, 254] width 23 height 67
click at [283, 273] on div "eu" at bounding box center [283, 254] width 13 height 67
click at [458, 273] on div "O" at bounding box center [457, 254] width 13 height 67
click at [510, 275] on div "difícil" at bounding box center [502, 254] width 62 height 67
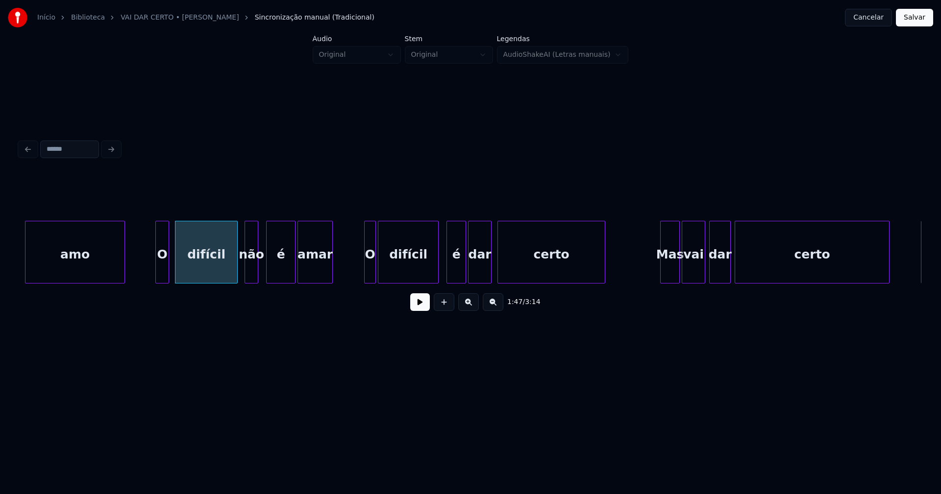
scroll to position [0, 10426]
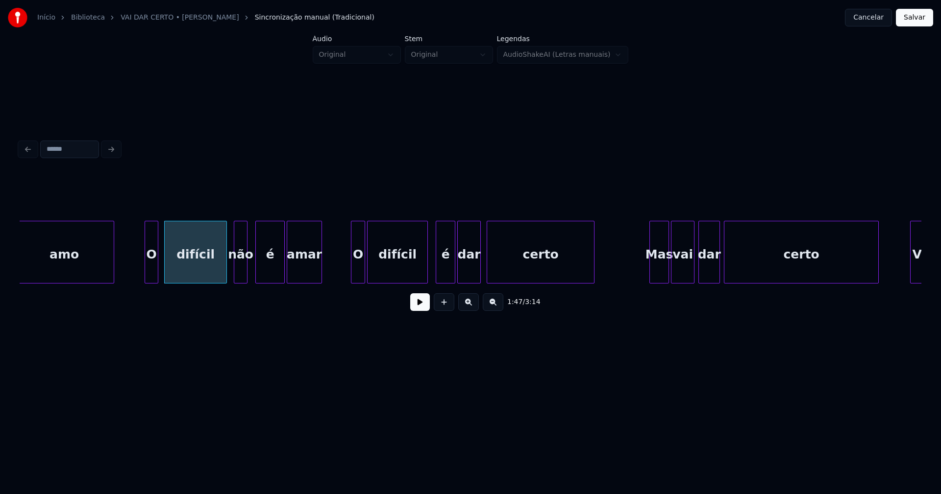
click at [353, 269] on div at bounding box center [352, 252] width 3 height 62
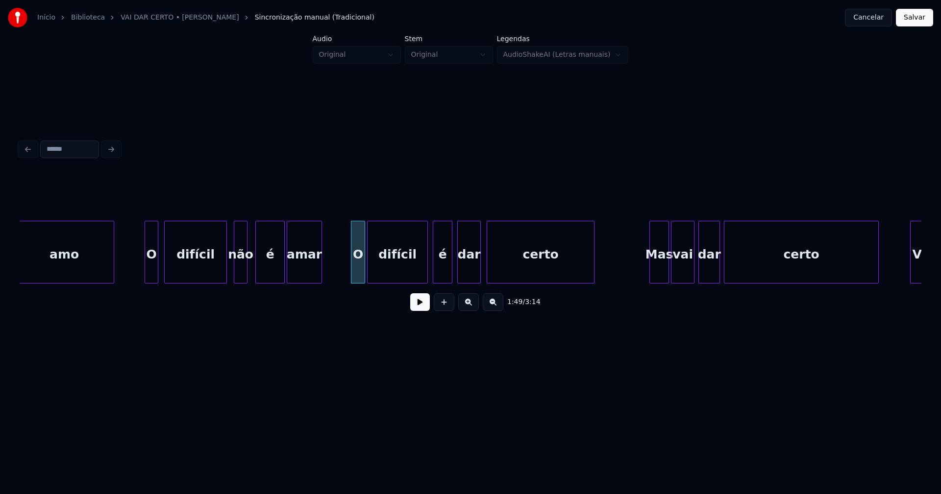
click at [442, 274] on div "é" at bounding box center [442, 254] width 19 height 67
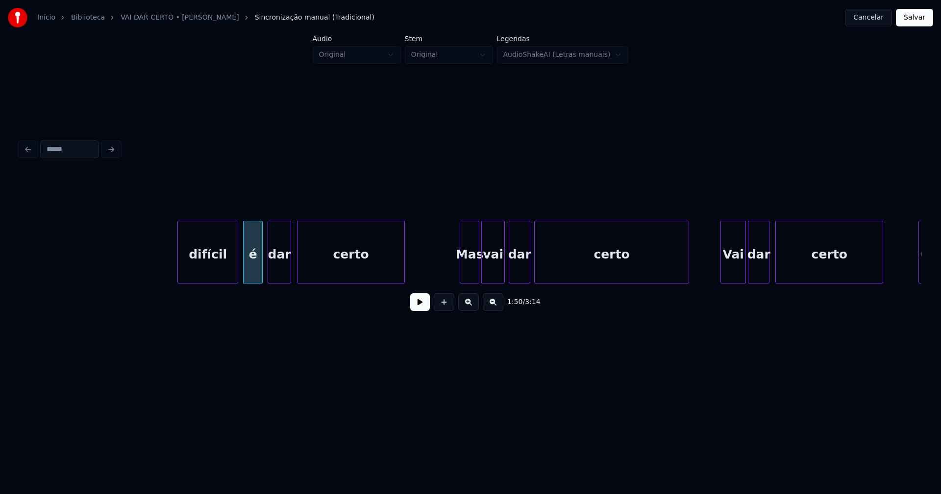
scroll to position [0, 10806]
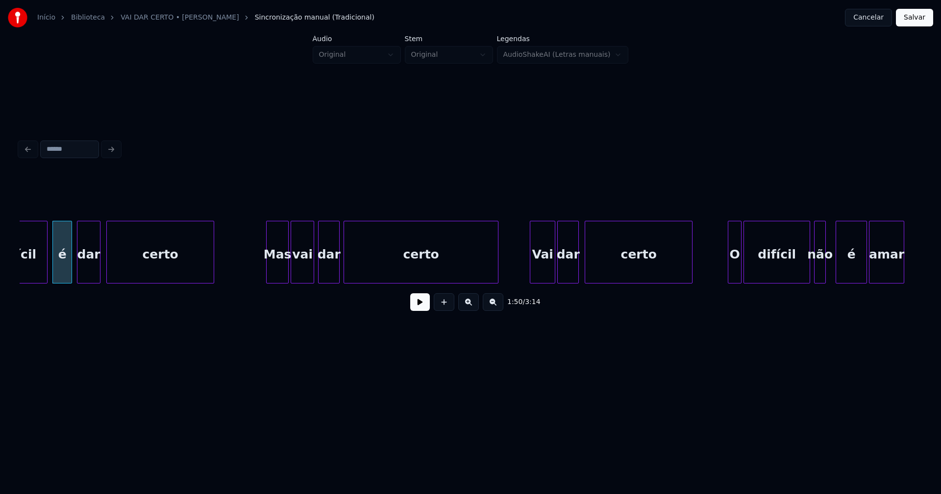
click at [268, 275] on div at bounding box center [268, 252] width 3 height 62
click at [350, 275] on div at bounding box center [350, 252] width 3 height 62
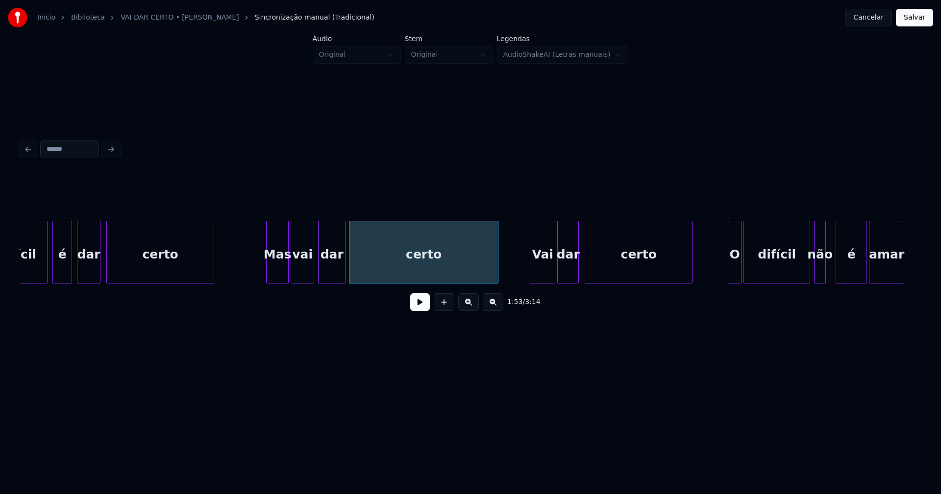
click at [344, 275] on div at bounding box center [343, 252] width 3 height 62
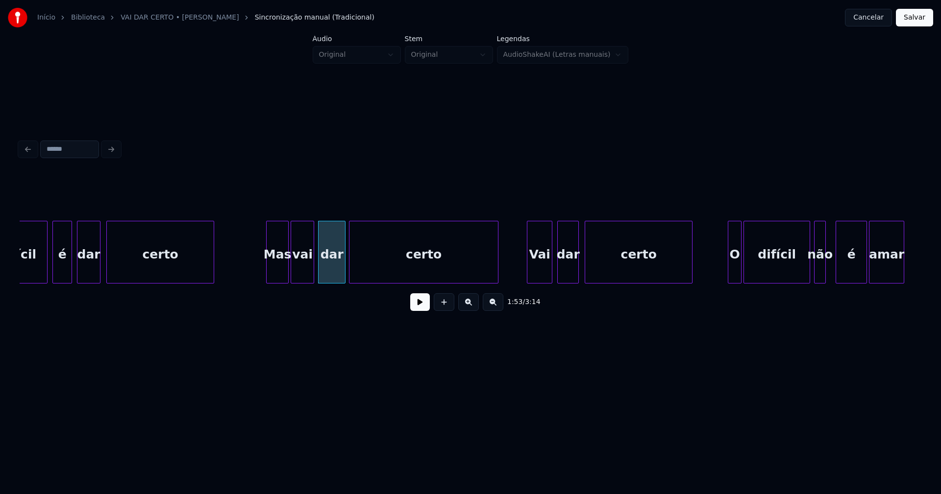
click at [540, 272] on div "Vai" at bounding box center [539, 254] width 25 height 67
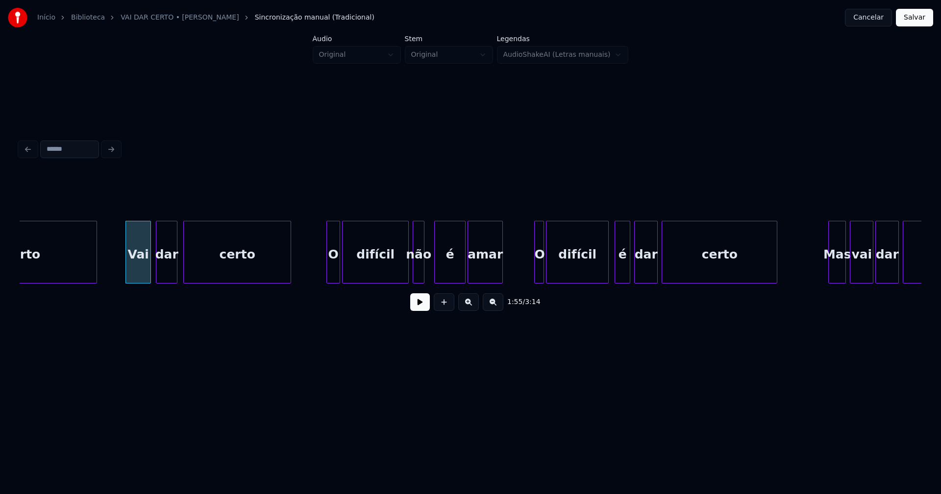
scroll to position [0, 11218]
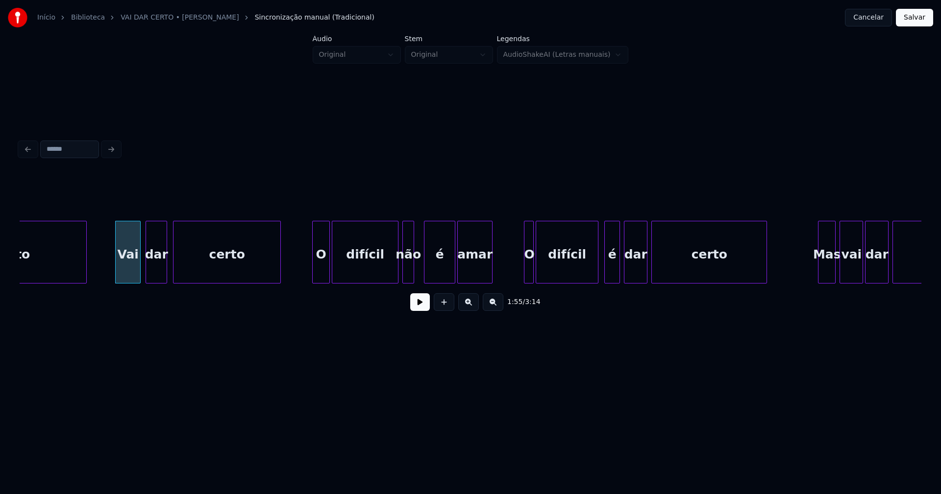
click at [314, 275] on div at bounding box center [314, 252] width 3 height 62
click at [524, 275] on div "O" at bounding box center [525, 254] width 10 height 67
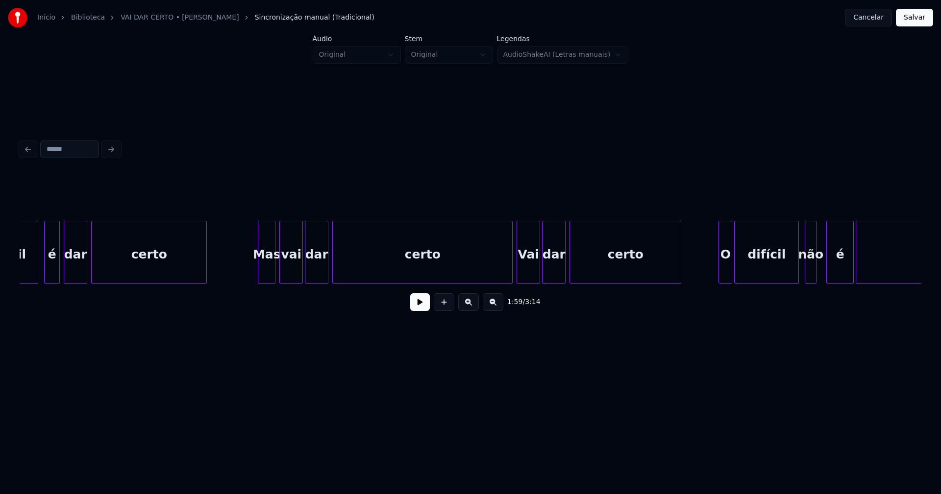
scroll to position [0, 11788]
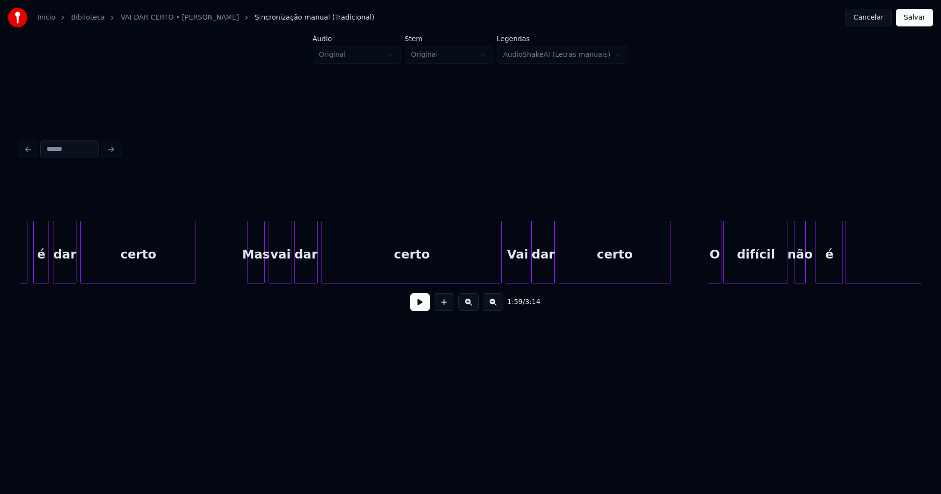
click at [260, 276] on div "Mas" at bounding box center [255, 254] width 17 height 67
click at [429, 284] on div "difícil é dar certo [PERSON_NAME] vai dar certo Vai dar certo O difícil não é a…" at bounding box center [471, 252] width 902 height 63
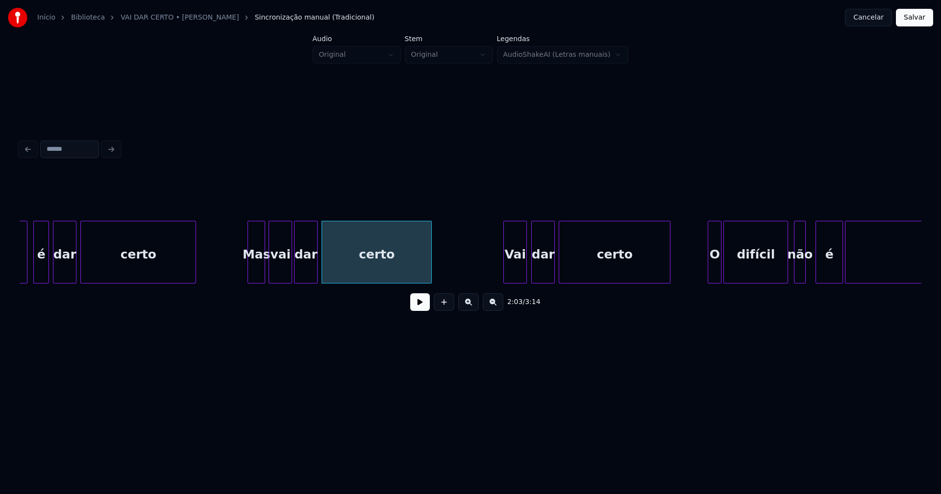
click at [514, 278] on div "Vai" at bounding box center [515, 254] width 23 height 67
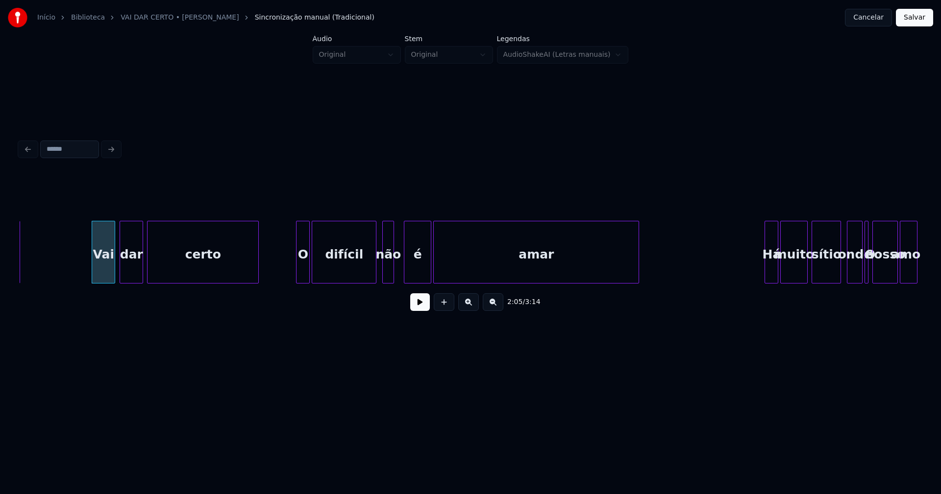
scroll to position [0, 12211]
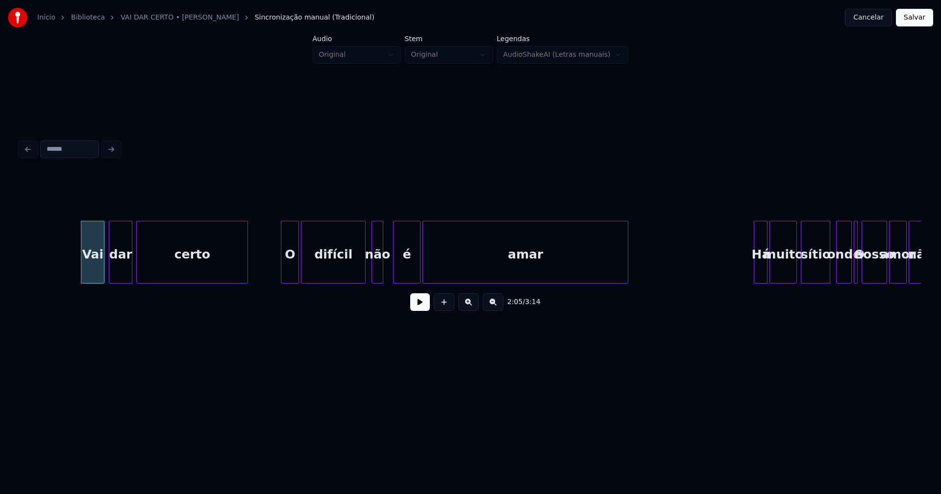
click at [281, 272] on div at bounding box center [282, 252] width 3 height 62
click at [387, 275] on div at bounding box center [386, 252] width 3 height 62
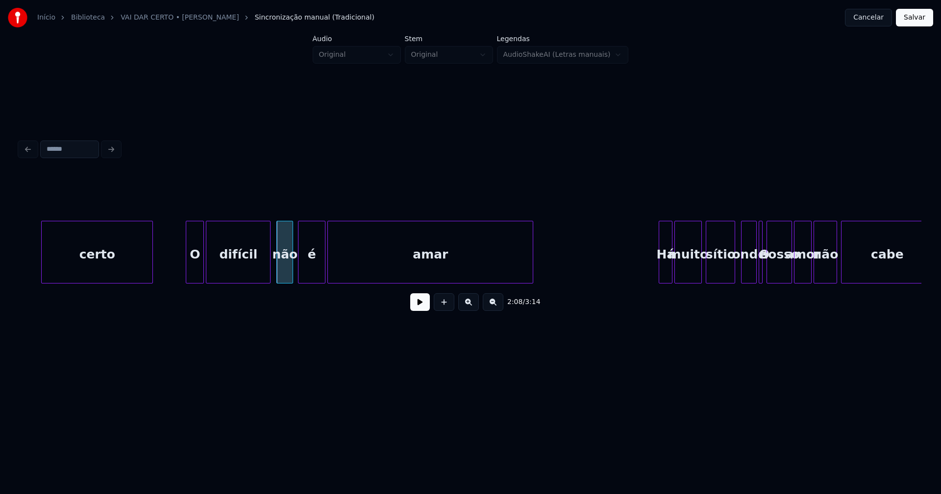
scroll to position [0, 12327]
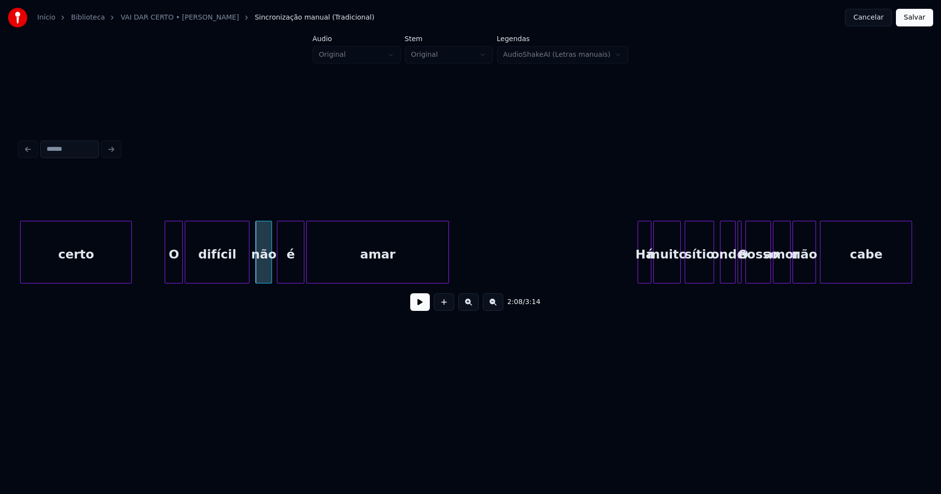
click at [446, 276] on div at bounding box center [446, 252] width 3 height 62
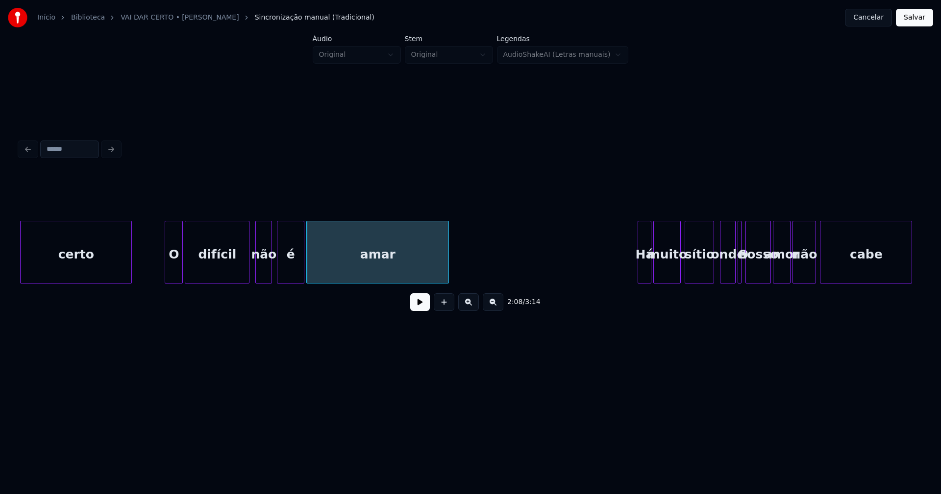
click at [425, 311] on button at bounding box center [420, 303] width 20 height 18
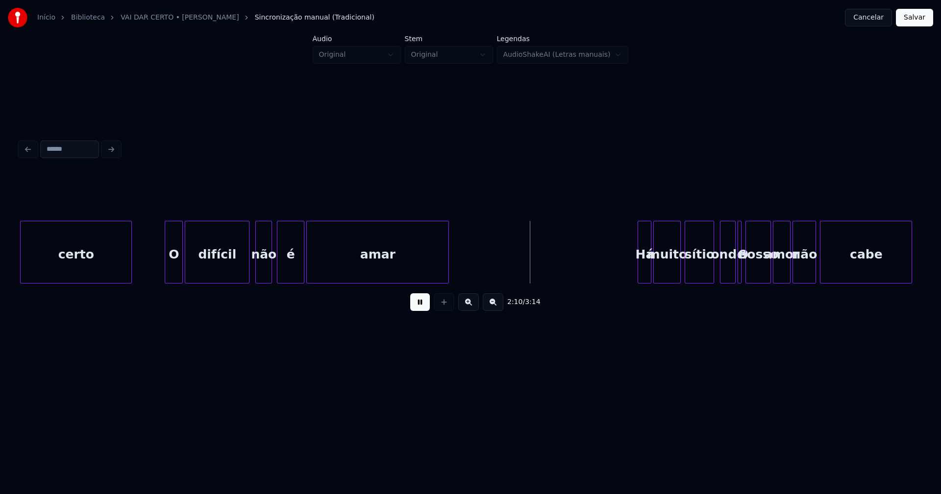
click at [427, 306] on button at bounding box center [420, 303] width 20 height 18
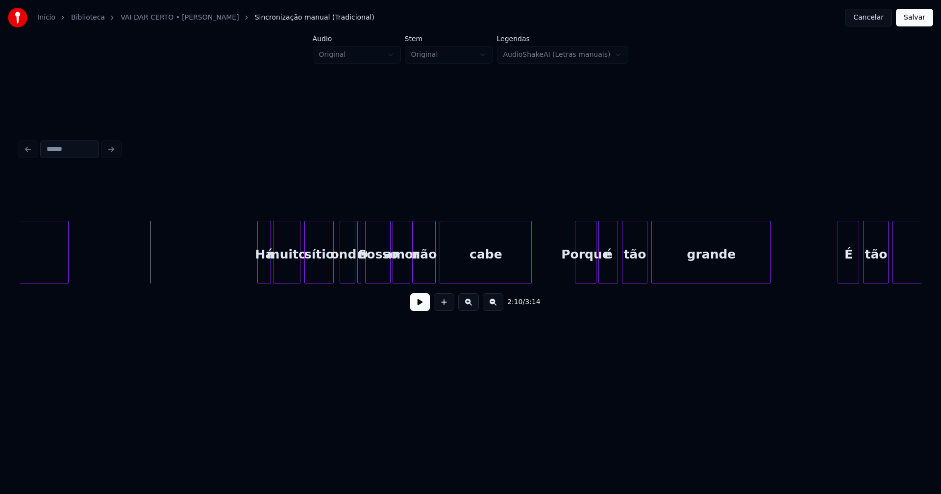
scroll to position [0, 12728]
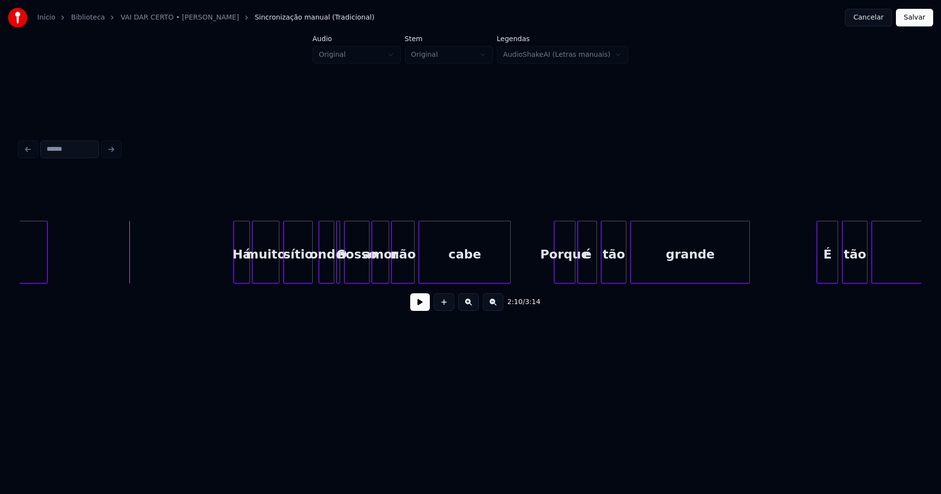
click at [236, 271] on div at bounding box center [235, 252] width 3 height 62
click at [319, 272] on div "onde" at bounding box center [323, 254] width 15 height 67
click at [342, 276] on div at bounding box center [342, 252] width 3 height 62
click at [340, 271] on div at bounding box center [338, 252] width 3 height 62
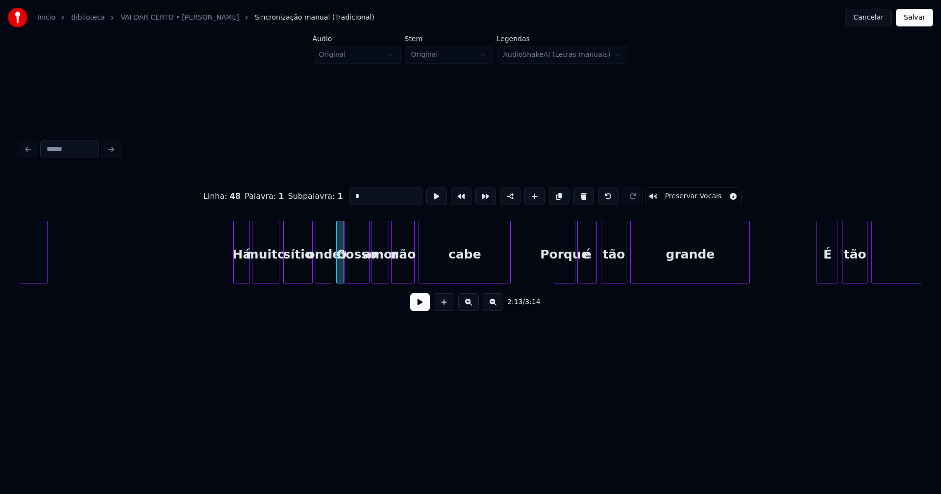
drag, startPoint x: 355, startPoint y: 195, endPoint x: 327, endPoint y: 198, distance: 27.7
click at [327, 198] on div "Linha : 48 [GEOGRAPHIC_DATA] : 1 Subpalavra : 1 * Preservar Vocais" at bounding box center [471, 196] width 902 height 49
type input "*"
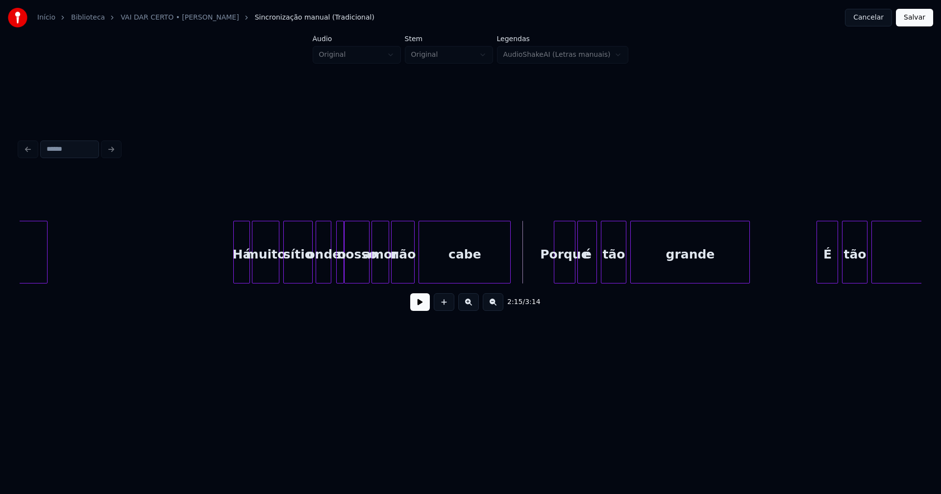
click at [425, 309] on button at bounding box center [420, 303] width 20 height 18
click at [425, 310] on button at bounding box center [420, 303] width 20 height 18
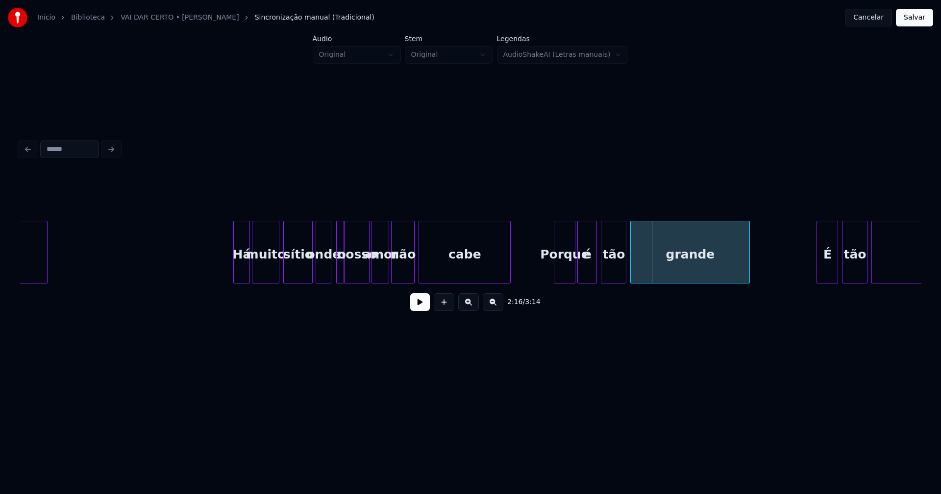
drag, startPoint x: 423, startPoint y: 311, endPoint x: 480, endPoint y: 295, distance: 59.1
click at [426, 309] on button at bounding box center [420, 303] width 20 height 18
drag, startPoint x: 421, startPoint y: 309, endPoint x: 482, endPoint y: 305, distance: 60.4
click at [423, 309] on button at bounding box center [420, 303] width 20 height 18
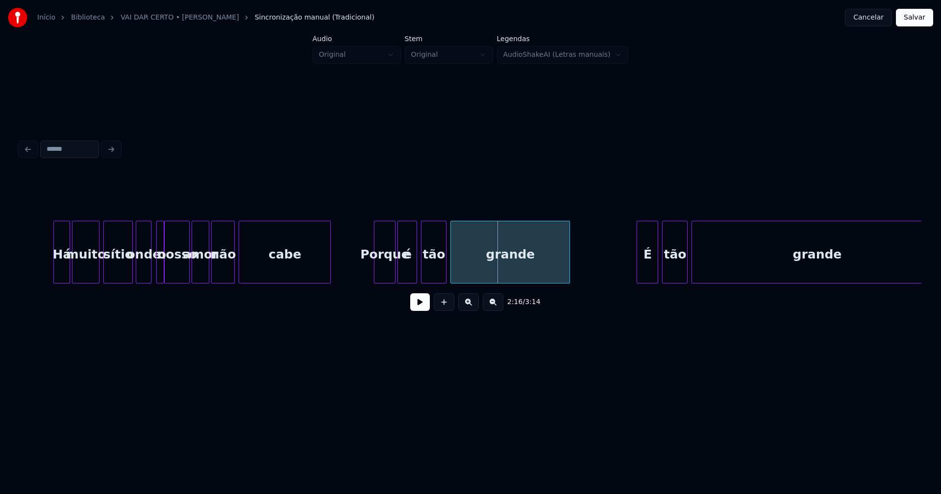
scroll to position [0, 12918]
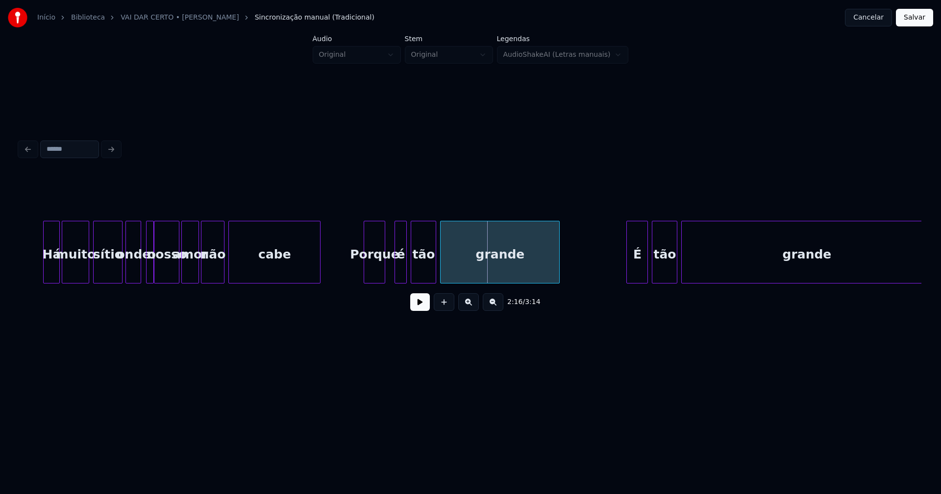
click at [396, 279] on div "é" at bounding box center [400, 252] width 12 height 63
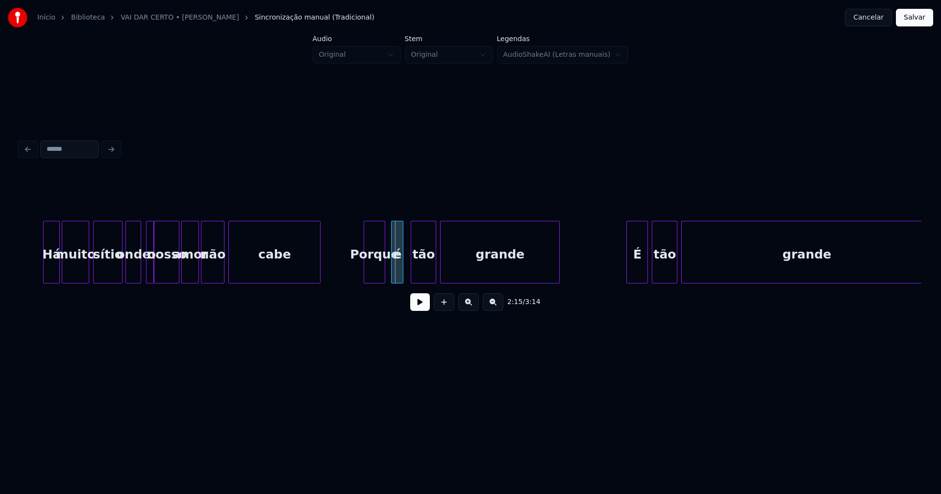
click at [396, 277] on div "é" at bounding box center [397, 254] width 11 height 67
click at [409, 271] on div at bounding box center [408, 252] width 3 height 62
click at [389, 273] on div at bounding box center [387, 252] width 3 height 62
click at [633, 269] on div "É" at bounding box center [629, 254] width 21 height 67
click at [607, 272] on div at bounding box center [607, 252] width 3 height 62
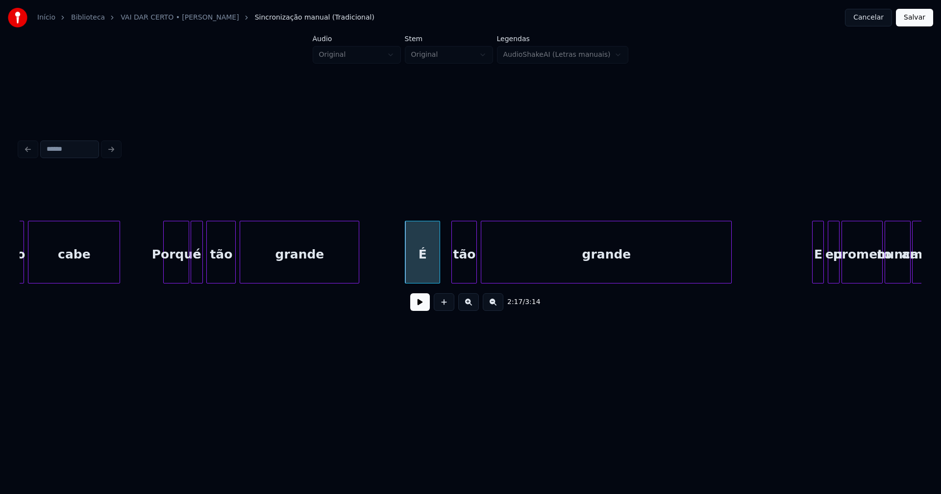
scroll to position [0, 13119]
click at [458, 270] on div "tão" at bounding box center [461, 254] width 25 height 67
click at [499, 270] on div "grande" at bounding box center [601, 254] width 250 height 67
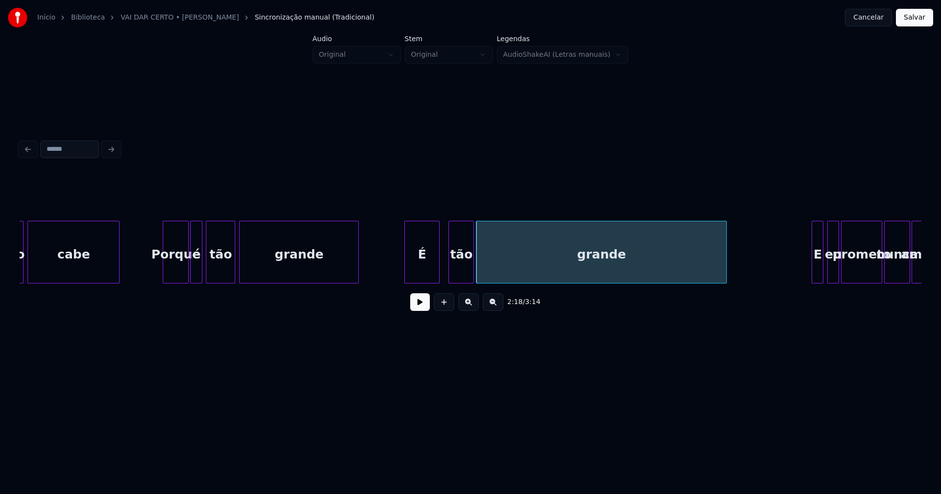
click at [415, 311] on button at bounding box center [420, 303] width 20 height 18
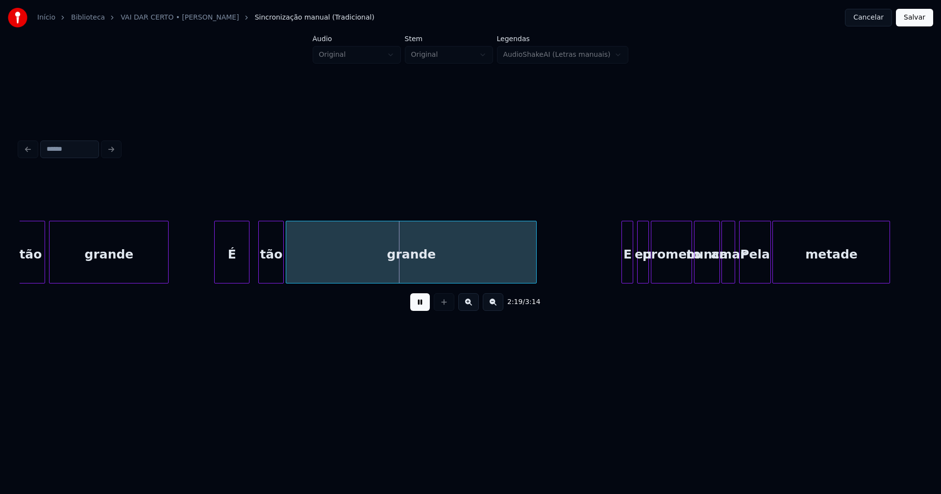
scroll to position [0, 13331]
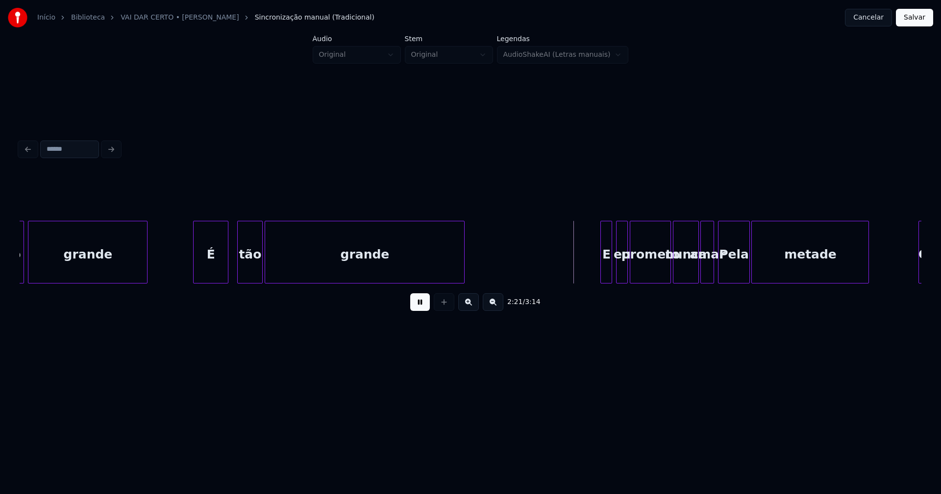
click at [464, 270] on div at bounding box center [462, 252] width 3 height 62
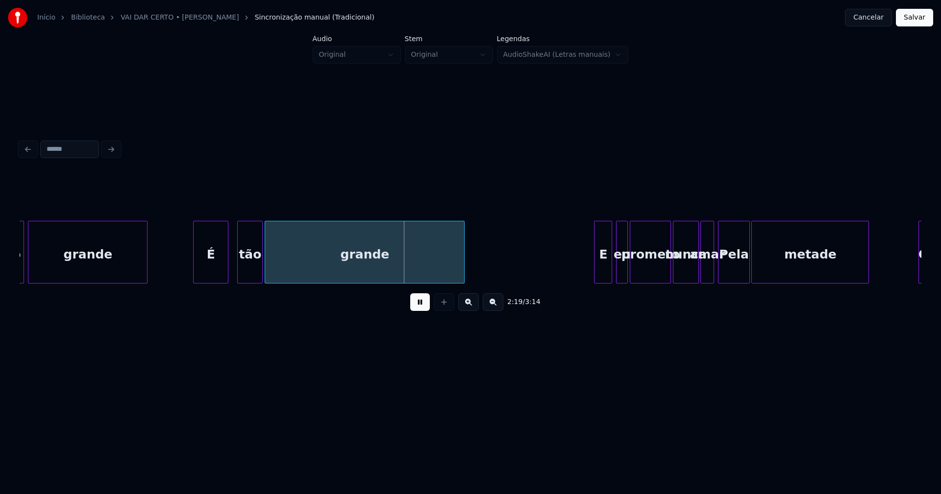
click at [594, 271] on div at bounding box center [595, 252] width 3 height 62
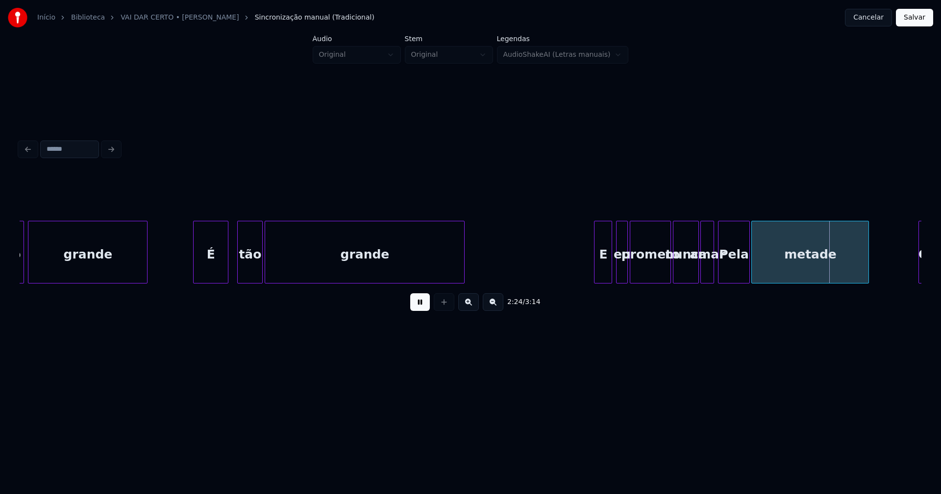
drag, startPoint x: 422, startPoint y: 308, endPoint x: 432, endPoint y: 305, distance: 10.7
click at [424, 307] on button at bounding box center [420, 303] width 20 height 18
click at [708, 268] on div at bounding box center [707, 252] width 3 height 62
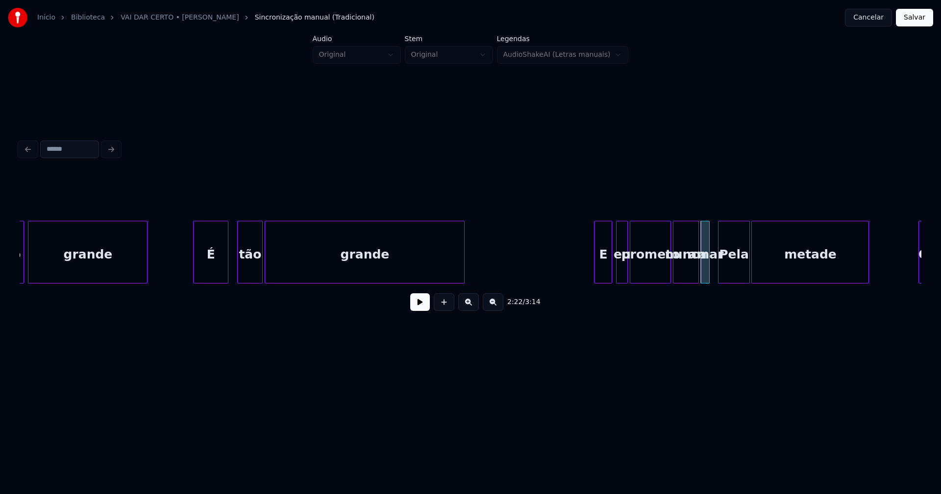
click at [737, 267] on div "Pela" at bounding box center [733, 254] width 30 height 67
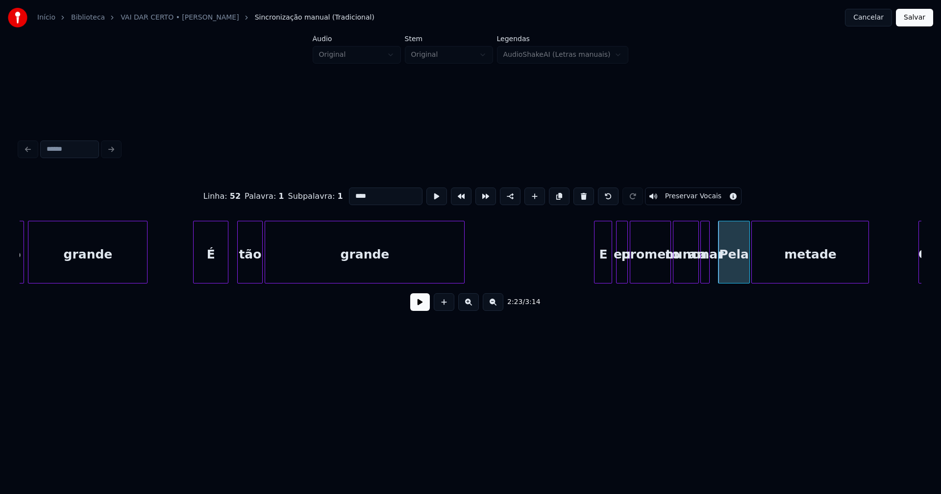
click at [352, 192] on input "****" at bounding box center [386, 197] width 74 height 18
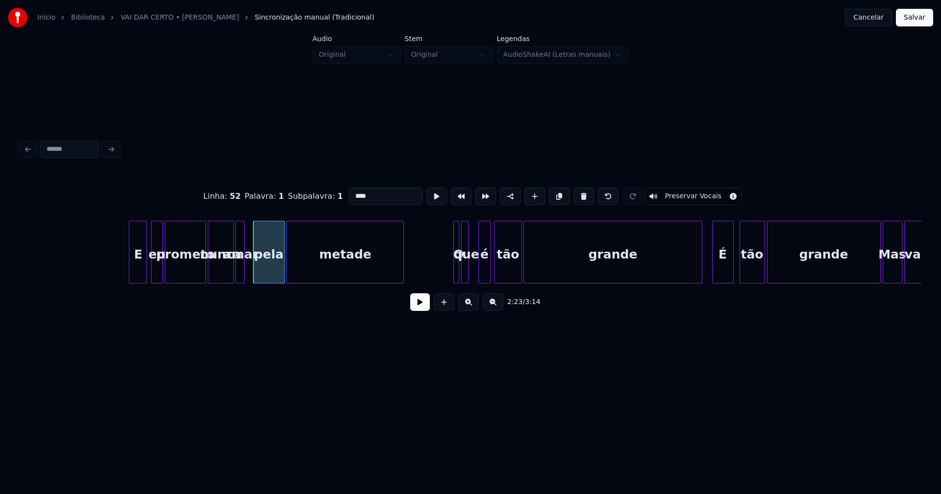
scroll to position [0, 13848]
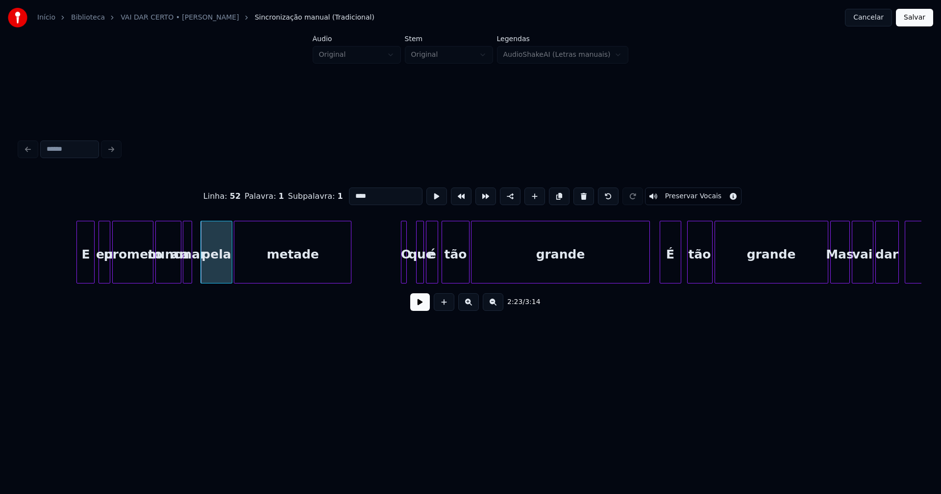
click at [419, 276] on div "que" at bounding box center [422, 254] width 10 height 67
click at [413, 278] on div at bounding box center [412, 252] width 3 height 62
type input "****"
drag, startPoint x: 385, startPoint y: 274, endPoint x: 441, endPoint y: 284, distance: 57.3
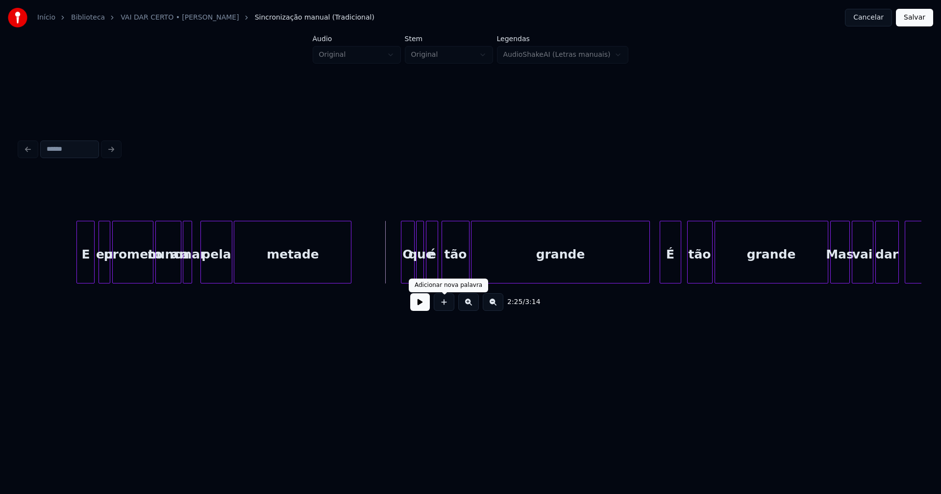
click at [426, 306] on button at bounding box center [420, 303] width 20 height 18
click at [601, 282] on div "E eu prometo nunca amar pela metade O que é tão grande É tão grande Mas vai dar…" at bounding box center [471, 252] width 902 height 63
click at [659, 270] on div "É" at bounding box center [662, 254] width 21 height 67
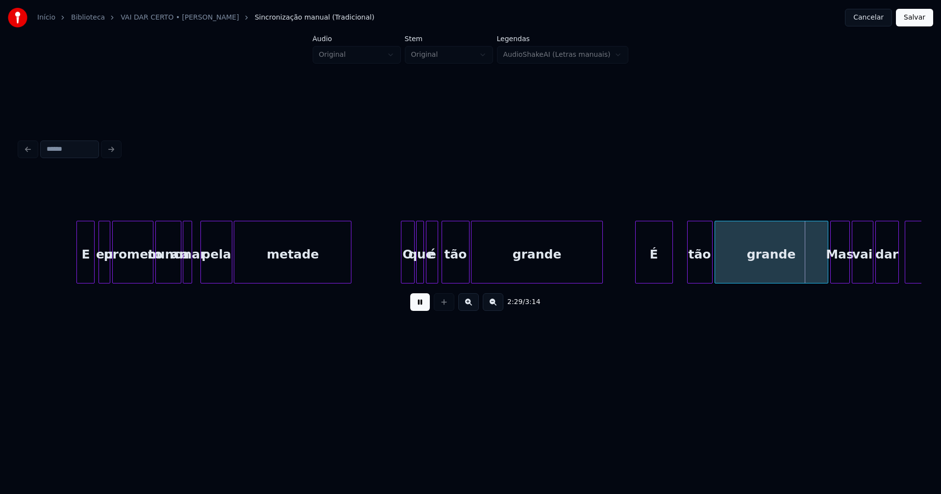
click at [636, 274] on div at bounding box center [637, 252] width 3 height 62
click at [699, 271] on div "tão" at bounding box center [698, 254] width 25 height 67
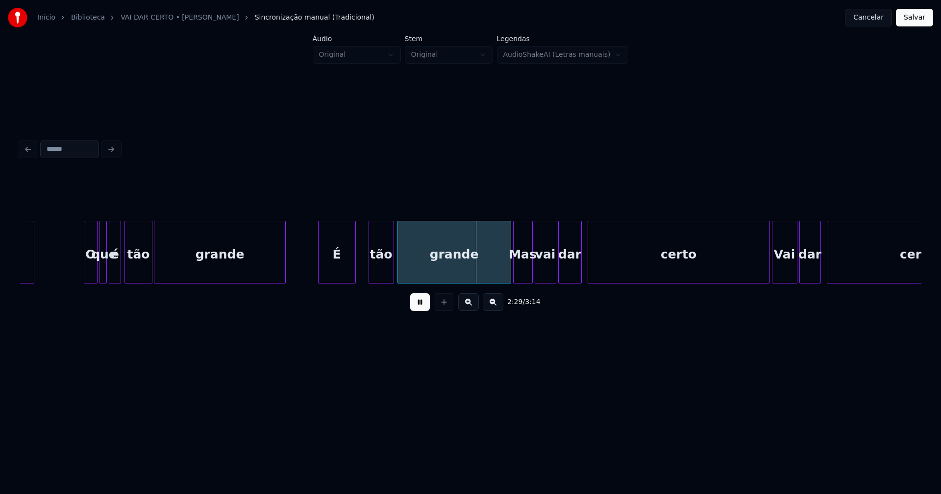
scroll to position [0, 14175]
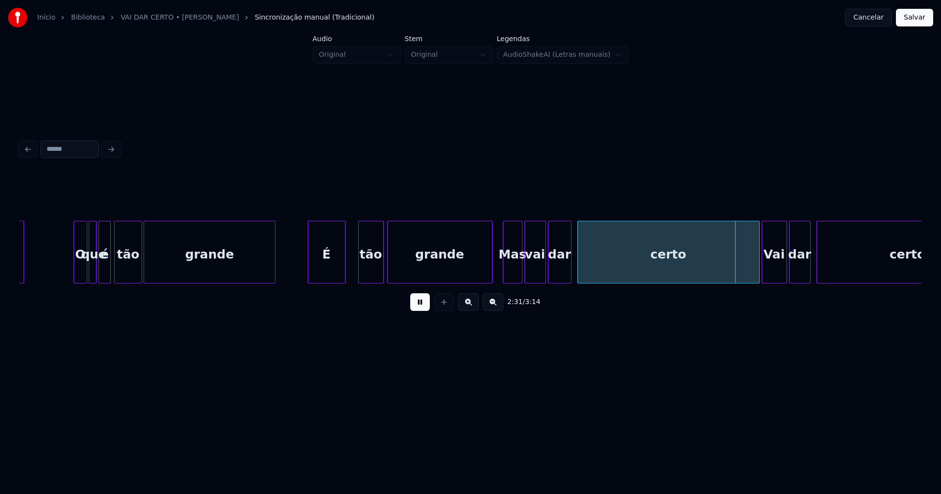
click at [491, 279] on div "grande" at bounding box center [439, 252] width 105 height 63
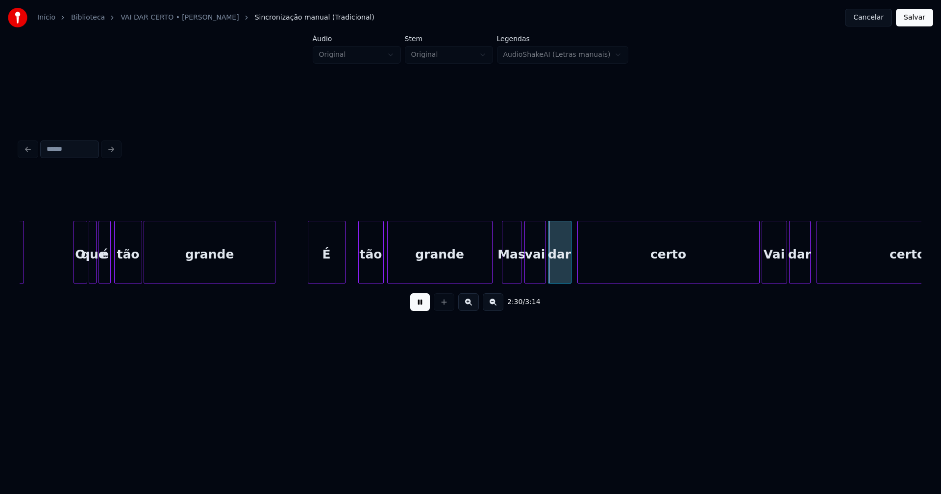
click at [516, 277] on div "Mas" at bounding box center [511, 254] width 19 height 67
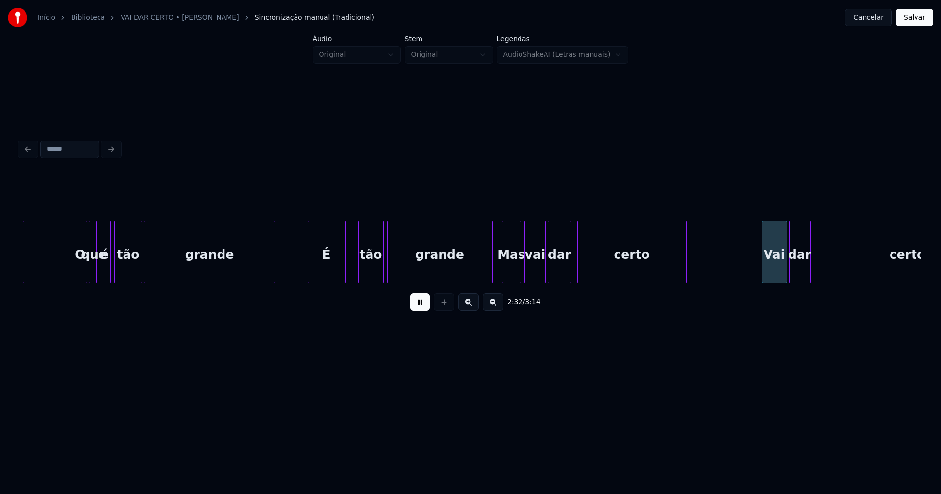
click at [684, 278] on div at bounding box center [684, 252] width 3 height 62
drag, startPoint x: 421, startPoint y: 308, endPoint x: 717, endPoint y: 292, distance: 295.9
click at [422, 307] on button at bounding box center [420, 303] width 20 height 18
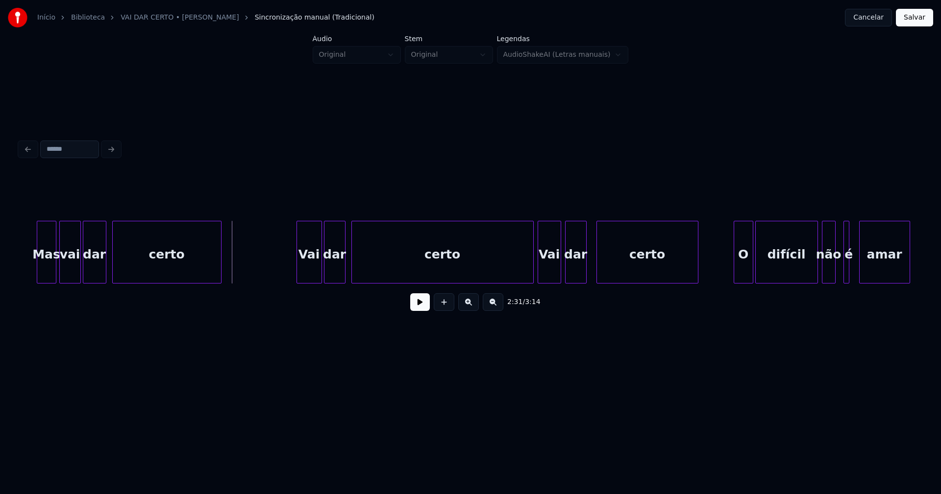
scroll to position [0, 14661]
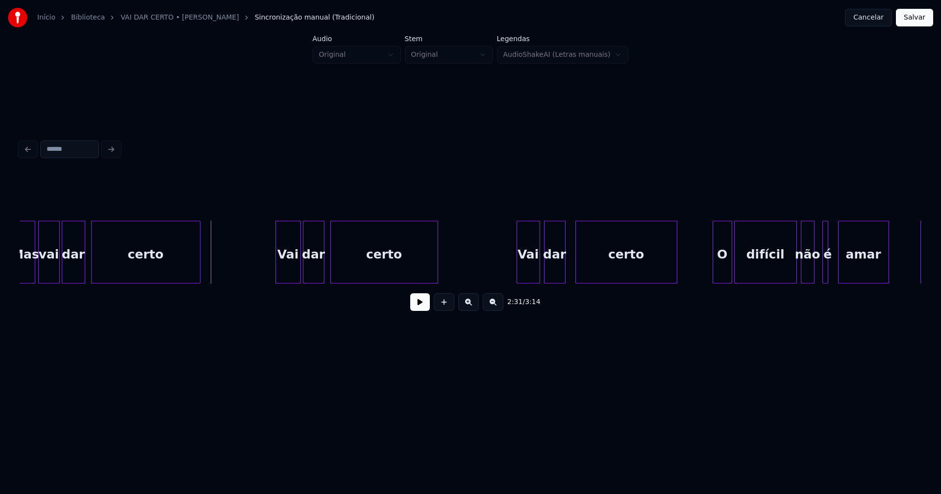
click at [435, 284] on div "[PERSON_NAME] vai dar certo Vai dar certo Vai dar certo O difícil não é amar O" at bounding box center [471, 252] width 902 height 63
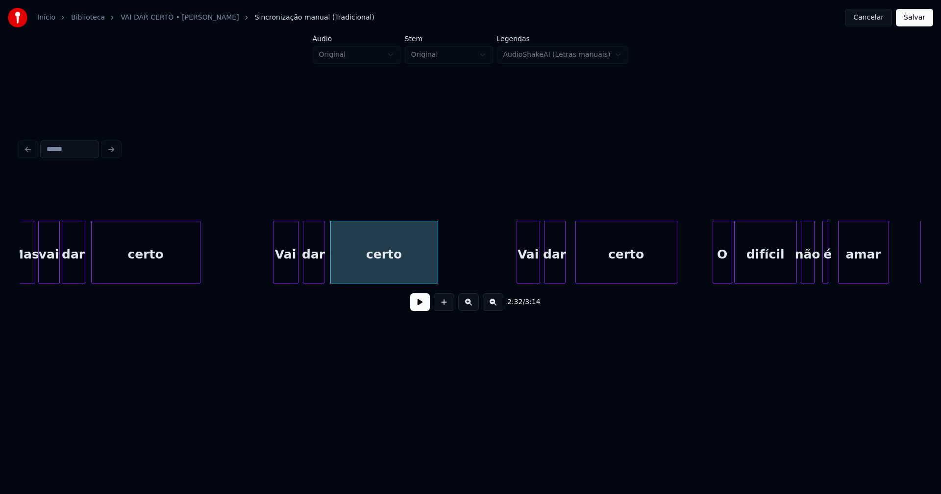
click at [287, 271] on div "Vai" at bounding box center [285, 254] width 25 height 67
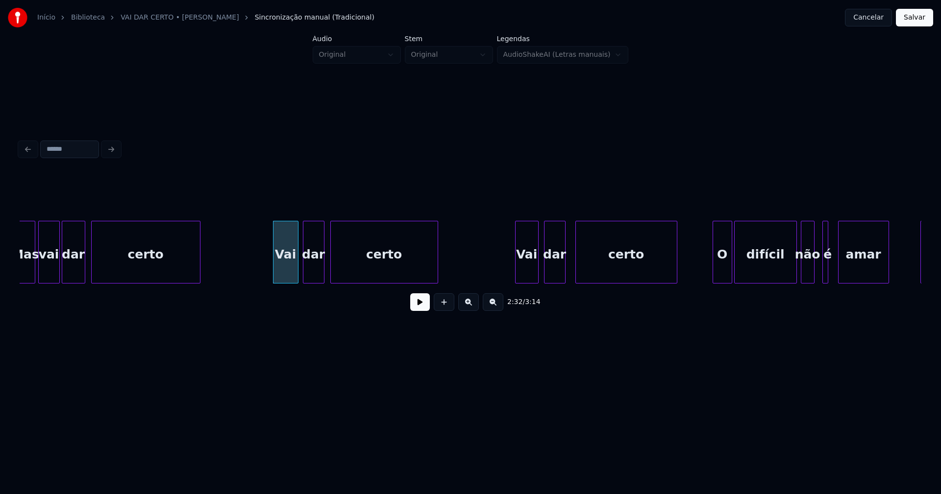
click at [533, 269] on div "Vai" at bounding box center [527, 254] width 23 height 67
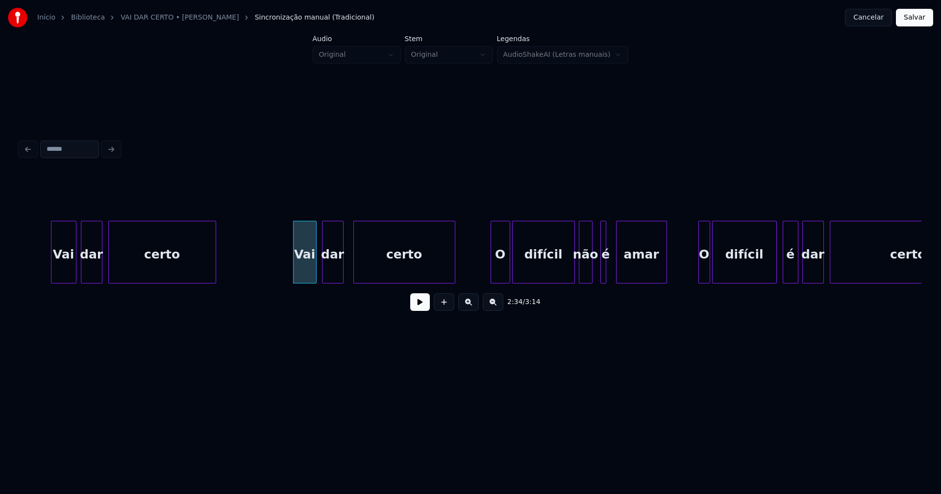
scroll to position [0, 15179]
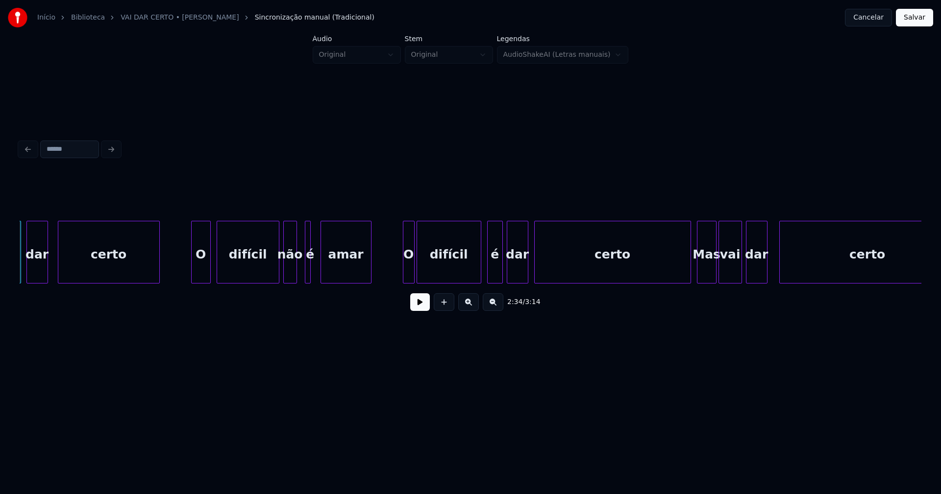
click at [200, 272] on div "O" at bounding box center [201, 254] width 19 height 67
click at [316, 278] on div at bounding box center [316, 252] width 3 height 62
click at [399, 273] on div at bounding box center [399, 252] width 3 height 62
click at [492, 271] on div "é" at bounding box center [491, 254] width 15 height 67
click at [638, 278] on div at bounding box center [638, 252] width 3 height 62
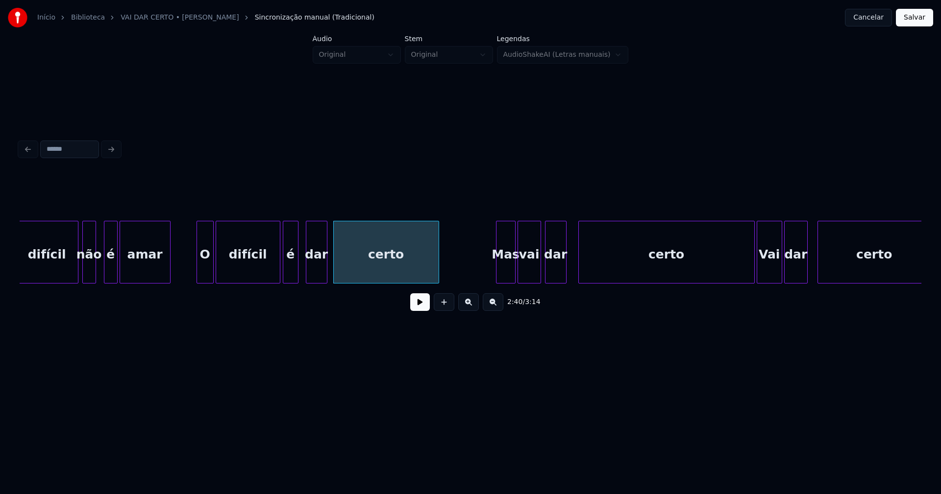
scroll to position [0, 15507]
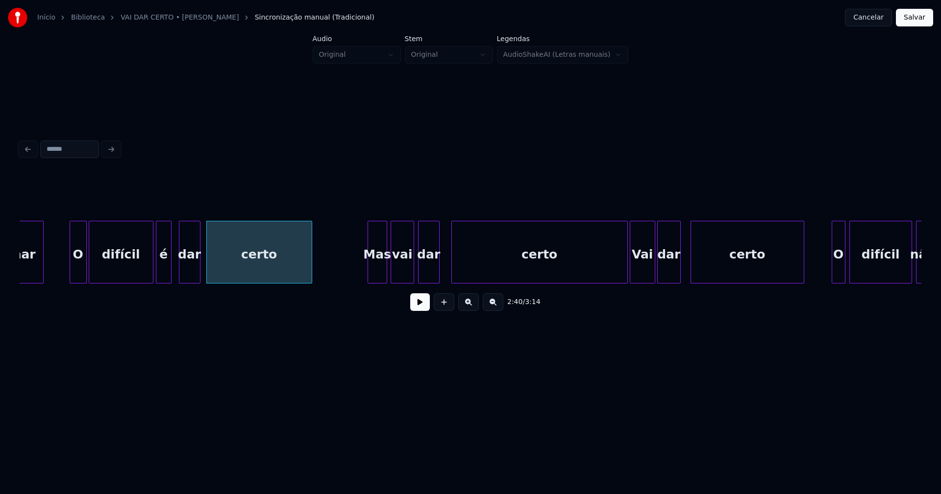
click at [378, 270] on div "Mas" at bounding box center [377, 254] width 19 height 67
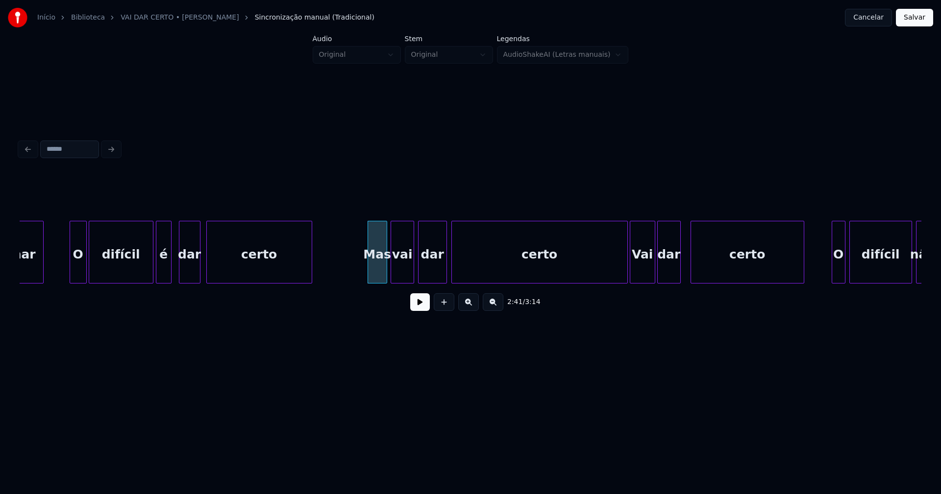
click at [444, 273] on div at bounding box center [444, 252] width 3 height 62
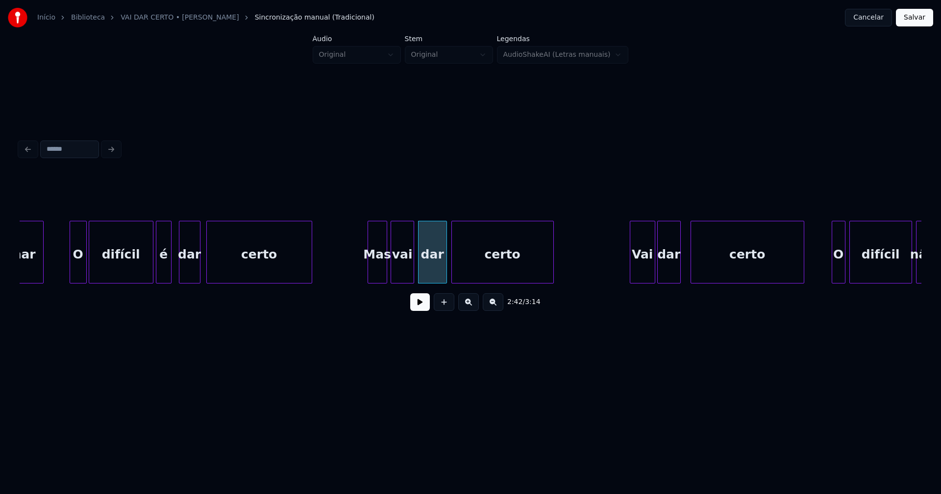
click at [551, 284] on div "amar O difícil é dar certo [PERSON_NAME] vai dar certo Vai dar certo O difícil …" at bounding box center [471, 252] width 902 height 63
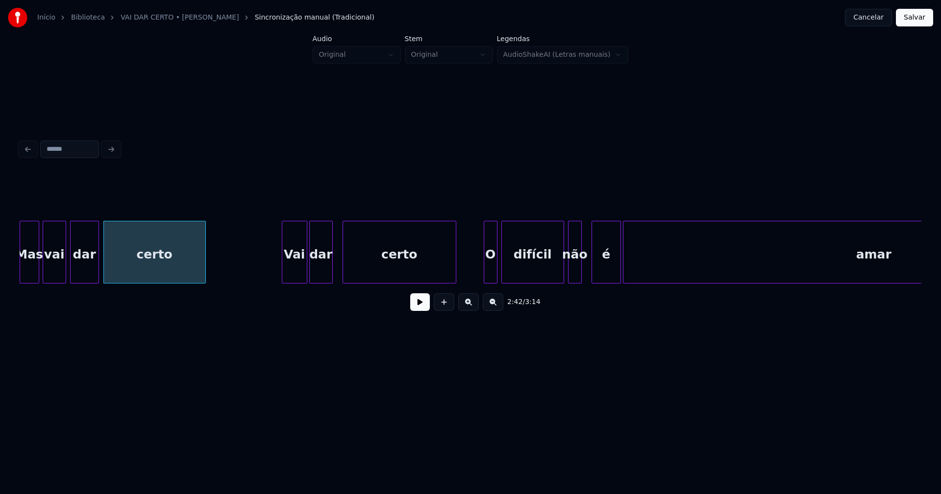
scroll to position [0, 15855]
click at [296, 269] on div "Vai" at bounding box center [292, 254] width 25 height 67
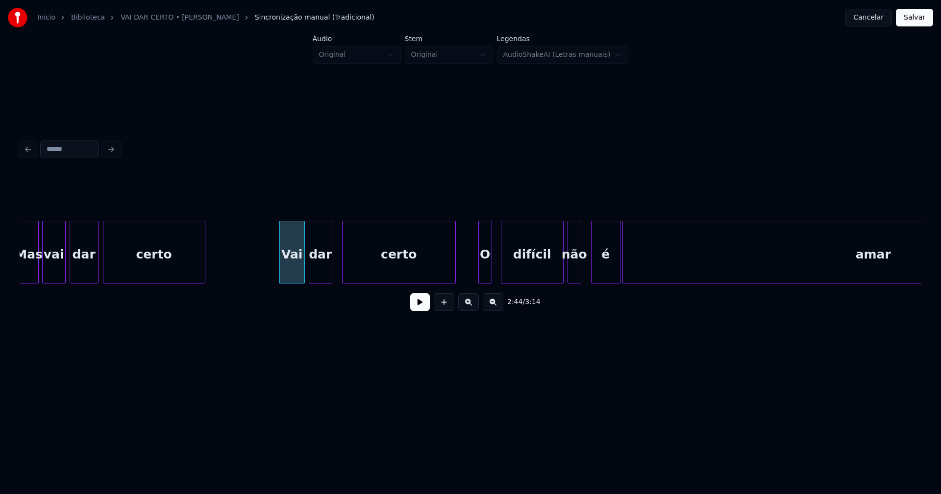
click at [485, 275] on div "O" at bounding box center [485, 254] width 13 height 67
click at [451, 270] on div at bounding box center [451, 252] width 3 height 62
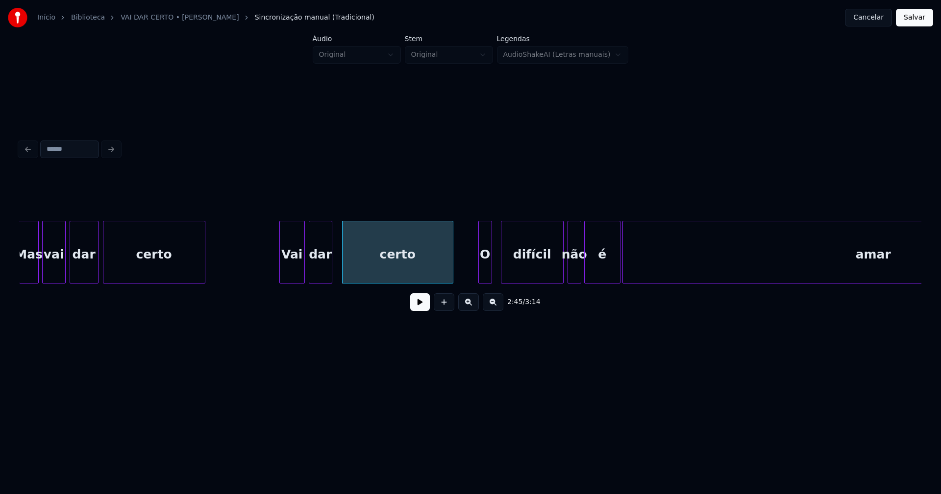
click at [585, 278] on div at bounding box center [586, 252] width 3 height 62
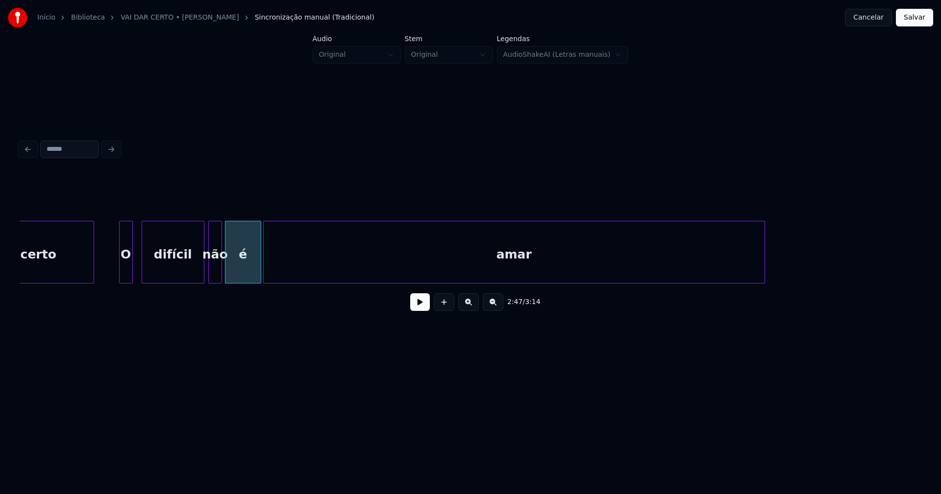
scroll to position [0, 16235]
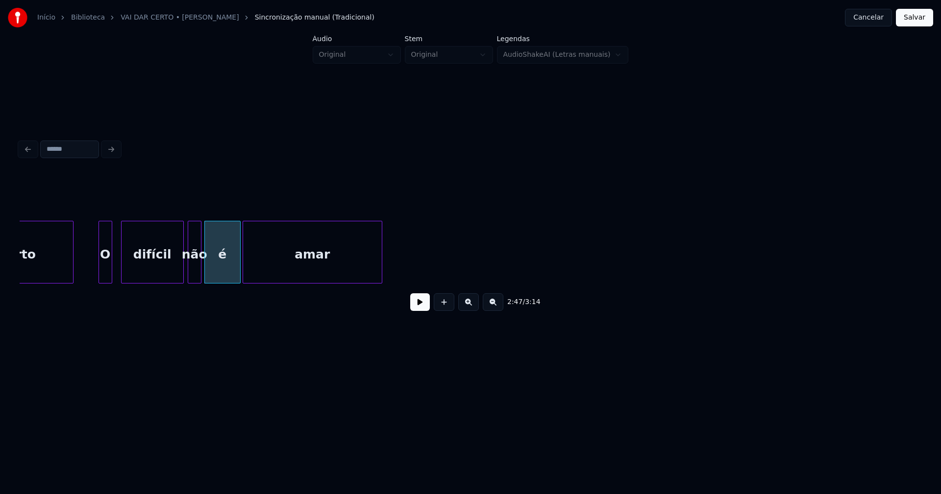
click at [381, 270] on div at bounding box center [380, 252] width 3 height 62
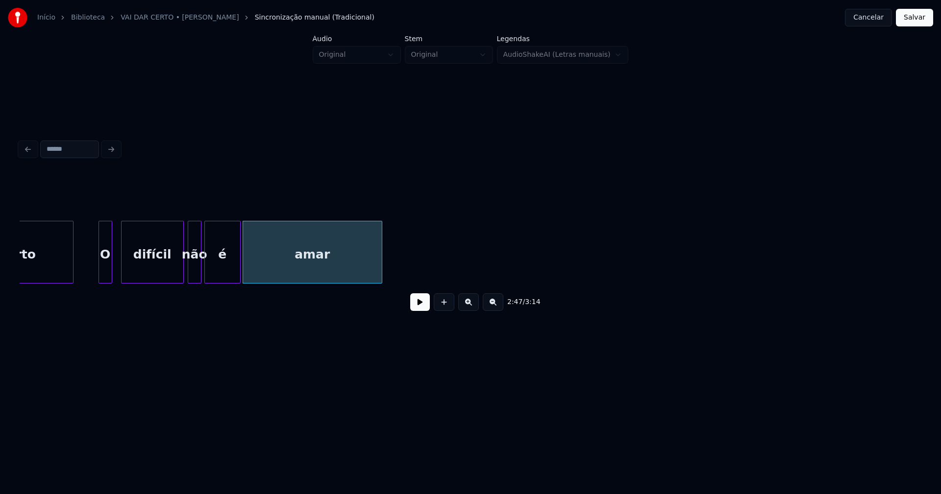
click at [414, 311] on button at bounding box center [420, 303] width 20 height 18
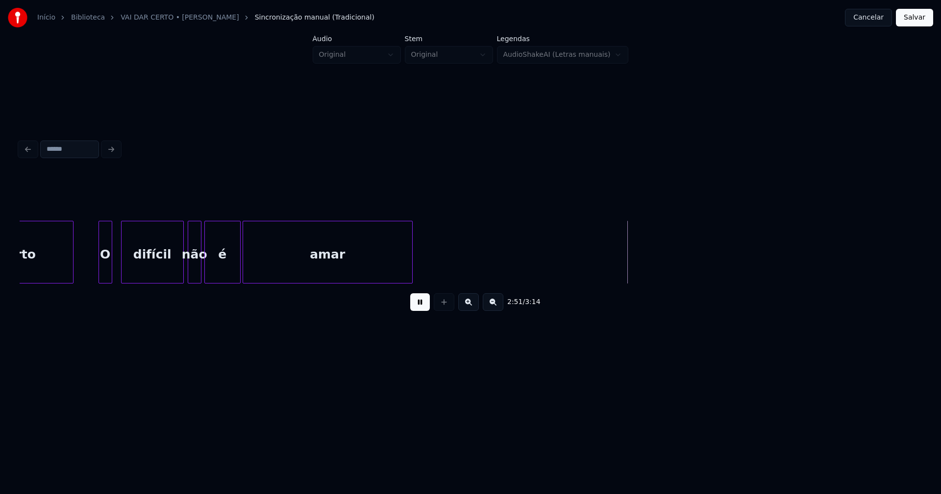
click at [409, 268] on div at bounding box center [410, 252] width 3 height 62
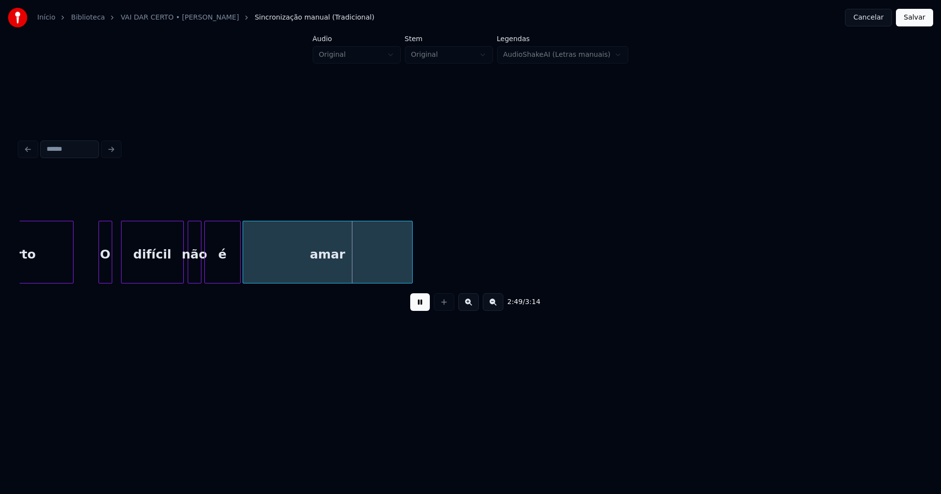
drag, startPoint x: 415, startPoint y: 308, endPoint x: 616, endPoint y: 288, distance: 202.8
click at [417, 307] on button at bounding box center [420, 303] width 20 height 18
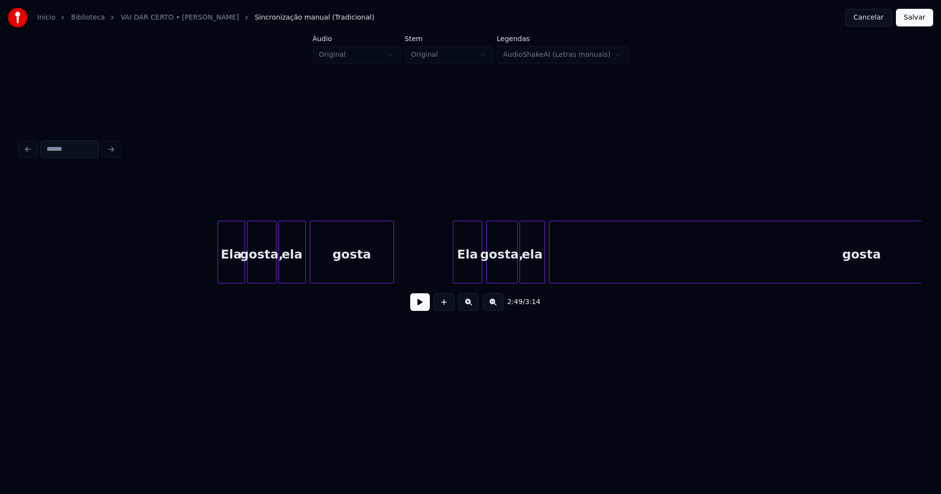
scroll to position [0, 17101]
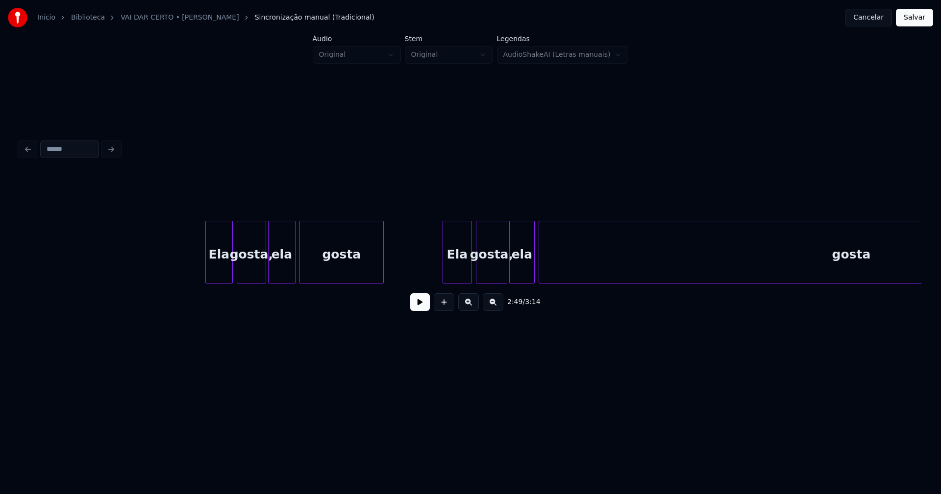
click at [223, 270] on div "Ela" at bounding box center [219, 254] width 26 height 67
click at [417, 307] on button at bounding box center [420, 303] width 20 height 18
click at [460, 273] on div "Ela" at bounding box center [455, 254] width 28 height 67
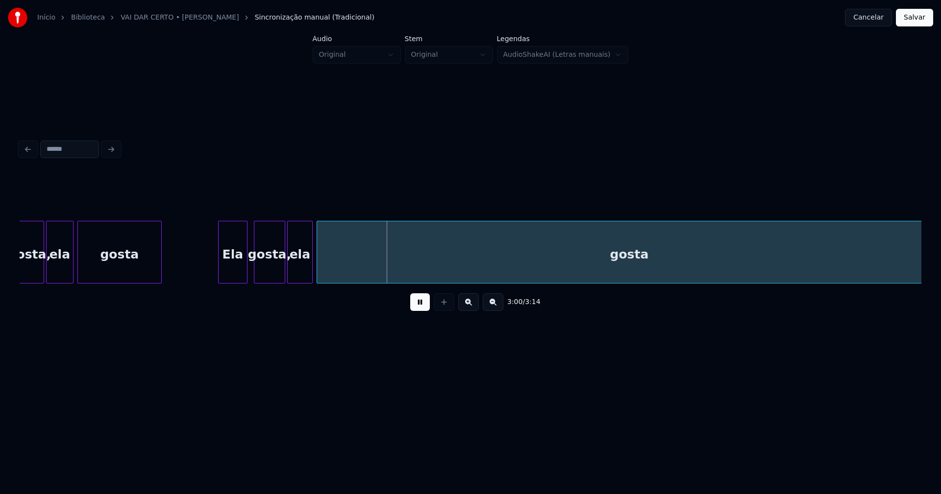
scroll to position [0, 17397]
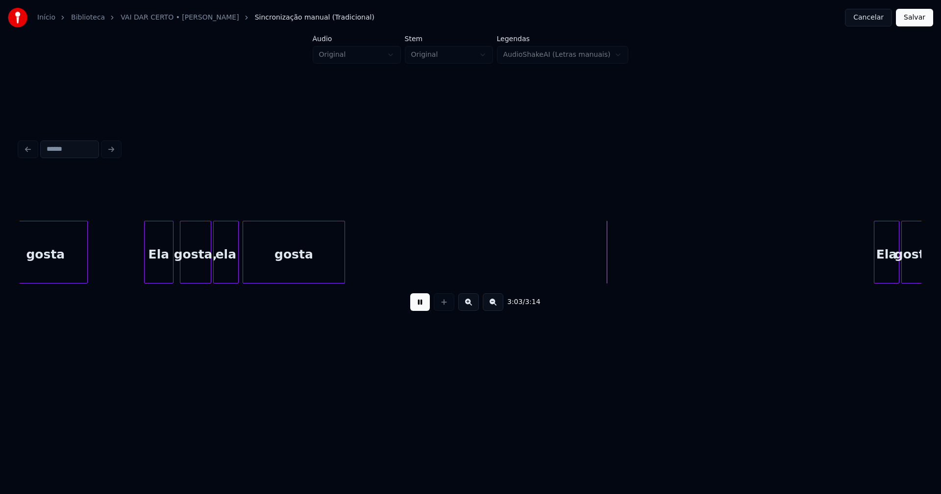
click at [343, 295] on div "3:03 / 3:14" at bounding box center [471, 246] width 902 height 149
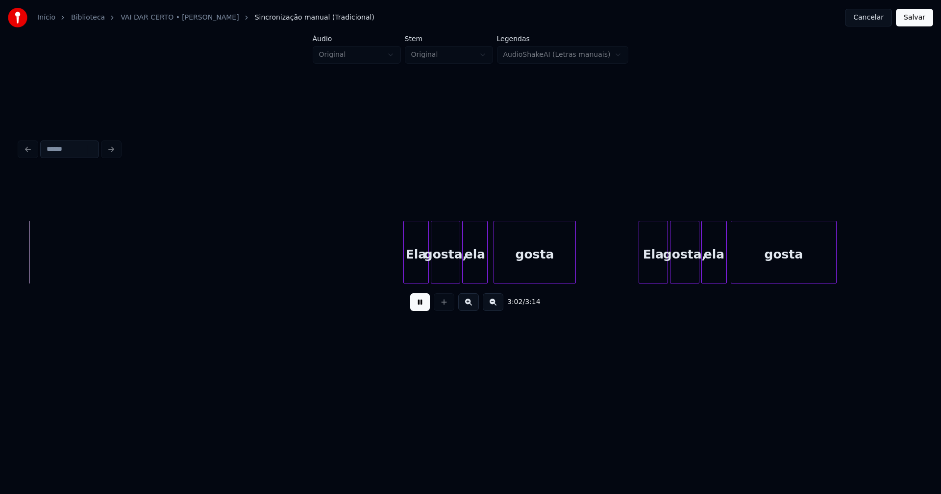
scroll to position [0, 17873]
click at [415, 274] on div "Ela" at bounding box center [408, 254] width 25 height 67
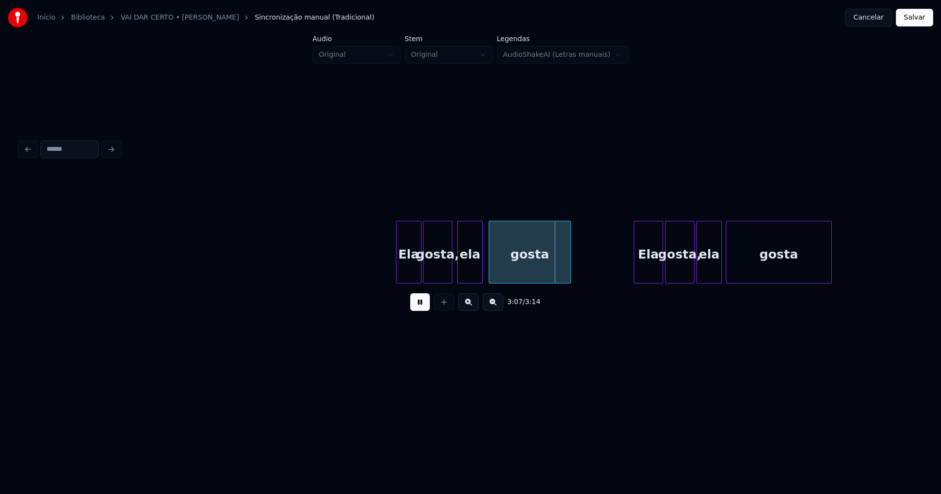
click at [442, 272] on div "gosta," at bounding box center [437, 254] width 28 height 67
click at [446, 273] on div at bounding box center [444, 252] width 3 height 62
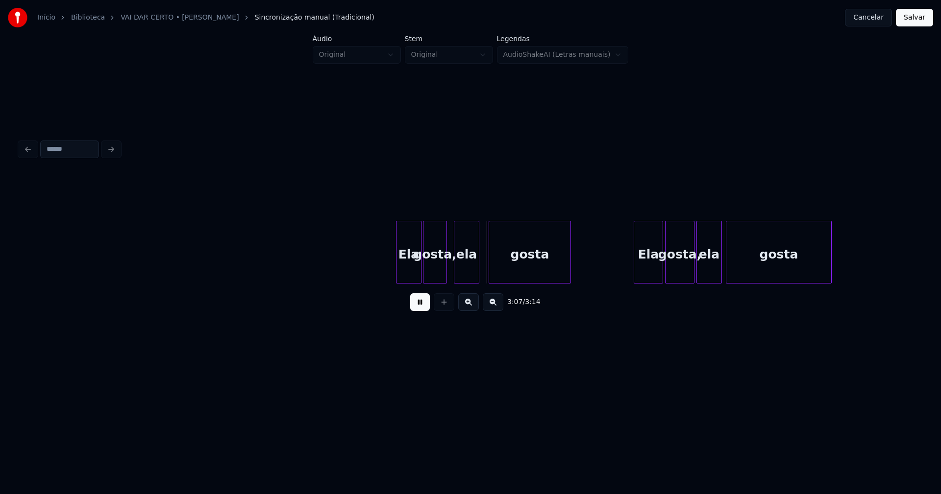
click at [467, 271] on div "ela" at bounding box center [466, 254] width 25 height 67
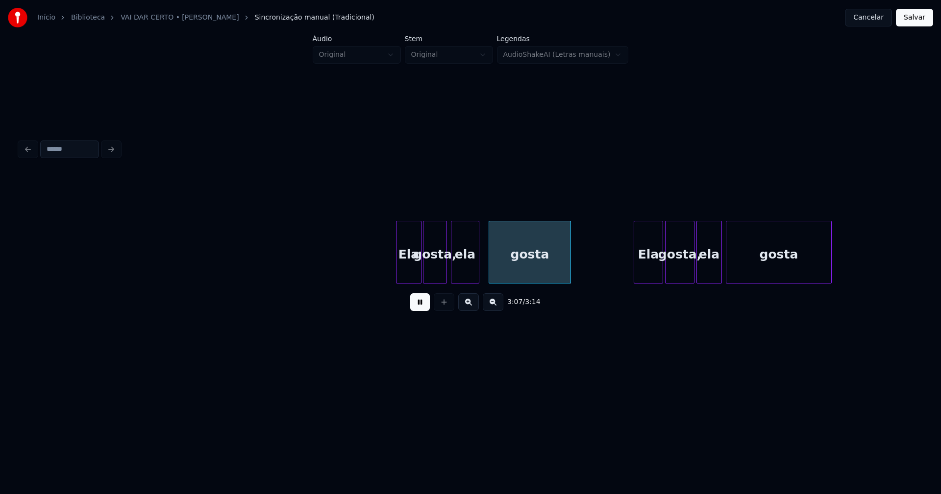
click at [453, 273] on div at bounding box center [452, 252] width 3 height 62
click at [651, 271] on div "Ela" at bounding box center [645, 254] width 28 height 67
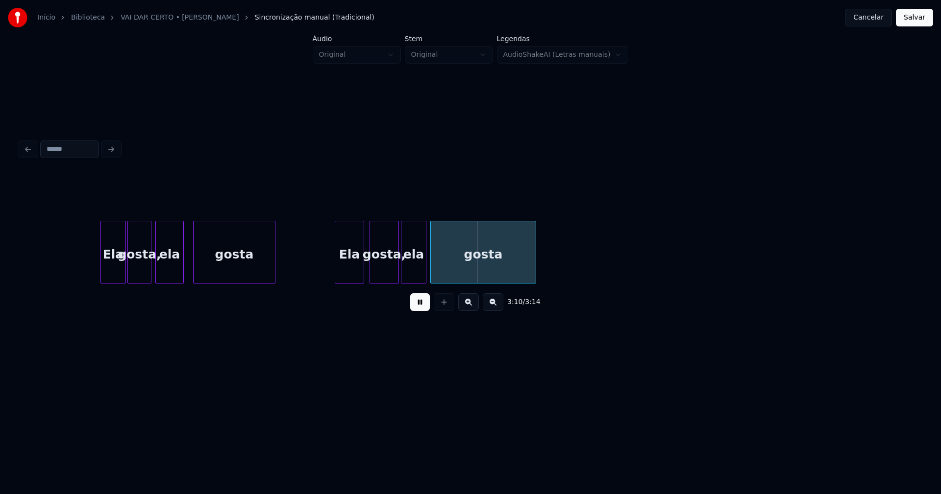
scroll to position [0, 18179]
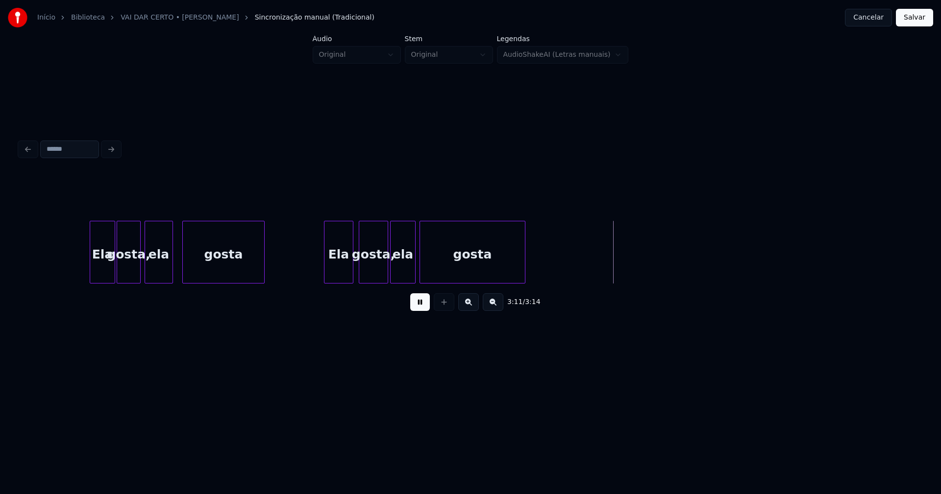
click at [914, 22] on button "Salvar" at bounding box center [914, 18] width 37 height 18
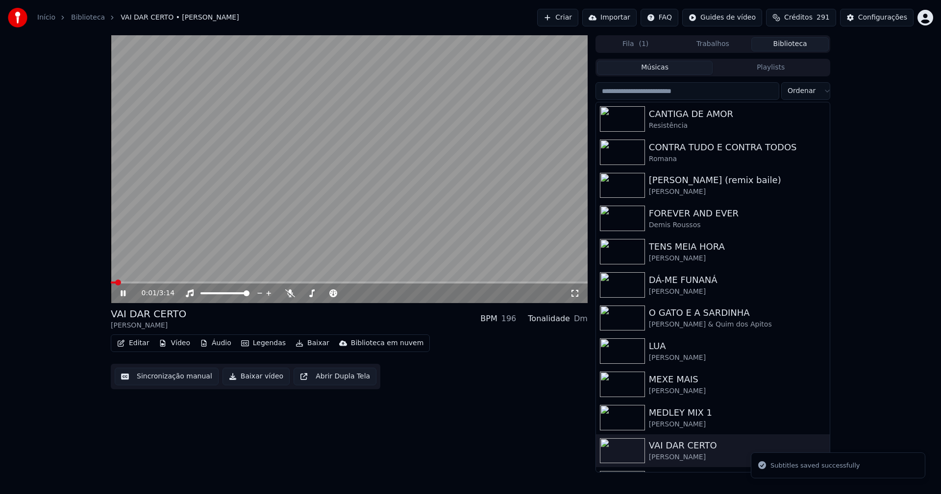
drag, startPoint x: 122, startPoint y: 294, endPoint x: 133, endPoint y: 300, distance: 12.9
click at [122, 293] on icon at bounding box center [123, 294] width 5 height 6
drag, startPoint x: 257, startPoint y: 380, endPoint x: 272, endPoint y: 381, distance: 15.7
click at [261, 380] on button "Baixar vídeo" at bounding box center [255, 377] width 67 height 18
